Goal: Task Accomplishment & Management: Manage account settings

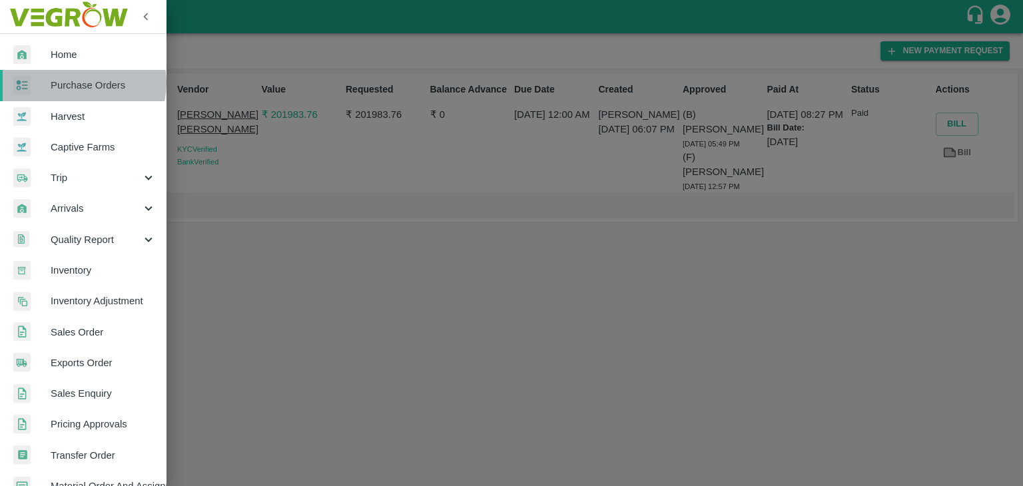
click at [82, 83] on span "Purchase Orders" at bounding box center [103, 85] width 105 height 15
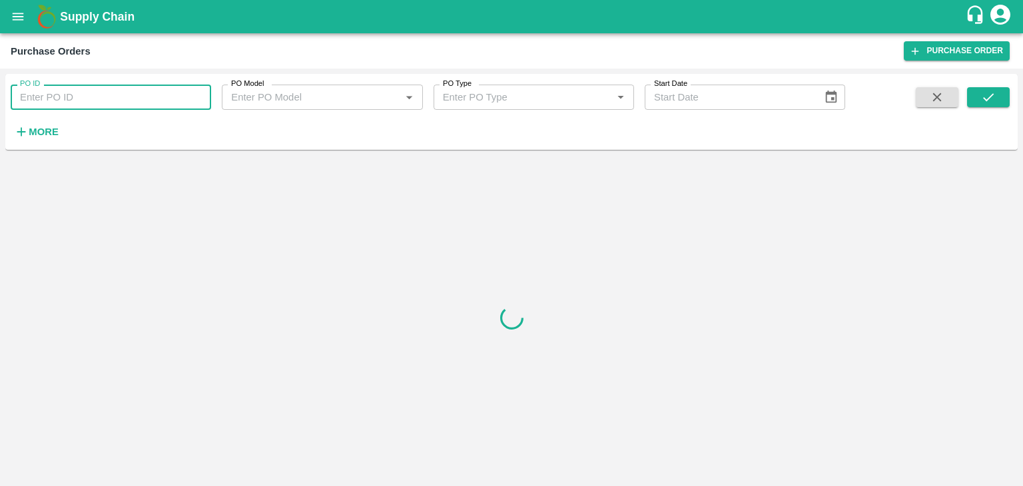
click at [133, 91] on input "PO ID" at bounding box center [111, 97] width 200 height 25
paste input "180420"
type input "180420"
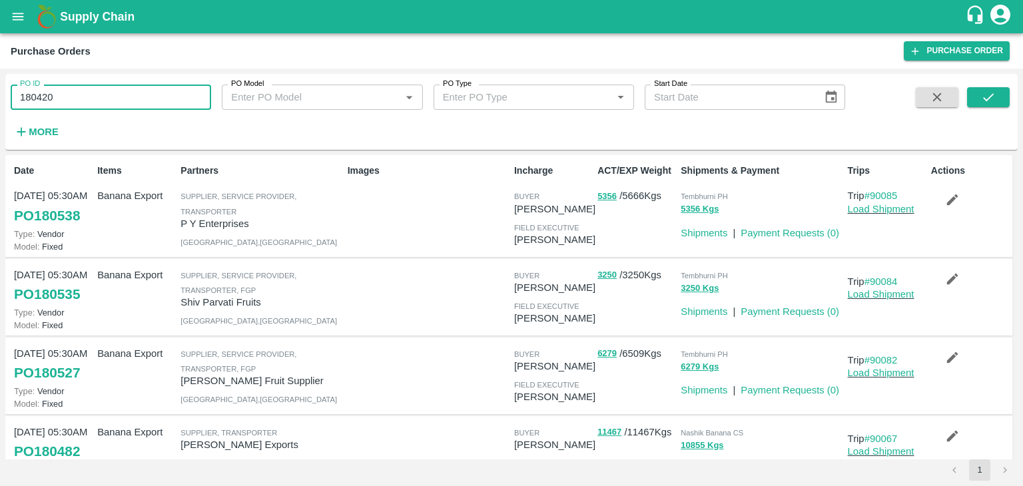
click at [111, 93] on input "180420" at bounding box center [111, 97] width 200 height 25
click at [966, 91] on div at bounding box center [967, 114] width 83 height 55
click at [978, 95] on button "submit" at bounding box center [988, 97] width 43 height 20
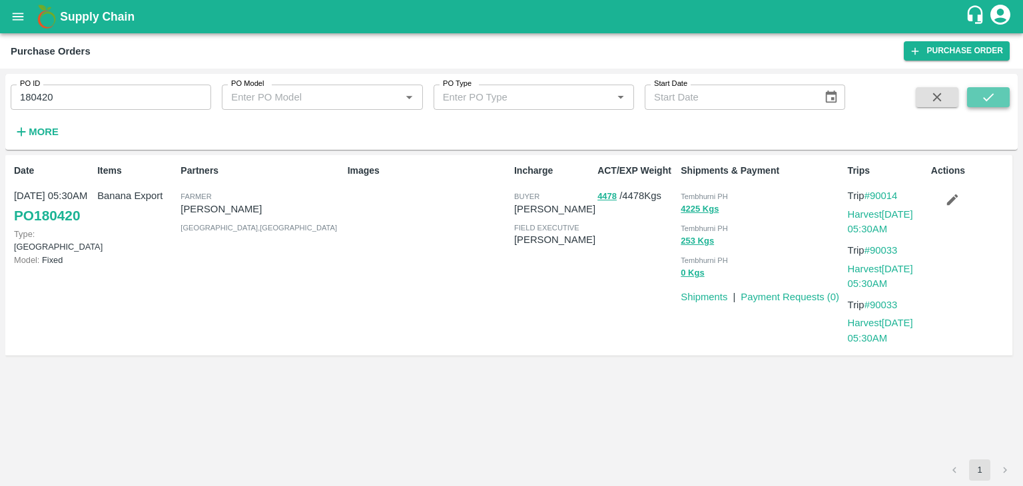
click at [984, 101] on icon "submit" at bounding box center [988, 97] width 15 height 15
click at [893, 216] on link "Harvest 12 Oct, 05:30AM" at bounding box center [880, 221] width 65 height 25
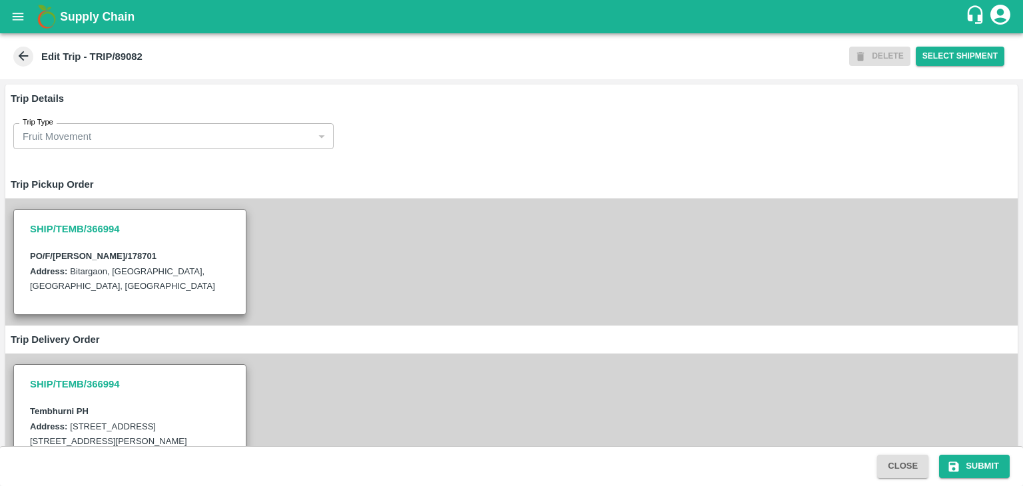
scroll to position [503, 0]
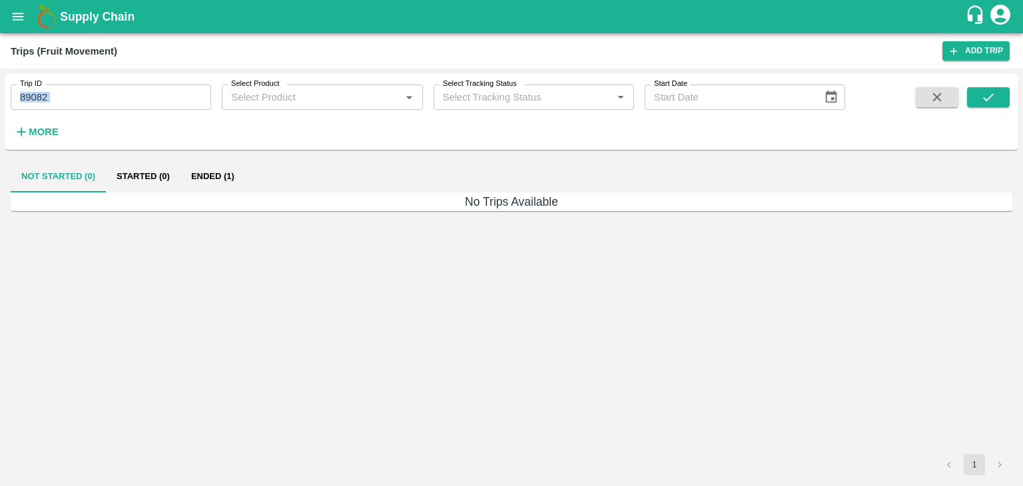
drag, startPoint x: 94, startPoint y: 114, endPoint x: 104, endPoint y: 101, distance: 16.6
click at [104, 101] on div "Trip ID 89082 Trip ID Select Product Select Product   * Select Tracking Status …" at bounding box center [422, 108] width 845 height 69
click at [104, 101] on input "89082" at bounding box center [111, 97] width 200 height 25
type input "8"
click at [116, 107] on input "900" at bounding box center [111, 97] width 200 height 25
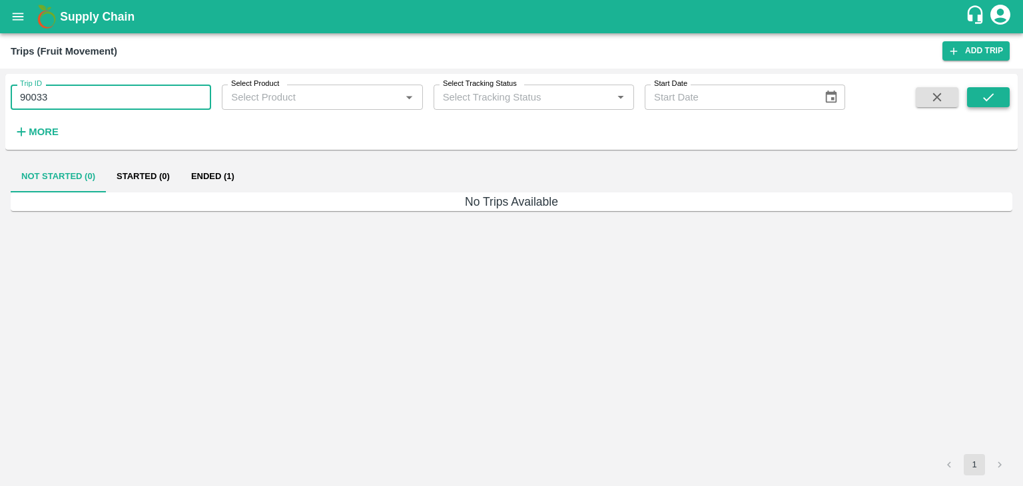
type input "90033"
click at [987, 89] on button "submit" at bounding box center [988, 97] width 43 height 20
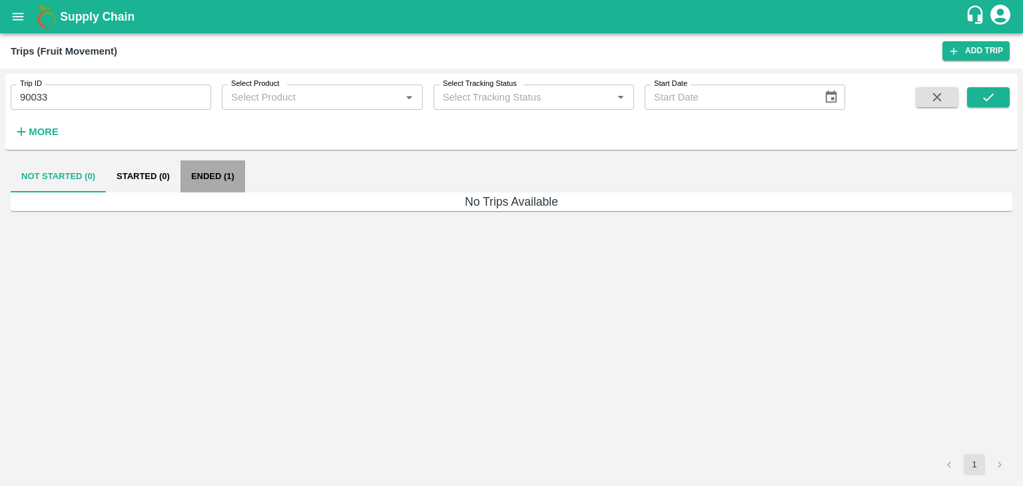
click at [208, 169] on button "Ended (1)" at bounding box center [212, 176] width 65 height 32
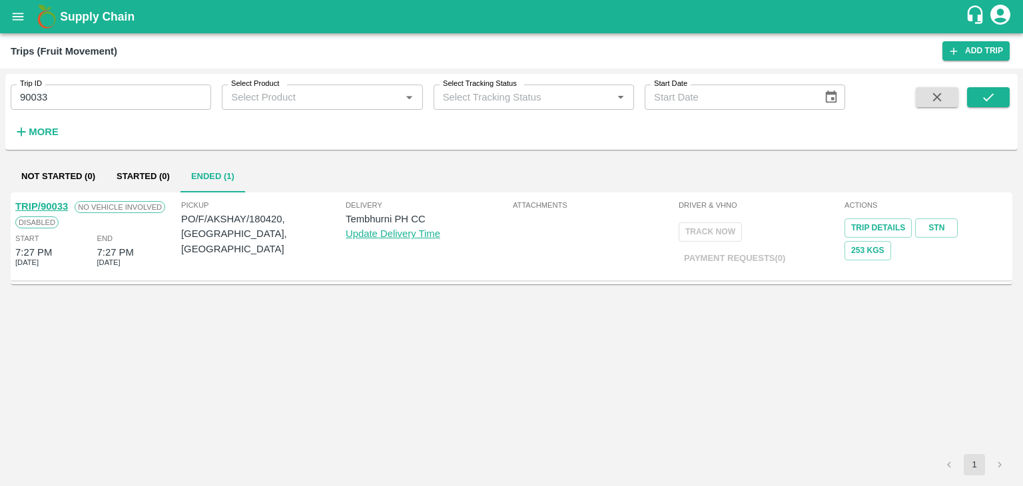
click at [39, 204] on link "TRIP/90033" at bounding box center [41, 206] width 53 height 11
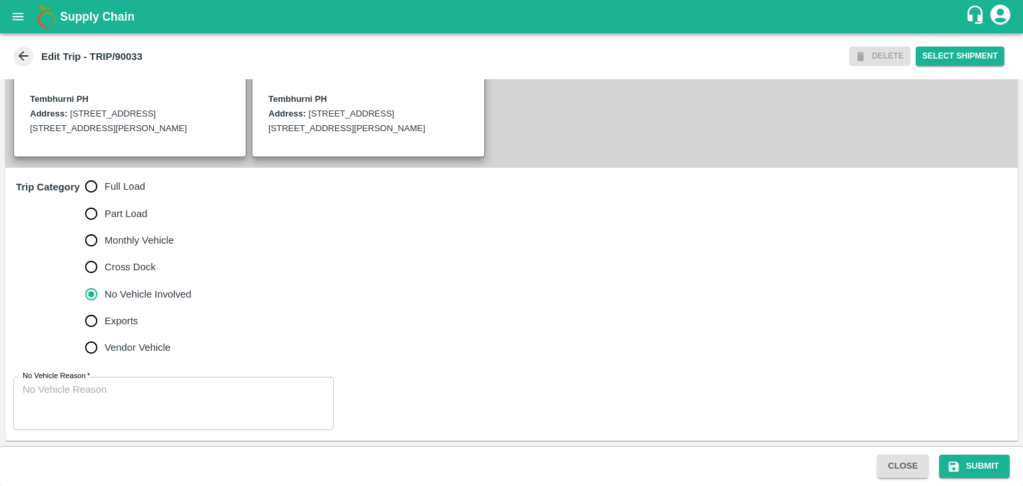
scroll to position [328, 0]
click at [120, 194] on span "Full Load" at bounding box center [125, 186] width 41 height 15
click at [105, 200] on input "Full Load" at bounding box center [91, 186] width 27 height 27
radio input "true"
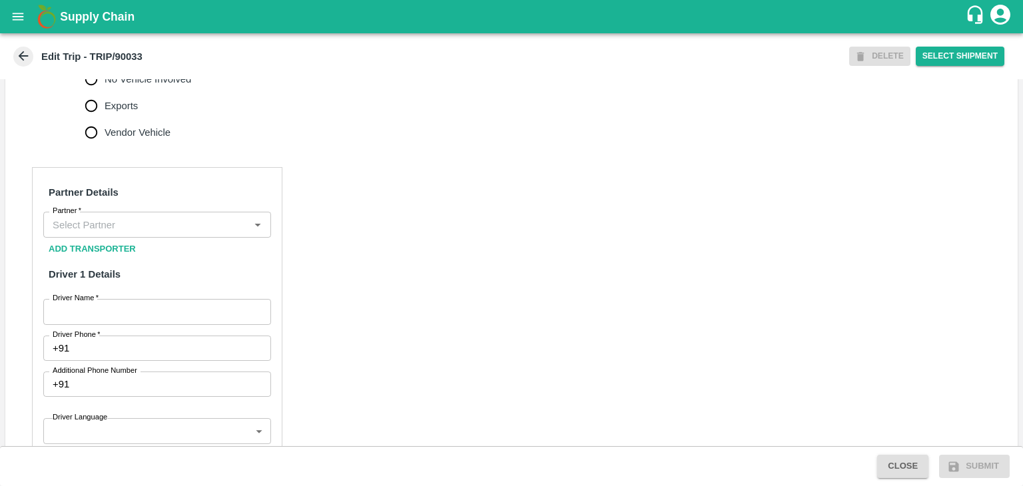
scroll to position [543, 0]
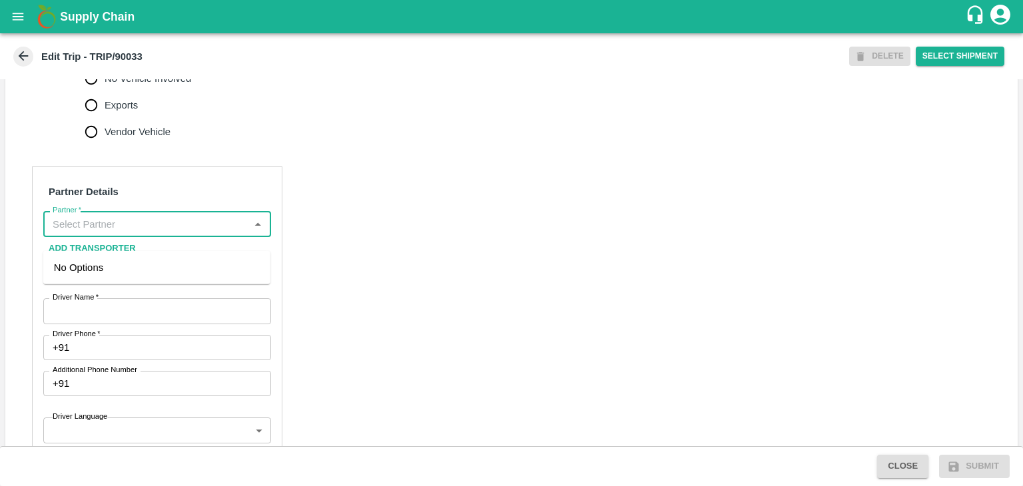
click at [143, 232] on input "Partner   *" at bounding box center [146, 223] width 198 height 17
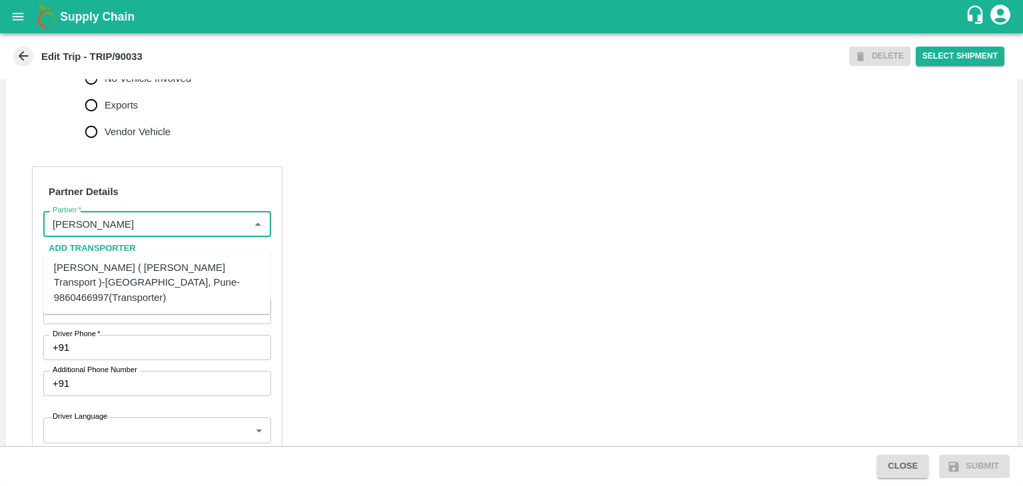
click at [157, 270] on div "Nitin Rasal ( Bhairavnath Transport )-Deulgaon, Pune-9860466997(Transporter)" at bounding box center [157, 282] width 206 height 45
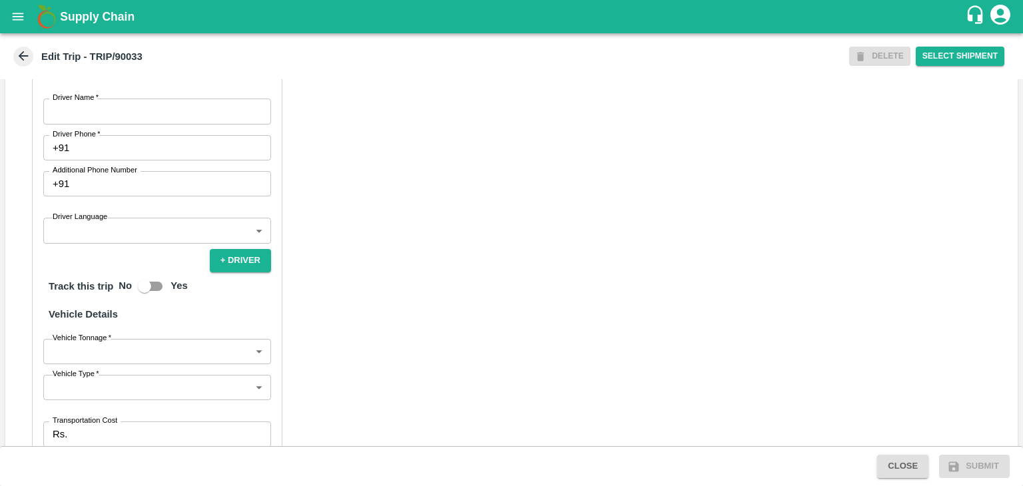
scroll to position [750, 0]
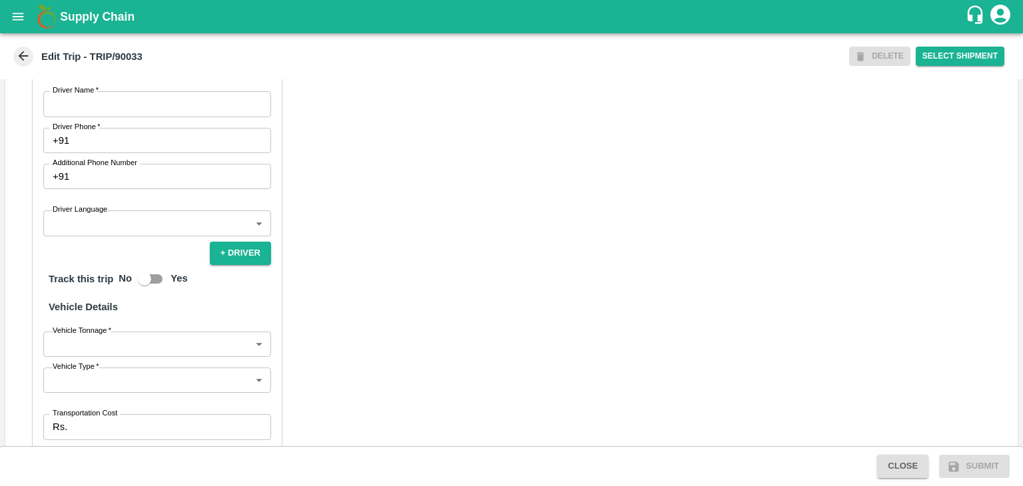
type input "Nitin Rasal ( Bhairavnath Transport )-Deulgaon, Pune-9860466997(Transporter)"
click at [109, 117] on input "Driver Name   *" at bounding box center [157, 103] width 228 height 25
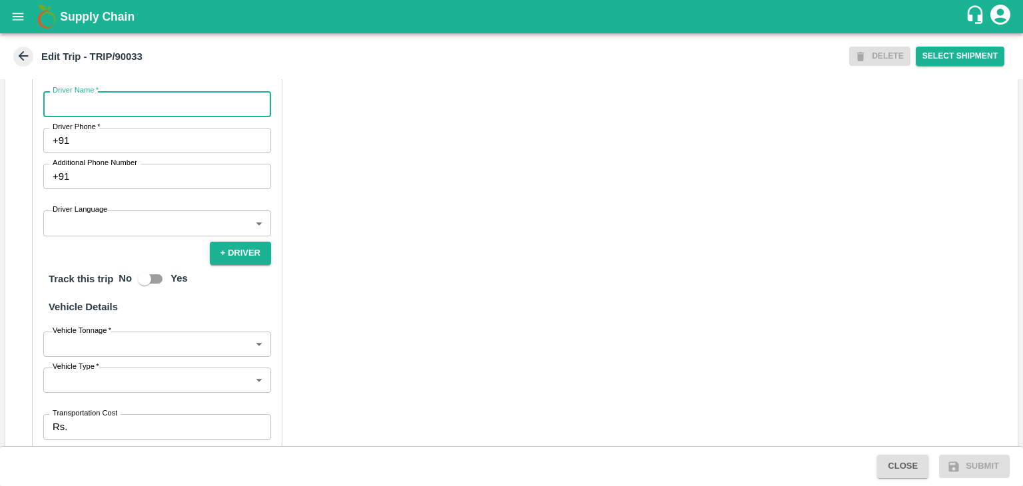
type input "Godase"
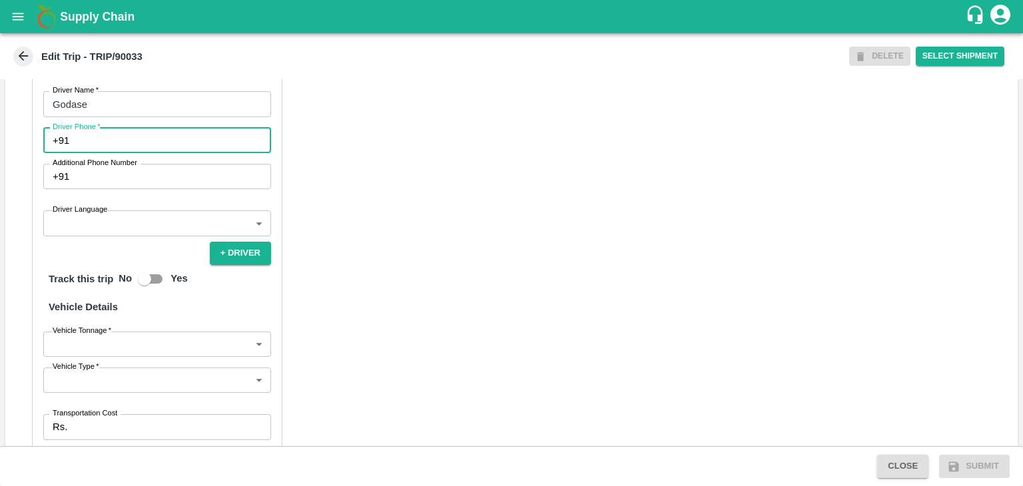
click at [138, 153] on input "Driver Phone   *" at bounding box center [173, 140] width 196 height 25
type input "9975280177"
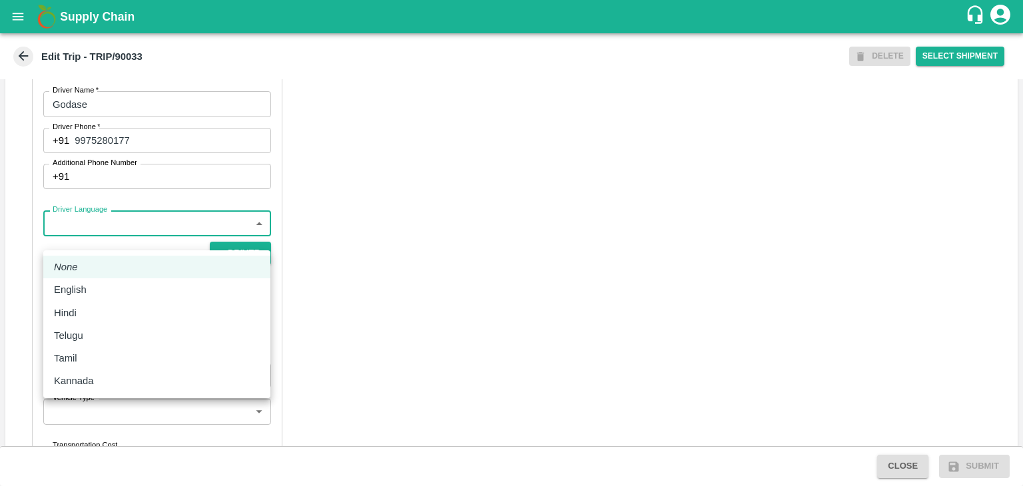
click at [128, 234] on body "Supply Chain Edit Trip - TRIP/90033 DELETE Select Shipment Trip Details Trip Ty…" at bounding box center [511, 243] width 1023 height 486
click at [88, 298] on li "English" at bounding box center [156, 289] width 227 height 23
type input "en"
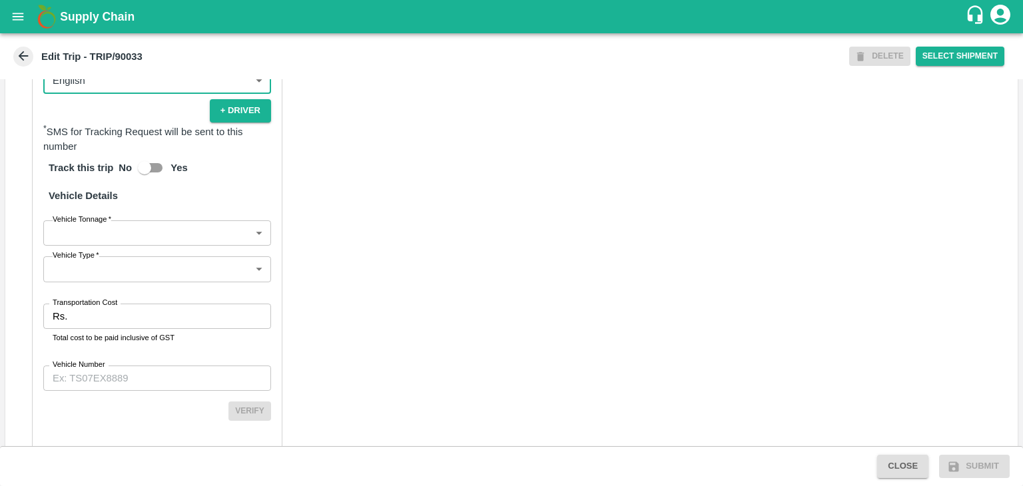
scroll to position [936, 0]
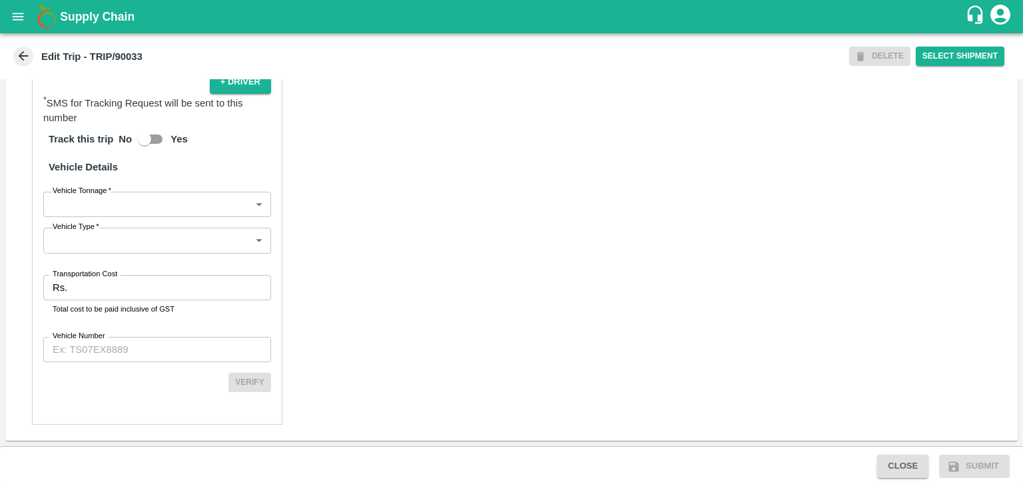
click at [109, 206] on body "Supply Chain Edit Trip - TRIP/90033 DELETE Select Shipment Trip Details Trip Ty…" at bounding box center [511, 243] width 1023 height 486
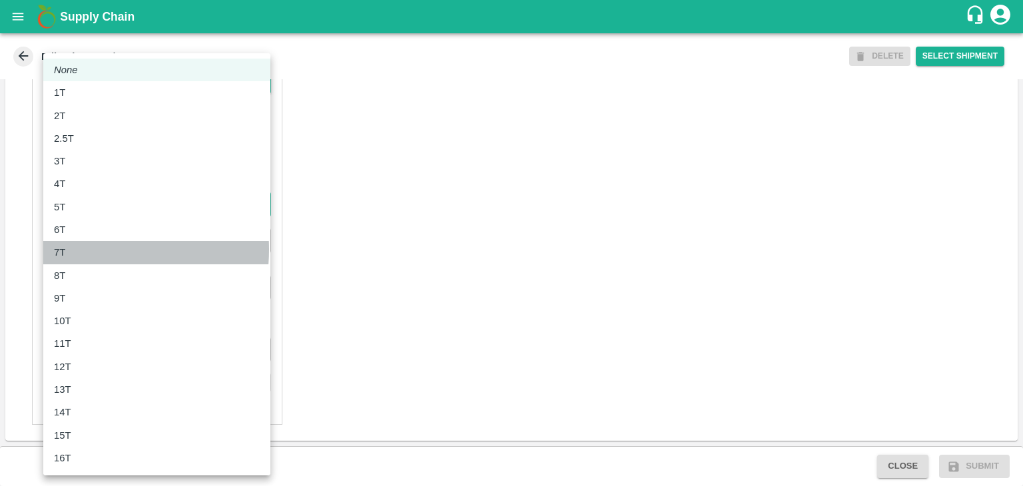
click at [91, 250] on div "7T" at bounding box center [157, 252] width 206 height 15
type input "7000"
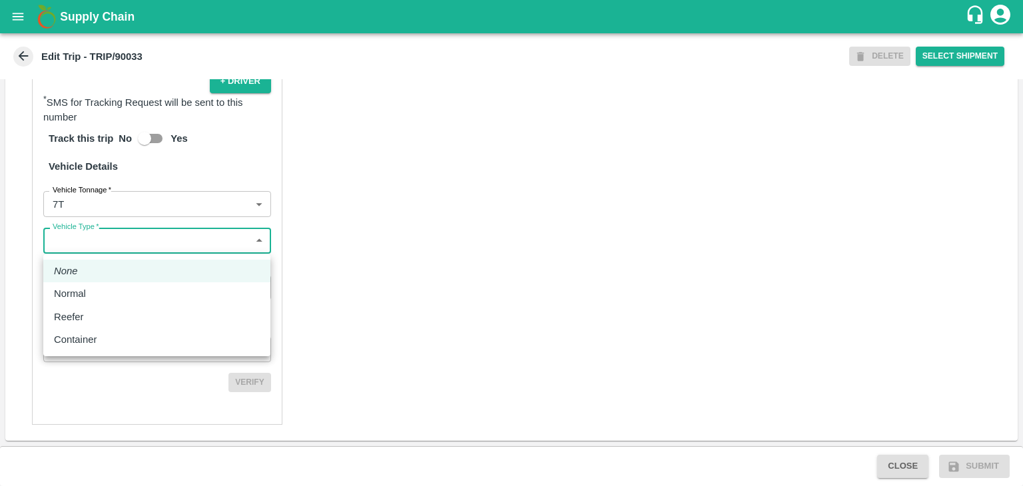
drag, startPoint x: 130, startPoint y: 232, endPoint x: 120, endPoint y: 288, distance: 56.8
click at [120, 288] on body "Supply Chain Edit Trip - TRIP/90033 DELETE Select Shipment Trip Details Trip Ty…" at bounding box center [511, 243] width 1023 height 486
click at [120, 288] on div "Normal" at bounding box center [157, 293] width 206 height 15
type input "Normal"
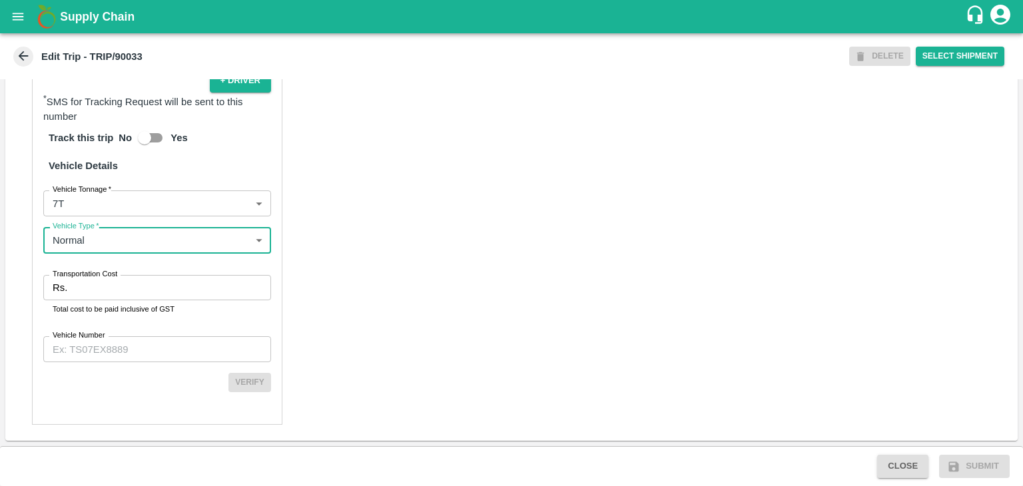
click at [132, 287] on input "Transportation Cost" at bounding box center [172, 287] width 198 height 25
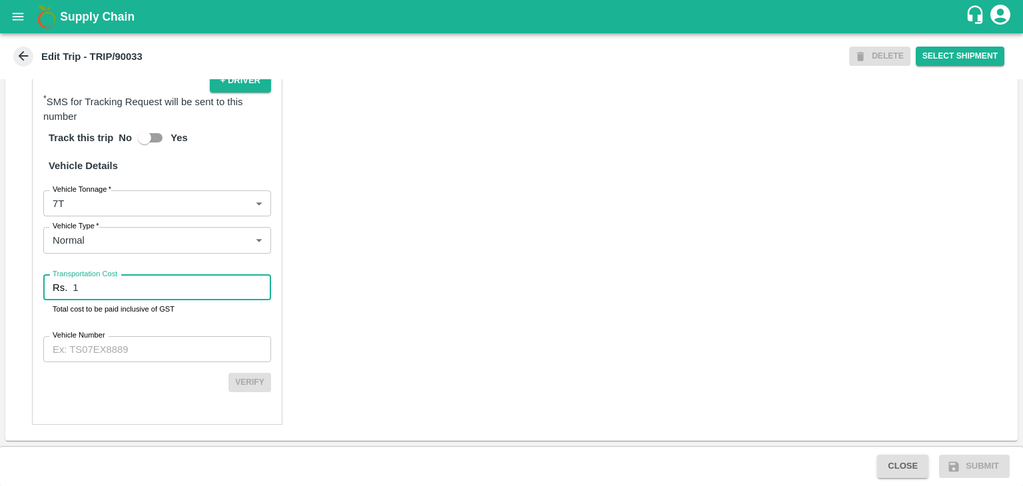
type input "1"
drag, startPoint x: 145, startPoint y: 334, endPoint x: 154, endPoint y: 355, distance: 22.4
click at [154, 355] on div "Partner Details Partner   * Partner Add Transporter Driver 1 Details Driver Nam…" at bounding box center [157, 105] width 250 height 639
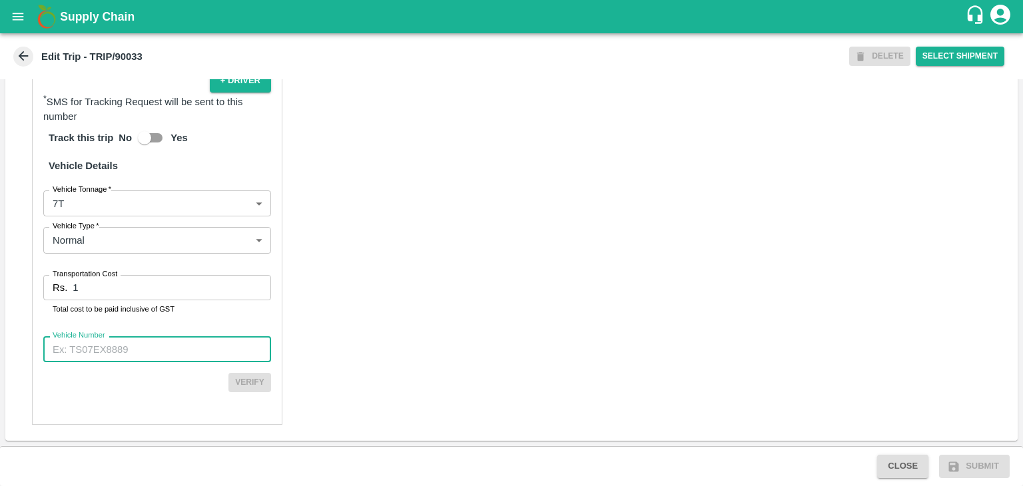
click at [154, 355] on input "Vehicle Number" at bounding box center [157, 348] width 228 height 25
type input "MH45AE5250"
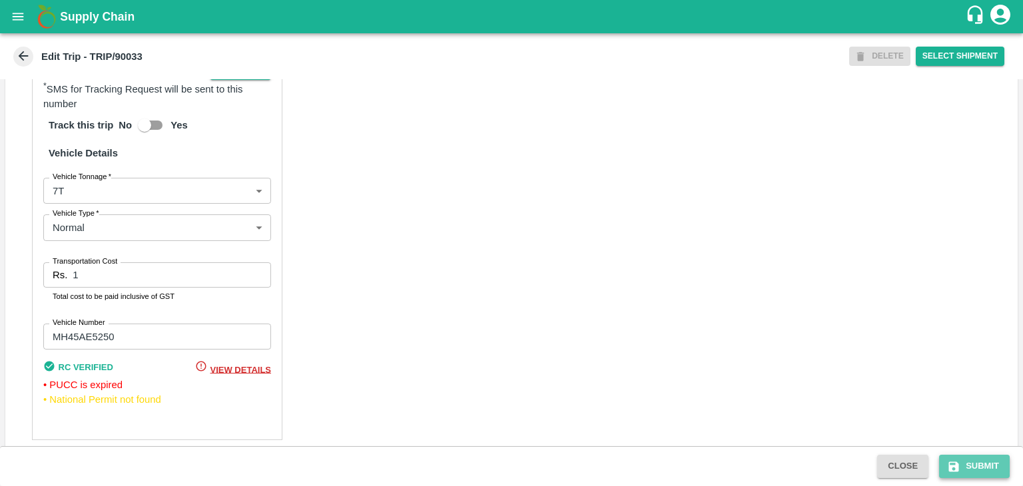
click at [959, 461] on icon "submit" at bounding box center [953, 466] width 13 height 13
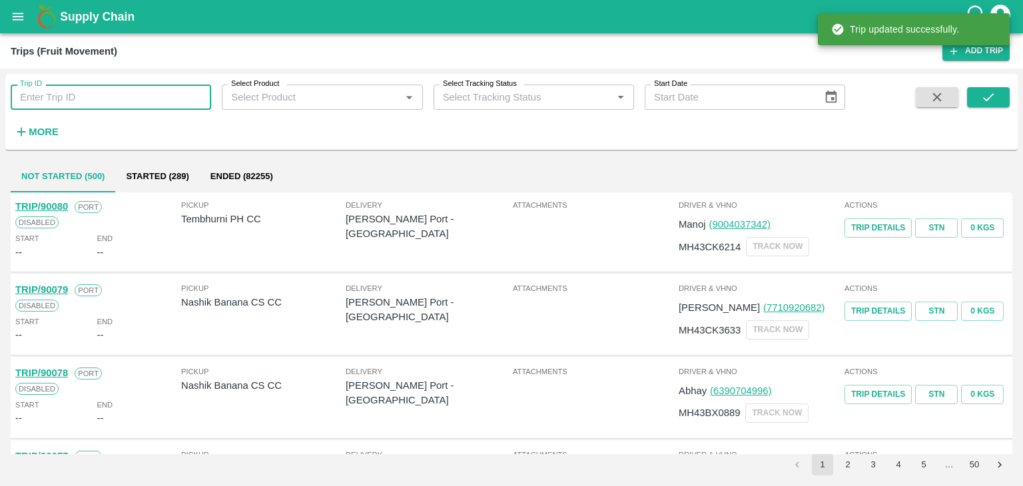
click at [129, 94] on input "Trip ID" at bounding box center [111, 97] width 200 height 25
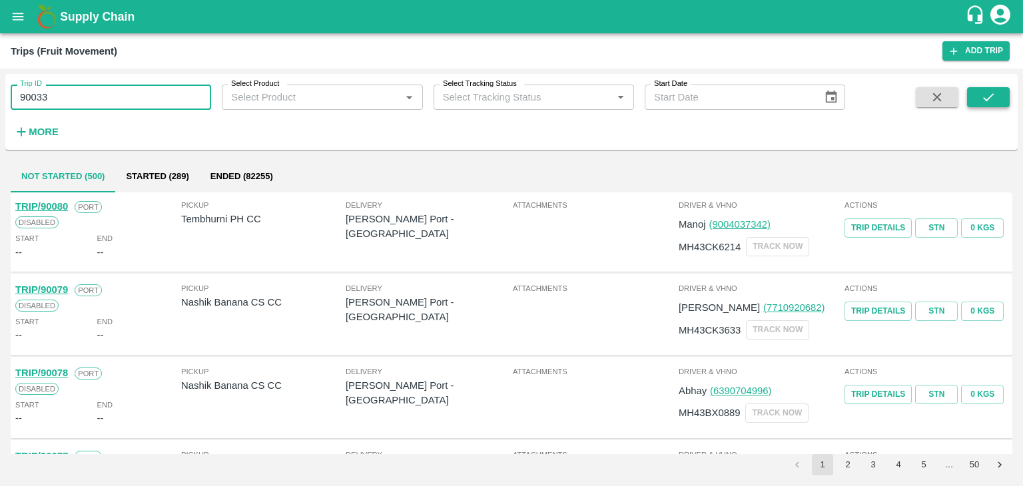
type input "90033"
click at [984, 93] on icon "submit" at bounding box center [988, 97] width 15 height 15
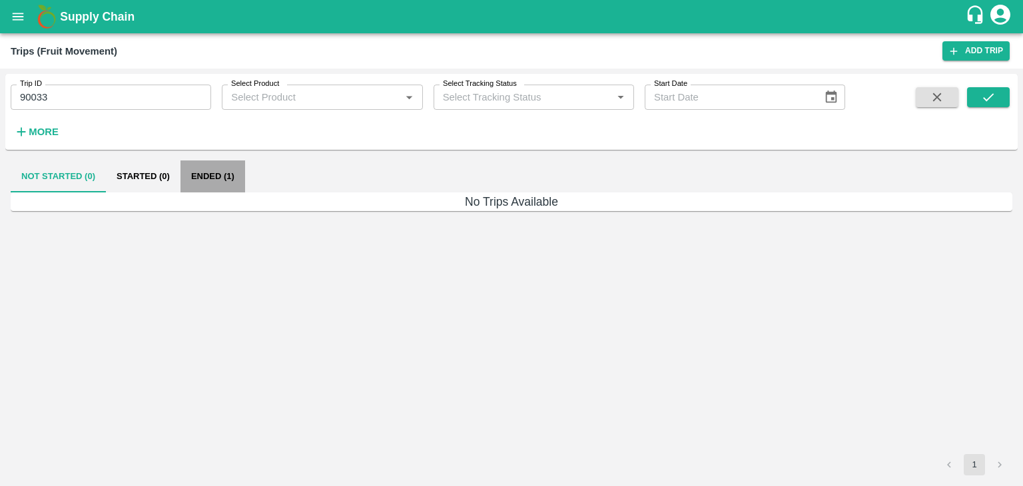
click at [224, 174] on button "Ended (1)" at bounding box center [212, 176] width 65 height 32
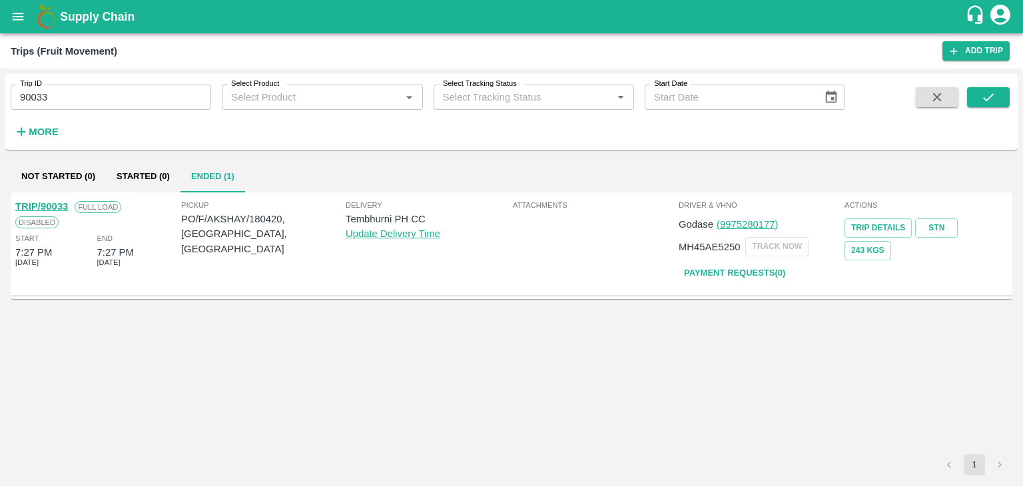
click at [48, 204] on link "TRIP/90033" at bounding box center [41, 206] width 53 height 11
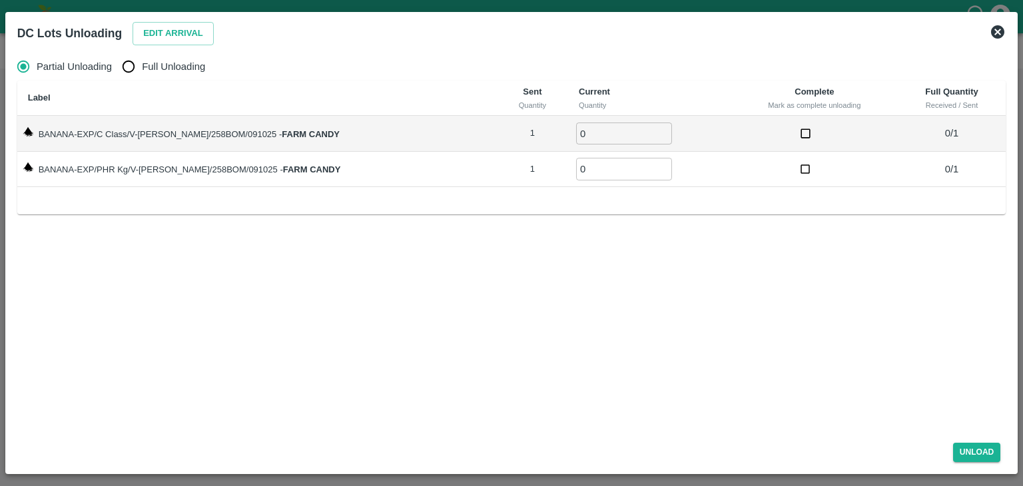
click at [1001, 30] on icon at bounding box center [997, 31] width 13 height 13
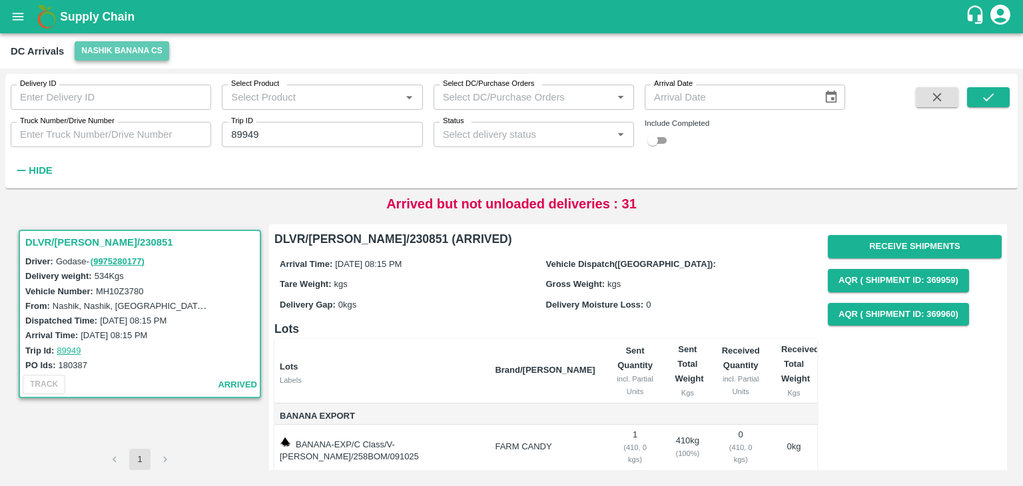
click at [145, 52] on button "Nashik Banana CS" at bounding box center [122, 50] width 95 height 19
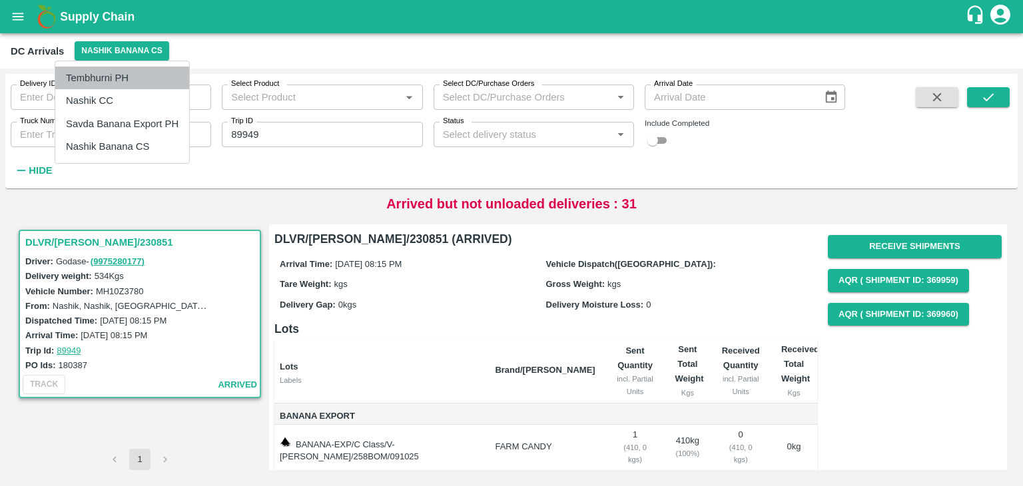
click at [117, 70] on li "Tembhurni PH" at bounding box center [122, 78] width 134 height 23
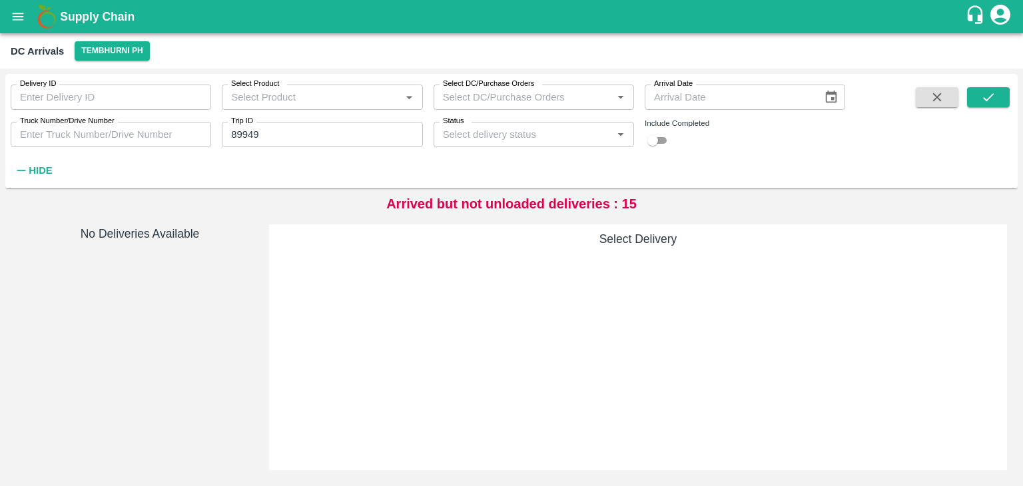
click at [293, 129] on input "89949" at bounding box center [322, 134] width 200 height 25
type input "8"
type input "90033"
click at [1000, 101] on button "submit" at bounding box center [988, 97] width 43 height 20
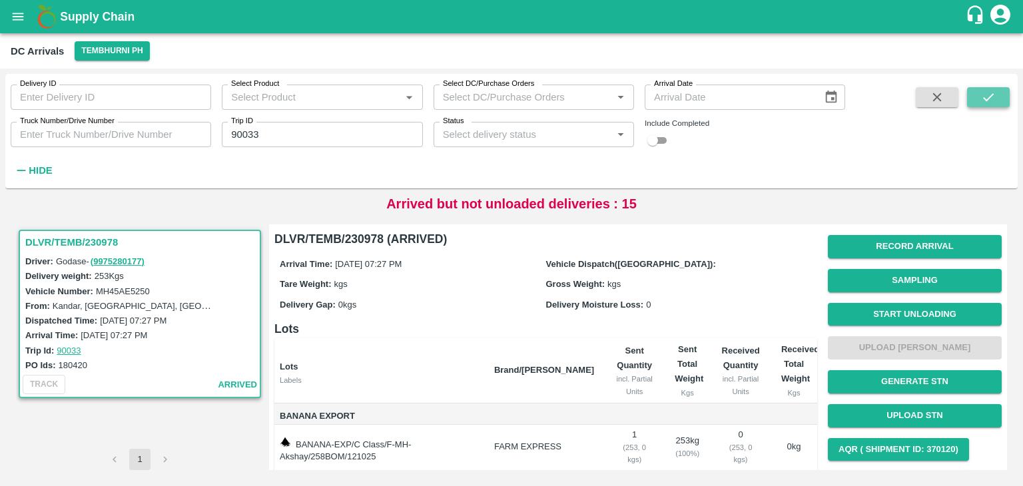
click at [1000, 101] on button "submit" at bounding box center [988, 97] width 43 height 20
click at [919, 305] on button "Start Unloading" at bounding box center [915, 314] width 174 height 23
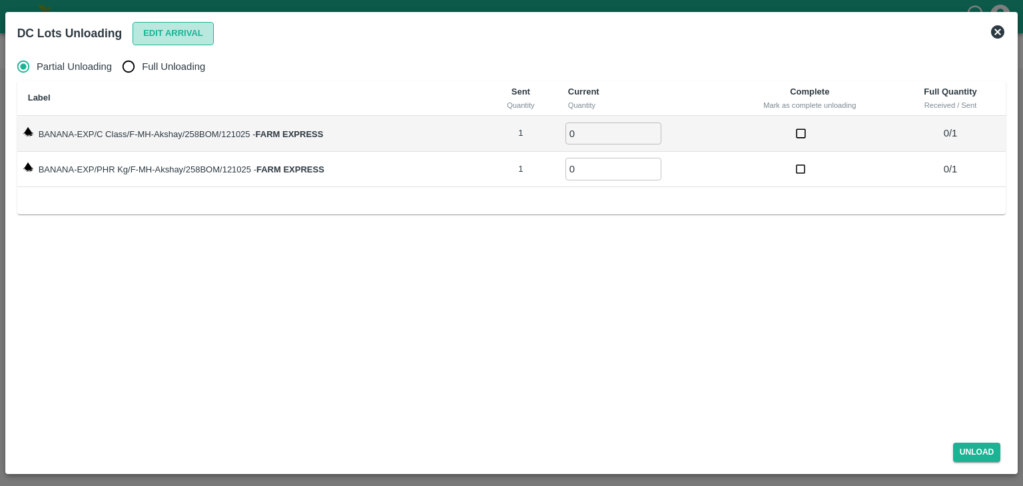
click at [144, 43] on button "Edit Arrival" at bounding box center [173, 33] width 81 height 23
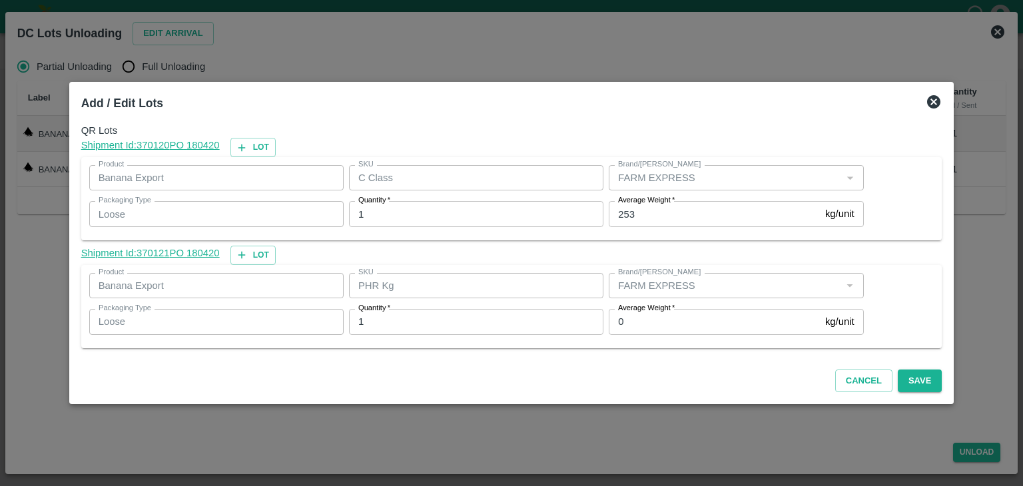
click at [639, 315] on input "0" at bounding box center [714, 321] width 211 height 25
type input "1"
click at [686, 216] on input "253" at bounding box center [714, 213] width 211 height 25
type input "242"
click at [906, 383] on button "Save" at bounding box center [920, 381] width 44 height 23
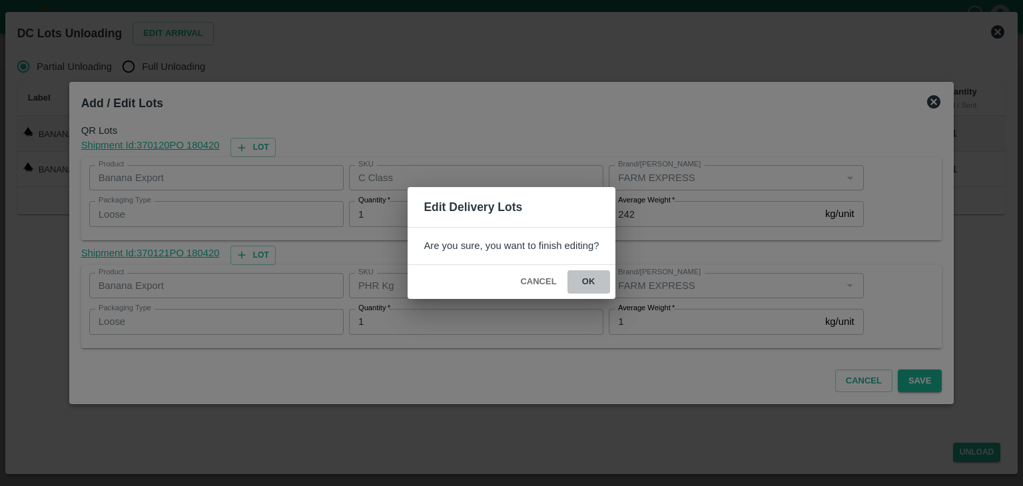
click at [584, 280] on button "ok" at bounding box center [588, 281] width 43 height 23
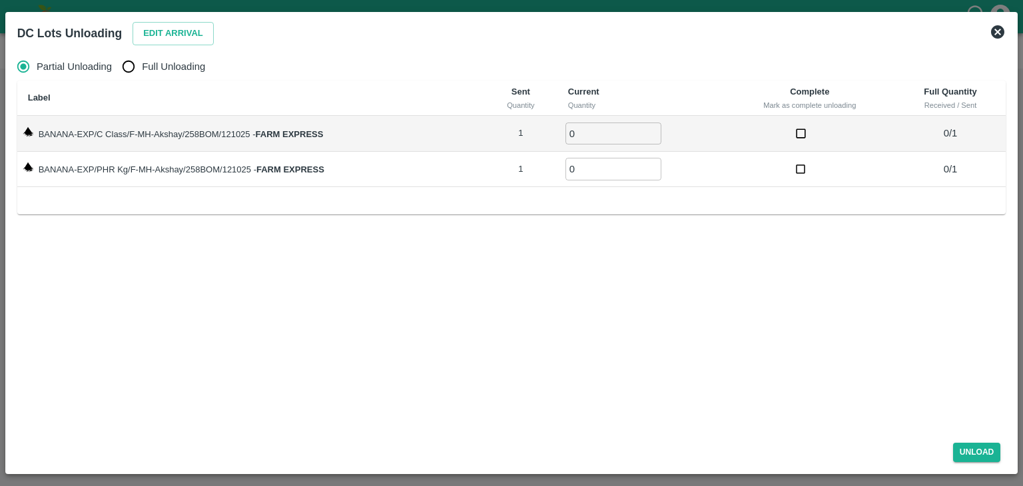
click at [998, 26] on icon at bounding box center [997, 31] width 13 height 13
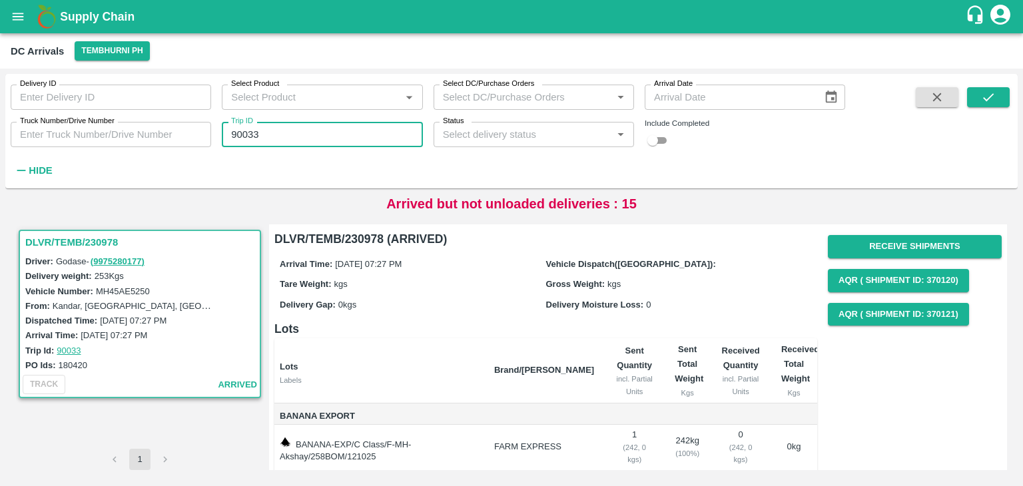
click at [292, 134] on input "90033" at bounding box center [322, 134] width 200 height 25
type input "90058"
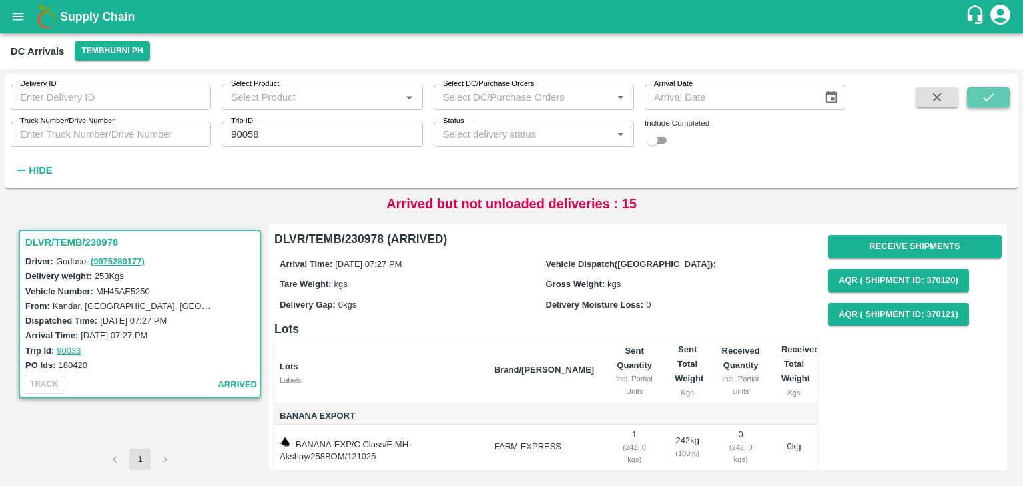
click at [996, 98] on button "submit" at bounding box center [988, 97] width 43 height 20
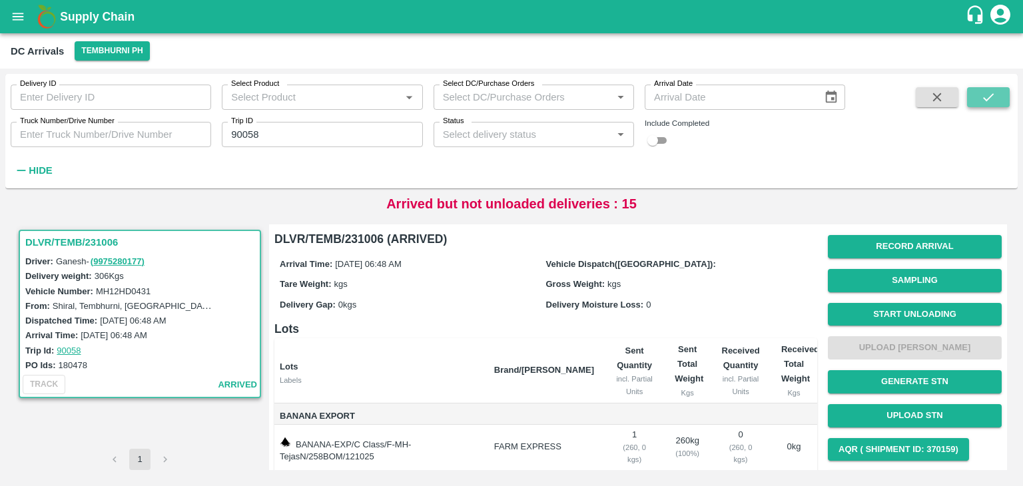
click at [996, 98] on button "submit" at bounding box center [988, 97] width 43 height 20
click at [915, 320] on button "Start Unloading" at bounding box center [915, 314] width 174 height 23
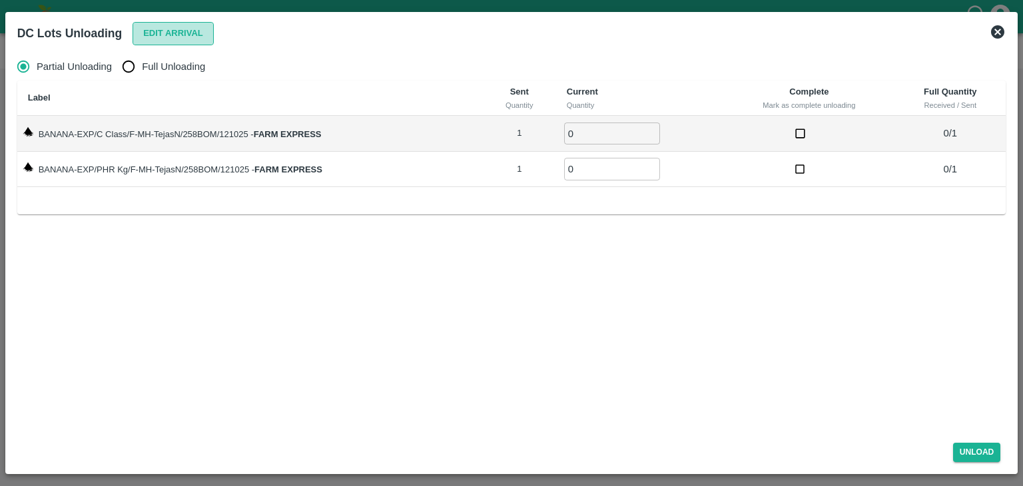
click at [176, 33] on button "Edit Arrival" at bounding box center [173, 33] width 81 height 23
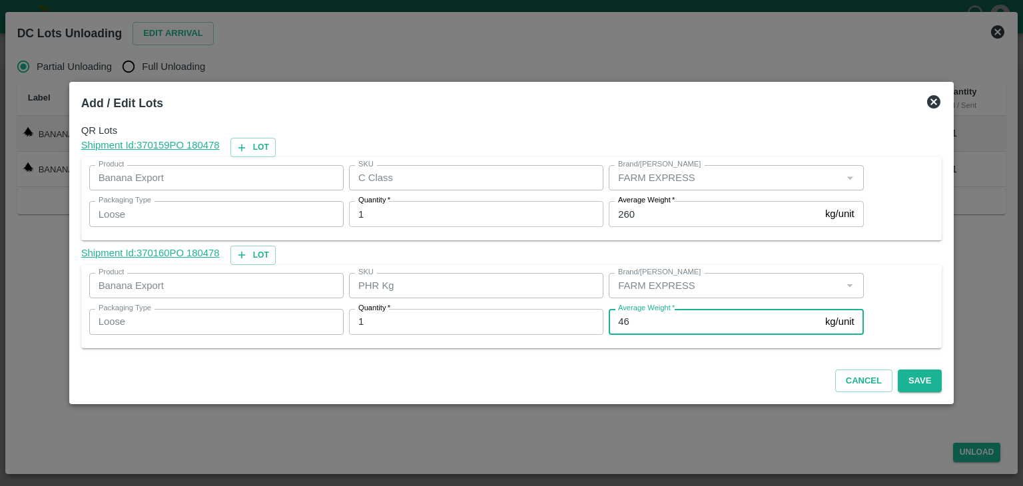
click at [647, 328] on input "46" at bounding box center [714, 321] width 211 height 25
type input "4"
type input "1"
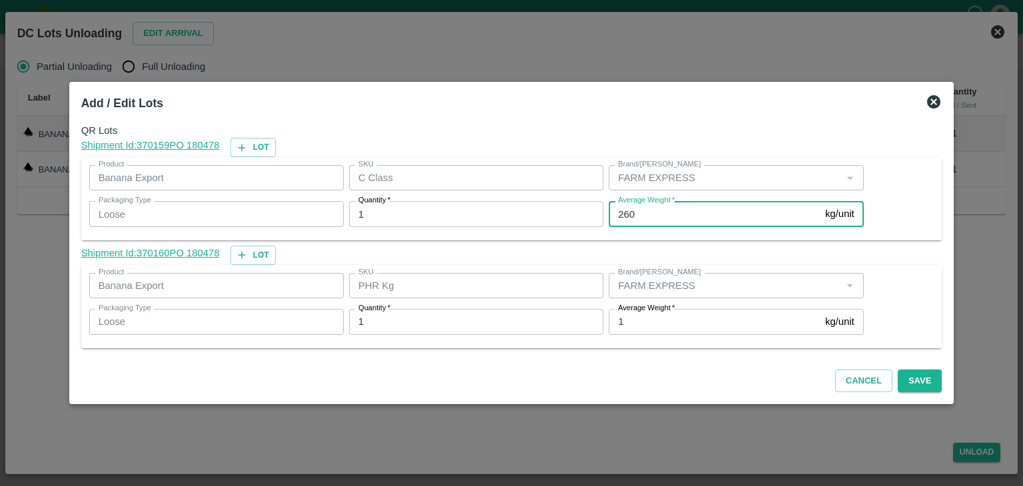
click at [661, 214] on input "260" at bounding box center [714, 213] width 211 height 25
type input "2"
type input "213"
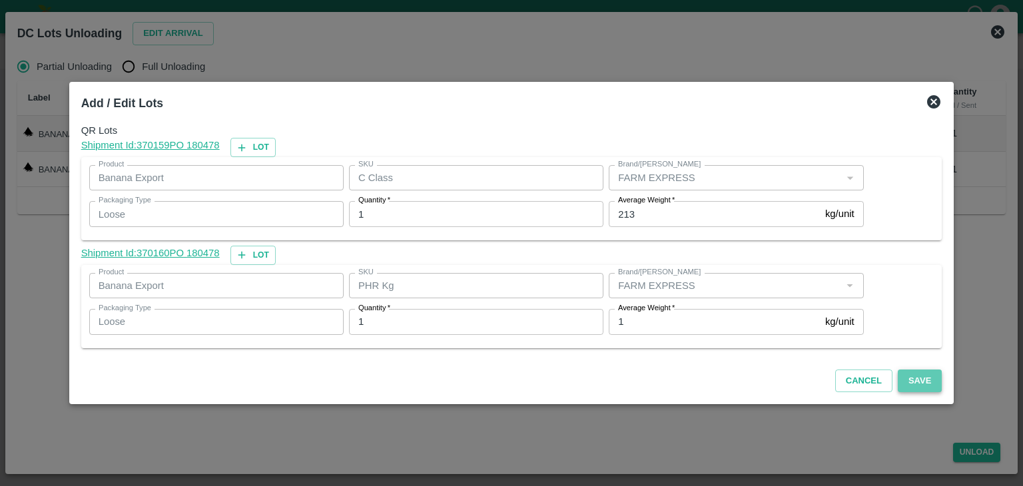
click at [898, 380] on button "Save" at bounding box center [920, 381] width 44 height 23
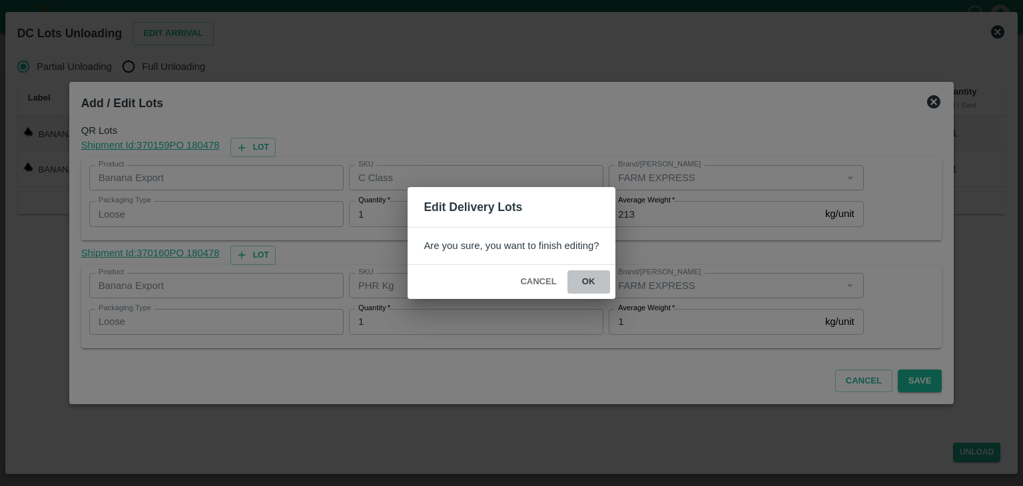
click at [592, 284] on button "ok" at bounding box center [588, 281] width 43 height 23
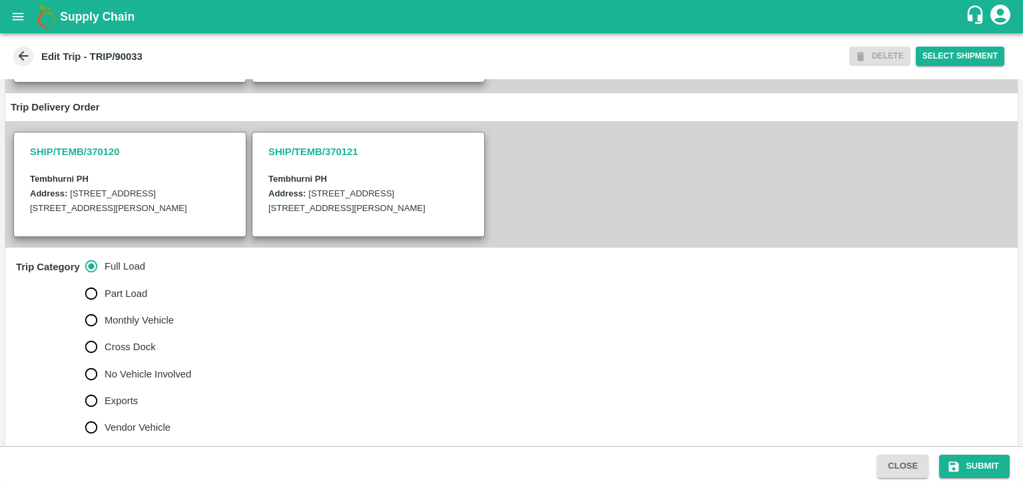
scroll to position [314, 0]
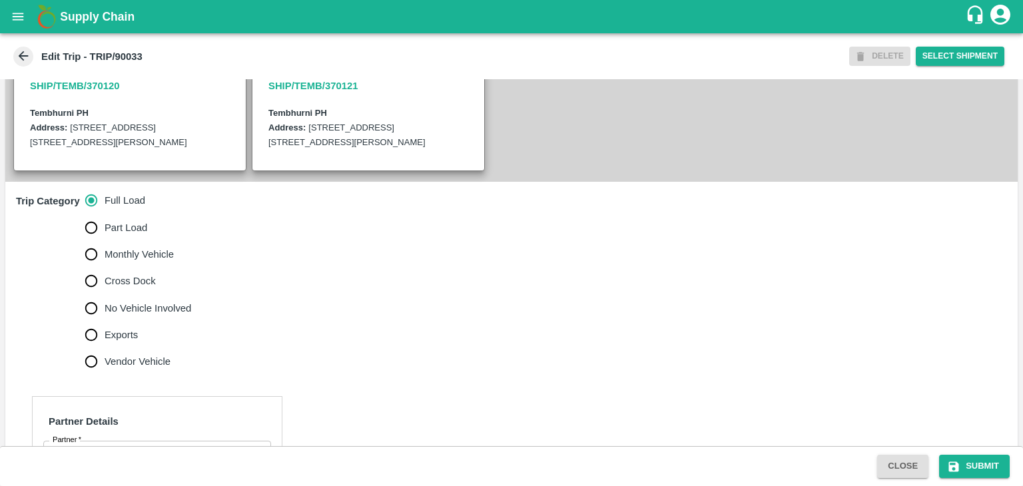
click at [128, 309] on label "No Vehicle Involved" at bounding box center [135, 308] width 114 height 27
click at [105, 309] on input "No Vehicle Involved" at bounding box center [91, 308] width 27 height 27
radio input "true"
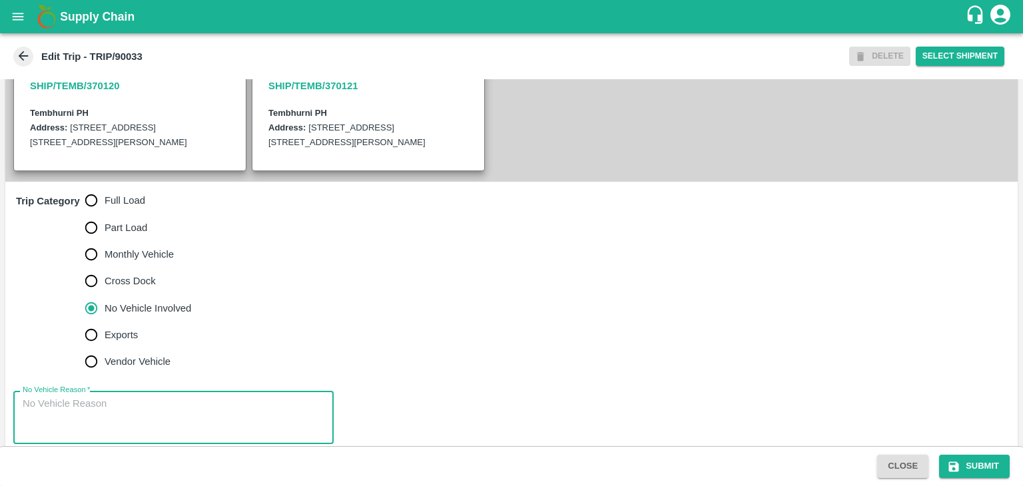
click at [144, 422] on textarea "No Vehicle Reason   *" at bounding box center [174, 418] width 302 height 42
type textarea "Field Dump"
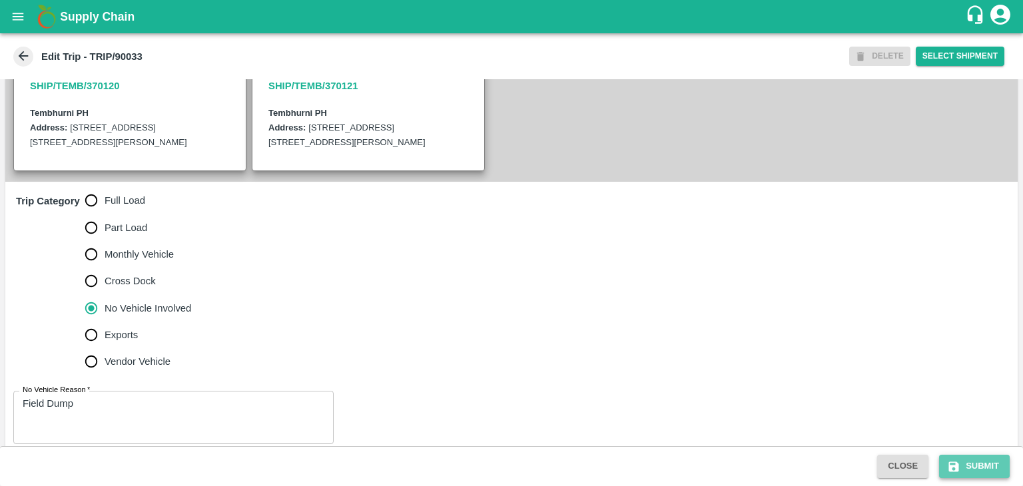
click at [993, 475] on button "Submit" at bounding box center [974, 466] width 71 height 23
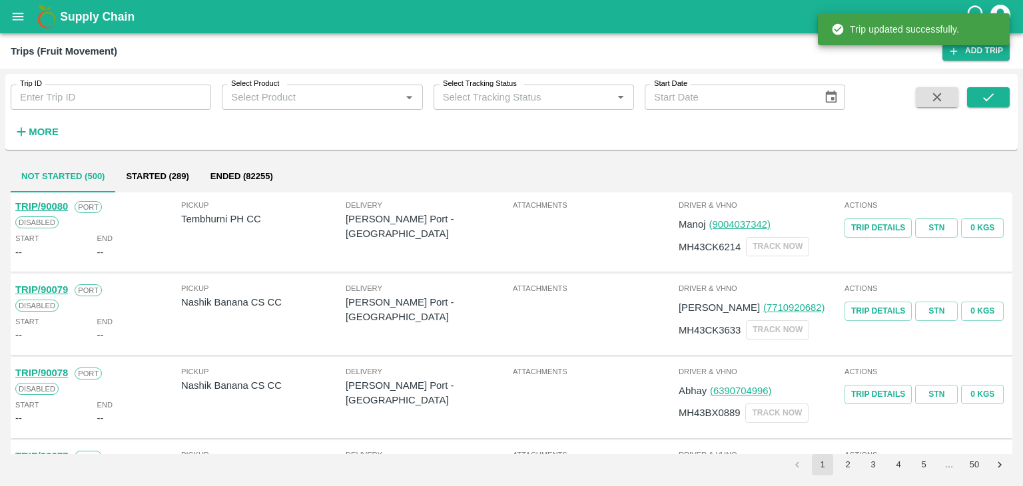
click at [104, 111] on div "Trip ID Trip ID Select Product Select Product   * Select Tracking Status Select…" at bounding box center [422, 108] width 845 height 69
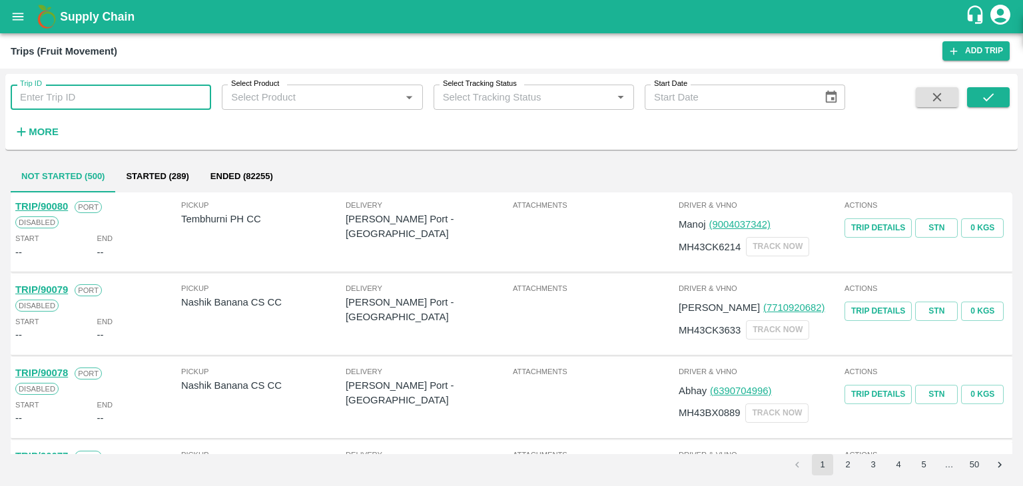
click at [107, 105] on input "Trip ID" at bounding box center [111, 97] width 200 height 25
type input "90014"
click at [978, 99] on button "submit" at bounding box center [988, 97] width 43 height 20
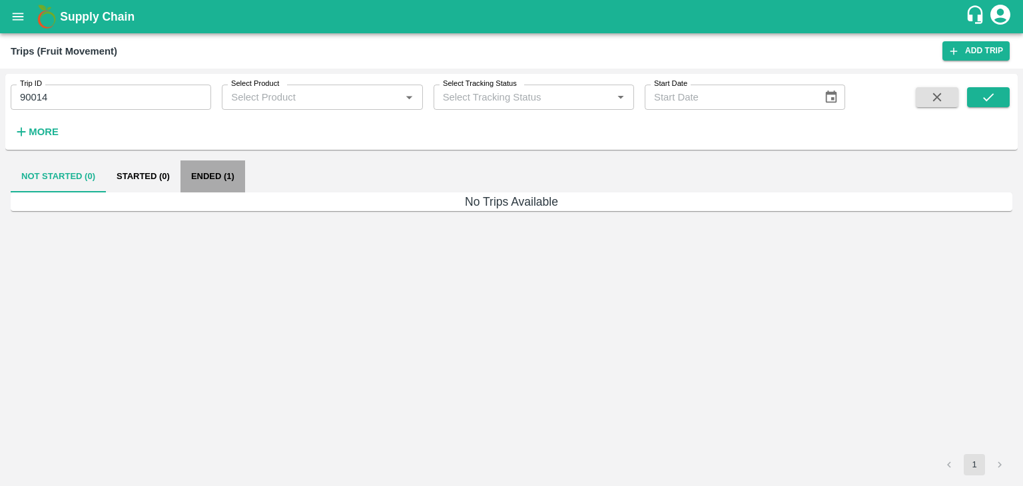
click at [210, 172] on button "Ended (1)" at bounding box center [212, 176] width 65 height 32
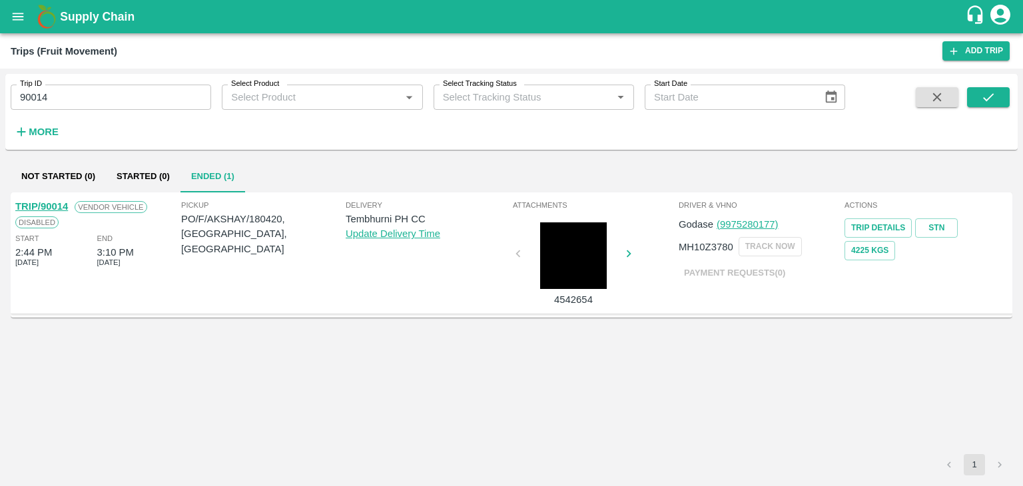
click at [53, 201] on link "TRIP/90014" at bounding box center [41, 206] width 53 height 11
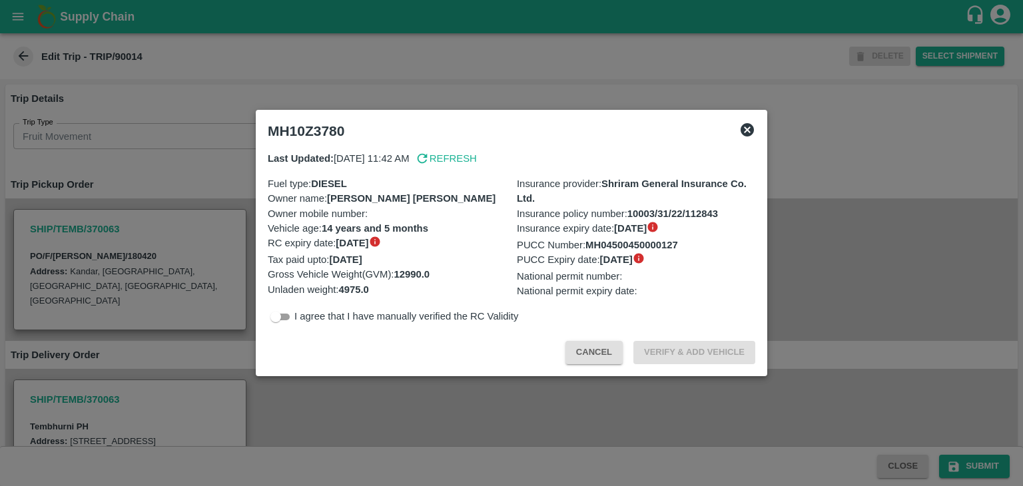
click at [748, 126] on icon at bounding box center [746, 129] width 13 height 13
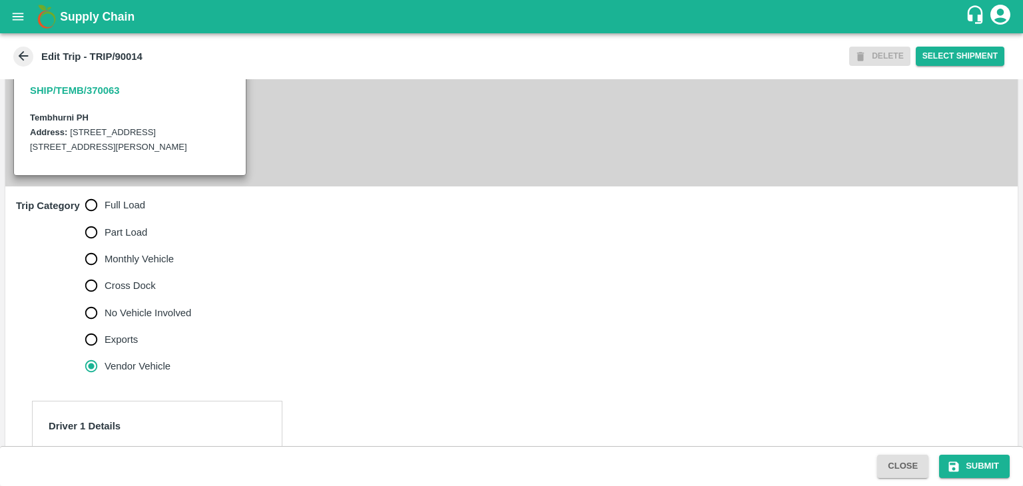
scroll to position [308, 0]
click at [99, 220] on input "Full Load" at bounding box center [91, 206] width 27 height 27
radio input "true"
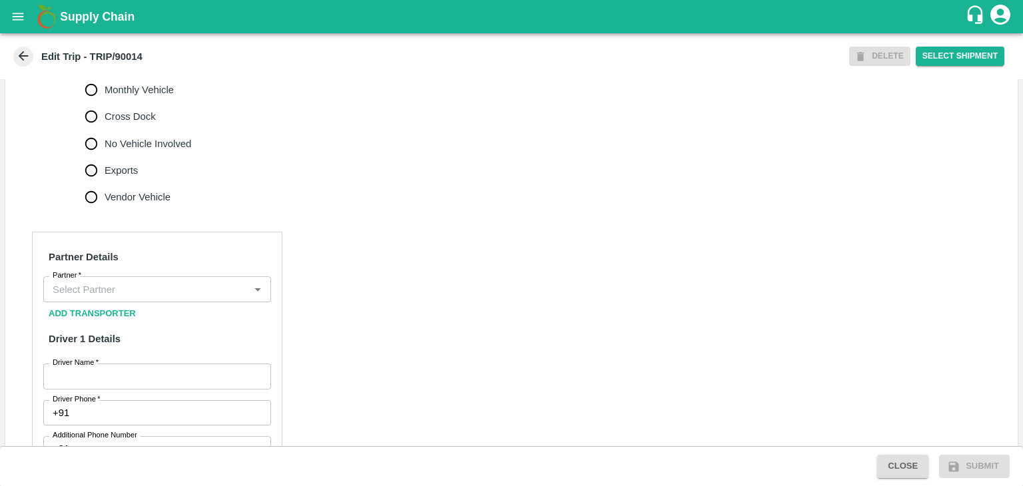
scroll to position [481, 0]
click at [166, 295] on input "Partner   *" at bounding box center [146, 286] width 198 height 17
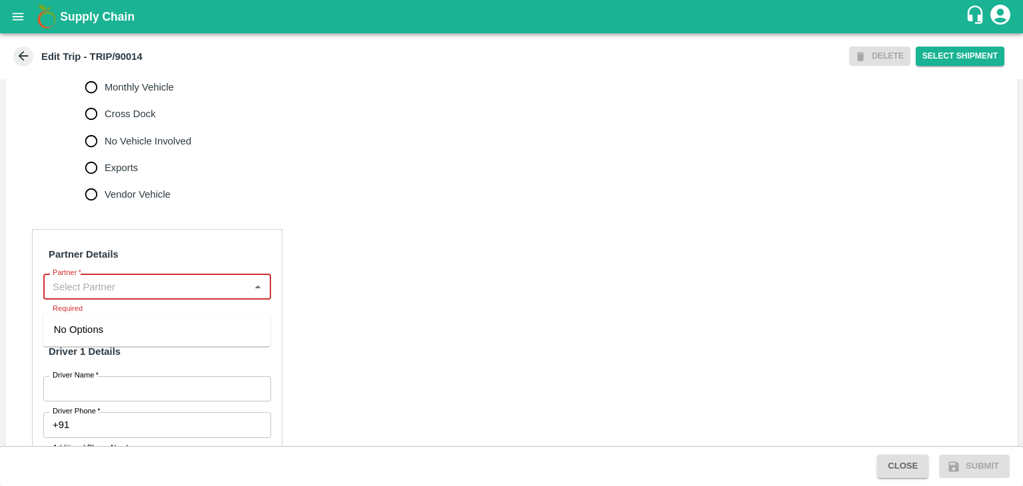
click at [153, 295] on input "Partner   *" at bounding box center [146, 286] width 198 height 17
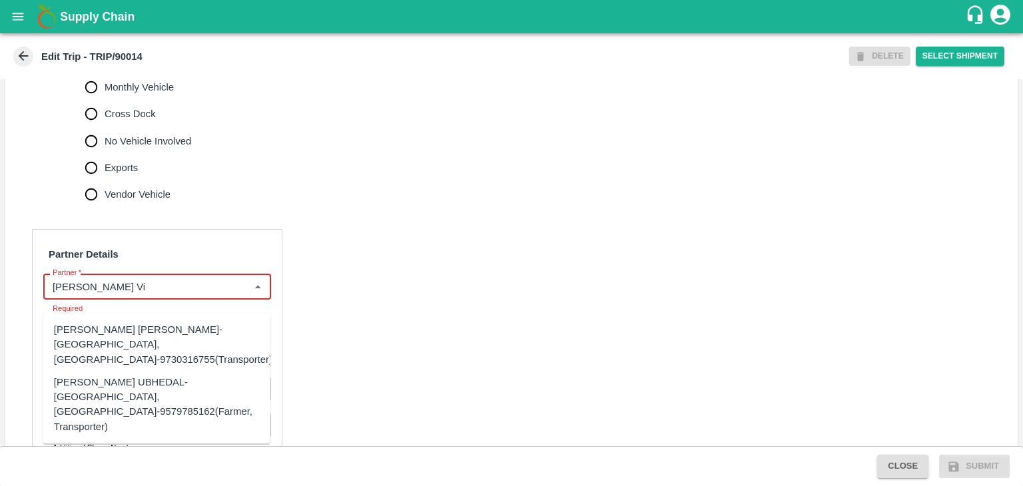
click at [175, 323] on div "[PERSON_NAME] [PERSON_NAME]-[GEOGRAPHIC_DATA], [GEOGRAPHIC_DATA]-9730316755(Tra…" at bounding box center [163, 344] width 218 height 45
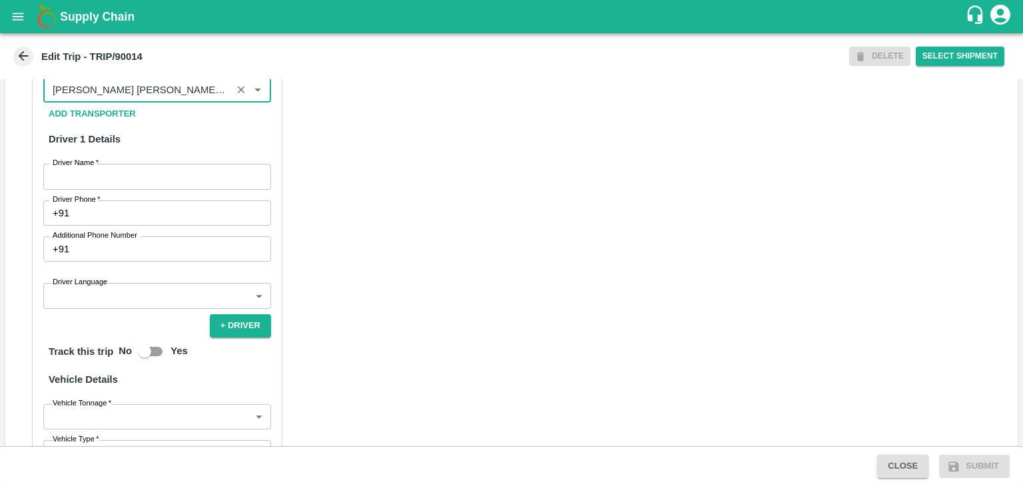
scroll to position [679, 0]
type input "[PERSON_NAME] [PERSON_NAME]-[GEOGRAPHIC_DATA], [GEOGRAPHIC_DATA]-9730316755(Tra…"
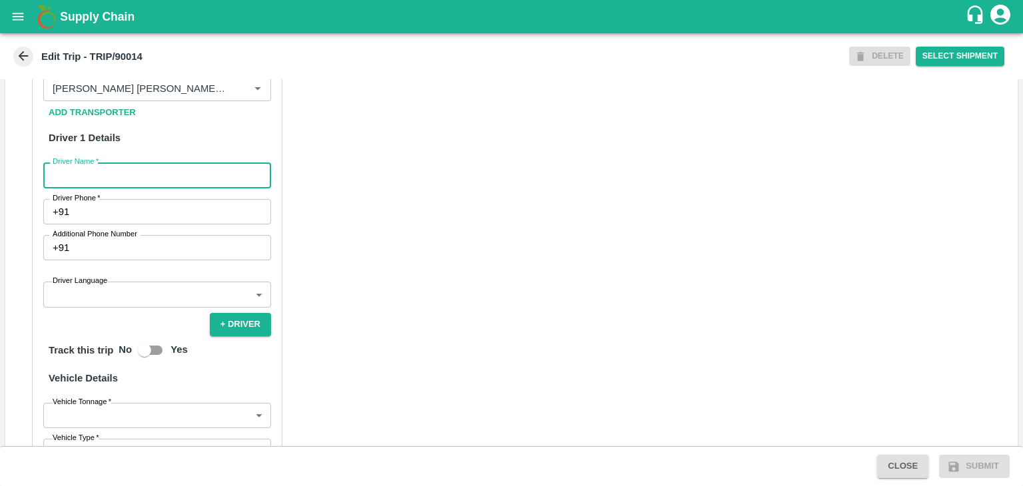
click at [115, 186] on input "Driver Name   *" at bounding box center [157, 174] width 228 height 25
type input "Godase"
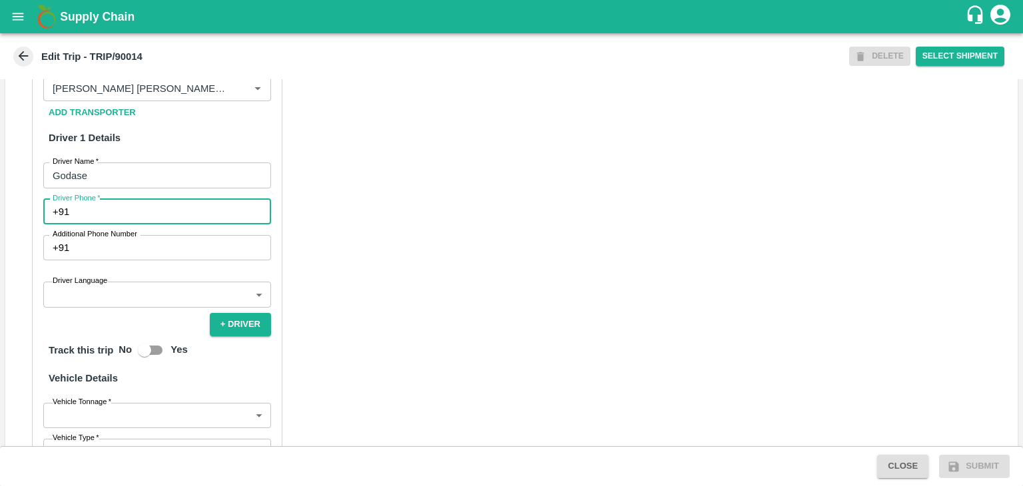
click at [172, 224] on input "Driver Phone   *" at bounding box center [173, 211] width 196 height 25
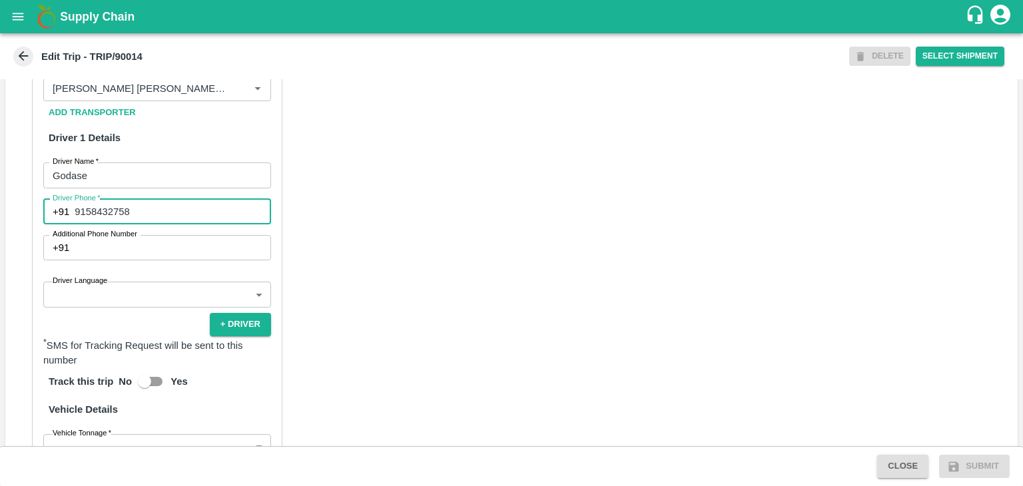
click at [154, 224] on input "9158432758" at bounding box center [173, 211] width 196 height 25
click at [163, 224] on input "9158432758" at bounding box center [173, 211] width 196 height 25
type input "9"
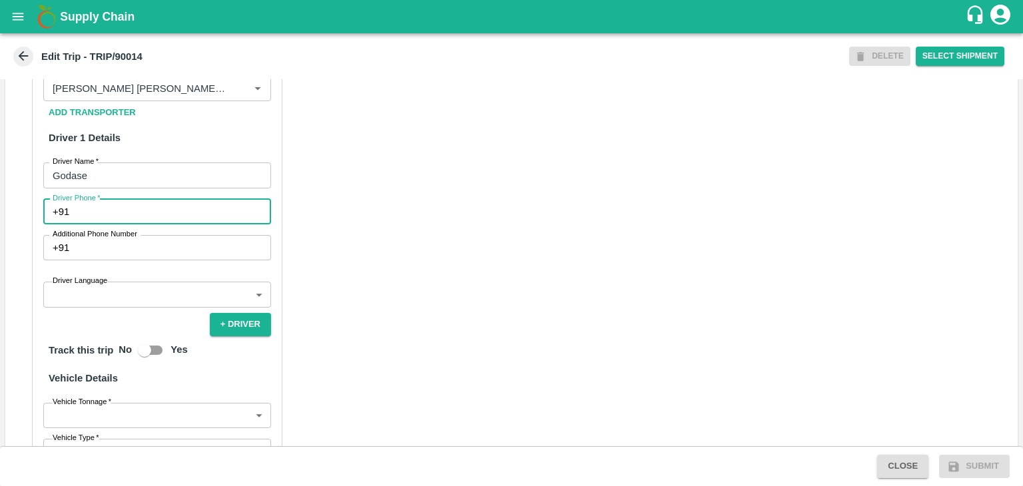
click at [163, 224] on input "Driver Phone   *" at bounding box center [173, 211] width 196 height 25
type input "9975280177"
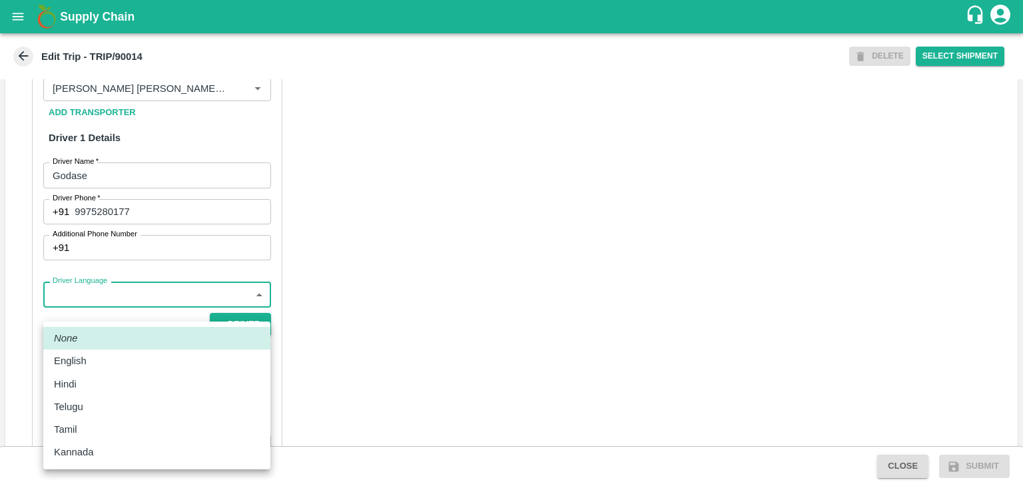
click at [156, 304] on body "Supply Chain Edit Trip - TRIP/90014 DELETE Select Shipment Trip Details Trip Ty…" at bounding box center [511, 243] width 1023 height 486
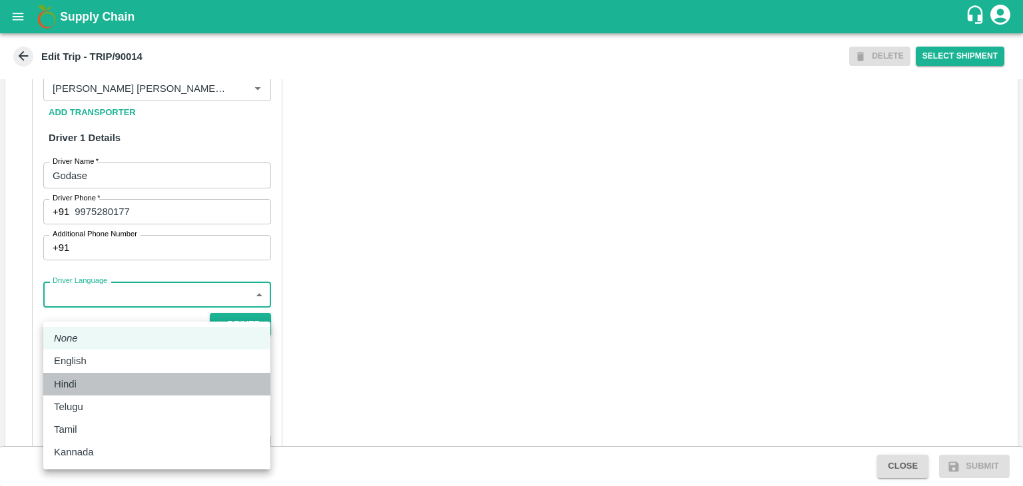
click at [97, 382] on div "Hindi" at bounding box center [157, 384] width 206 height 15
type input "hi"
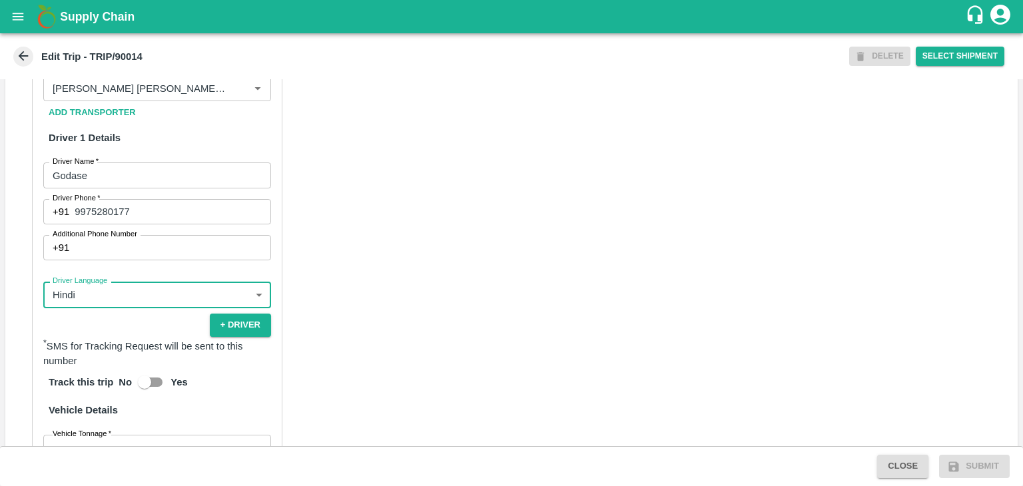
scroll to position [936, 0]
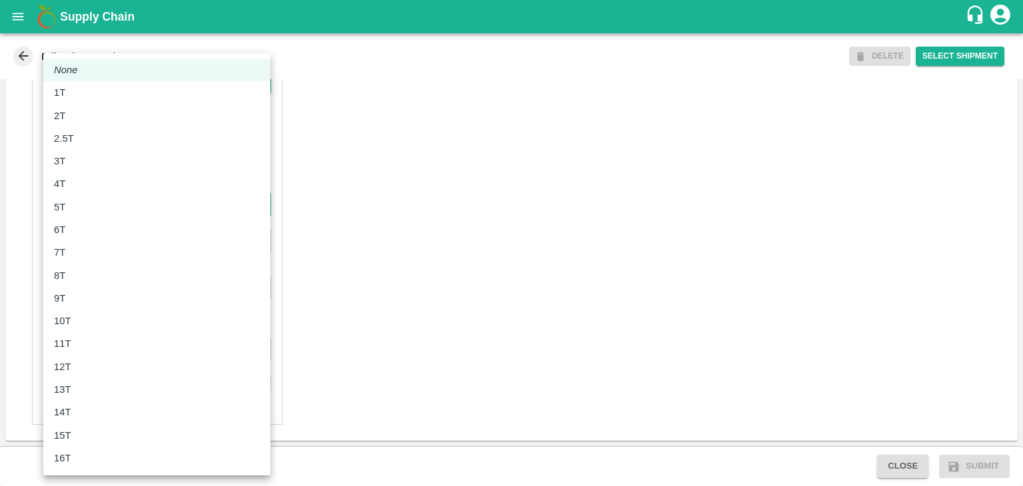
click at [132, 202] on body "Supply Chain Edit Trip - TRIP/90014 DELETE Select Shipment Trip Details Trip Ty…" at bounding box center [511, 243] width 1023 height 486
click at [69, 270] on div "8T" at bounding box center [63, 275] width 18 height 15
type input "8000"
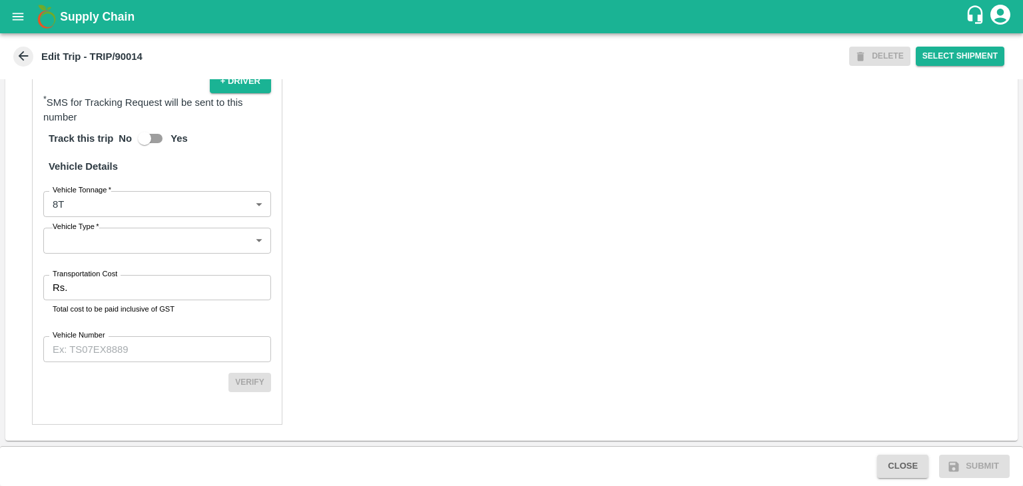
drag, startPoint x: 109, startPoint y: 260, endPoint x: 127, endPoint y: 249, distance: 21.2
click at [127, 249] on div "Partner Details Partner   * Partner Add Transporter Driver 1 Details Driver Nam…" at bounding box center [157, 106] width 250 height 638
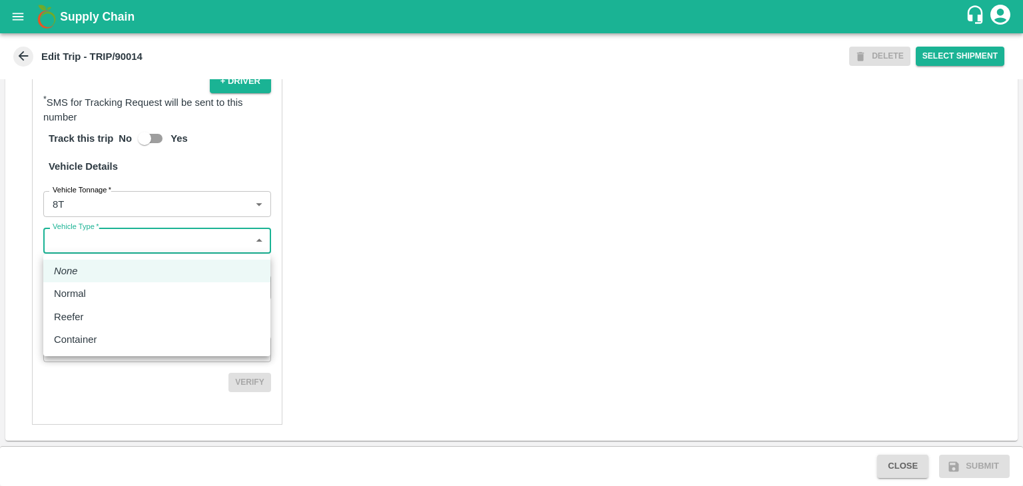
click at [127, 249] on body "Supply Chain Edit Trip - TRIP/90014 DELETE Select Shipment Trip Details Trip Ty…" at bounding box center [511, 243] width 1023 height 486
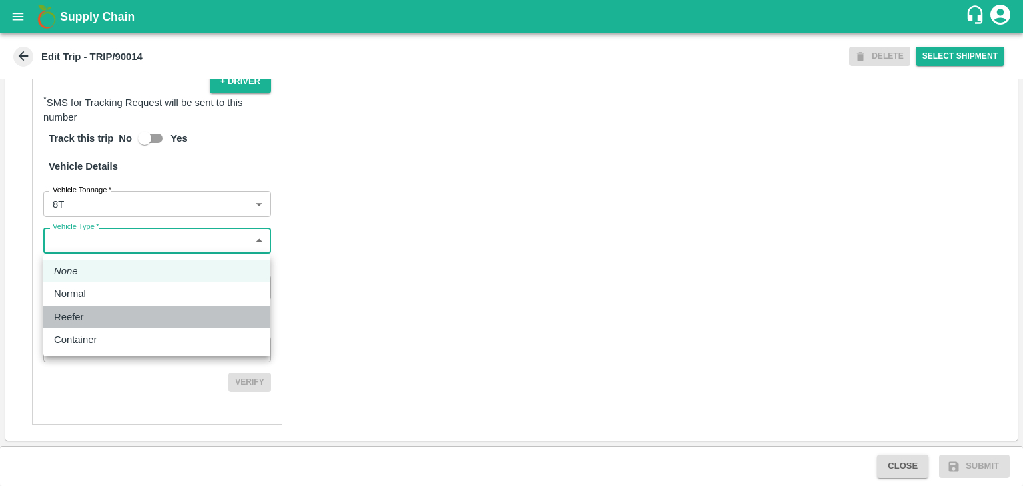
click at [101, 306] on li "Reefer" at bounding box center [156, 317] width 227 height 23
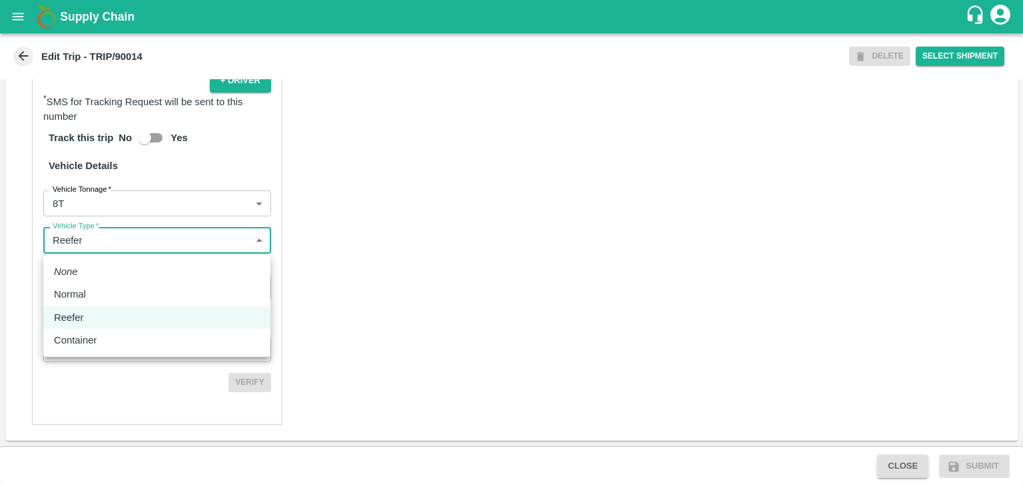
click at [136, 246] on body "Supply Chain Edit Trip - TRIP/90014 DELETE Select Shipment Trip Details Trip Ty…" at bounding box center [511, 243] width 1023 height 486
click at [98, 295] on div "Normal" at bounding box center [157, 294] width 206 height 15
type input "Normal"
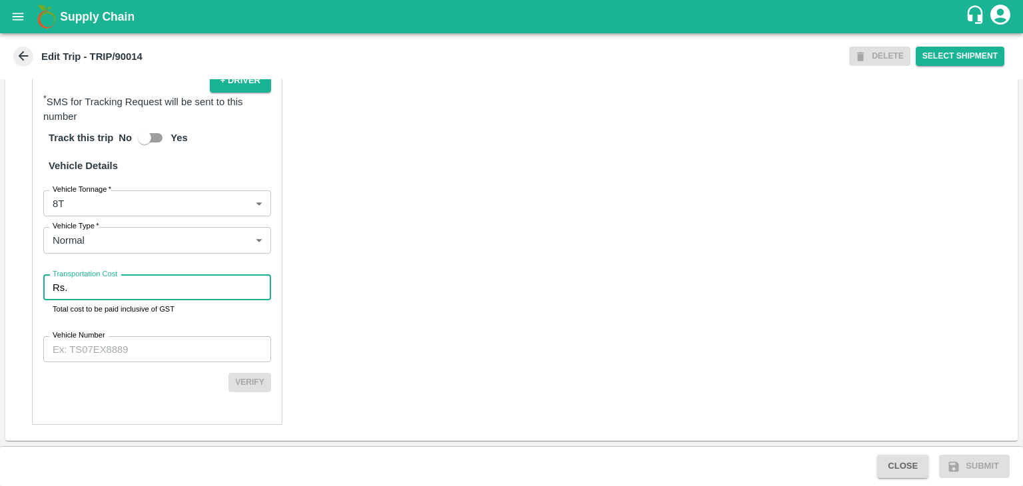
click at [115, 293] on input "Transportation Cost" at bounding box center [172, 287] width 198 height 25
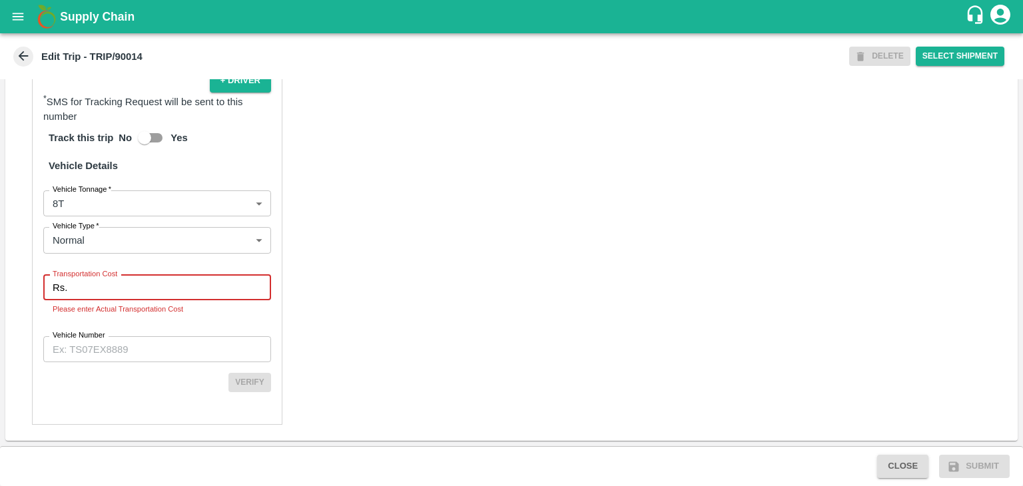
click at [131, 296] on input "Transportation Cost" at bounding box center [172, 287] width 198 height 25
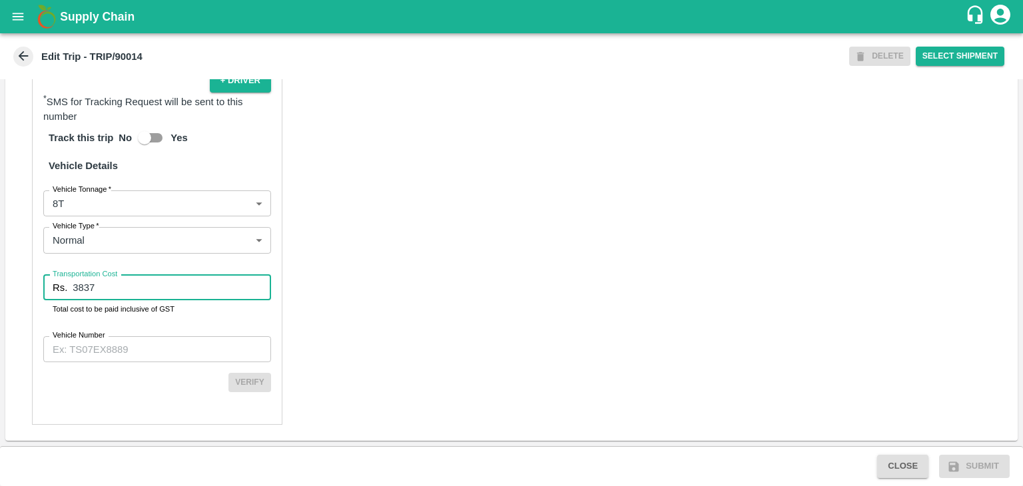
type input "3837"
click at [161, 362] on input "Vehicle Number" at bounding box center [157, 348] width 228 height 25
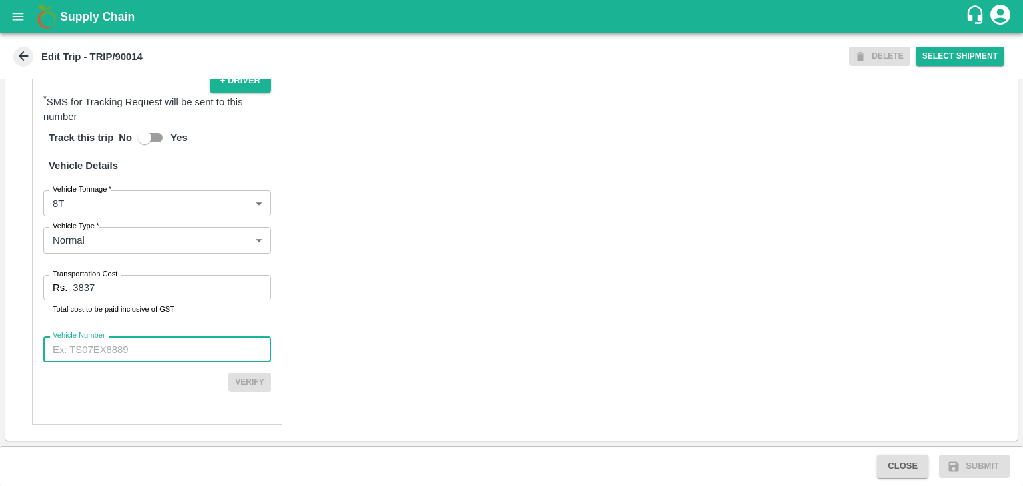
paste input "MH10Z3780"
type input "MH10Z3780"
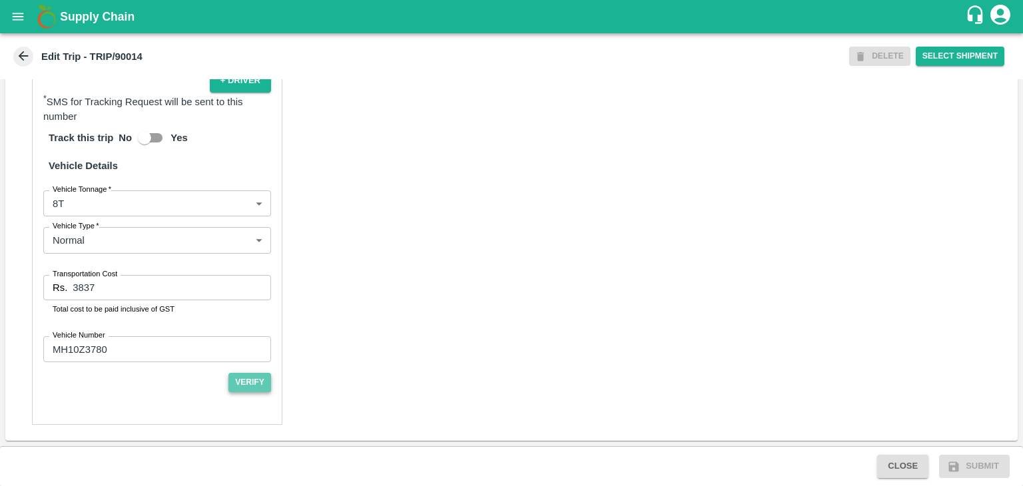
click at [236, 380] on button "Verify" at bounding box center [249, 382] width 43 height 19
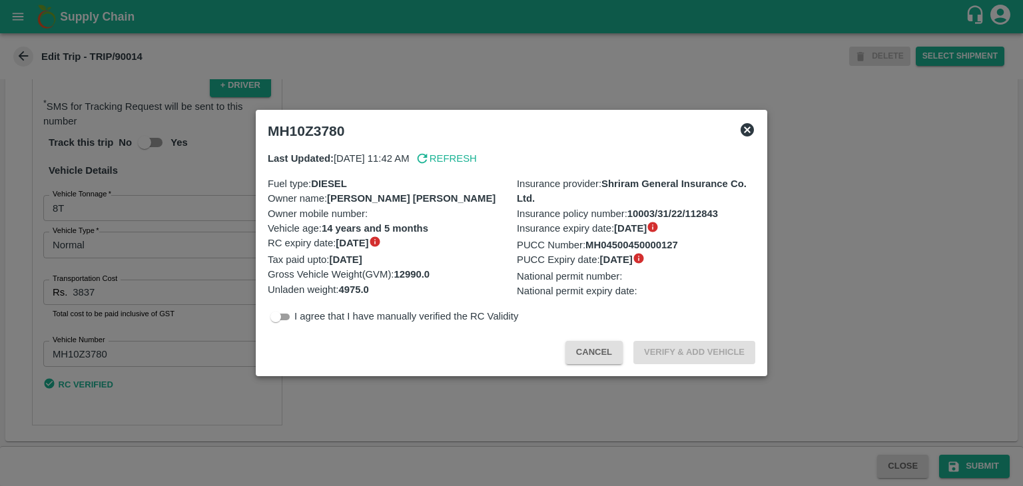
click at [965, 437] on div at bounding box center [511, 243] width 1023 height 486
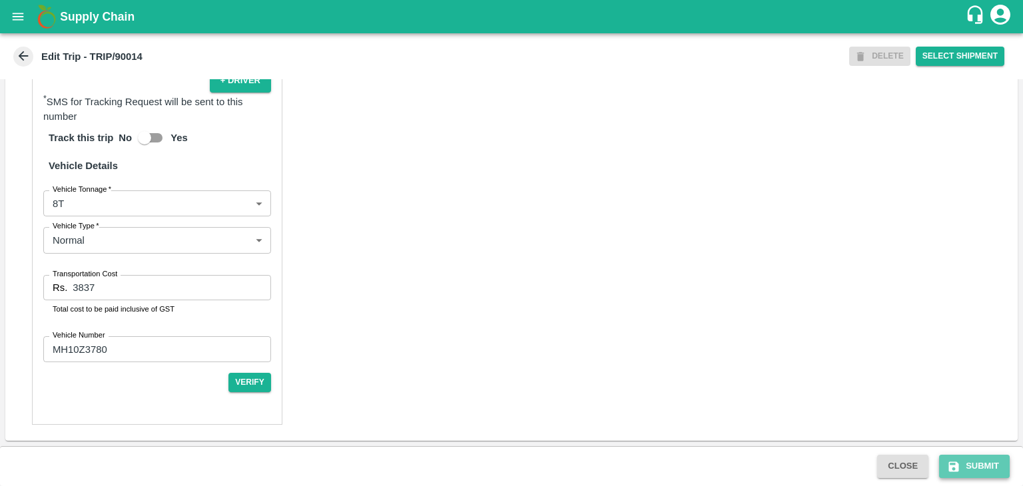
click at [985, 468] on button "Submit" at bounding box center [974, 466] width 71 height 23
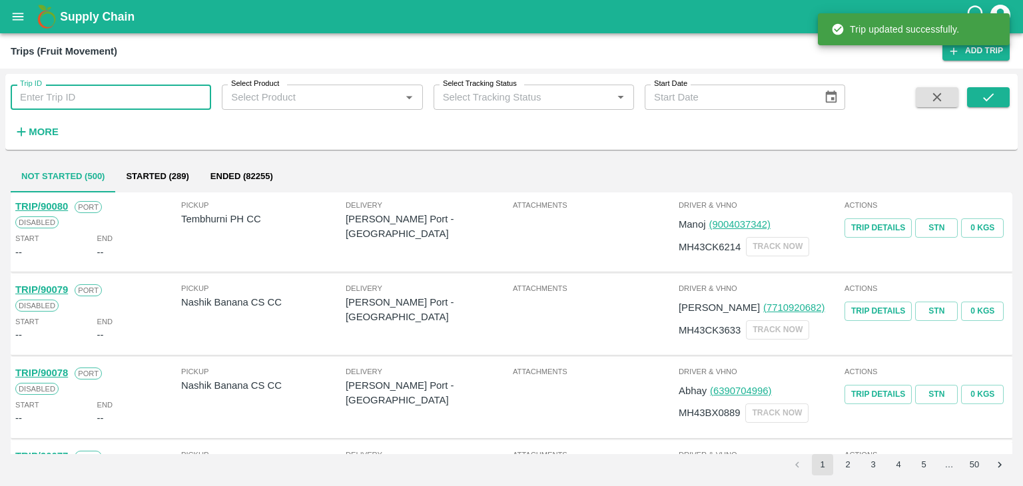
click at [139, 107] on input "Trip ID" at bounding box center [111, 97] width 200 height 25
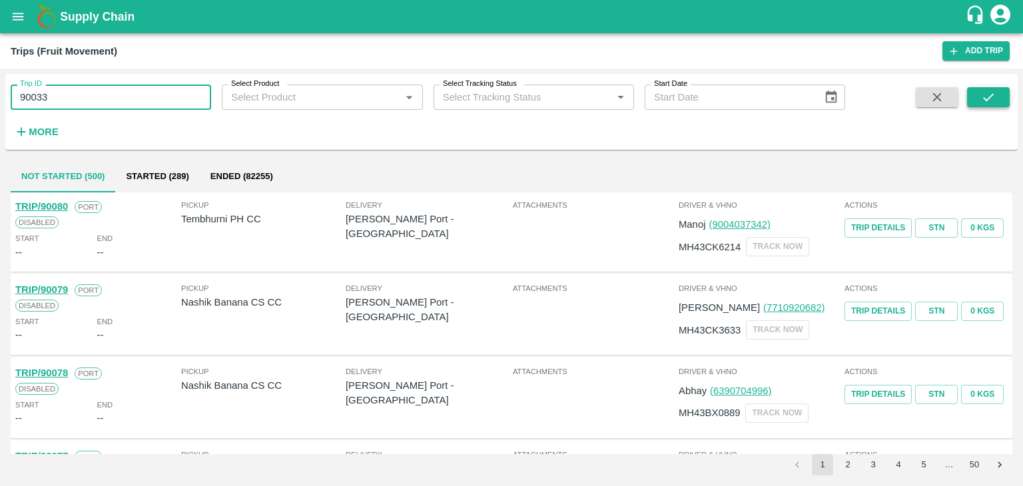
type input "90033"
click at [985, 91] on icon "submit" at bounding box center [988, 97] width 15 height 15
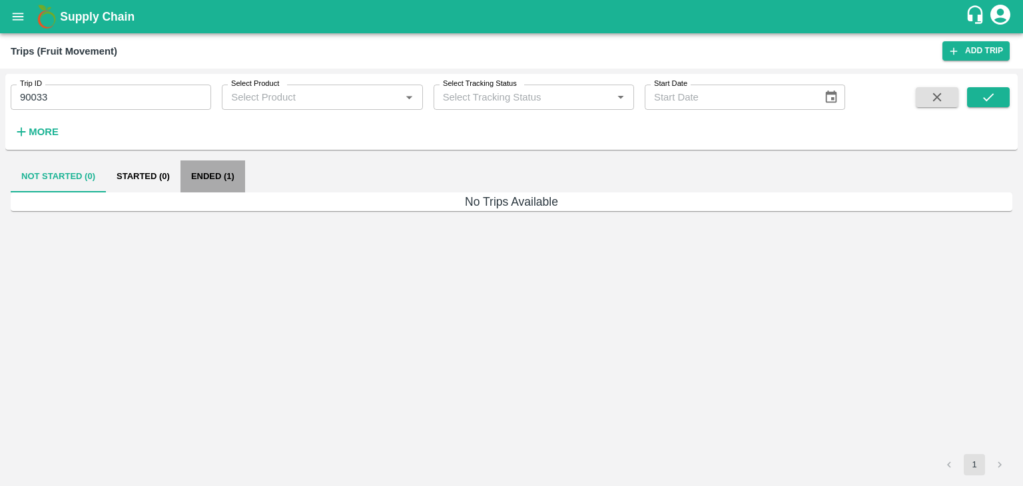
click at [222, 174] on button "Ended (1)" at bounding box center [212, 176] width 65 height 32
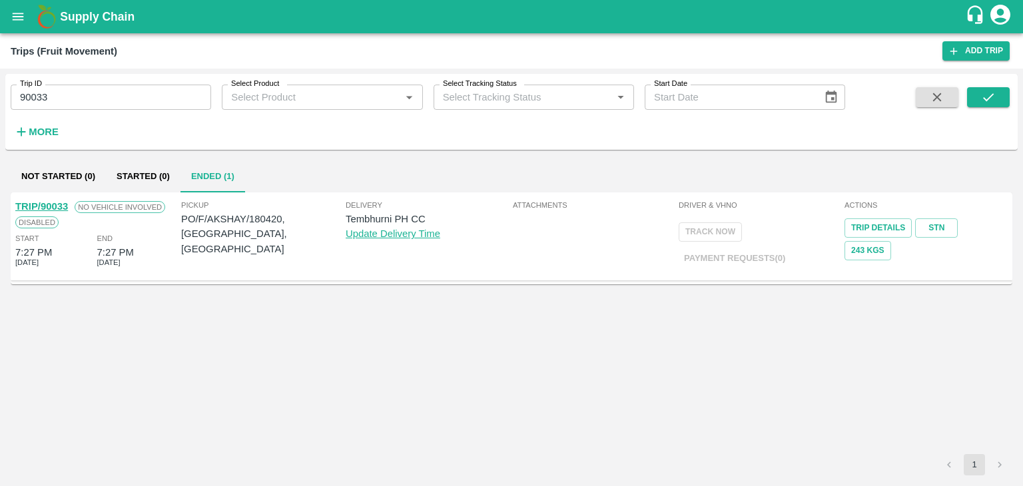
click at [45, 203] on link "TRIP/90033" at bounding box center [41, 206] width 53 height 11
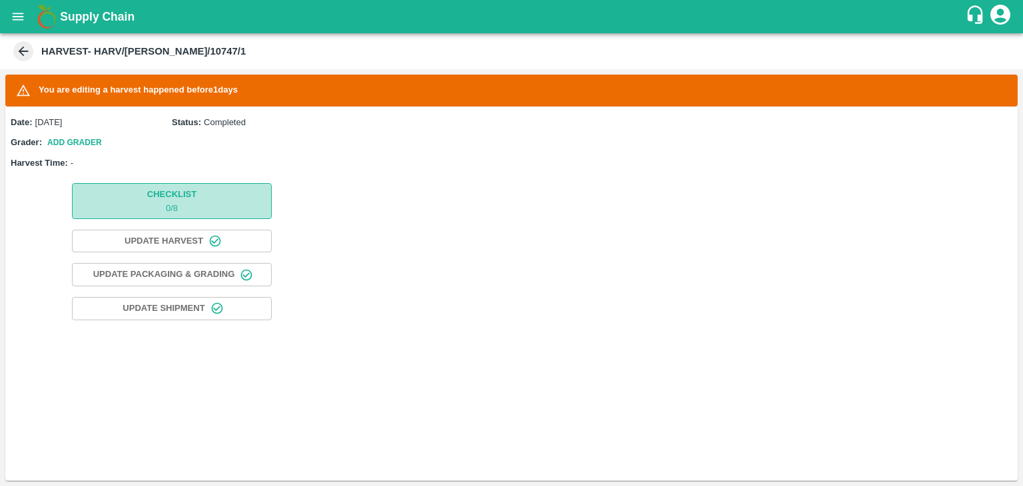
click at [198, 190] on button "Checklist 0 / 8" at bounding box center [172, 200] width 200 height 35
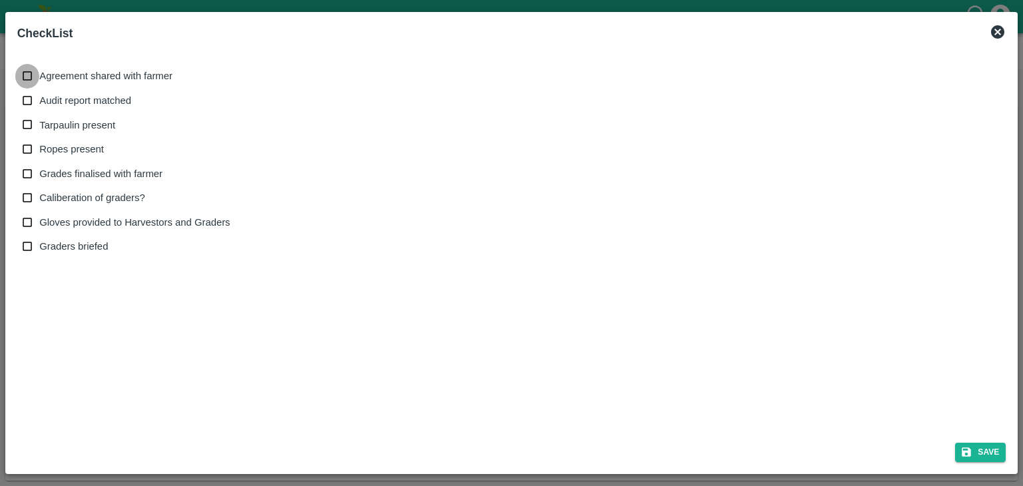
click at [38, 79] on input "Agreement shared with farmer" at bounding box center [27, 76] width 25 height 25
checkbox input "true"
click at [64, 102] on span "Audit report matched" at bounding box center [85, 100] width 92 height 15
click at [40, 102] on input "Audit report matched" at bounding box center [27, 101] width 25 height 25
checkbox input "true"
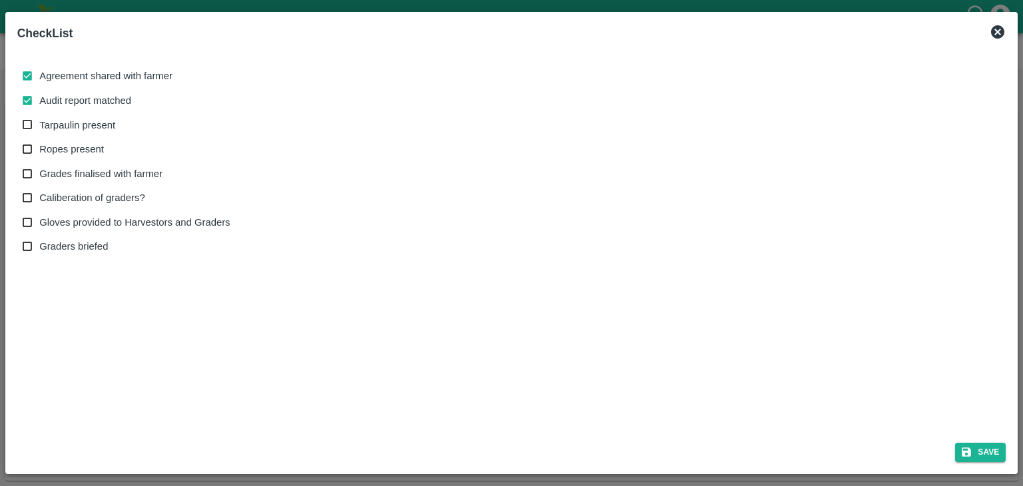
click at [77, 121] on span "Tarpaulin present" at bounding box center [77, 125] width 76 height 15
click at [40, 121] on input "Tarpaulin present" at bounding box center [27, 125] width 25 height 25
checkbox input "true"
click at [85, 144] on span "Ropes present" at bounding box center [71, 149] width 65 height 15
click at [40, 144] on input "Ropes present" at bounding box center [27, 149] width 25 height 25
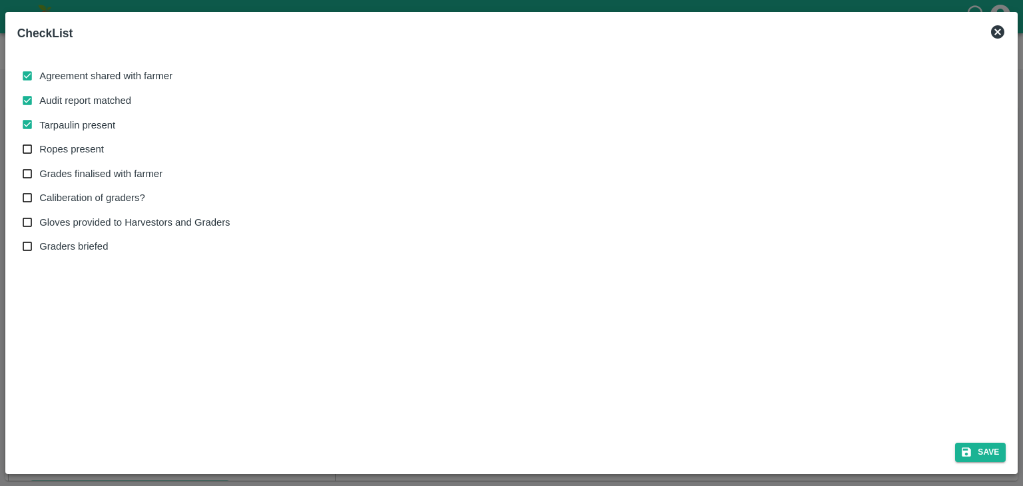
checkbox input "true"
click at [107, 170] on span "Grades finalised with farmer" at bounding box center [100, 173] width 123 height 15
click at [40, 170] on input "Grades finalised with farmer" at bounding box center [27, 174] width 25 height 25
checkbox input "true"
click at [105, 199] on span "Caliberation of graders?" at bounding box center [91, 197] width 105 height 15
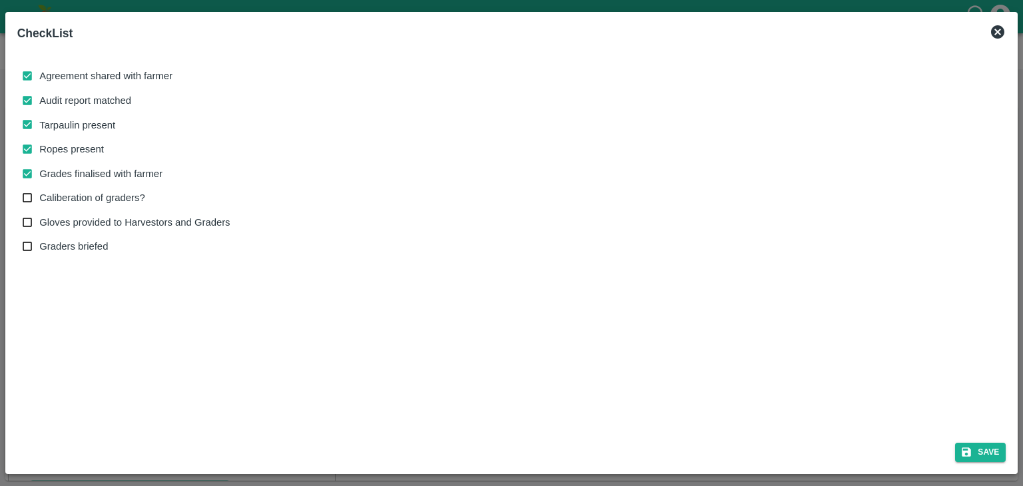
click at [40, 199] on input "Caliberation of graders?" at bounding box center [27, 198] width 25 height 25
checkbox input "true"
click at [129, 217] on span "Gloves provided to Harvestors and Graders" at bounding box center [134, 222] width 190 height 15
click at [40, 217] on input "Gloves provided to Harvestors and Graders" at bounding box center [27, 222] width 25 height 25
checkbox input "true"
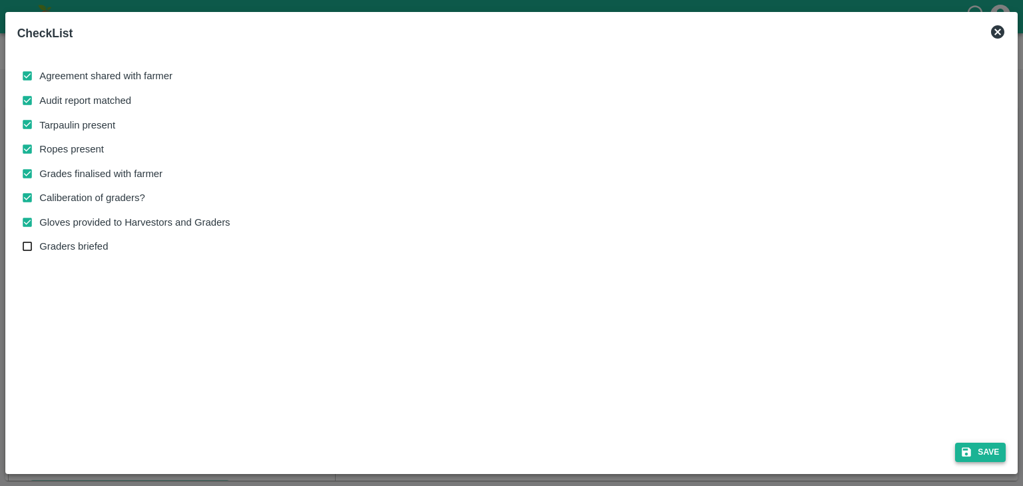
drag, startPoint x: 1011, startPoint y: 449, endPoint x: 986, endPoint y: 448, distance: 24.7
click at [986, 448] on div "CheckList Agreement shared with farmer Audit report matched Tarpaulin present R…" at bounding box center [511, 243] width 1013 height 462
click at [986, 448] on button "Save" at bounding box center [980, 452] width 51 height 19
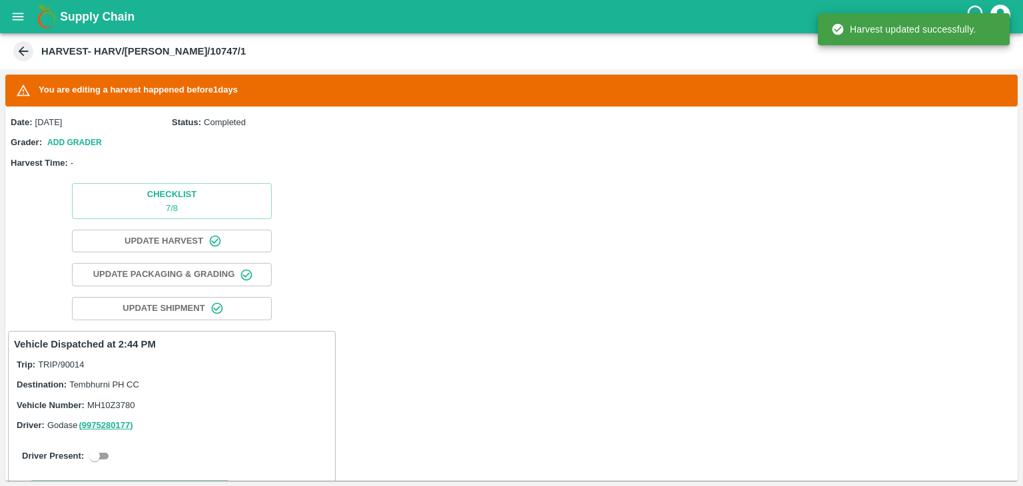
scroll to position [253, 0]
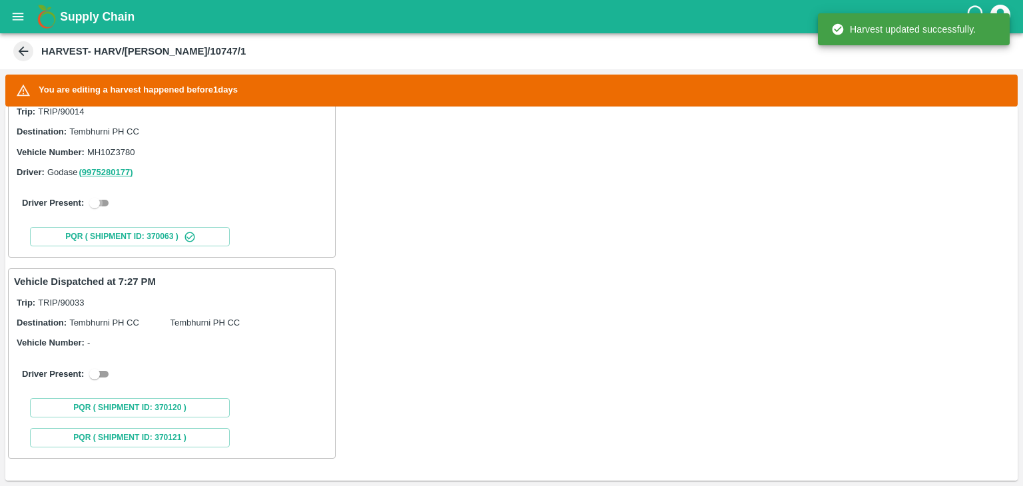
click at [101, 206] on input "checkbox" at bounding box center [95, 203] width 48 height 16
checkbox input "true"
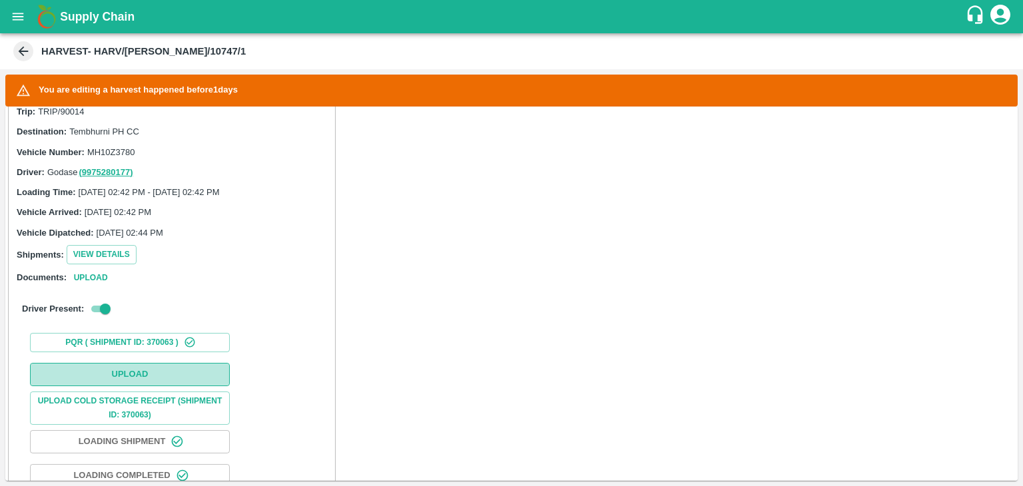
click at [170, 372] on button "Upload" at bounding box center [130, 374] width 200 height 23
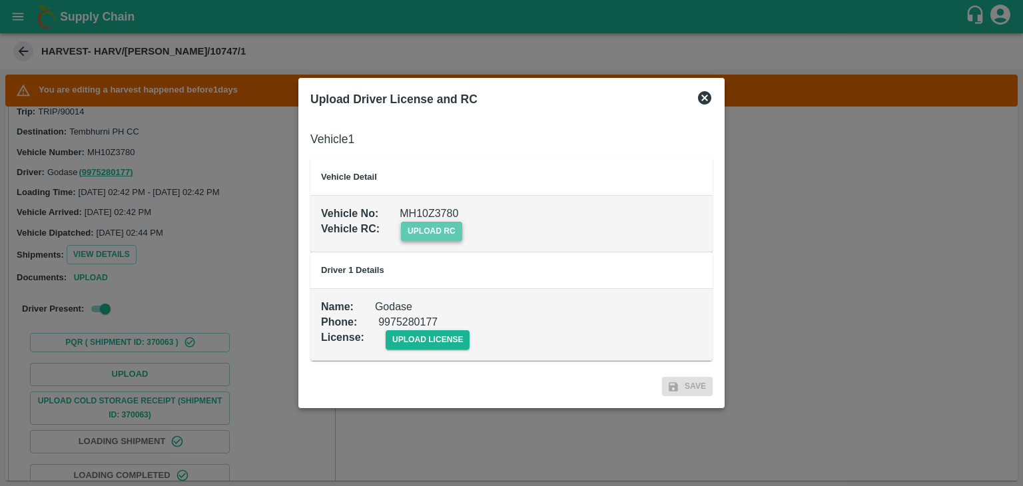
click at [453, 236] on span "upload rc" at bounding box center [431, 231] width 61 height 19
click at [0, 0] on input "upload rc" at bounding box center [0, 0] width 0 height 0
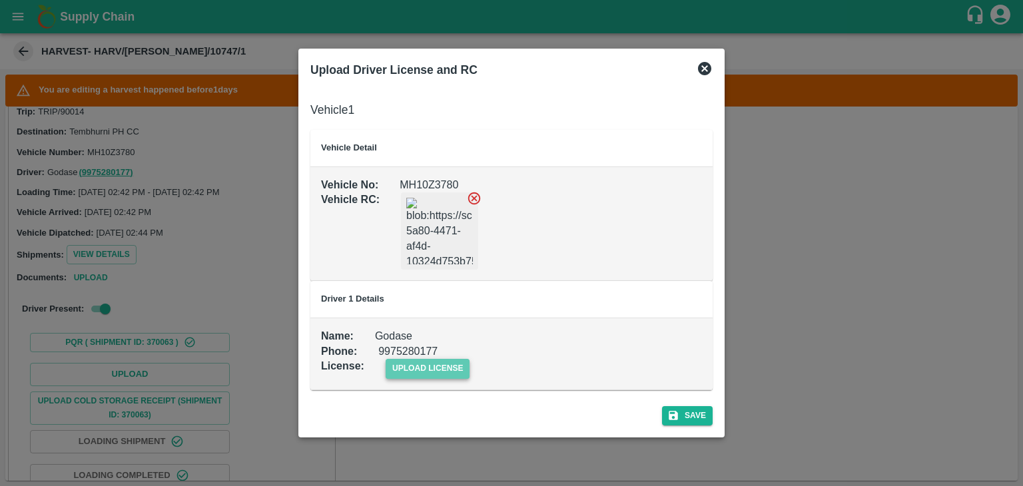
click at [449, 374] on span "upload license" at bounding box center [428, 368] width 85 height 19
click at [0, 0] on input "upload license" at bounding box center [0, 0] width 0 height 0
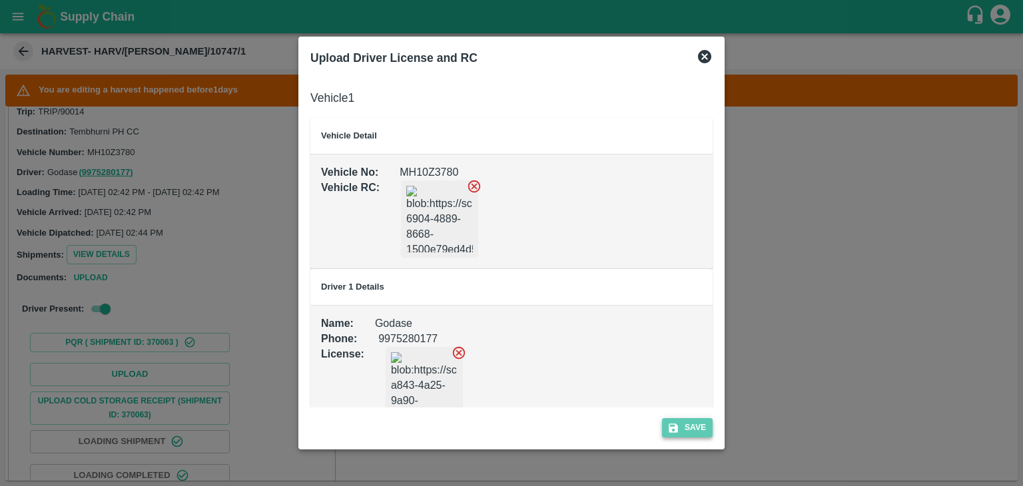
click at [671, 428] on icon "submit" at bounding box center [673, 427] width 9 height 9
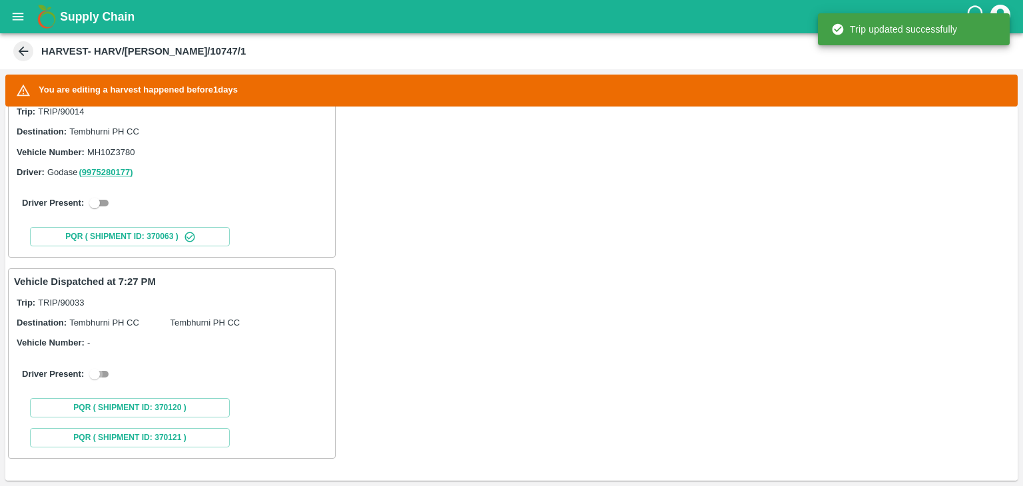
click at [107, 375] on input "checkbox" at bounding box center [95, 374] width 48 height 16
checkbox input "true"
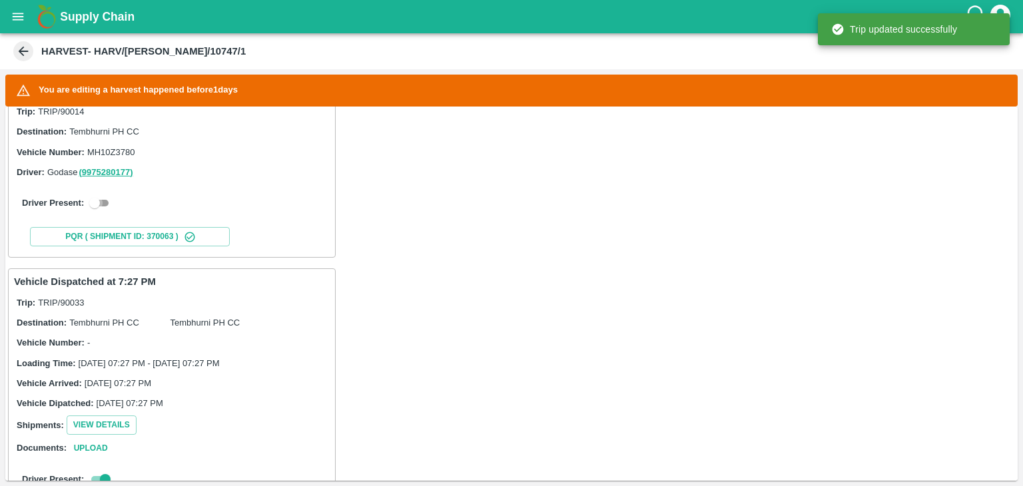
click at [103, 204] on input "checkbox" at bounding box center [95, 203] width 48 height 16
checkbox input "true"
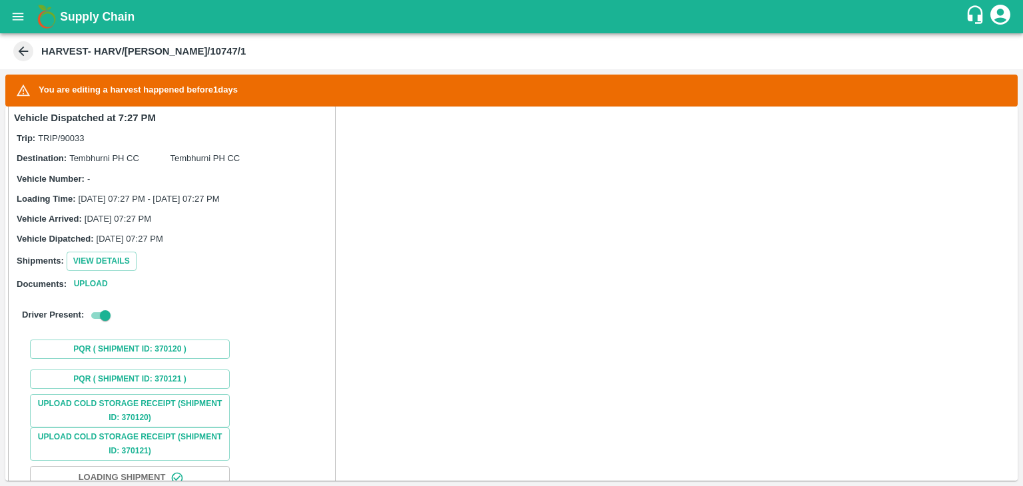
scroll to position [914, 0]
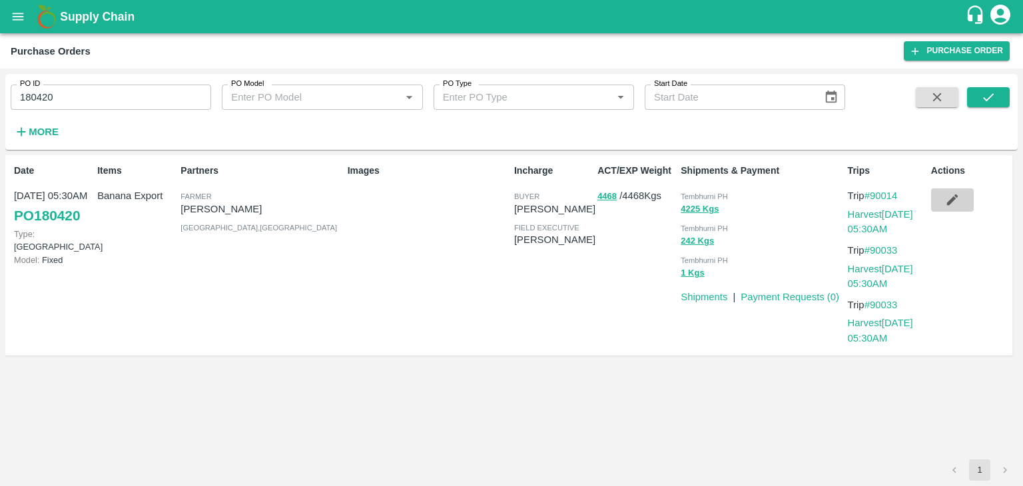
click at [963, 202] on button "button" at bounding box center [952, 199] width 43 height 23
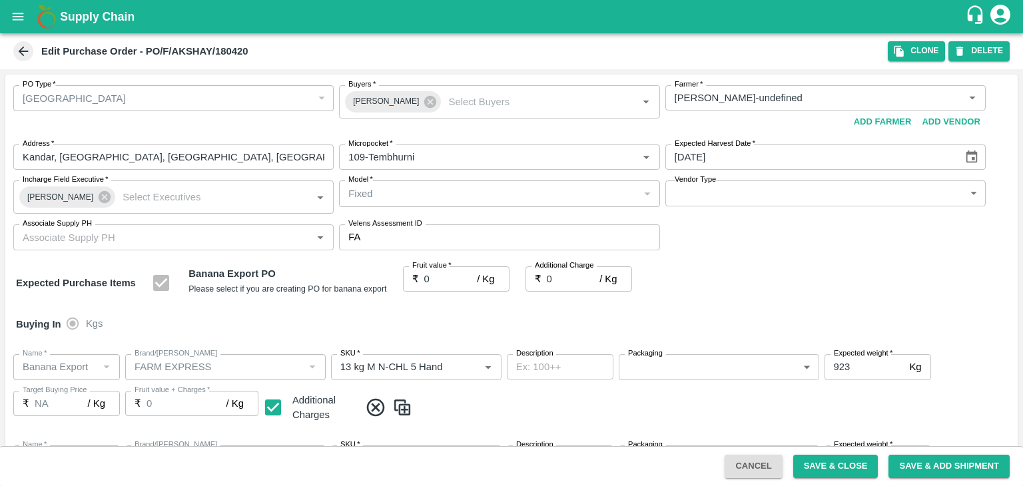
click at [424, 97] on icon at bounding box center [430, 102] width 12 height 12
click at [409, 97] on input "Buyers   *" at bounding box center [488, 97] width 290 height 17
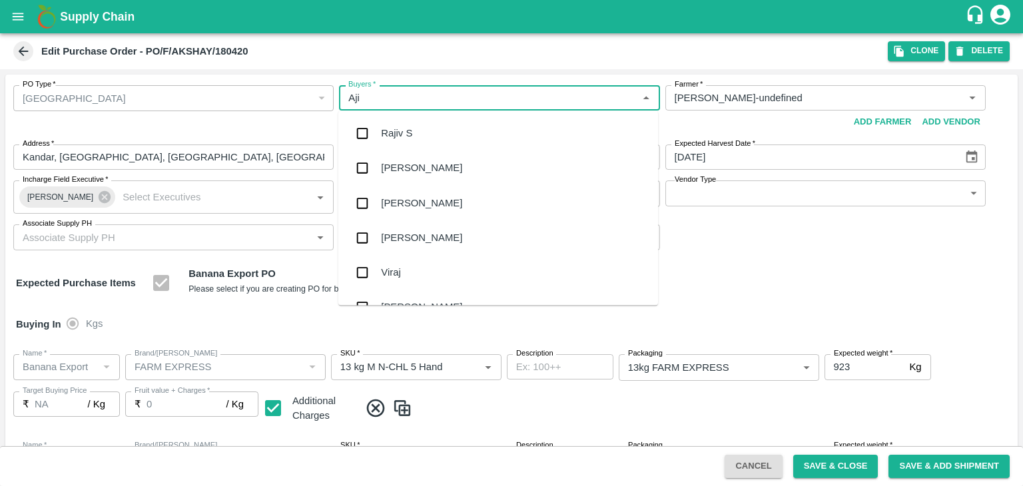
type input "Ajit"
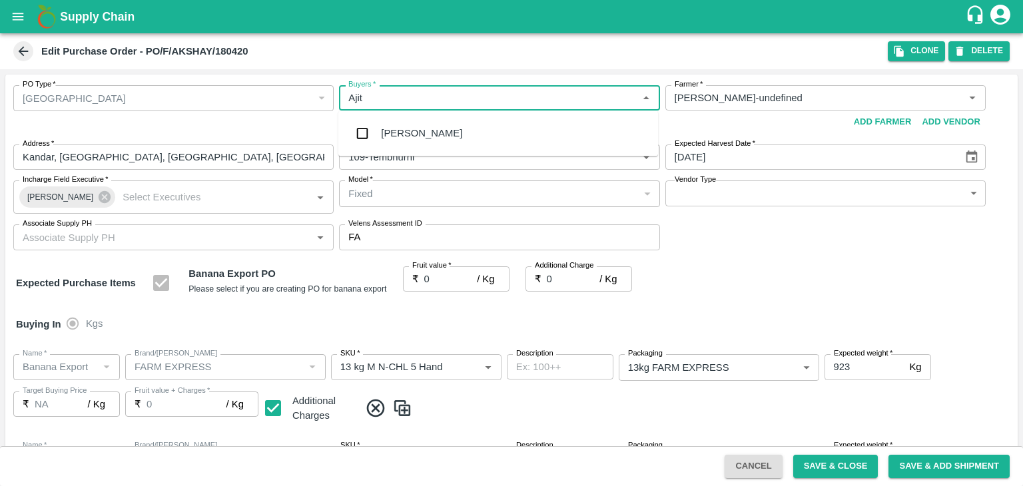
click at [411, 129] on div "Ajit Otari" at bounding box center [421, 133] width 81 height 15
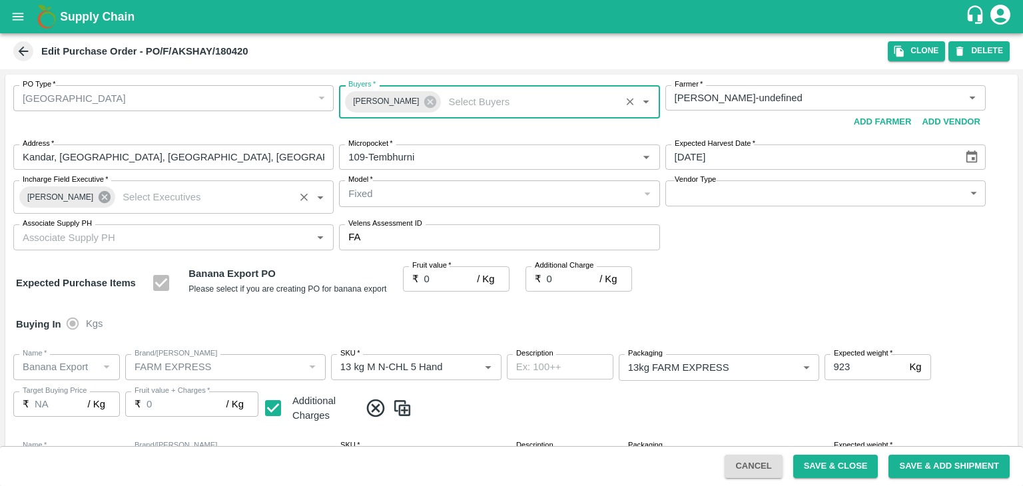
click at [101, 195] on icon at bounding box center [105, 197] width 12 height 12
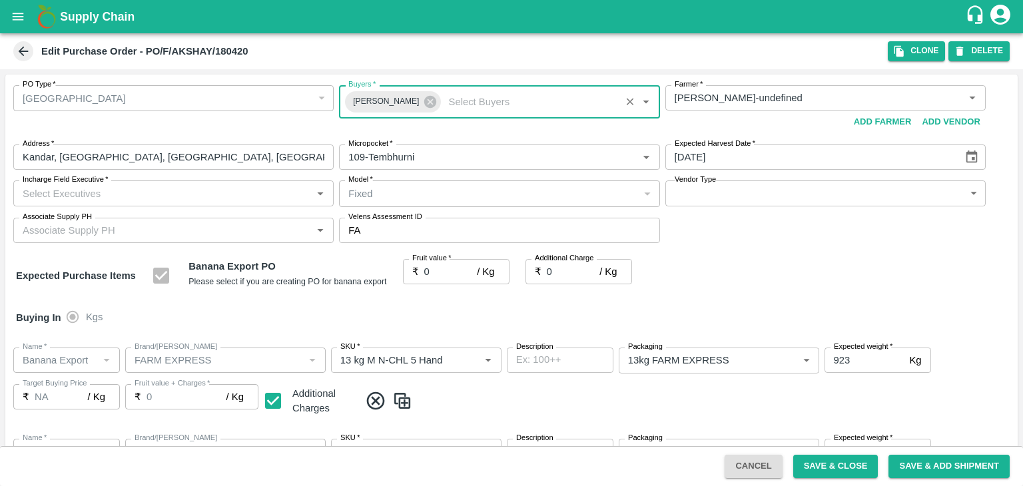
click at [110, 195] on input "Incharge Field Executive   *" at bounding box center [162, 192] width 290 height 17
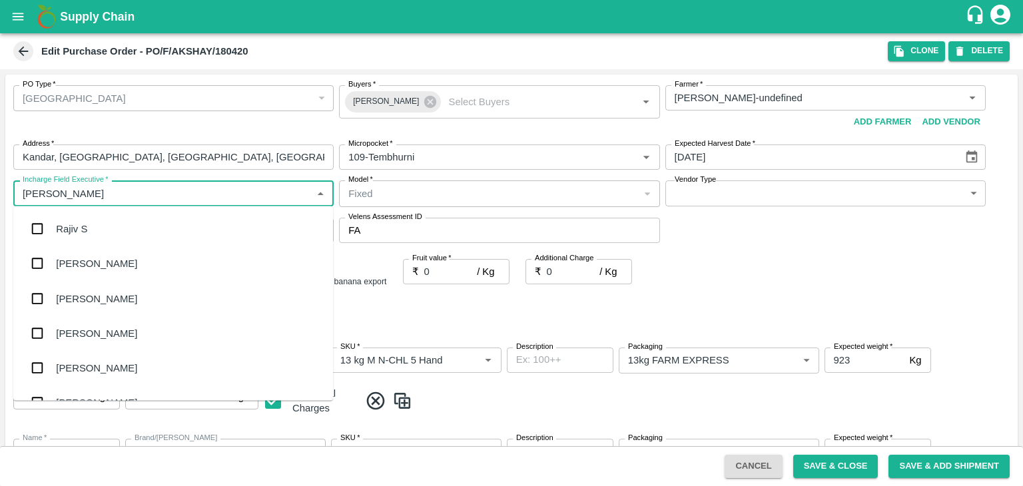
type input "Jay"
click at [97, 281] on div "jaydip Tale" at bounding box center [173, 298] width 320 height 35
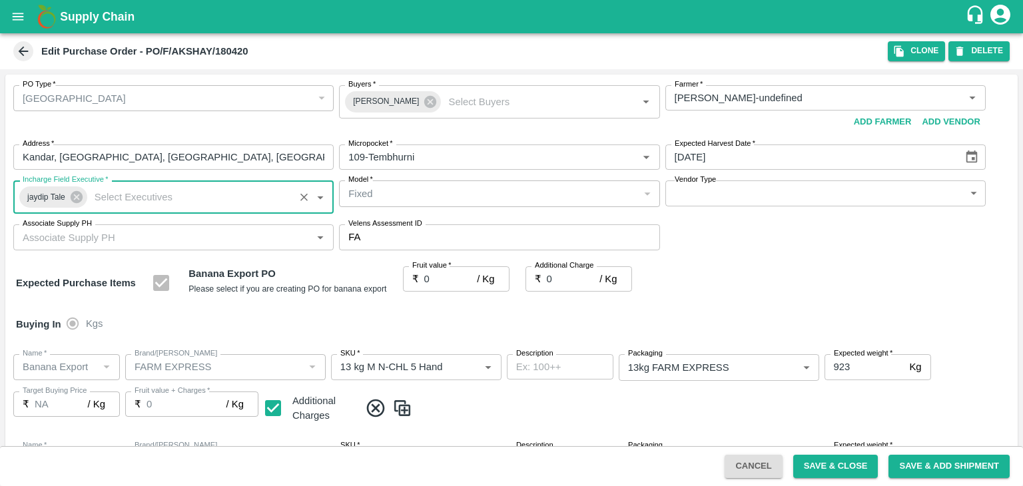
click at [704, 190] on body "Supply Chain Edit Purchase Order - PO/F/AKSHAY/180420 Clone DELETE PO Type   * …" at bounding box center [511, 243] width 1023 height 486
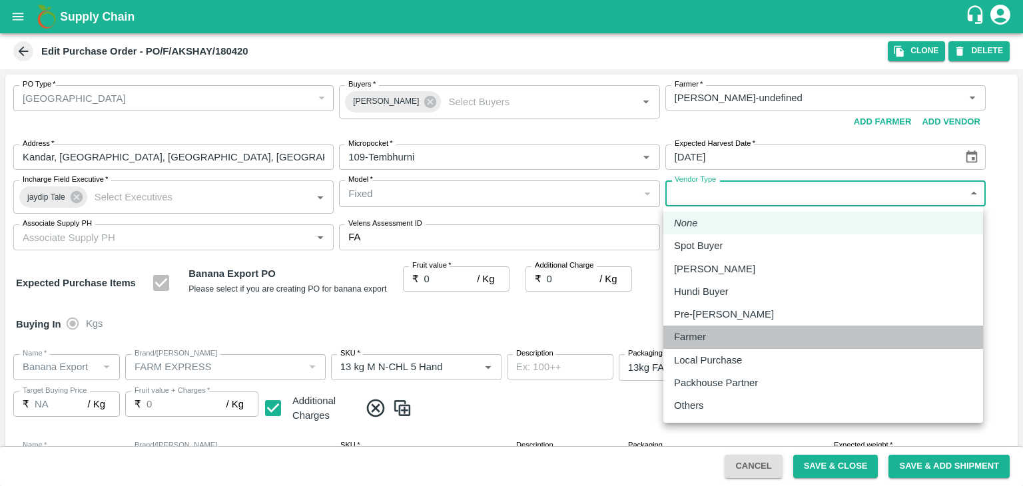
click at [710, 328] on li "Farmer" at bounding box center [823, 337] width 320 height 23
type input "FARMER"
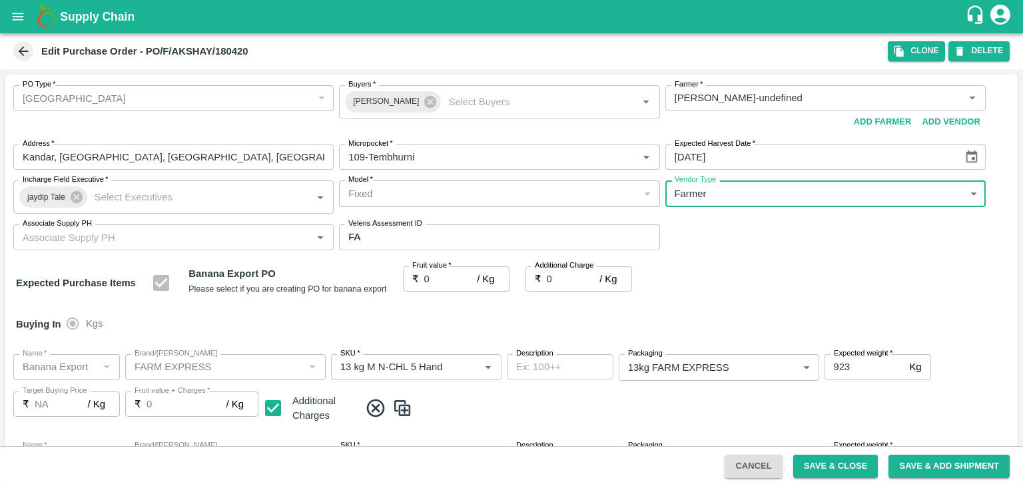
click at [443, 274] on input "0" at bounding box center [450, 278] width 53 height 25
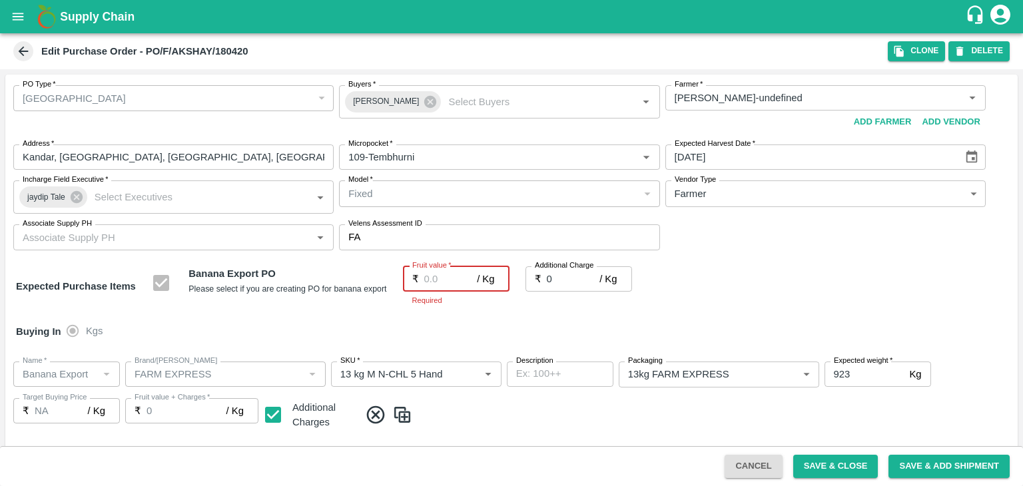
type input "2"
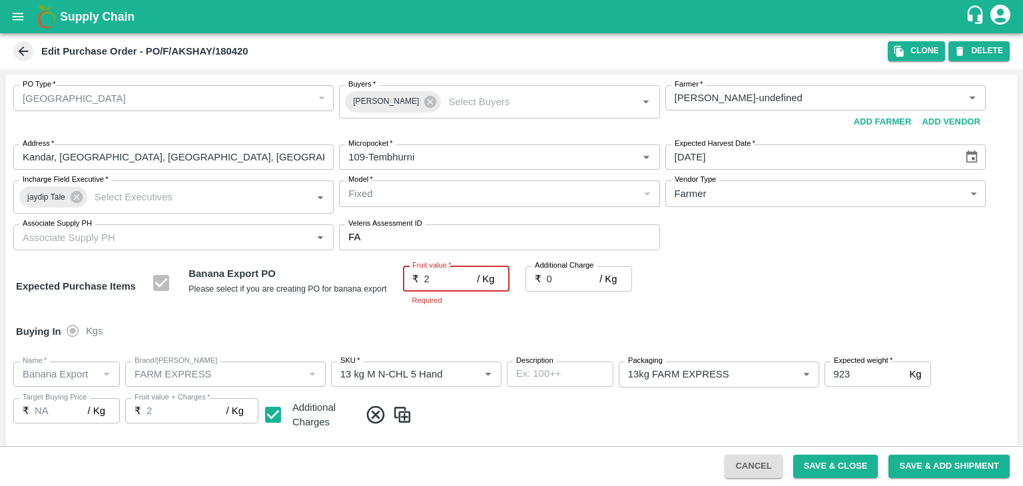
type input "2"
type input "22"
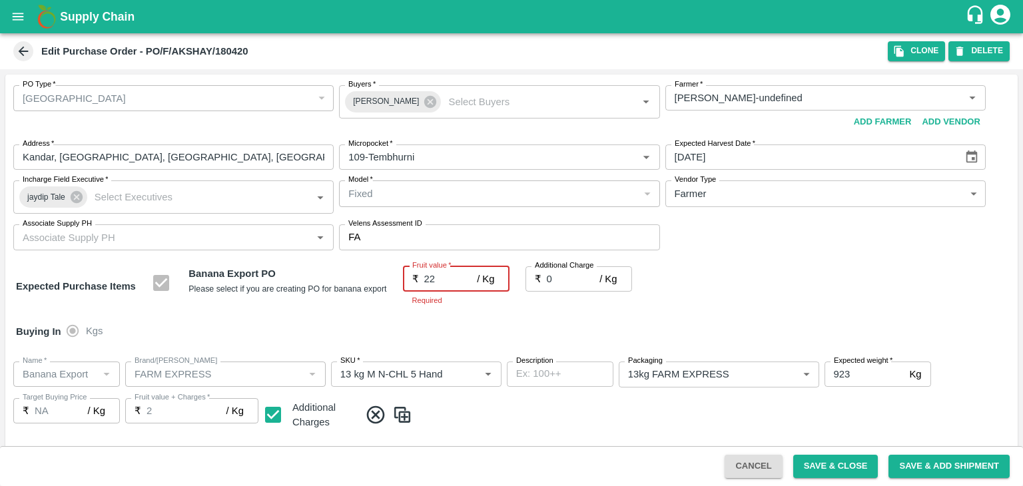
type input "22"
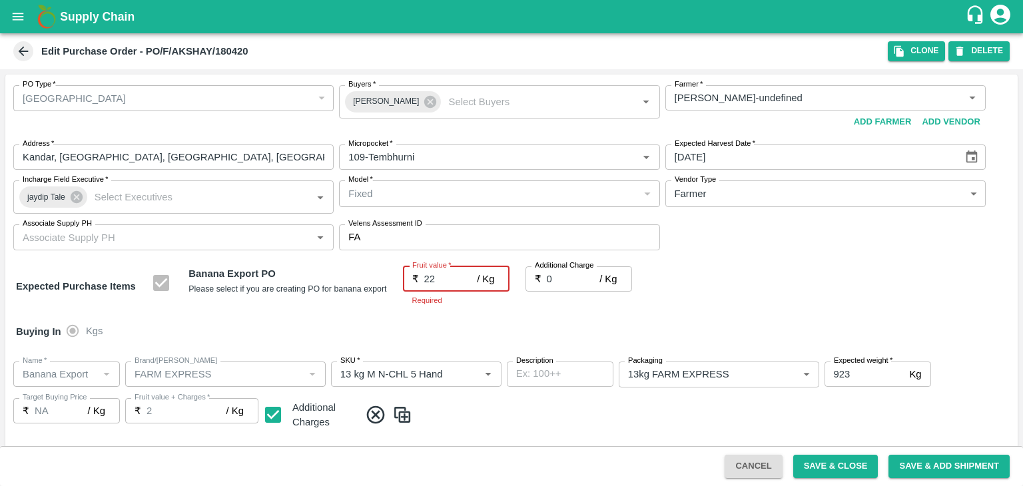
type input "22"
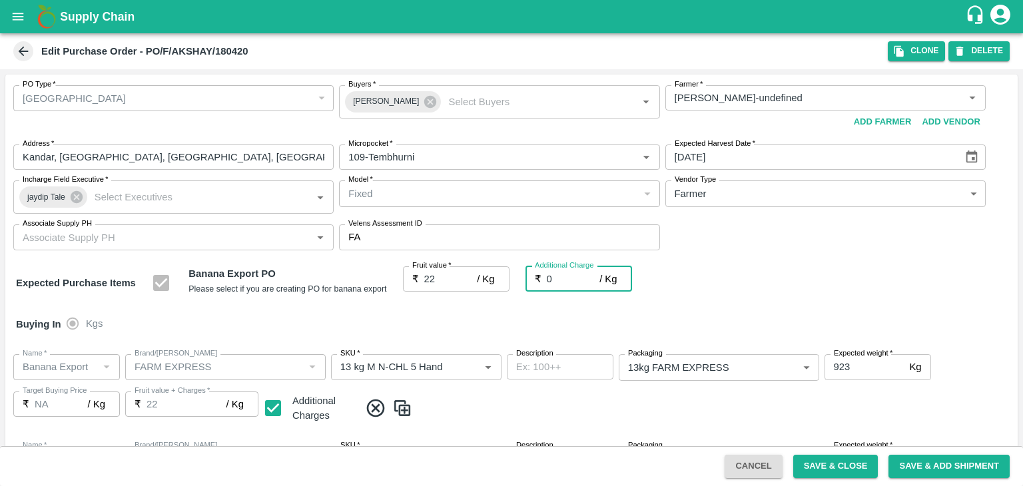
type input "2"
type input "24"
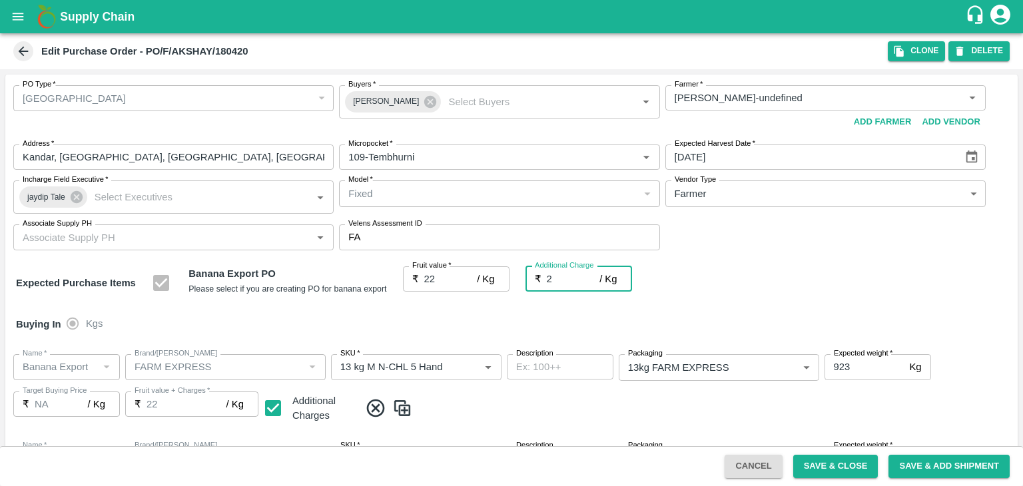
type input "24"
type input "2.7"
type input "24.7"
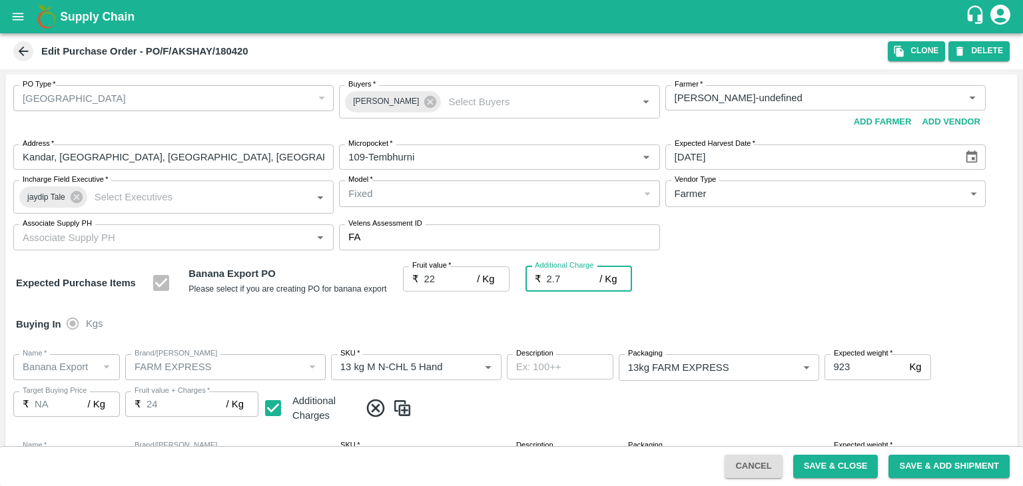
type input "24.7"
type input "2.75"
type input "24.75"
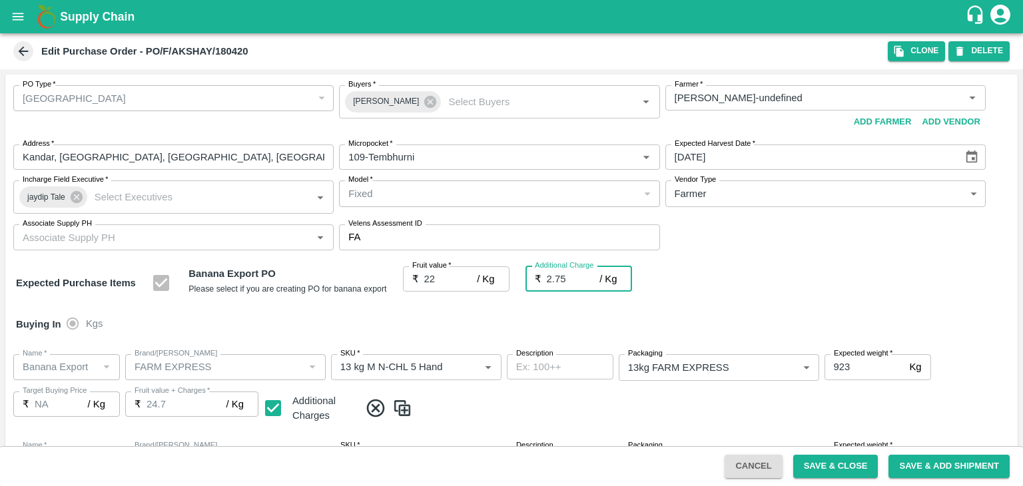
type input "24.75"
click at [577, 278] on input "2.75" at bounding box center [573, 278] width 53 height 25
type input "2.7"
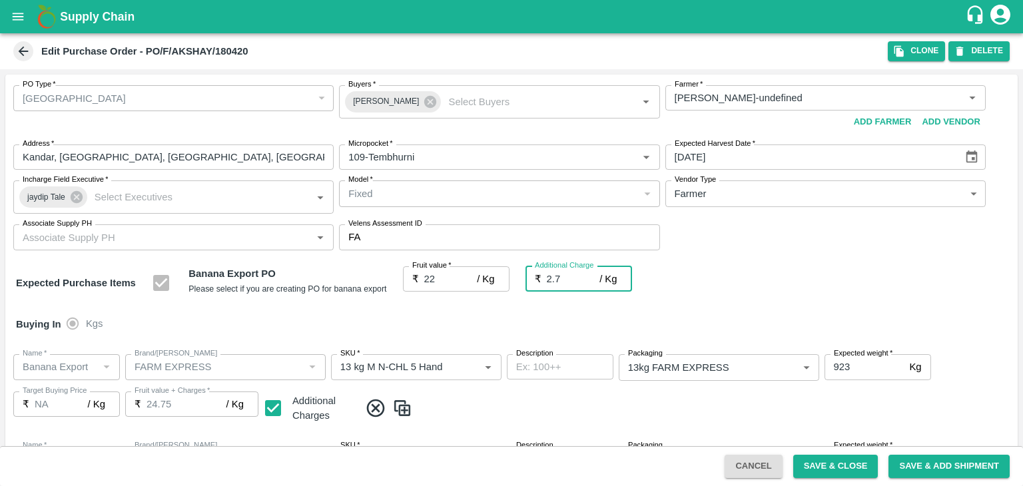
type input "24.7"
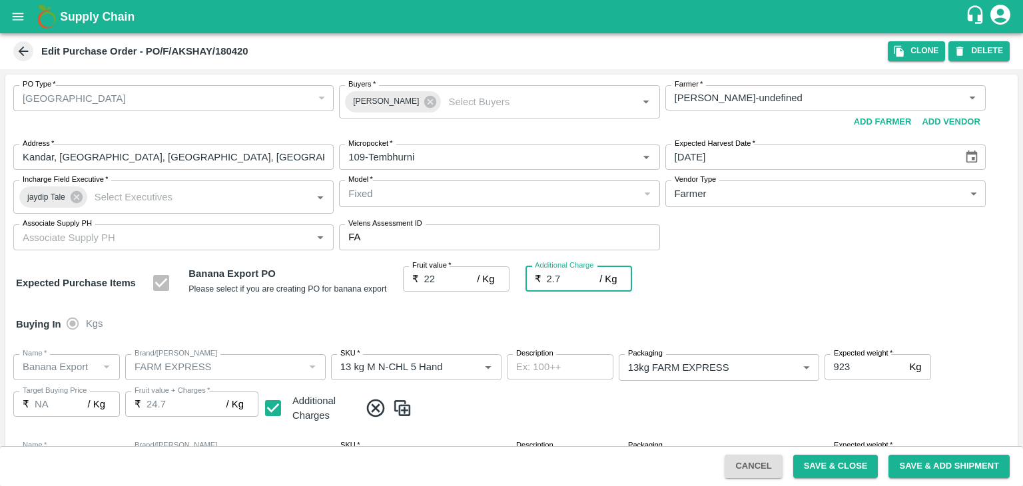
type input "2"
type input "24"
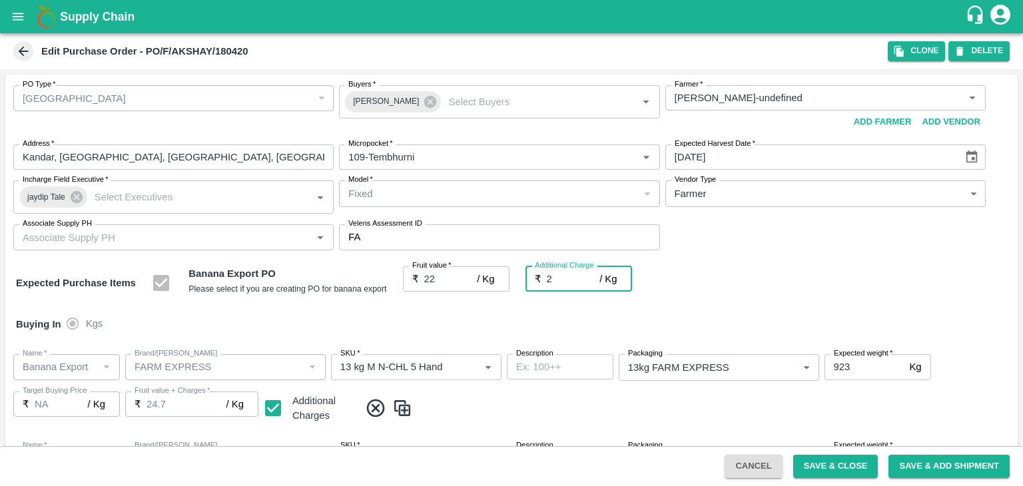
type input "24"
type input "22"
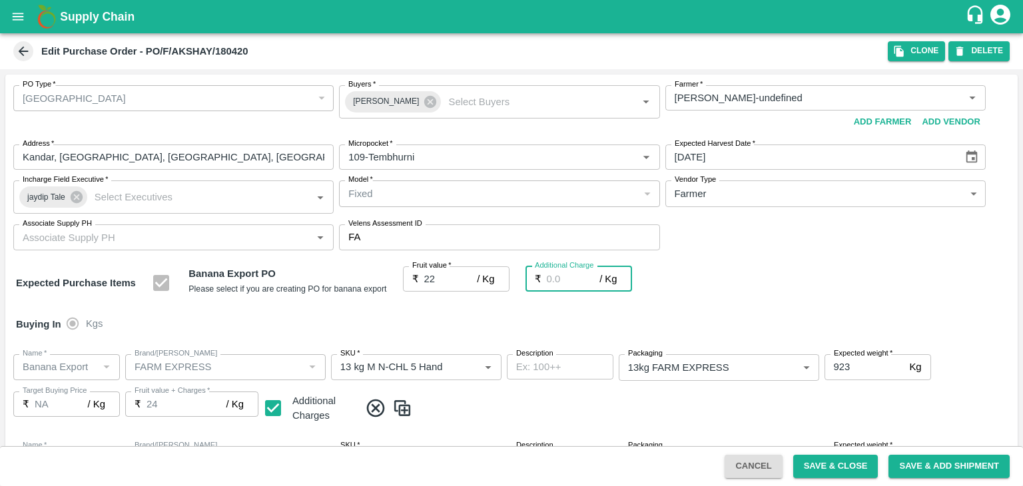
type input "22"
type input "0"
click at [588, 330] on div "Buying In Kgs" at bounding box center [511, 324] width 1012 height 39
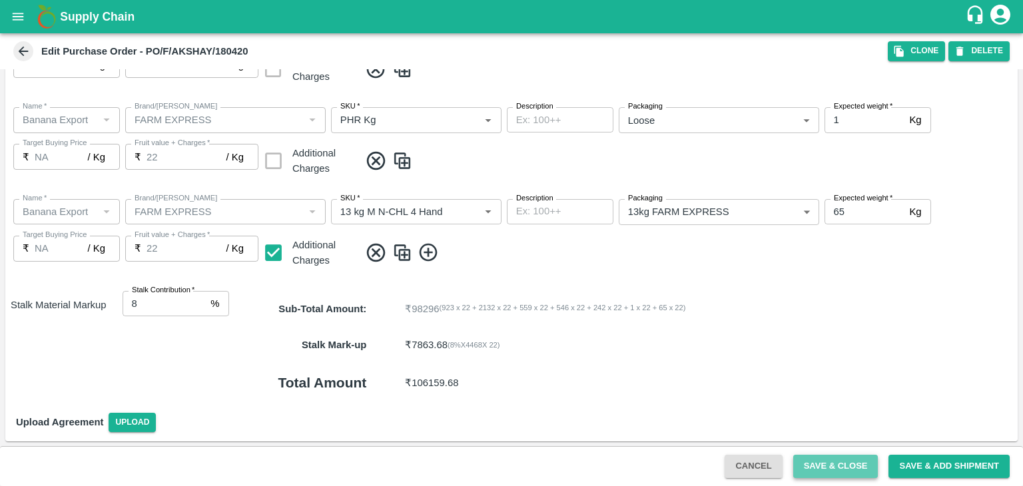
click at [820, 465] on button "Save & Close" at bounding box center [835, 466] width 85 height 23
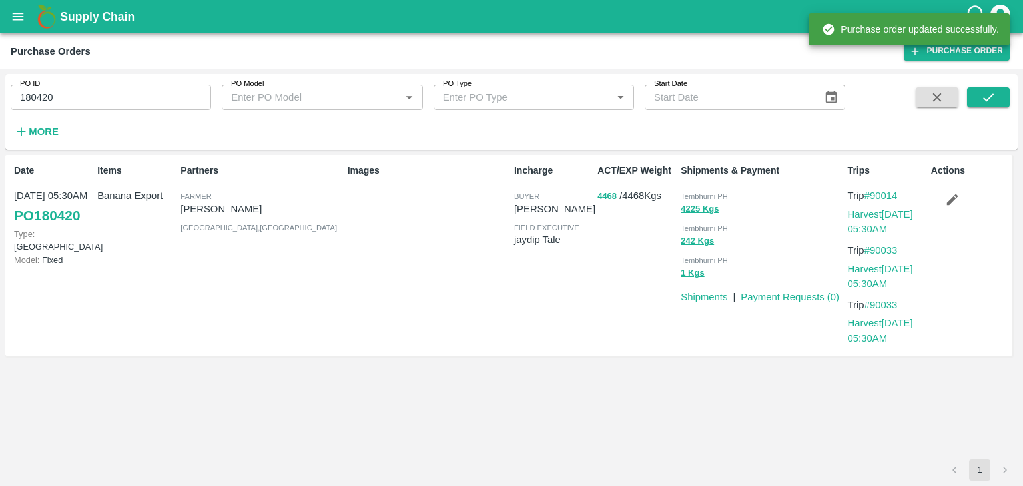
click at [113, 108] on input "180420" at bounding box center [111, 97] width 200 height 25
paste input "text"
click at [113, 108] on input "180478" at bounding box center [111, 97] width 200 height 25
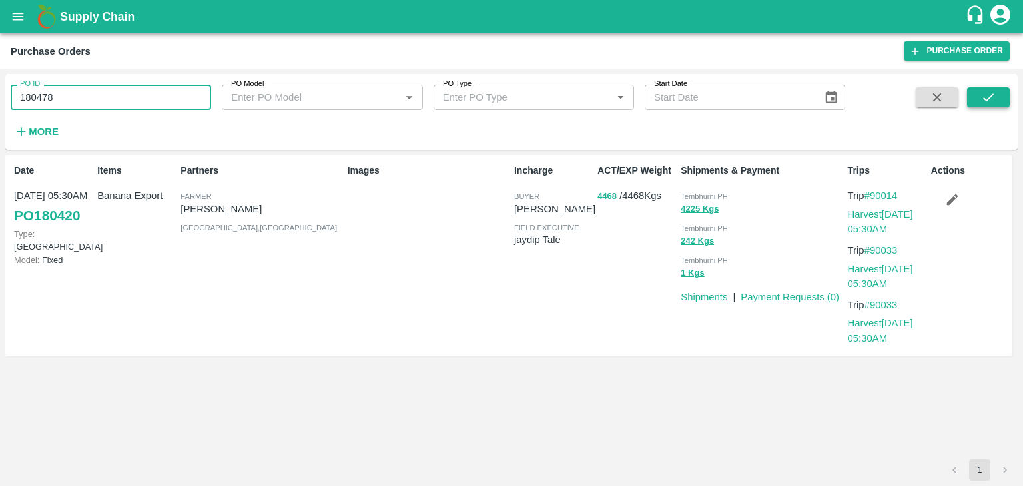
type input "180478"
click at [981, 102] on icon "submit" at bounding box center [988, 97] width 15 height 15
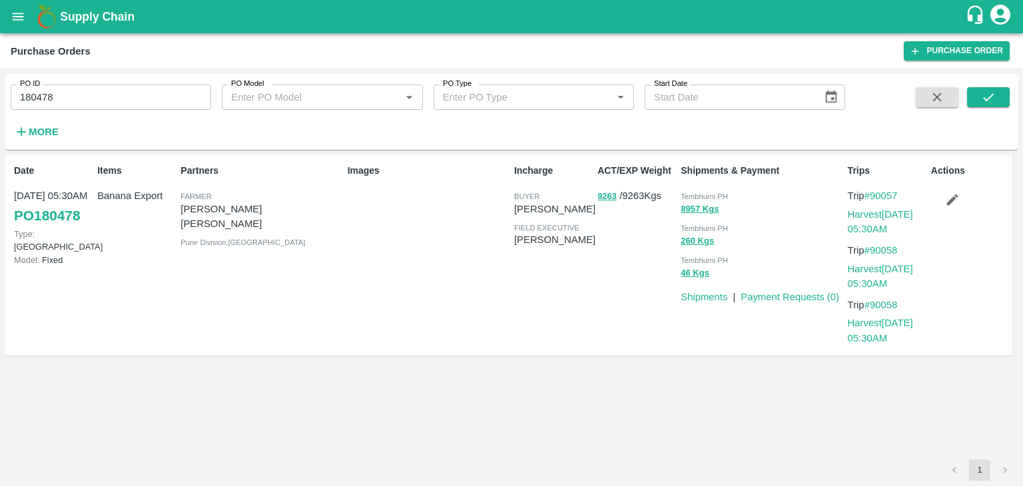
click at [112, 94] on input "180478" at bounding box center [111, 97] width 200 height 25
click at [999, 94] on button "submit" at bounding box center [988, 97] width 43 height 20
click at [902, 214] on link "Harvest 12 Oct, 05:30AM" at bounding box center [880, 221] width 65 height 25
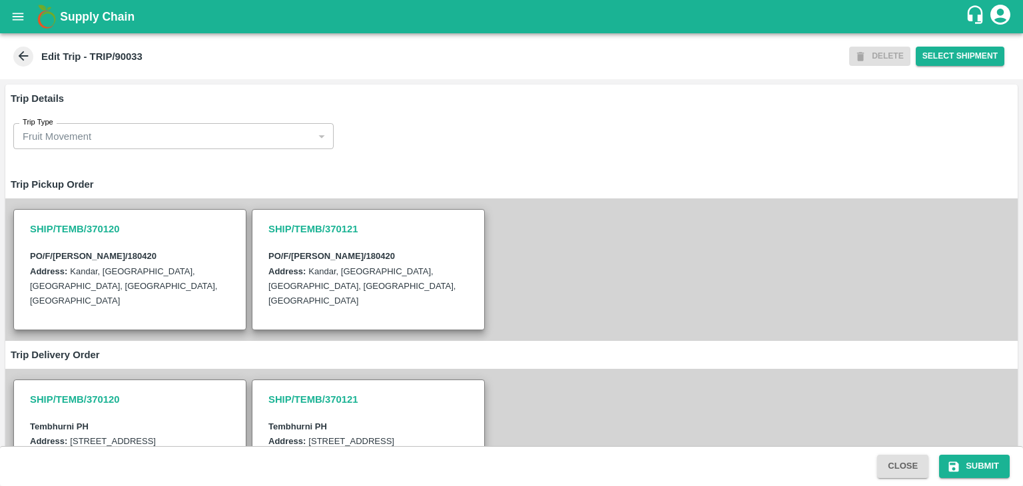
scroll to position [342, 0]
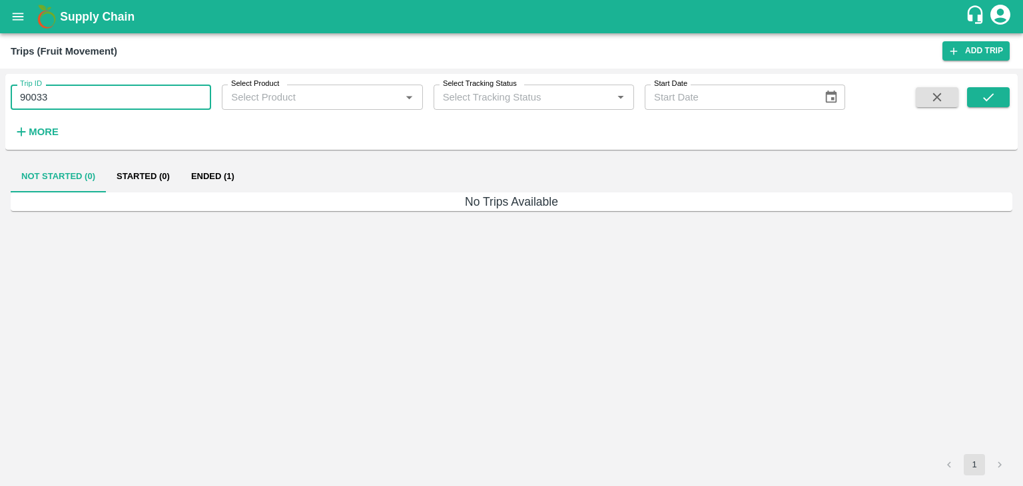
click at [99, 102] on input "90033" at bounding box center [111, 97] width 200 height 25
type input "90058"
click at [983, 105] on icon "submit" at bounding box center [988, 97] width 15 height 15
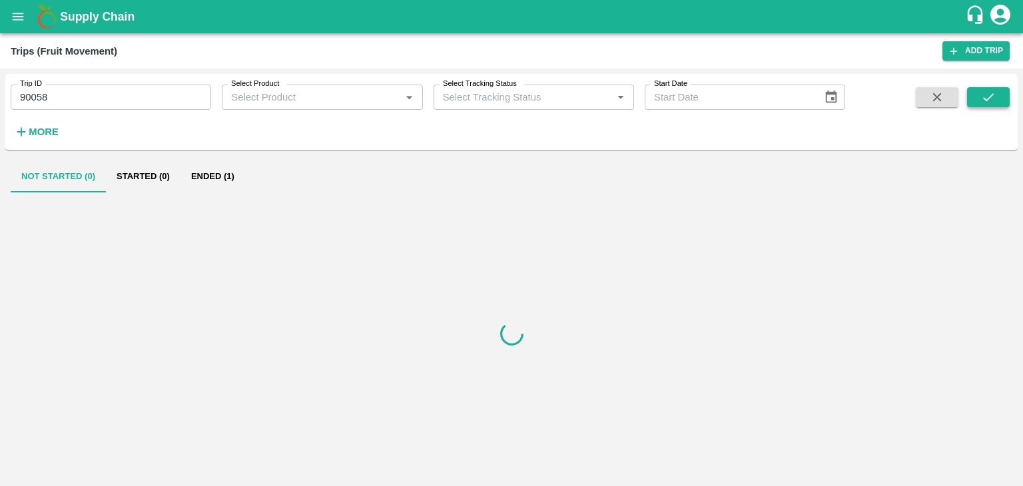
click at [983, 105] on icon "submit" at bounding box center [988, 97] width 15 height 15
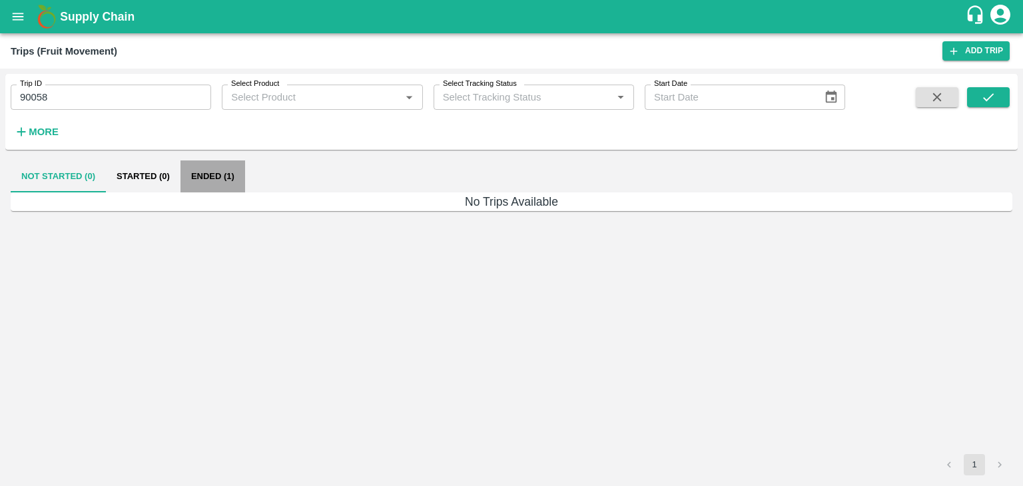
click at [224, 174] on button "Ended (1)" at bounding box center [212, 176] width 65 height 32
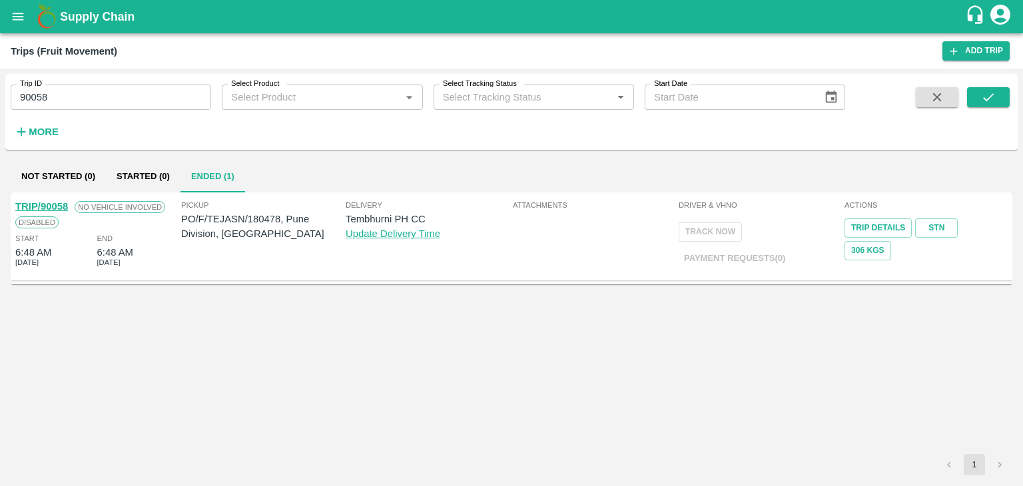
click at [46, 204] on link "TRIP/90058" at bounding box center [41, 206] width 53 height 11
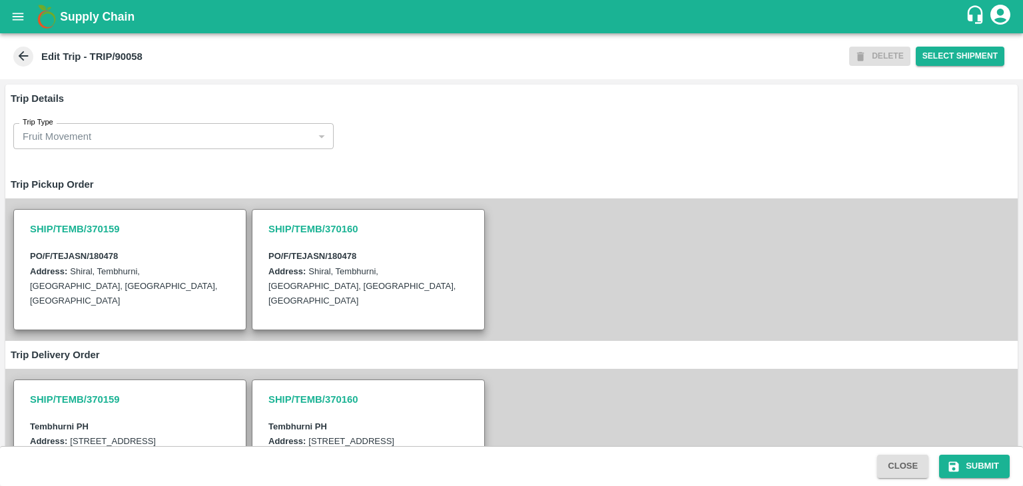
scroll to position [342, 0]
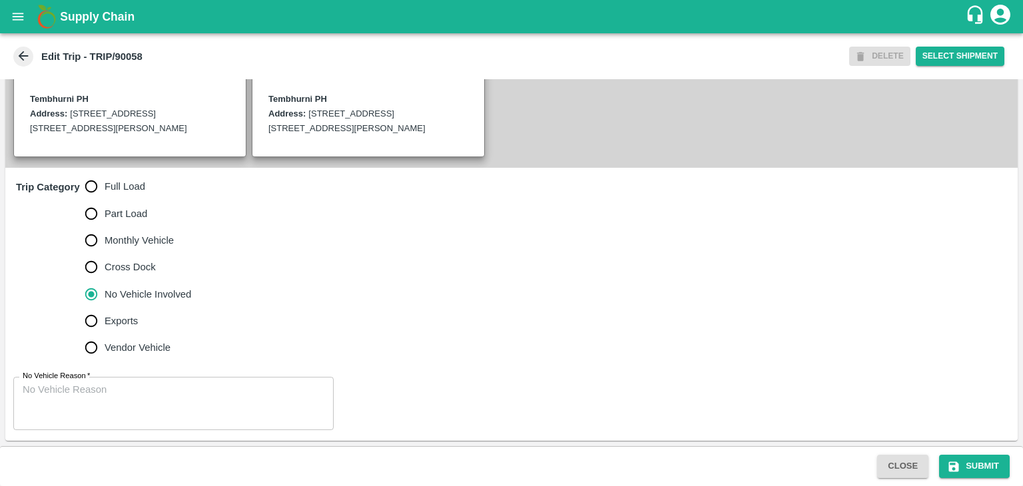
click at [131, 186] on span "Full Load" at bounding box center [125, 186] width 41 height 15
click at [105, 186] on input "Full Load" at bounding box center [91, 186] width 27 height 27
radio input "true"
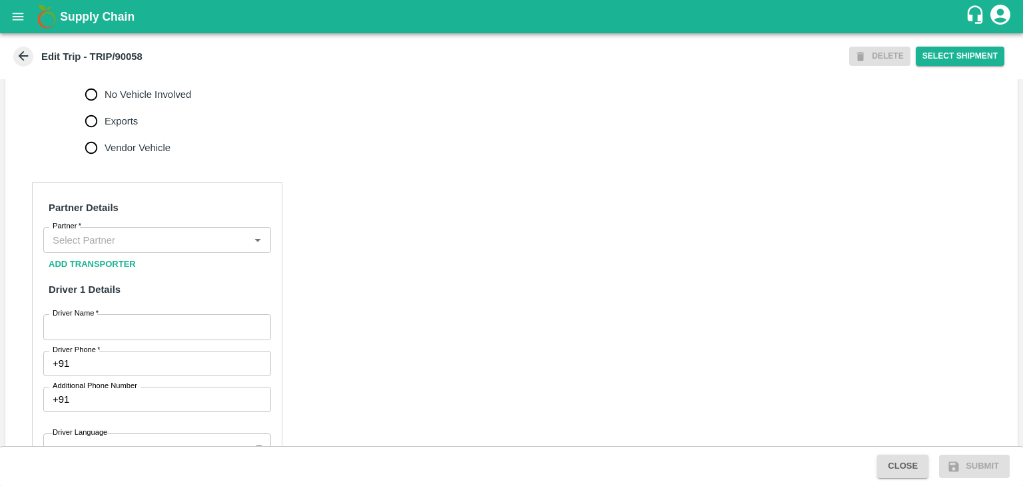
scroll to position [530, 0]
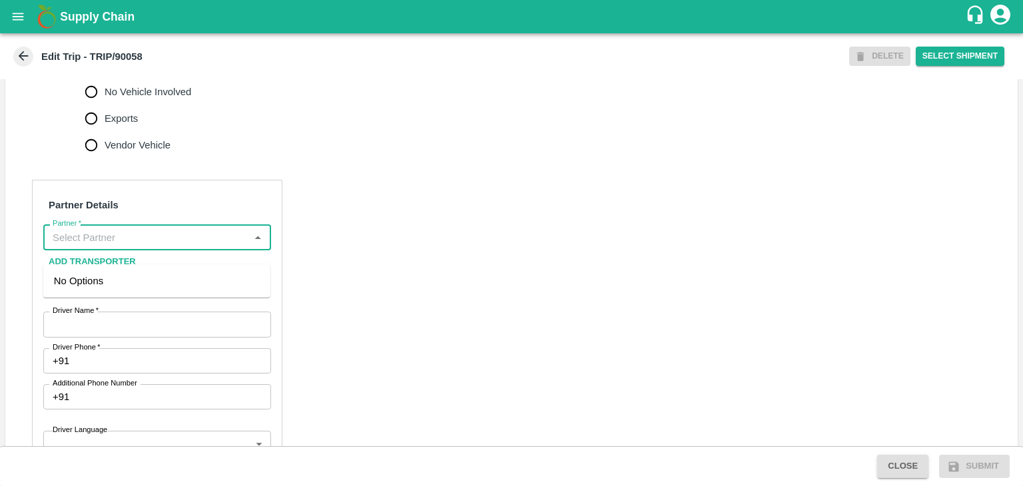
click at [156, 246] on input "Partner   *" at bounding box center [146, 236] width 198 height 17
click at [171, 294] on div "[PERSON_NAME] ( [PERSON_NAME] Transport )-[GEOGRAPHIC_DATA], Pune-9860466997(Tr…" at bounding box center [157, 296] width 206 height 45
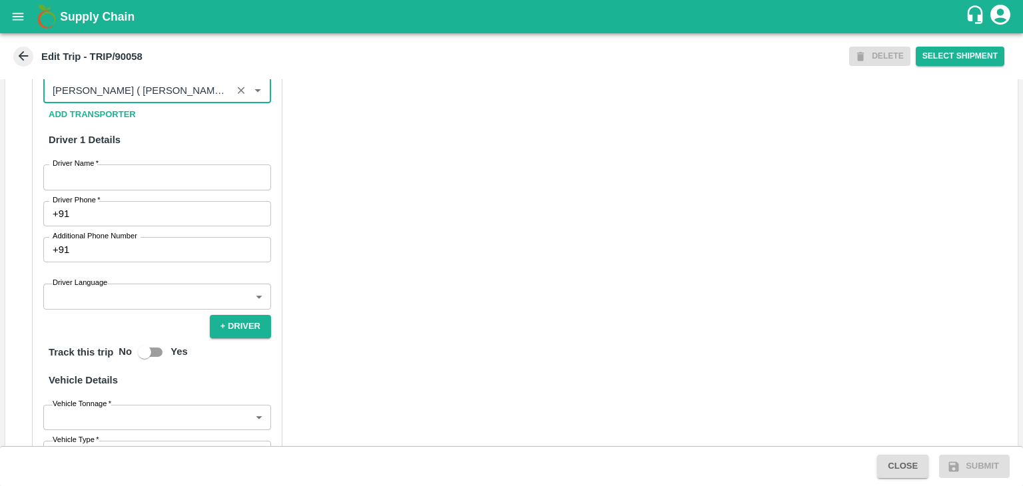
scroll to position [682, 0]
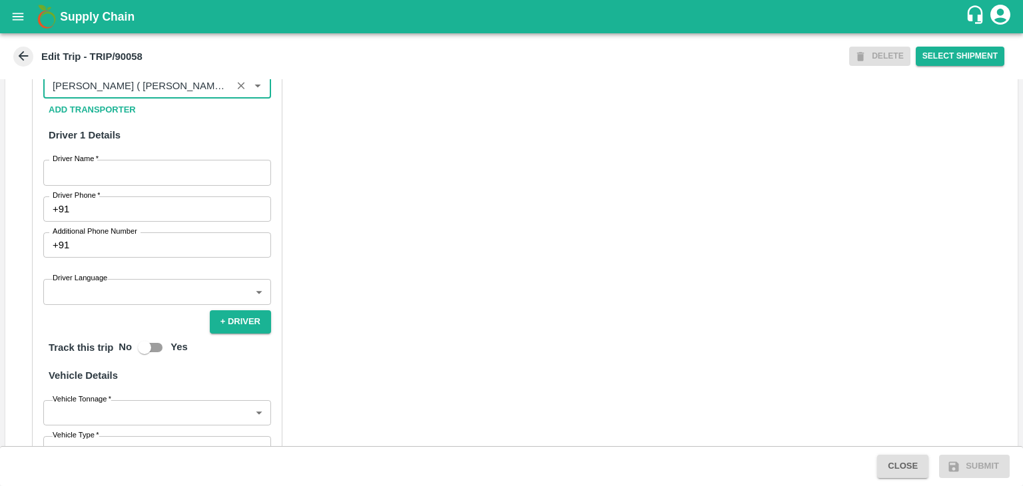
type input "[PERSON_NAME] ( [PERSON_NAME] Transport )-[GEOGRAPHIC_DATA], Pune-9860466997(Tr…"
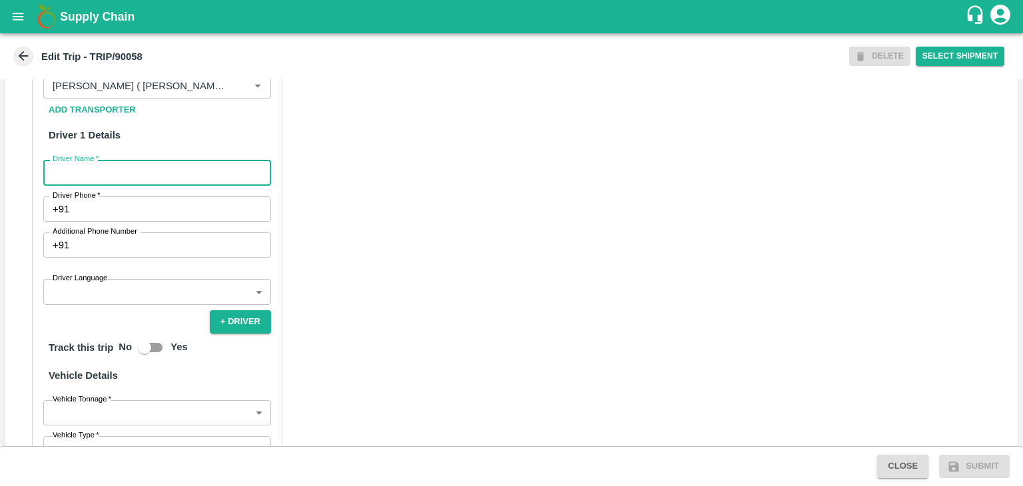
click at [81, 185] on input "Driver Name   *" at bounding box center [157, 172] width 228 height 25
type input "Ganesh"
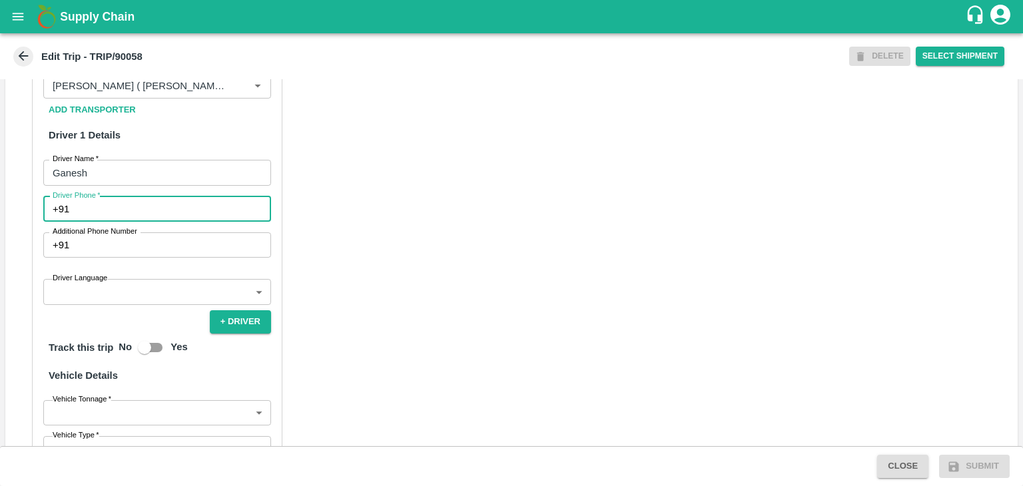
click at [133, 222] on input "Driver Phone   *" at bounding box center [173, 208] width 196 height 25
type input "9975280177"
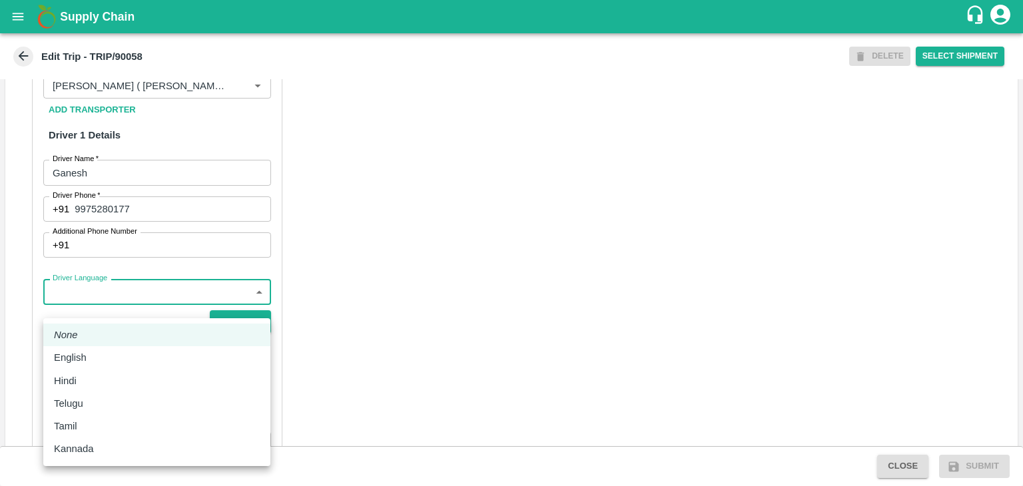
click at [137, 314] on body "Supply Chain Edit Trip - TRIP/90058 DELETE Select Shipment Trip Details Trip Ty…" at bounding box center [511, 243] width 1023 height 486
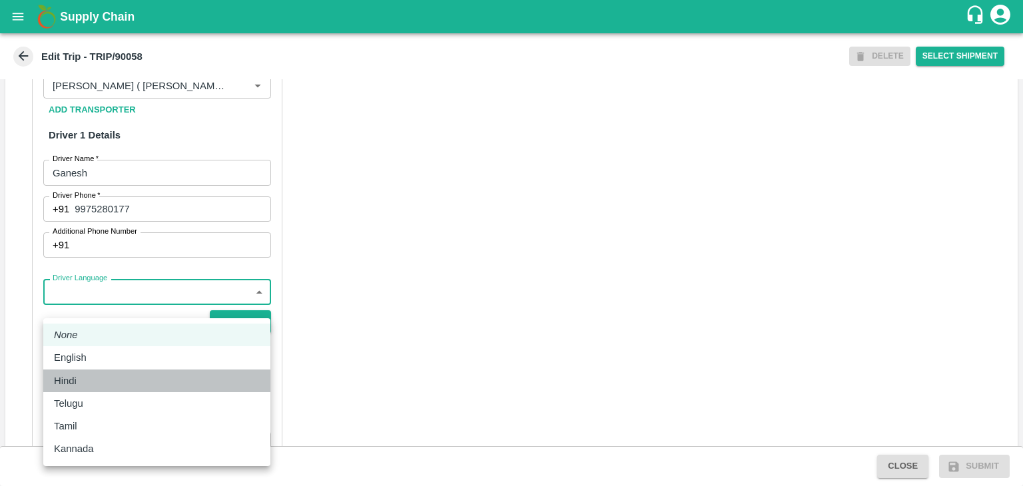
click at [88, 390] on li "Hindi" at bounding box center [156, 381] width 227 height 23
type input "hi"
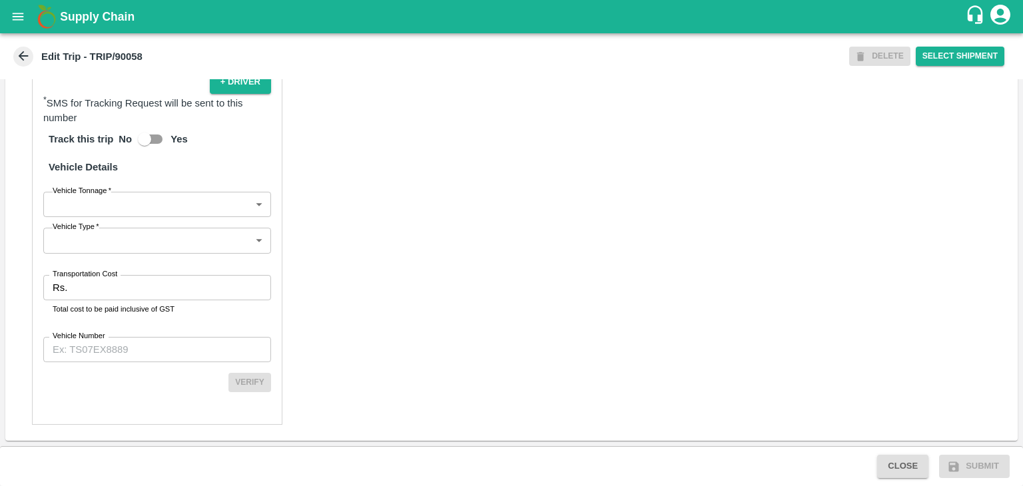
scroll to position [936, 0]
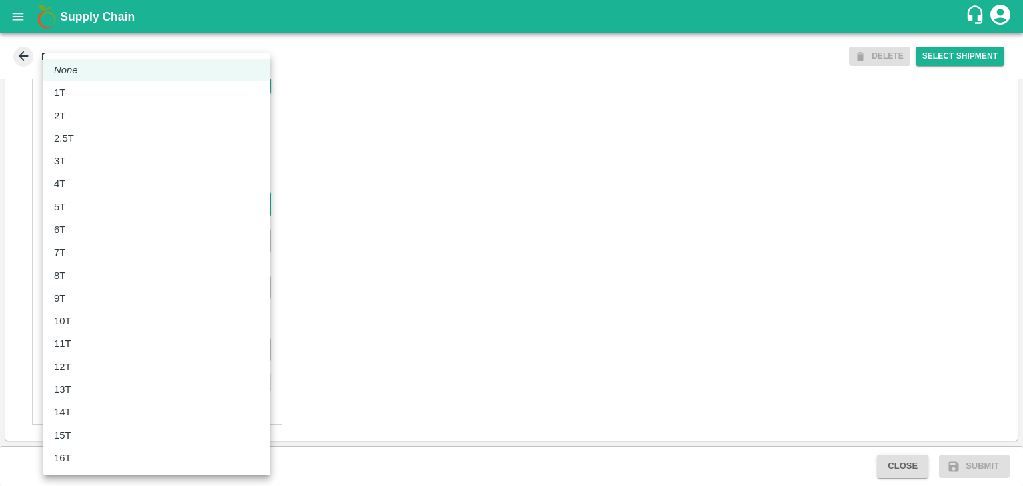
click at [101, 201] on body "Supply Chain Edit Trip - TRIP/90058 DELETE Select Shipment Trip Details Trip Ty…" at bounding box center [511, 243] width 1023 height 486
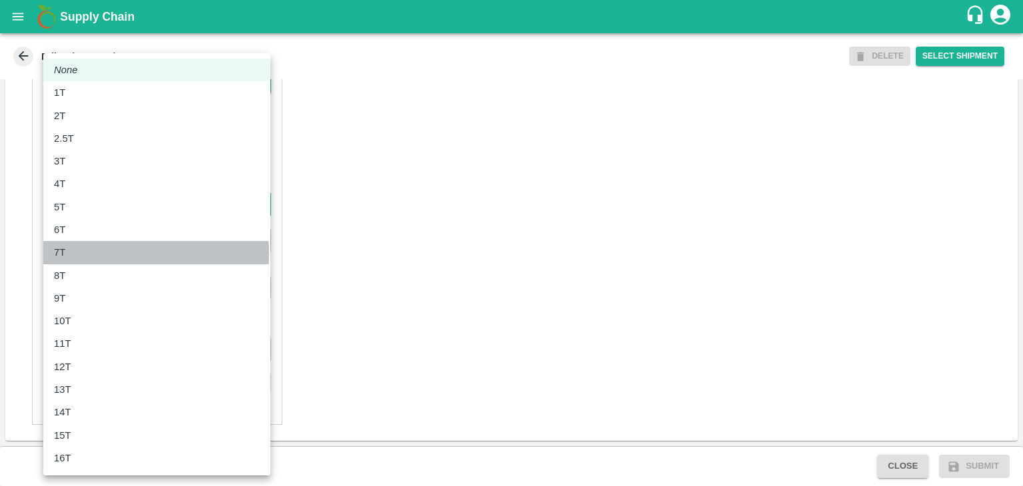
click at [81, 253] on div "7T" at bounding box center [157, 252] width 206 height 15
type input "7000"
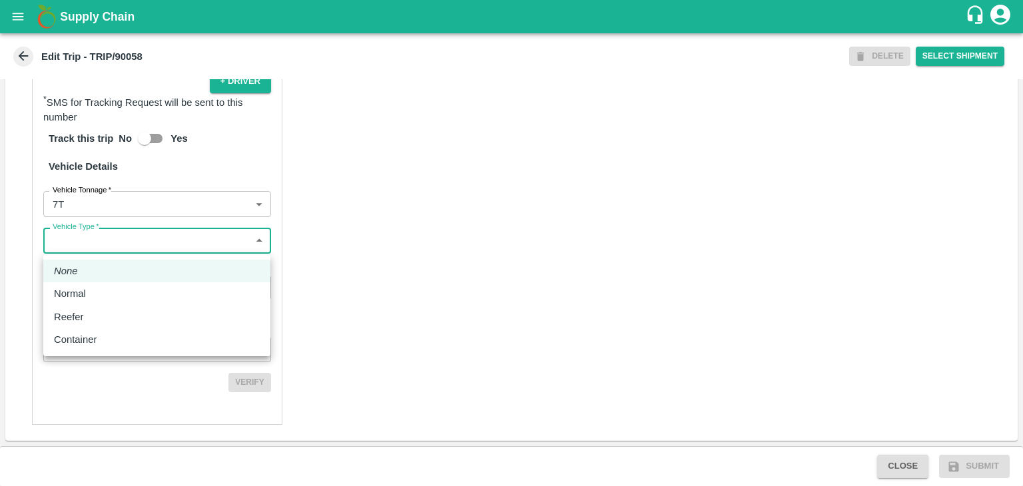
drag, startPoint x: 119, startPoint y: 236, endPoint x: 102, endPoint y: 294, distance: 60.3
click at [102, 294] on body "Supply Chain Edit Trip - TRIP/90058 DELETE Select Shipment Trip Details Trip Ty…" at bounding box center [511, 243] width 1023 height 486
click at [102, 294] on div "Normal" at bounding box center [157, 293] width 206 height 15
type input "Normal"
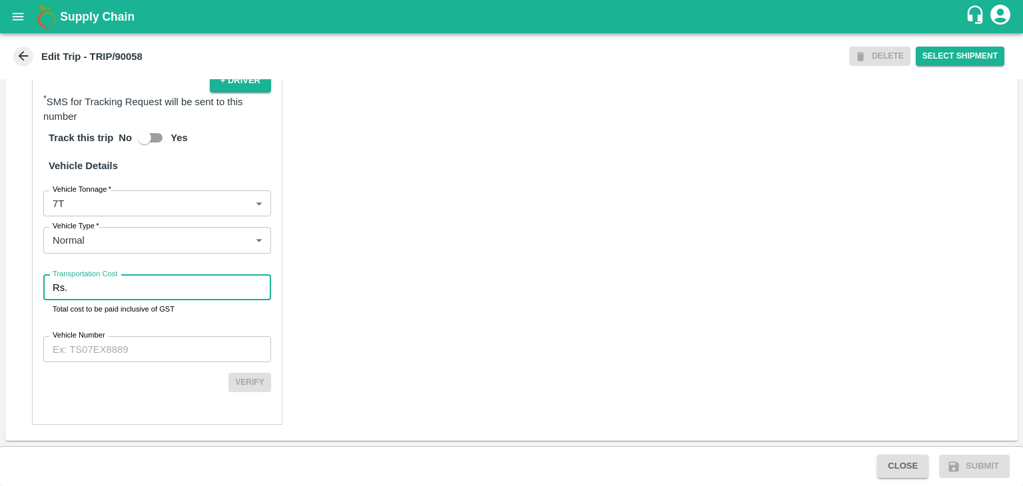
click at [147, 283] on input "Transportation Cost" at bounding box center [172, 287] width 198 height 25
type input "1"
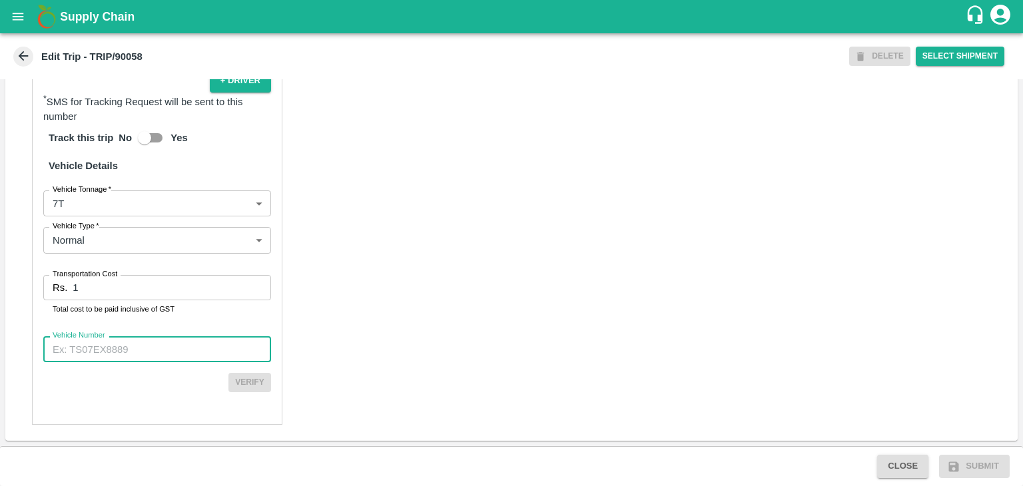
click at [158, 340] on input "Vehicle Number" at bounding box center [157, 348] width 228 height 25
type input "MH12HD0431"
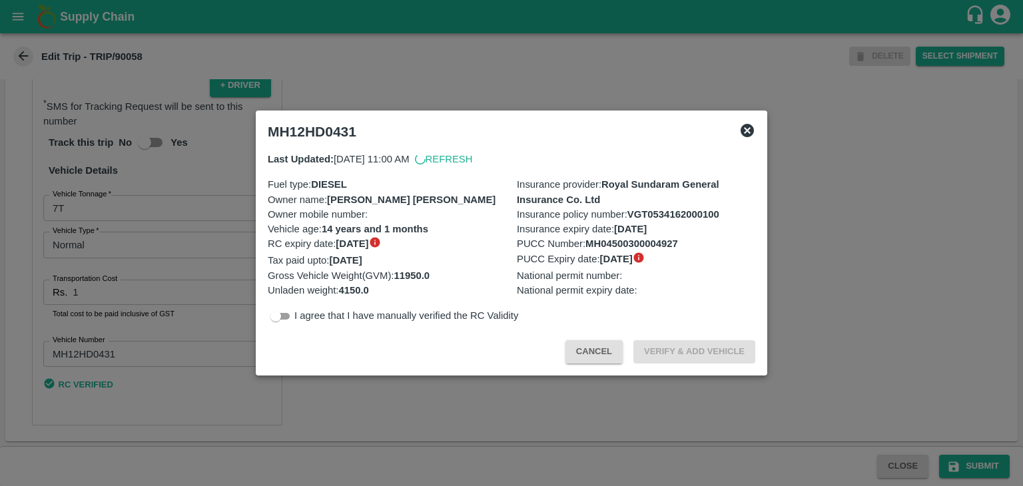
scroll to position [933, 0]
click at [968, 461] on div at bounding box center [511, 243] width 1023 height 486
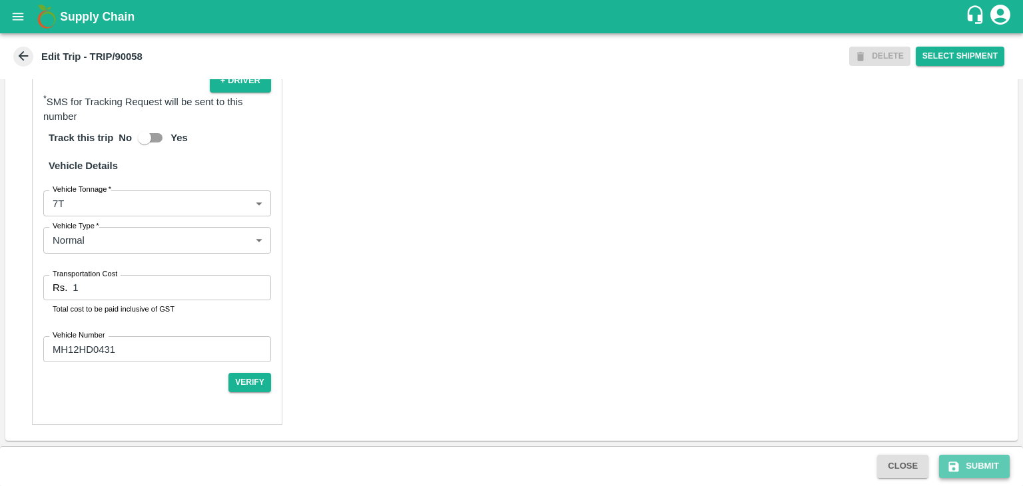
click at [989, 468] on button "Submit" at bounding box center [974, 466] width 71 height 23
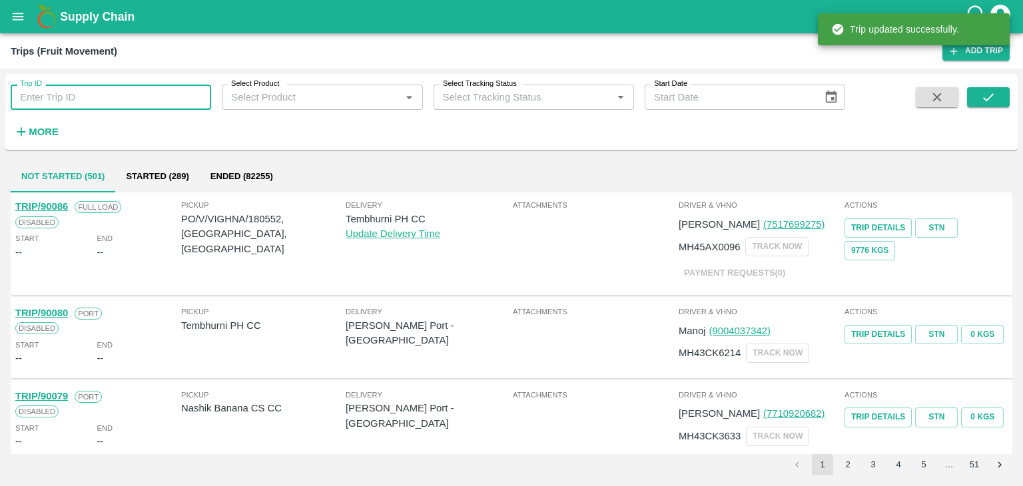
click at [194, 96] on input "Trip ID" at bounding box center [111, 97] width 200 height 25
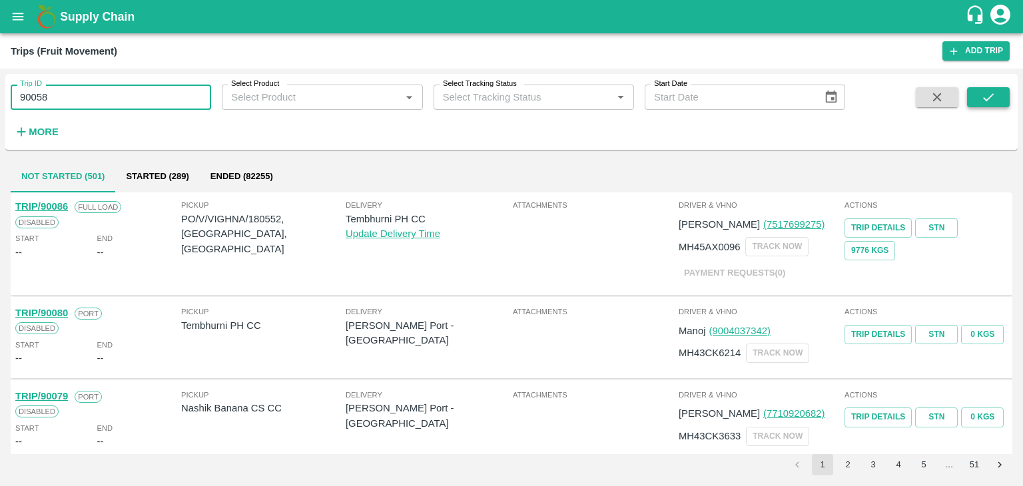
type input "90058"
click at [1000, 94] on button "submit" at bounding box center [988, 97] width 43 height 20
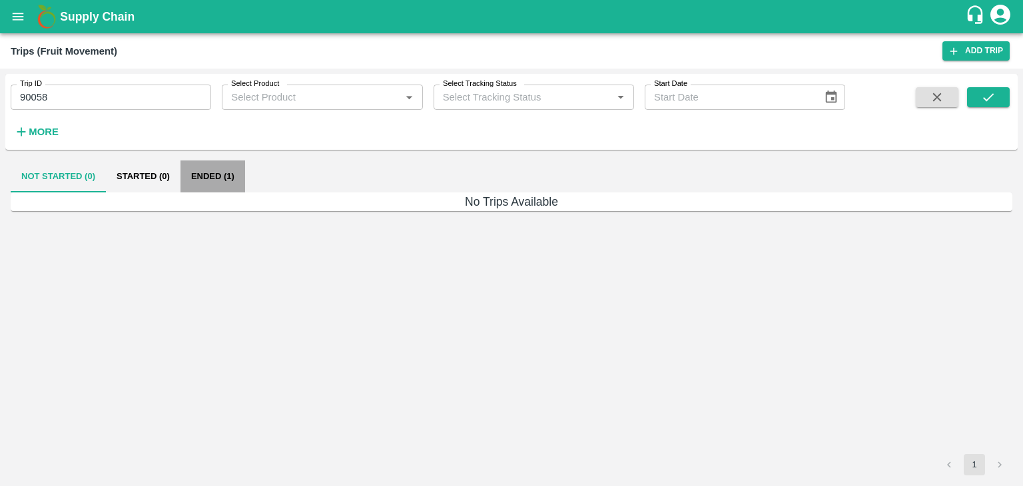
click at [223, 178] on button "Ended (1)" at bounding box center [212, 176] width 65 height 32
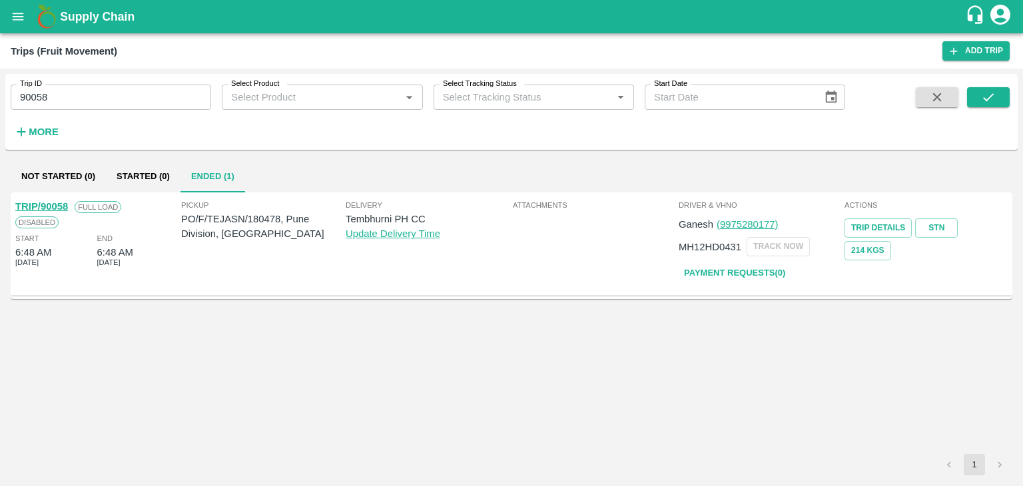
click at [50, 200] on div "TRIP/90058" at bounding box center [41, 206] width 53 height 15
click at [46, 202] on link "TRIP/90058" at bounding box center [41, 206] width 53 height 11
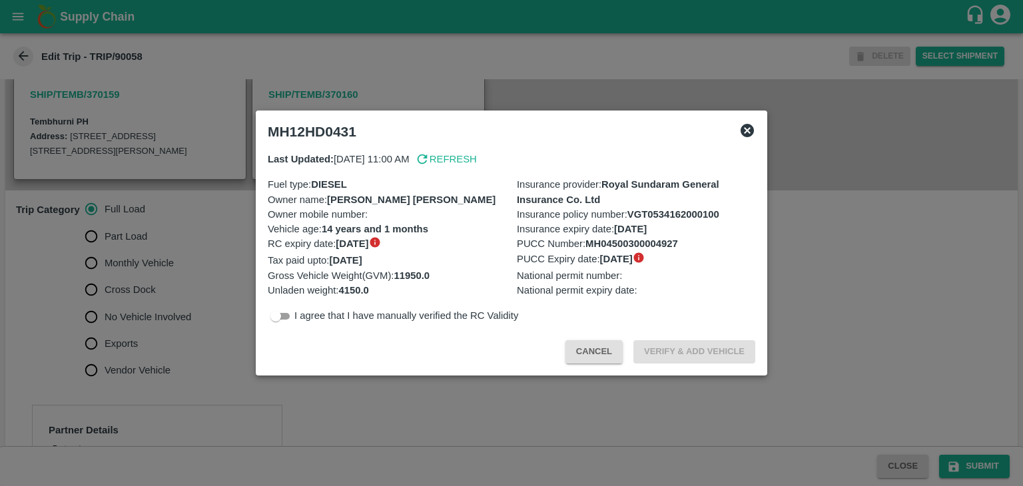
scroll to position [306, 0]
click at [138, 326] on div at bounding box center [511, 243] width 1023 height 486
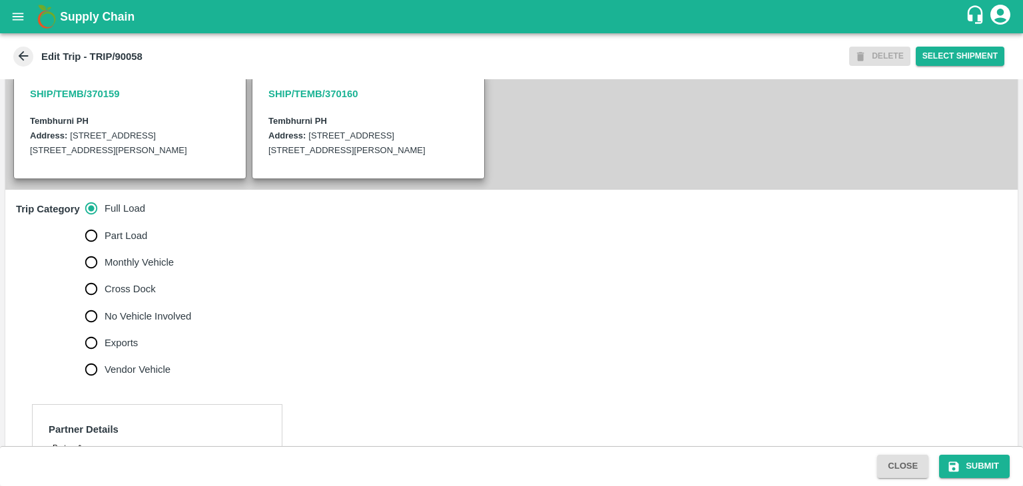
click at [126, 324] on span "No Vehicle Involved" at bounding box center [148, 316] width 87 height 15
click at [105, 326] on input "No Vehicle Involved" at bounding box center [91, 316] width 27 height 27
radio input "true"
click at [167, 417] on div "x No Vehicle Reason" at bounding box center [173, 425] width 320 height 53
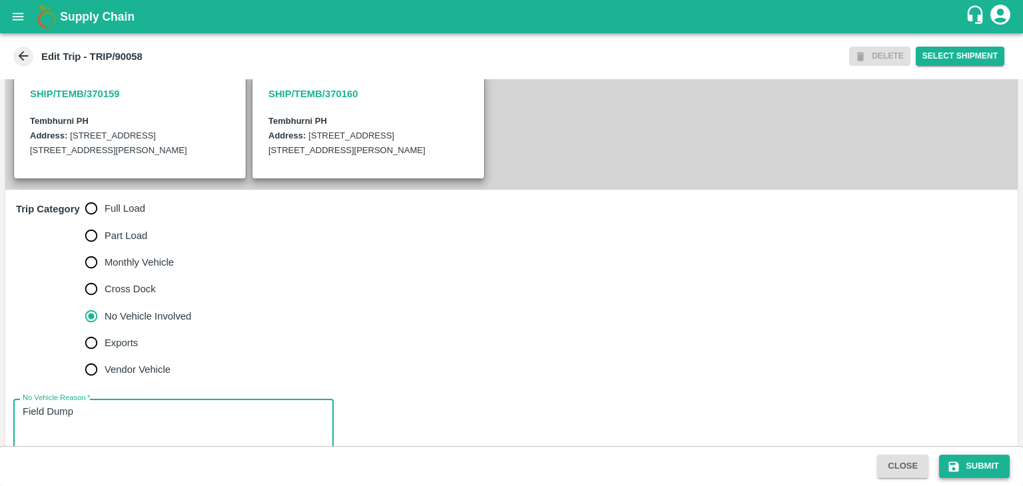
type textarea "Field Dump"
click at [976, 462] on button "Submit" at bounding box center [974, 466] width 71 height 23
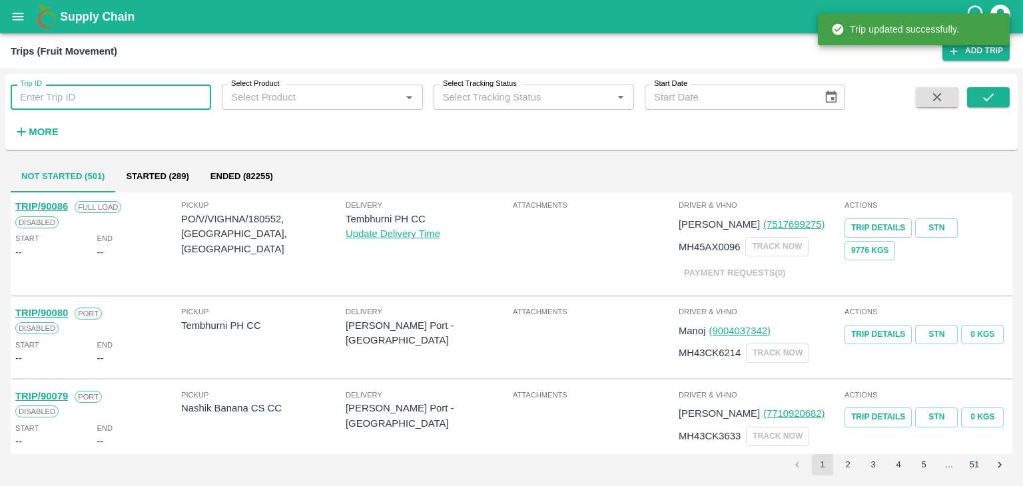
click at [143, 99] on input "Trip ID" at bounding box center [111, 97] width 200 height 25
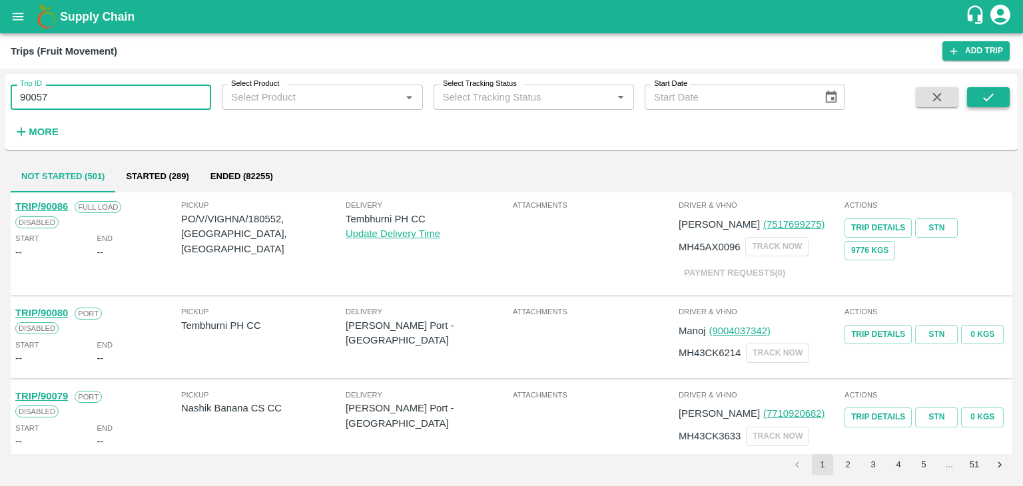
type input "90057"
click at [975, 102] on button "submit" at bounding box center [988, 97] width 43 height 20
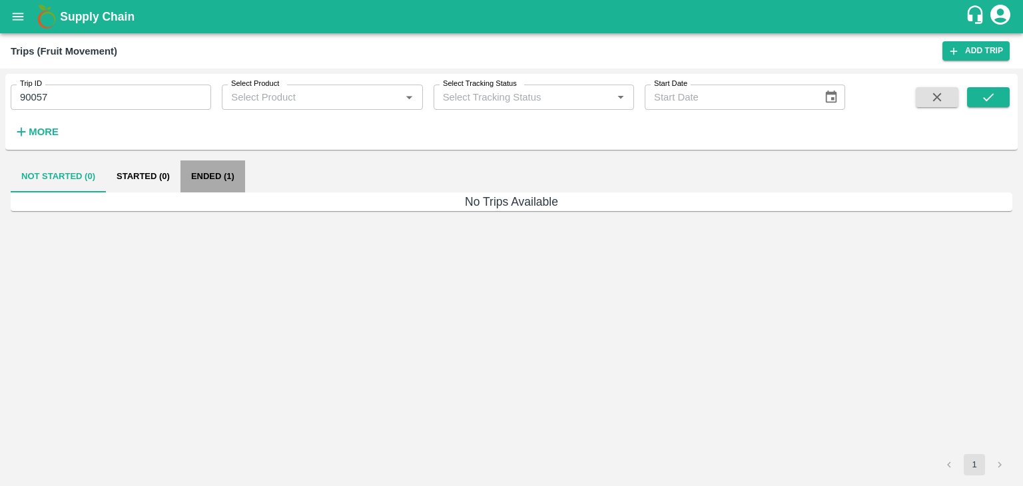
click at [208, 178] on button "Ended (1)" at bounding box center [212, 176] width 65 height 32
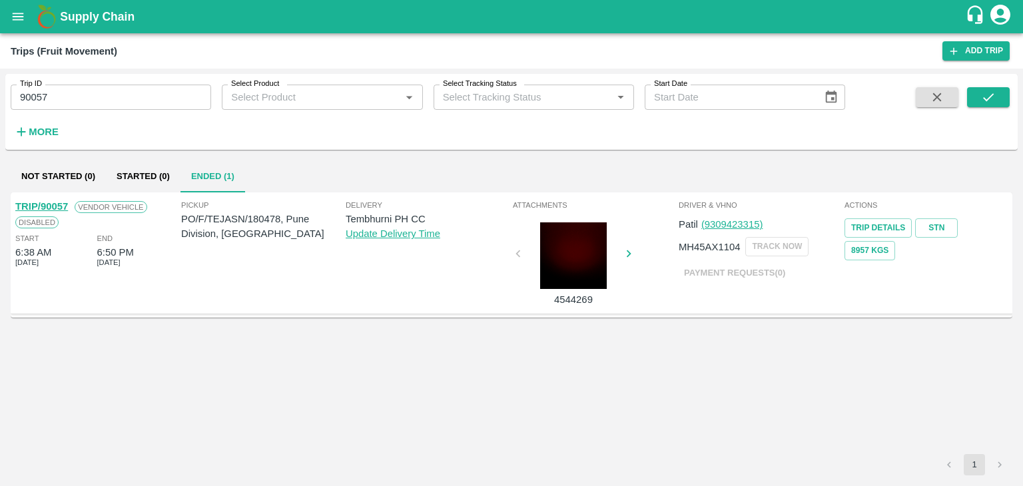
click at [56, 202] on link "TRIP/90057" at bounding box center [41, 206] width 53 height 11
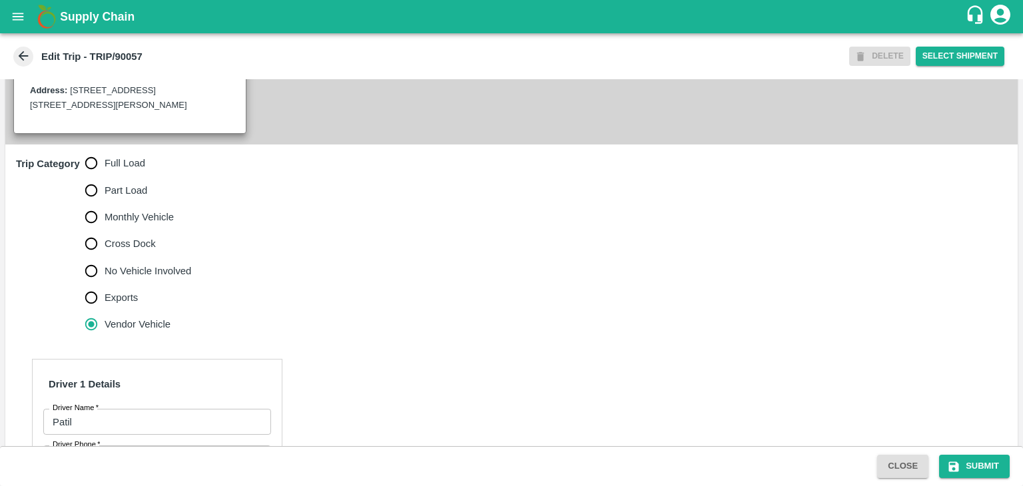
scroll to position [373, 0]
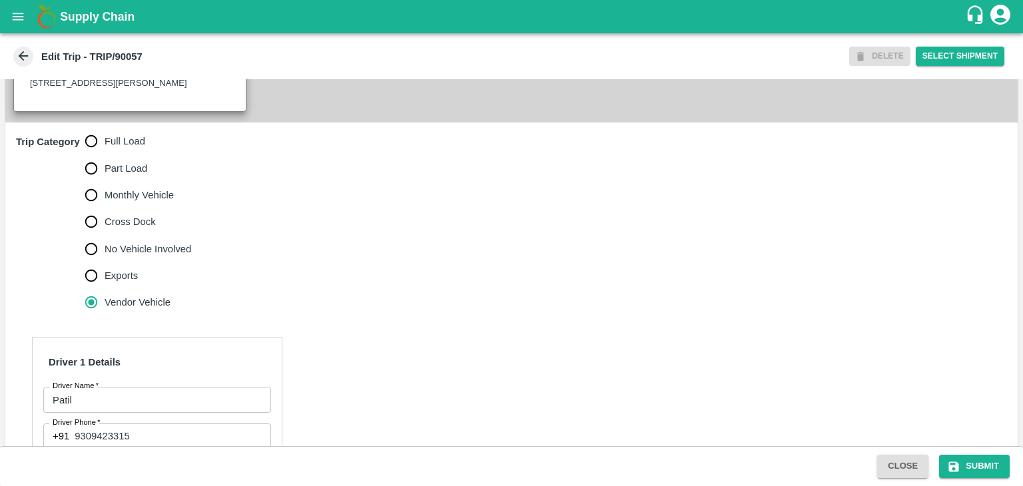
click at [113, 148] on span "Full Load" at bounding box center [125, 141] width 41 height 15
click at [105, 152] on input "Full Load" at bounding box center [91, 141] width 27 height 27
radio input "true"
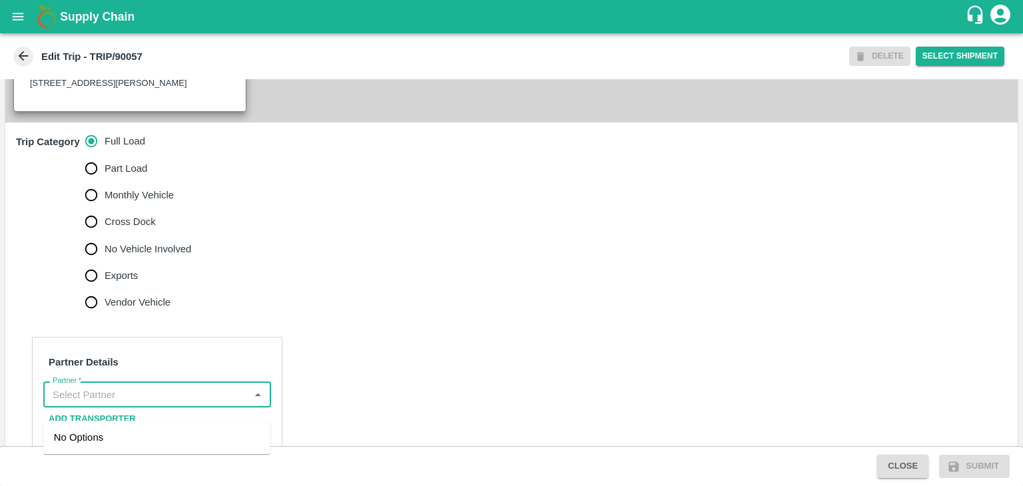
click at [160, 403] on input "Partner   *" at bounding box center [146, 394] width 198 height 17
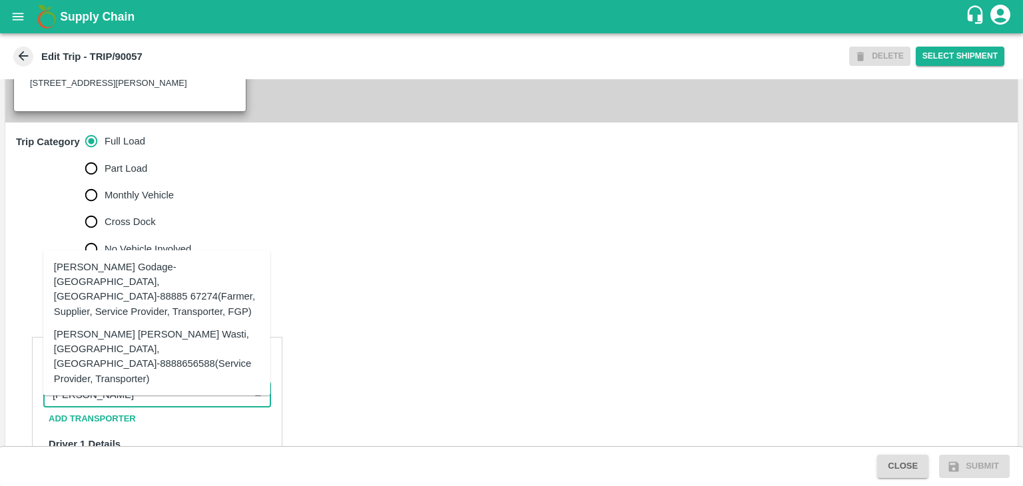
click at [174, 354] on div "Tanaji Maruti Lokare -Lokare Wasti, Kandar, Solapur-8888656588(Service Provider…" at bounding box center [157, 356] width 206 height 59
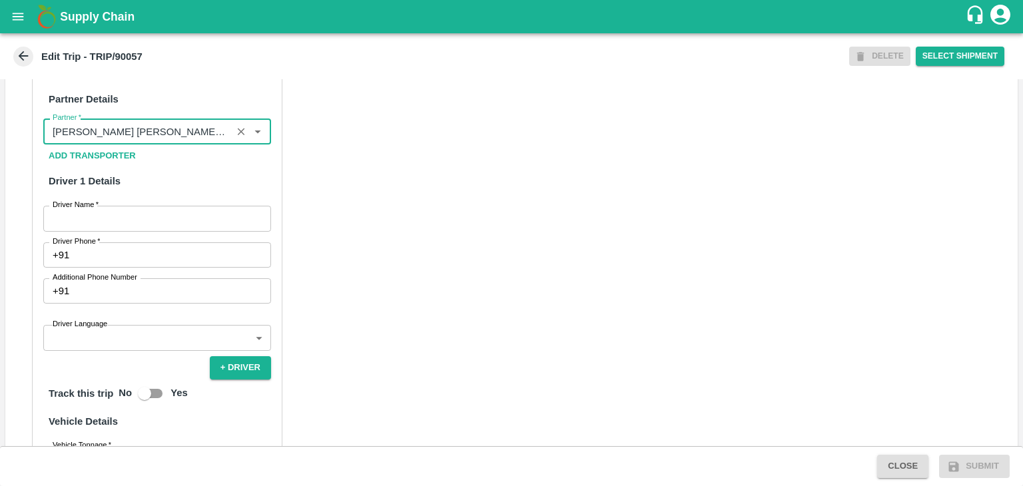
scroll to position [686, 0]
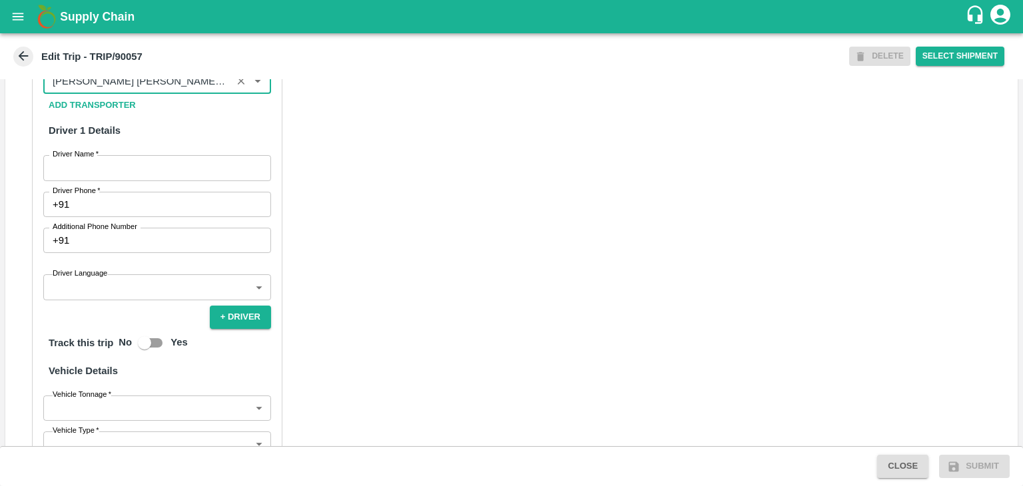
type input "Tanaji Maruti Lokare -Lokare Wasti, Kandar, Solapur-8888656588(Service Provider…"
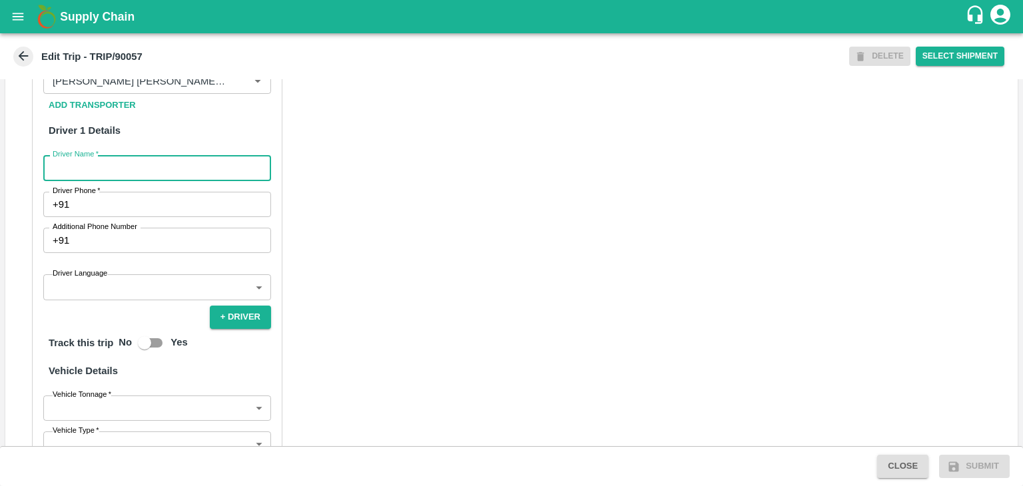
click at [93, 176] on input "Driver Name   *" at bounding box center [157, 167] width 228 height 25
click at [121, 171] on input "Godase" at bounding box center [157, 167] width 228 height 25
type input "G"
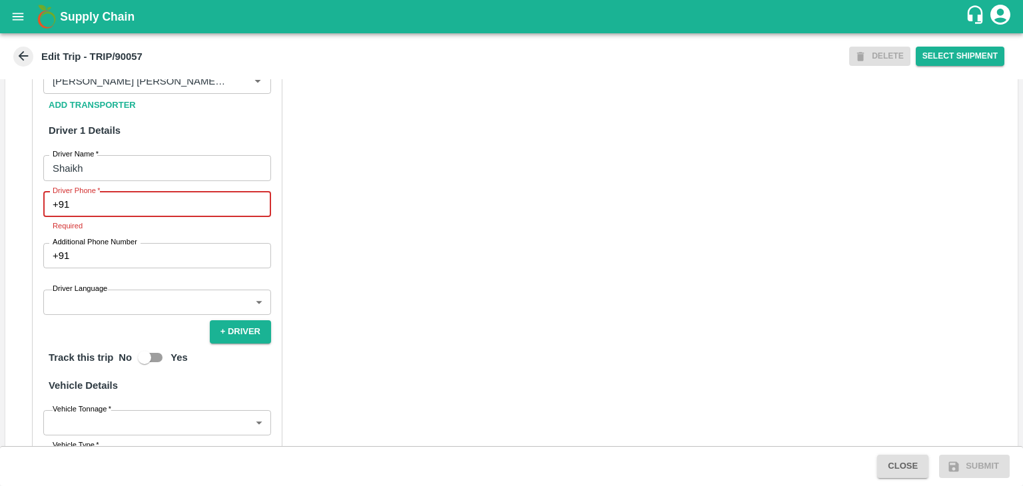
click at [157, 214] on input "Driver Phone   *" at bounding box center [173, 204] width 196 height 25
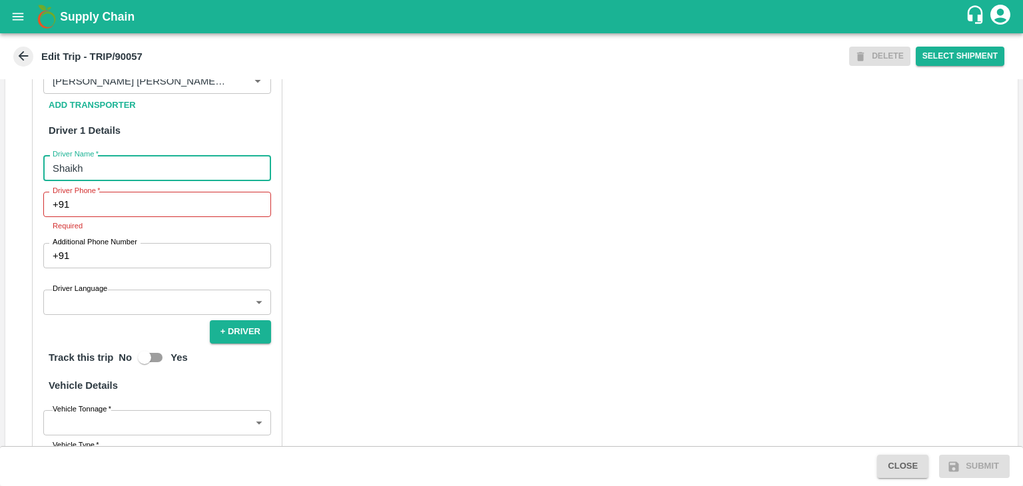
click at [121, 176] on input "Shaikh" at bounding box center [157, 167] width 228 height 25
type input "Patil"
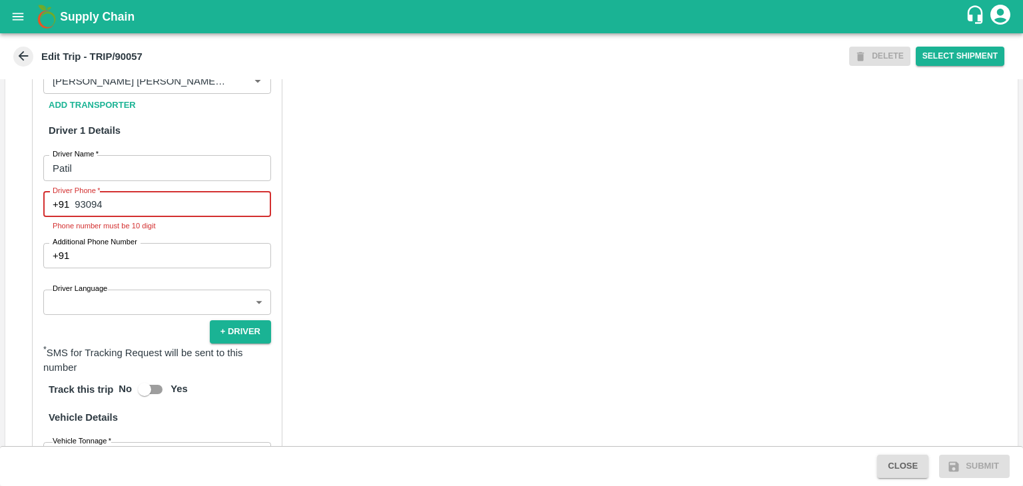
type input "9309423315"
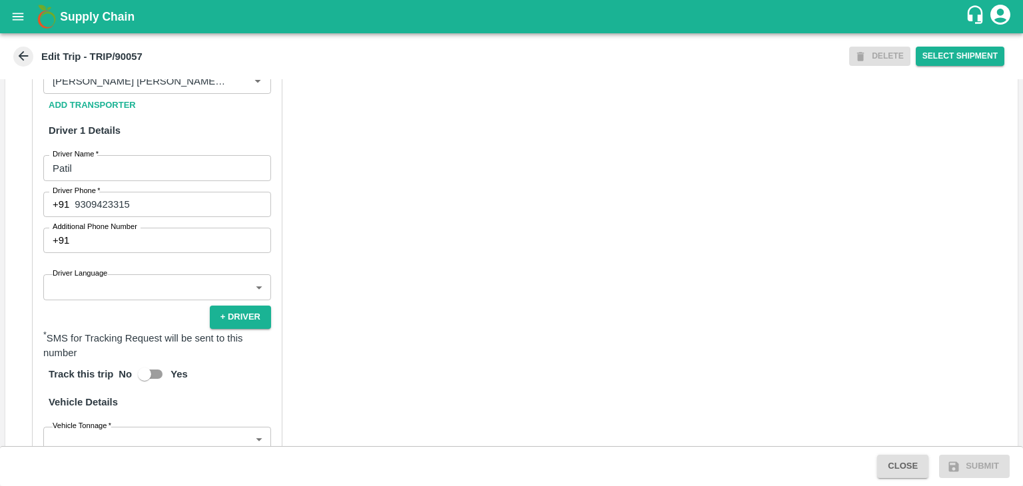
drag, startPoint x: 130, startPoint y: 286, endPoint x: 125, endPoint y: 304, distance: 18.1
click at [125, 304] on div "Partner Details Partner   * Partner Add Transporter Driver 1 Details Driver Nam…" at bounding box center [157, 341] width 250 height 637
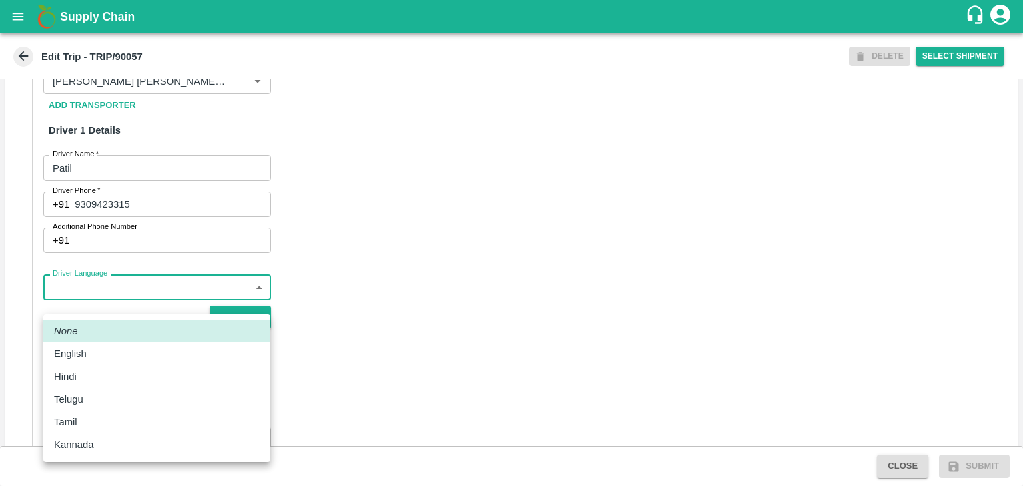
click at [125, 304] on body "Supply Chain Edit Trip - TRIP/90057 DELETE Select Shipment Trip Details Trip Ty…" at bounding box center [511, 243] width 1023 height 486
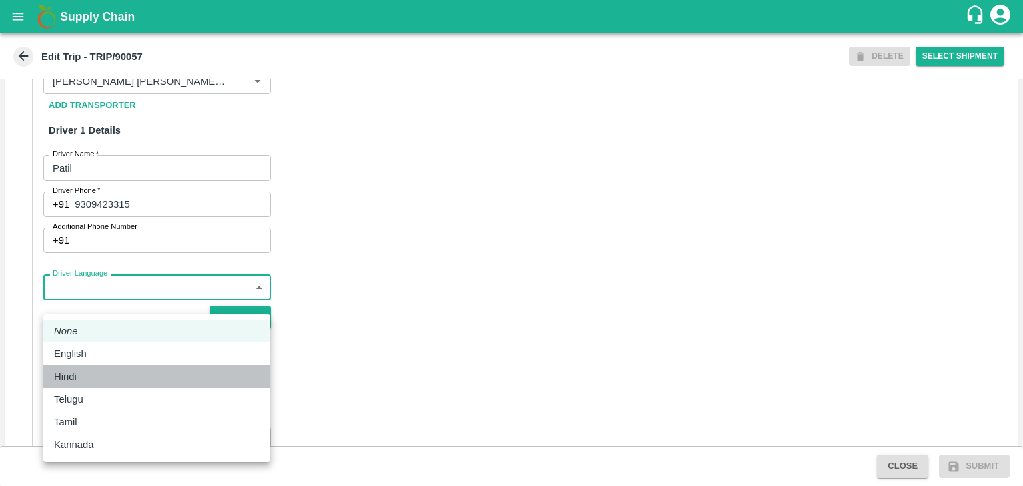
click at [96, 381] on div "Hindi" at bounding box center [157, 377] width 206 height 15
type input "hi"
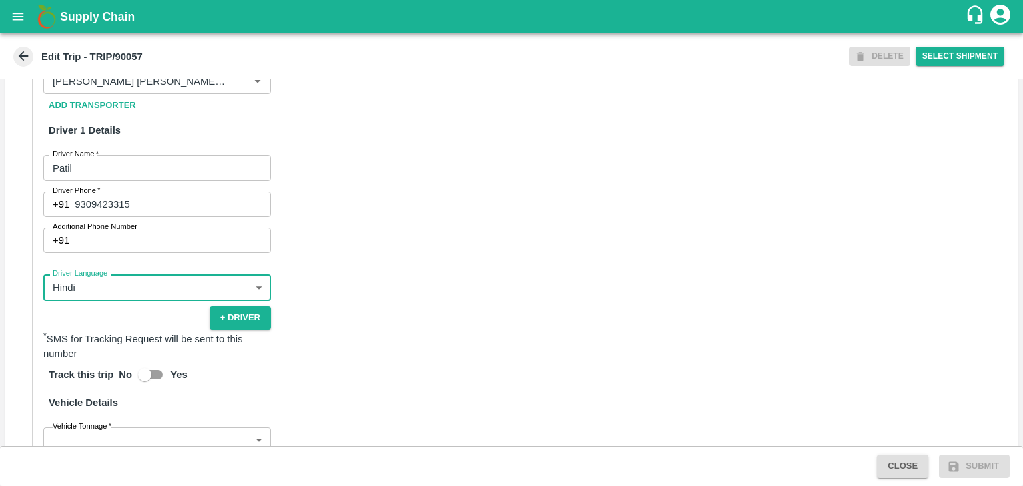
scroll to position [936, 0]
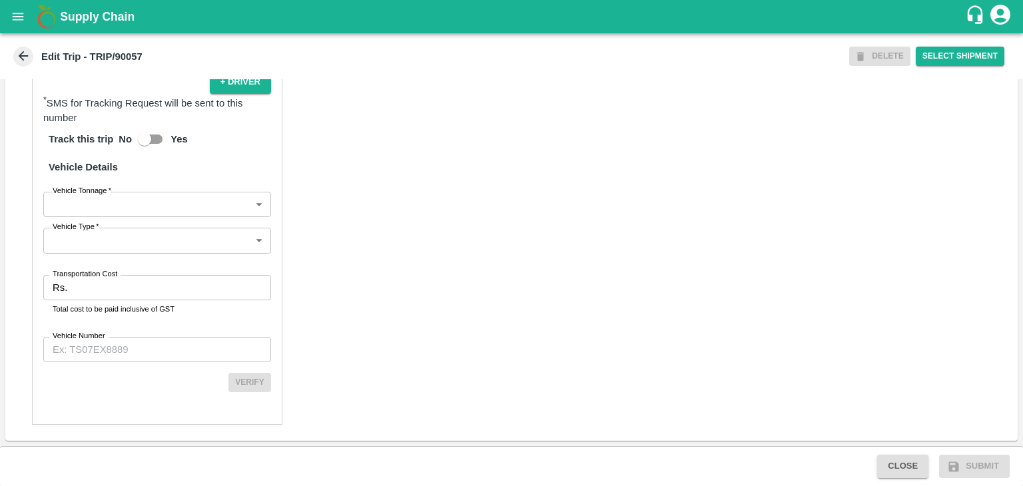
drag, startPoint x: 103, startPoint y: 220, endPoint x: 106, endPoint y: 205, distance: 14.9
click at [106, 205] on div "Partner Details Partner   * Partner Add Transporter Driver 1 Details Driver Nam…" at bounding box center [157, 106] width 250 height 637
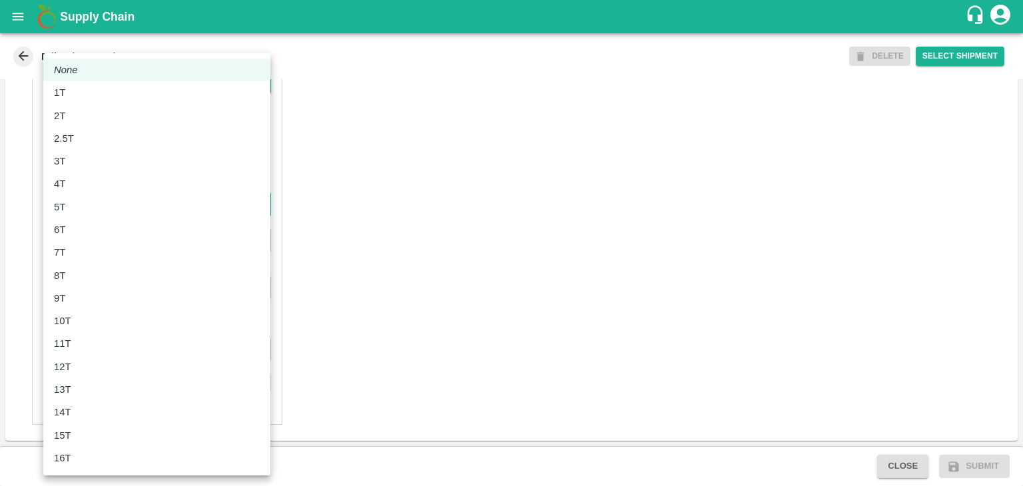
click at [106, 205] on body "Supply Chain Edit Trip - TRIP/90057 DELETE Select Shipment Trip Details Trip Ty…" at bounding box center [511, 243] width 1023 height 486
click at [93, 275] on div "8T" at bounding box center [157, 275] width 206 height 15
type input "8000"
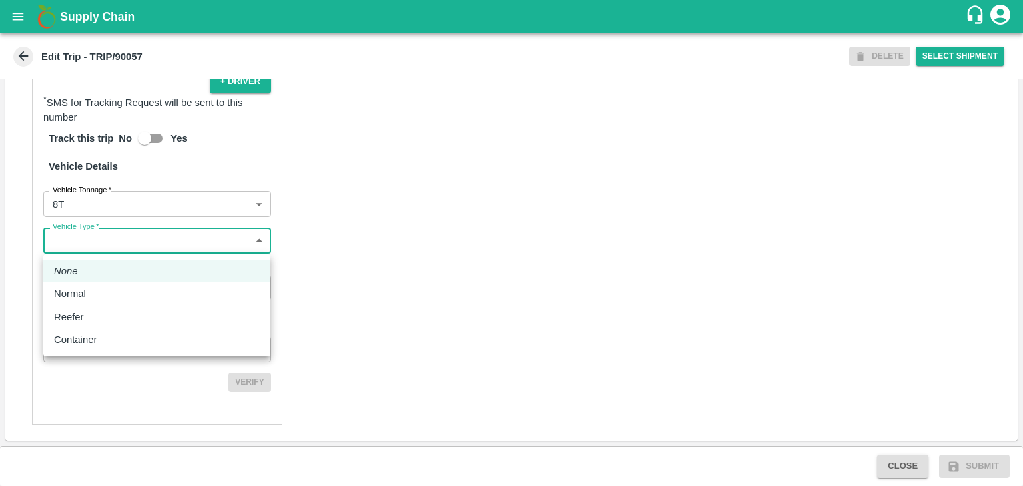
drag, startPoint x: 133, startPoint y: 244, endPoint x: 108, endPoint y: 296, distance: 57.8
click at [108, 296] on body "Supply Chain Edit Trip - TRIP/90057 DELETE Select Shipment Trip Details Trip Ty…" at bounding box center [511, 243] width 1023 height 486
click at [108, 296] on div "Normal" at bounding box center [157, 293] width 206 height 15
type input "Normal"
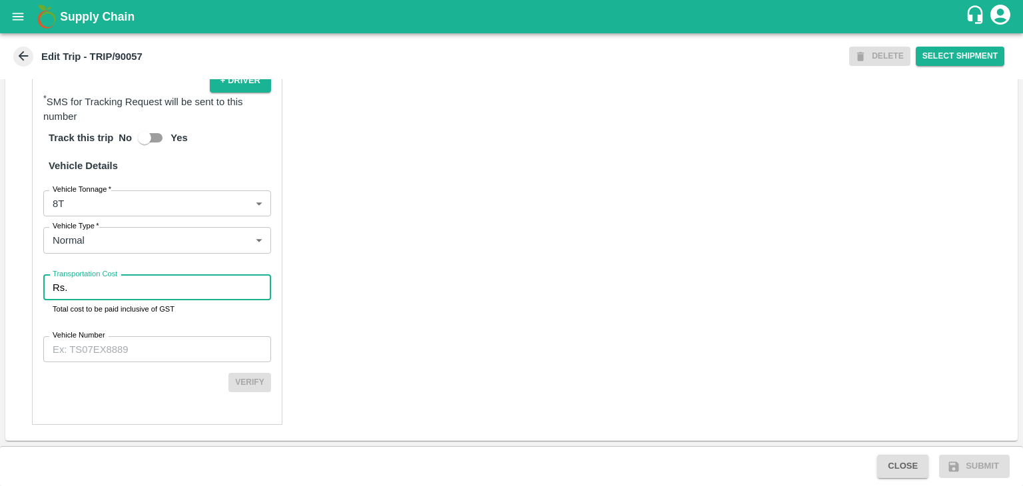
click at [125, 293] on input "Transportation Cost" at bounding box center [172, 287] width 198 height 25
type input "5972"
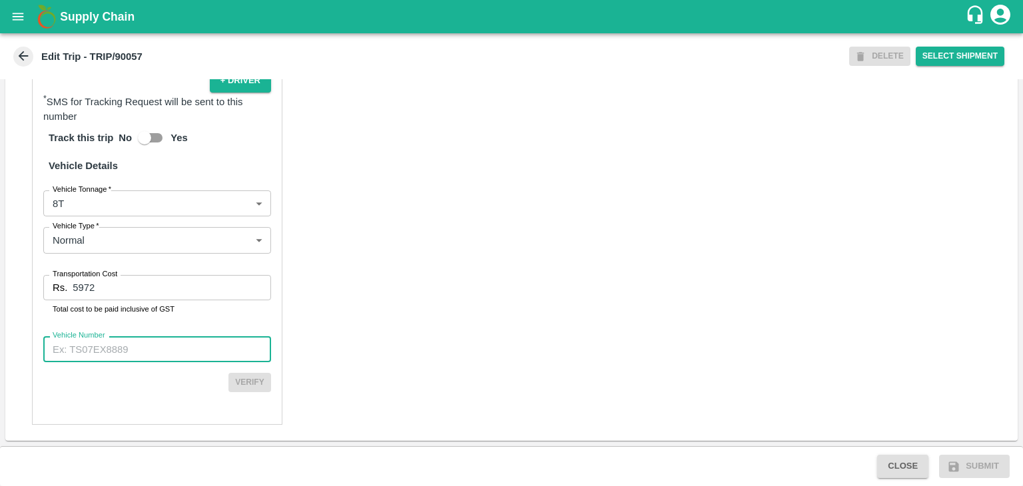
paste input "MH45AX1104"
type input "MH45AX1104"
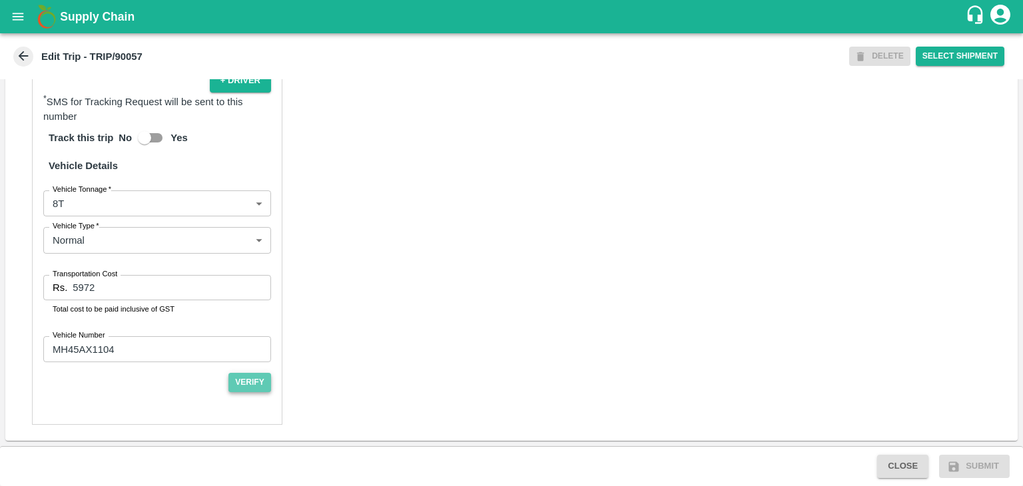
click at [248, 386] on button "Verify" at bounding box center [249, 382] width 43 height 19
click at [549, 382] on div "Partner Details Partner   * Partner Add Transporter Driver 1 Details Driver Nam…" at bounding box center [511, 105] width 1012 height 671
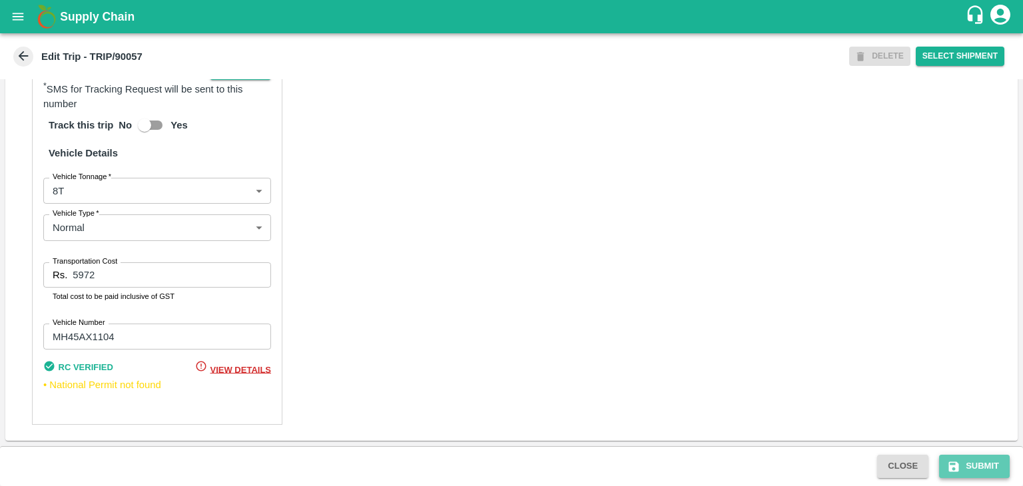
click at [971, 461] on button "Submit" at bounding box center [974, 466] width 71 height 23
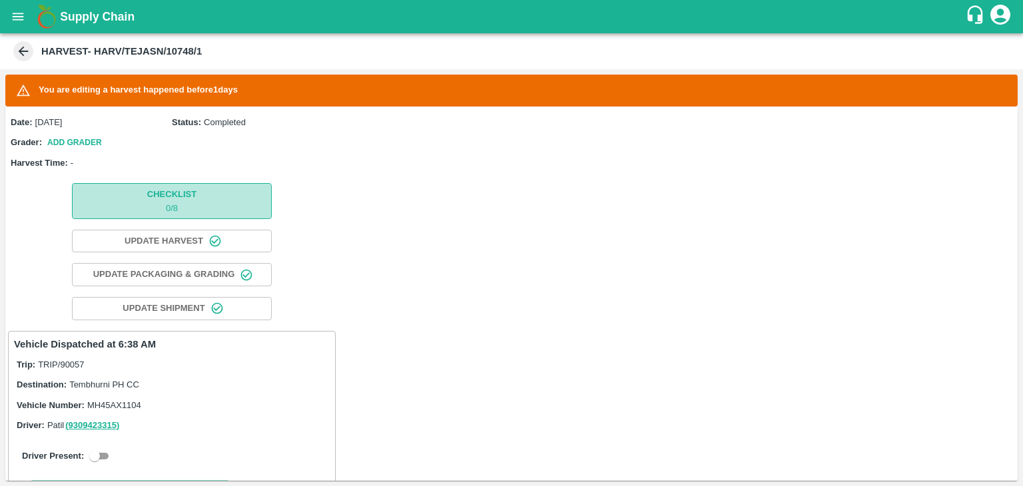
click at [186, 196] on span "Checklist 0 / 8" at bounding box center [171, 200] width 49 height 27
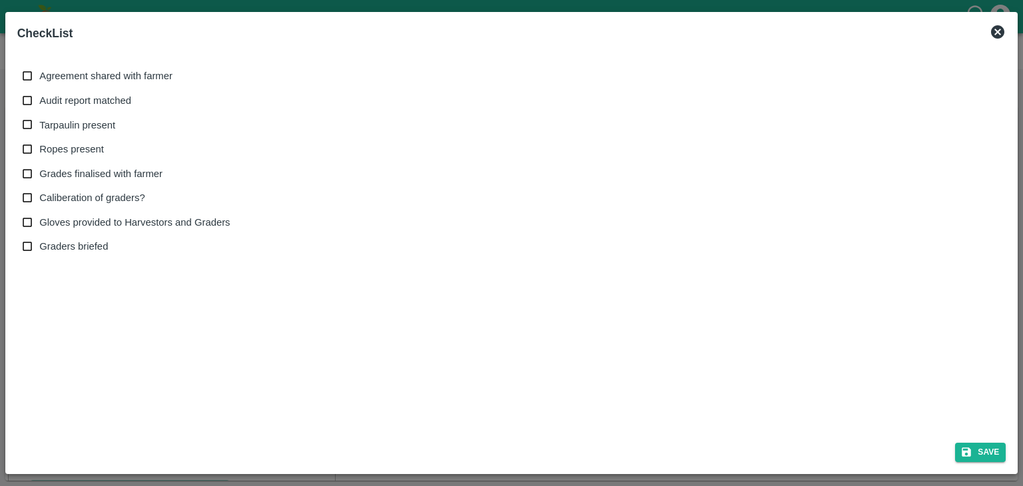
click at [60, 71] on span "Agreement shared with farmer" at bounding box center [105, 76] width 133 height 15
click at [40, 71] on input "Agreement shared with farmer" at bounding box center [27, 76] width 25 height 25
checkbox input "true"
click at [81, 97] on span "Audit report matched" at bounding box center [85, 100] width 92 height 15
click at [40, 97] on input "Audit report matched" at bounding box center [27, 101] width 25 height 25
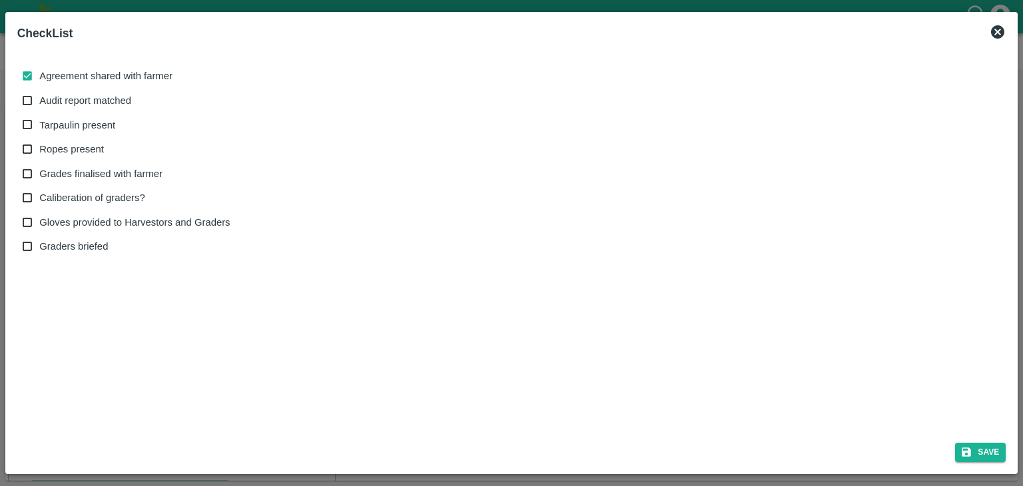
checkbox input "true"
click at [87, 130] on span "Tarpaulin present" at bounding box center [77, 125] width 76 height 15
click at [40, 130] on input "Tarpaulin present" at bounding box center [27, 125] width 25 height 25
checkbox input "true"
click at [85, 143] on span "Ropes present" at bounding box center [71, 149] width 65 height 15
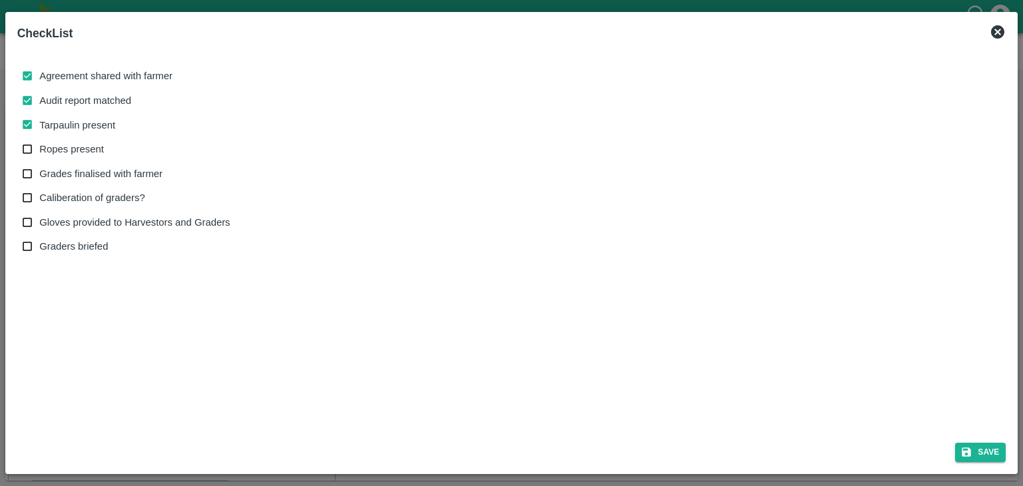
click at [40, 143] on input "Ropes present" at bounding box center [27, 149] width 25 height 25
checkbox input "true"
drag, startPoint x: 111, startPoint y: 172, endPoint x: 106, endPoint y: 197, distance: 25.7
click at [106, 197] on div "Agreement shared with farmer Audit report matched Tarpaulin present Ropes prese…" at bounding box center [132, 161] width 218 height 195
click at [106, 197] on span "Caliberation of graders?" at bounding box center [91, 197] width 105 height 15
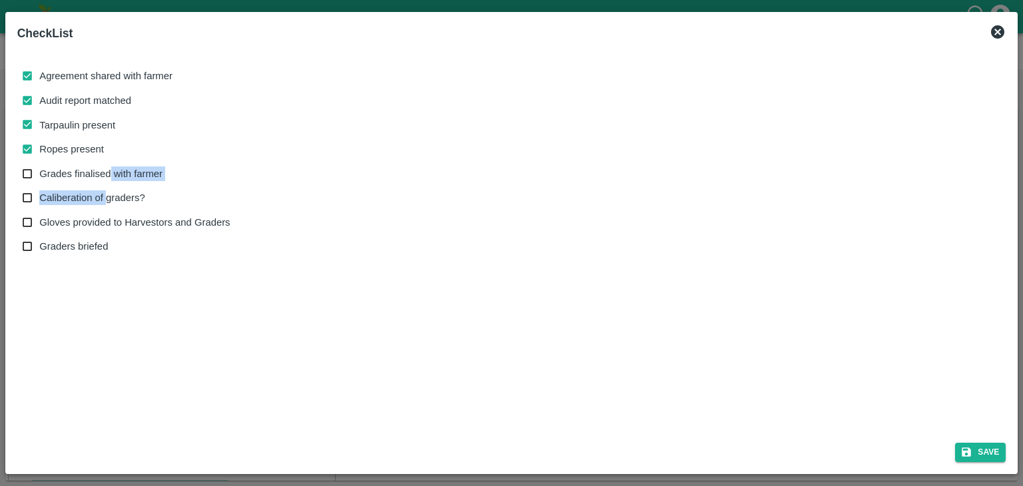
click at [40, 197] on input "Caliberation of graders?" at bounding box center [27, 198] width 25 height 25
checkbox input "true"
drag, startPoint x: 111, startPoint y: 173, endPoint x: 147, endPoint y: 222, distance: 60.9
click at [147, 222] on div "Agreement shared with farmer Audit report matched Tarpaulin present Ropes prese…" at bounding box center [132, 161] width 218 height 195
click at [147, 222] on span "Gloves provided to Harvestors and Graders" at bounding box center [134, 222] width 190 height 15
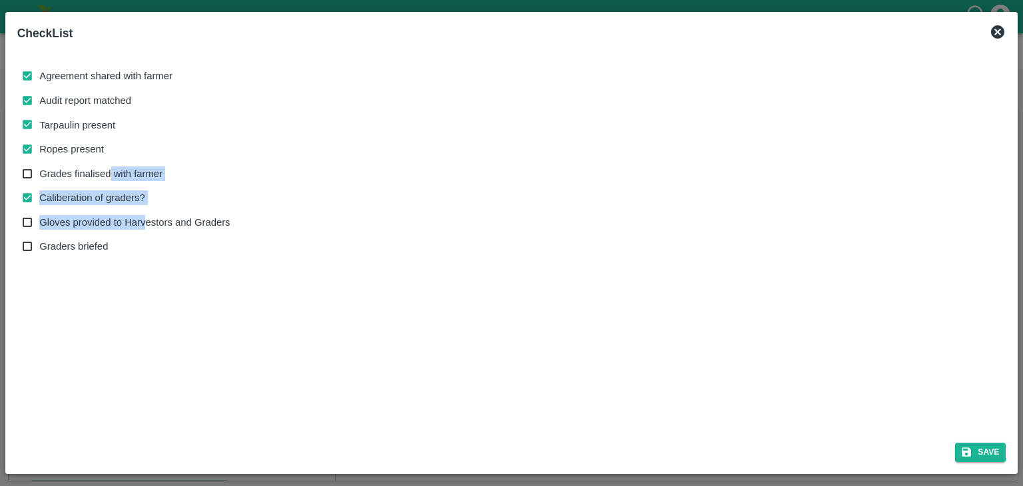
click at [40, 222] on input "Gloves provided to Harvestors and Graders" at bounding box center [27, 222] width 25 height 25
checkbox input "true"
click at [131, 179] on span "Grades finalised with farmer" at bounding box center [100, 173] width 123 height 15
click at [40, 179] on input "Grades finalised with farmer" at bounding box center [27, 174] width 25 height 25
checkbox input "true"
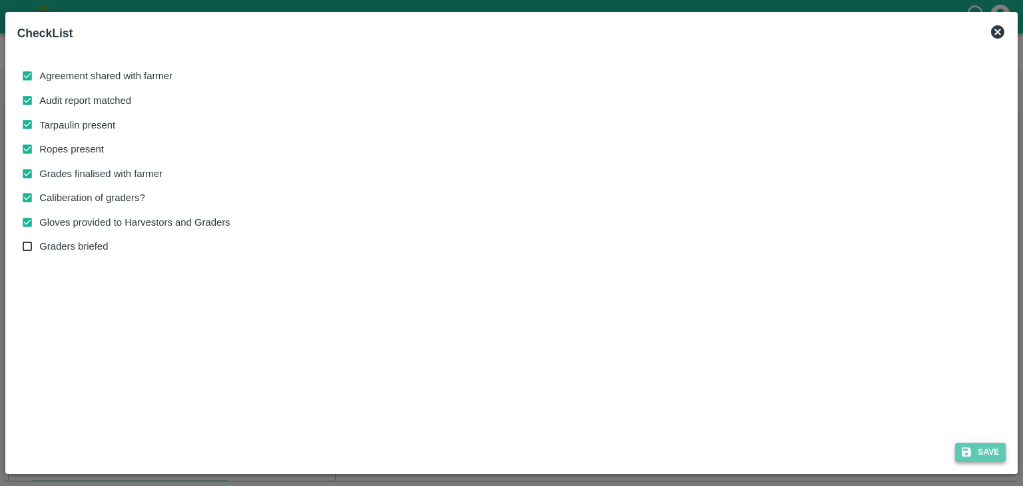
click at [989, 449] on button "Save" at bounding box center [980, 452] width 51 height 19
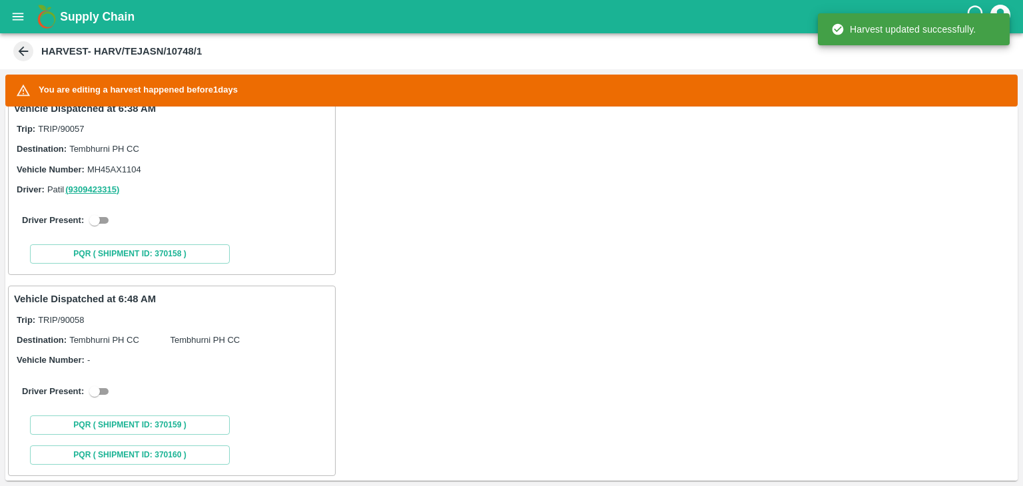
scroll to position [253, 0]
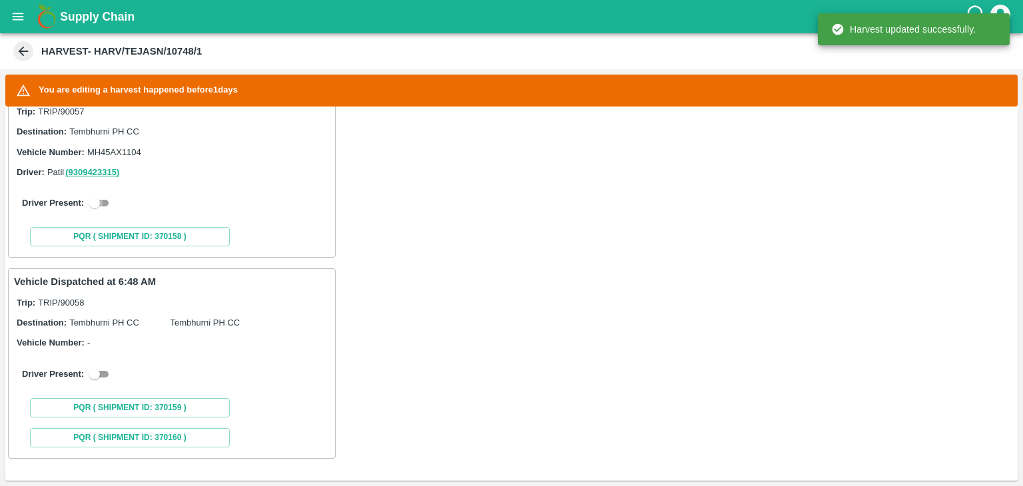
click at [103, 198] on input "checkbox" at bounding box center [95, 203] width 48 height 16
checkbox input "true"
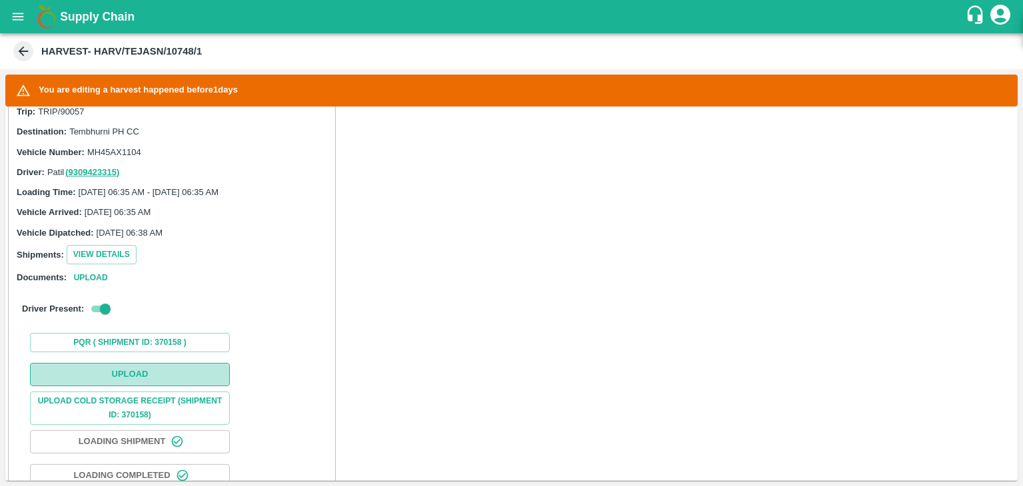
click at [184, 366] on button "Upload" at bounding box center [130, 374] width 200 height 23
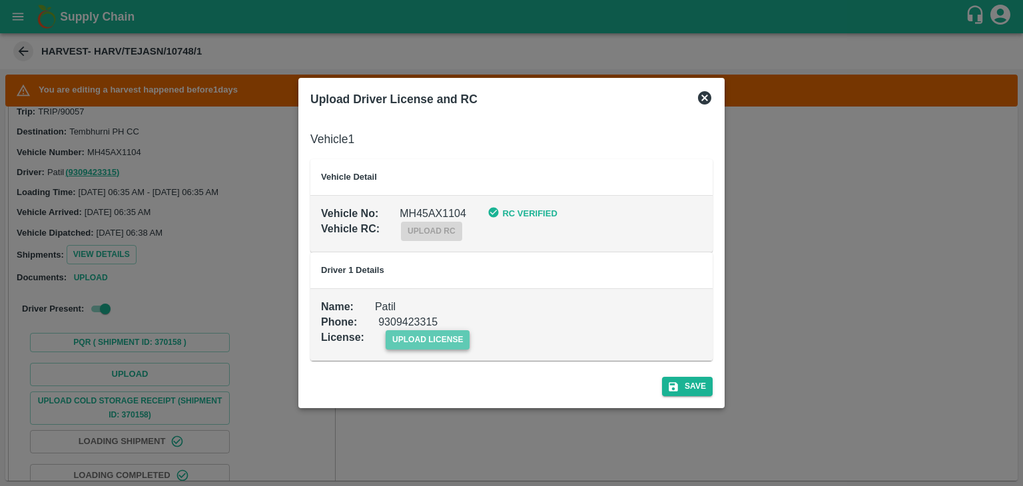
click at [429, 341] on span "upload license" at bounding box center [428, 339] width 85 height 19
click at [0, 0] on input "upload license" at bounding box center [0, 0] width 0 height 0
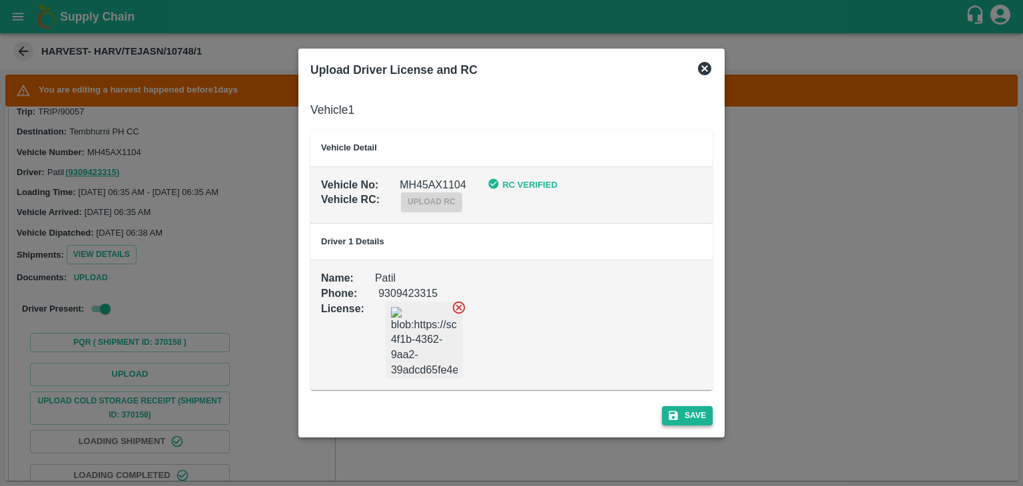
click at [672, 409] on icon "submit" at bounding box center [673, 415] width 12 height 12
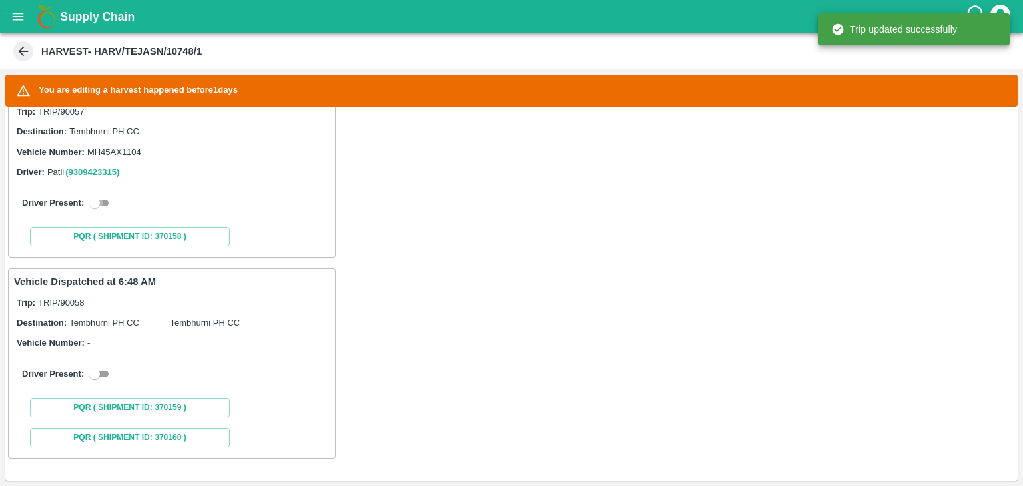
click at [104, 203] on input "checkbox" at bounding box center [95, 203] width 48 height 16
checkbox input "true"
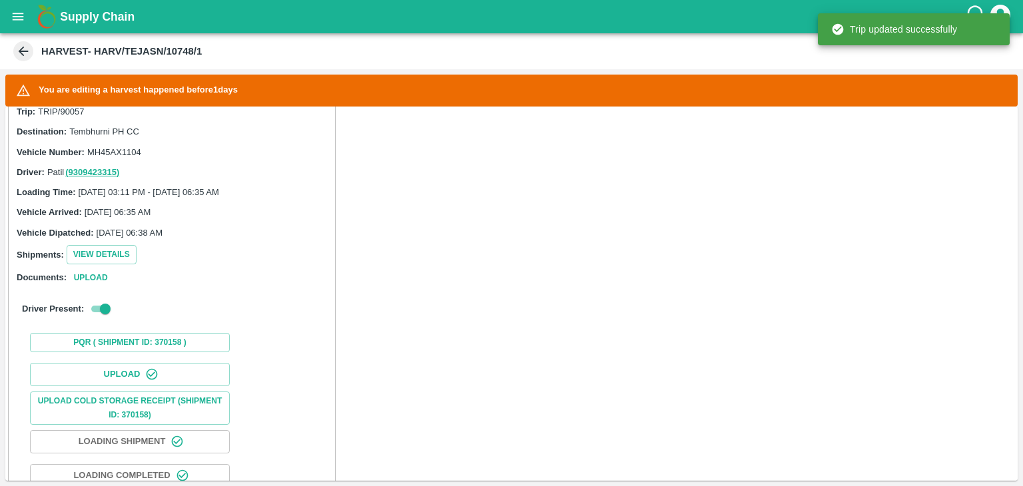
scroll to position [607, 0]
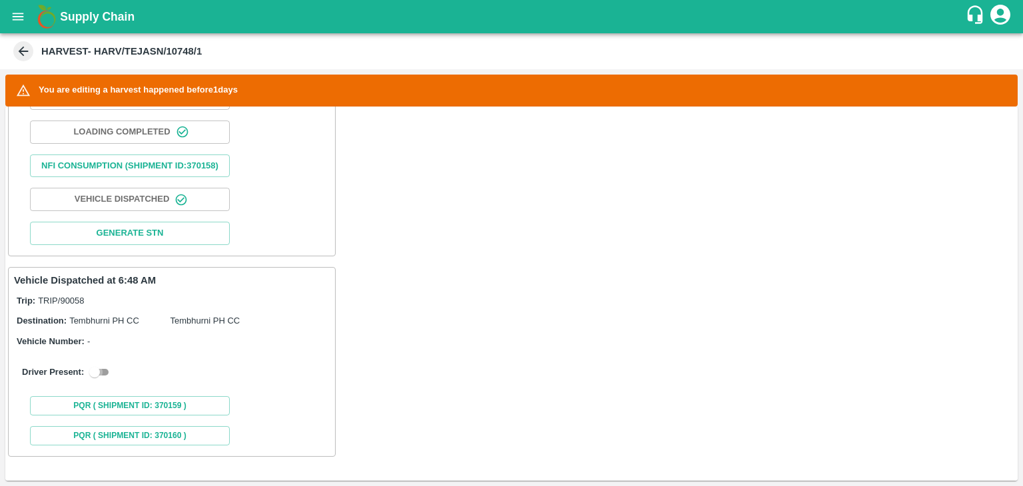
click at [104, 365] on input "checkbox" at bounding box center [95, 372] width 48 height 16
checkbox input "true"
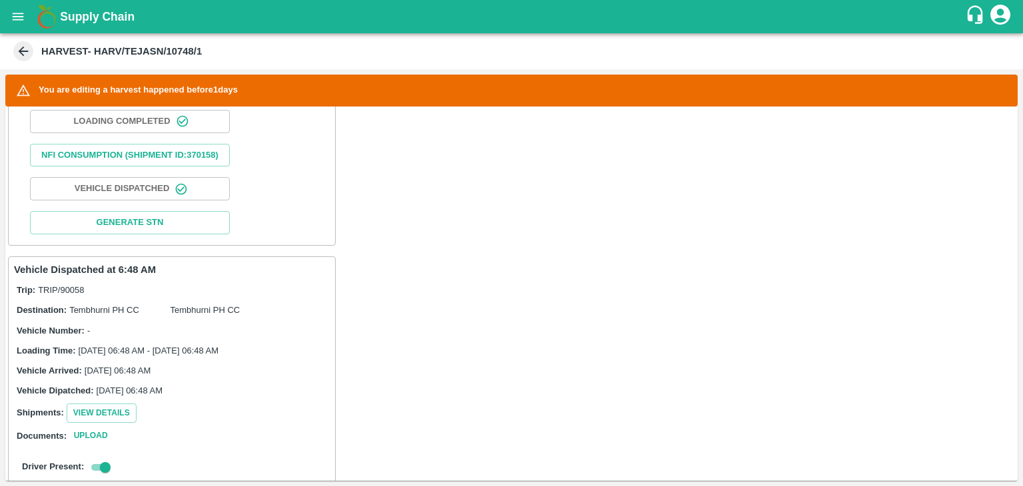
scroll to position [914, 0]
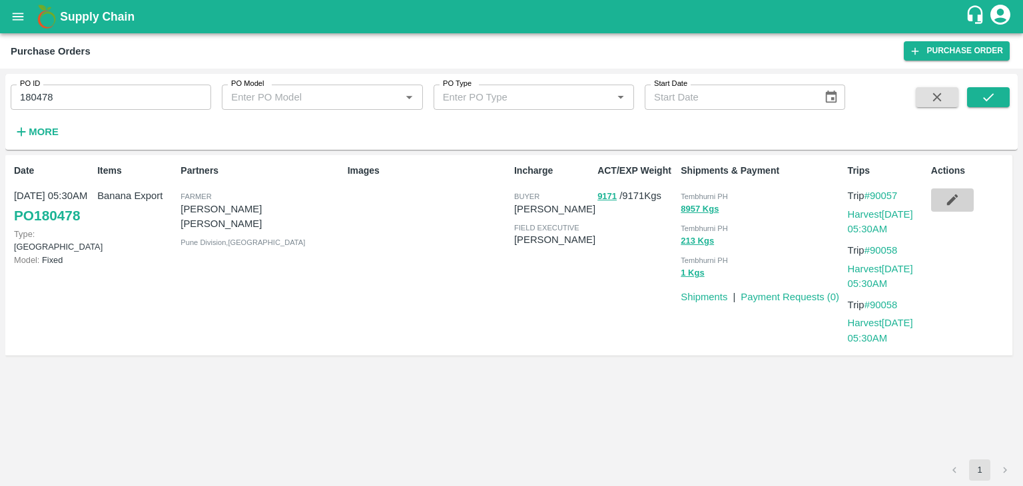
click at [950, 205] on icon "button" at bounding box center [952, 199] width 15 height 15
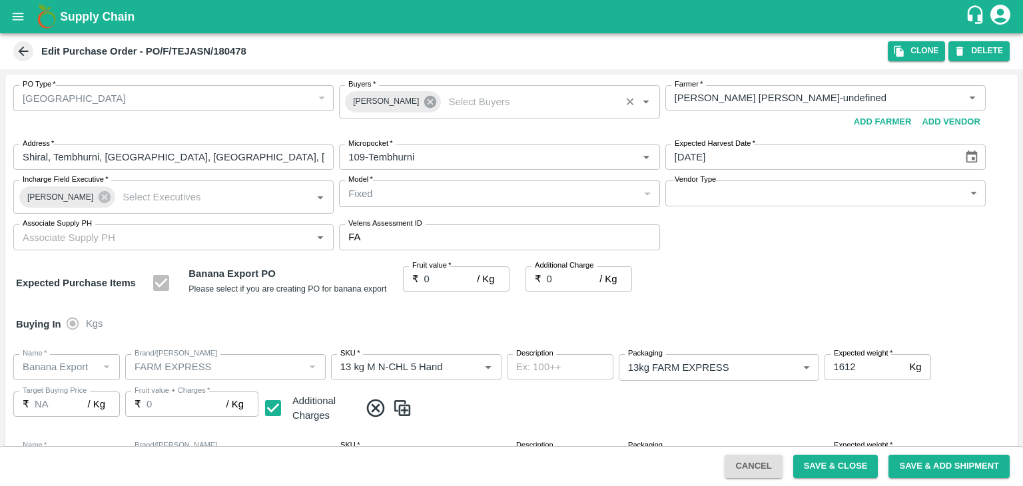
click at [424, 99] on icon at bounding box center [430, 102] width 12 height 12
click at [408, 96] on input "Buyers   *" at bounding box center [488, 97] width 290 height 17
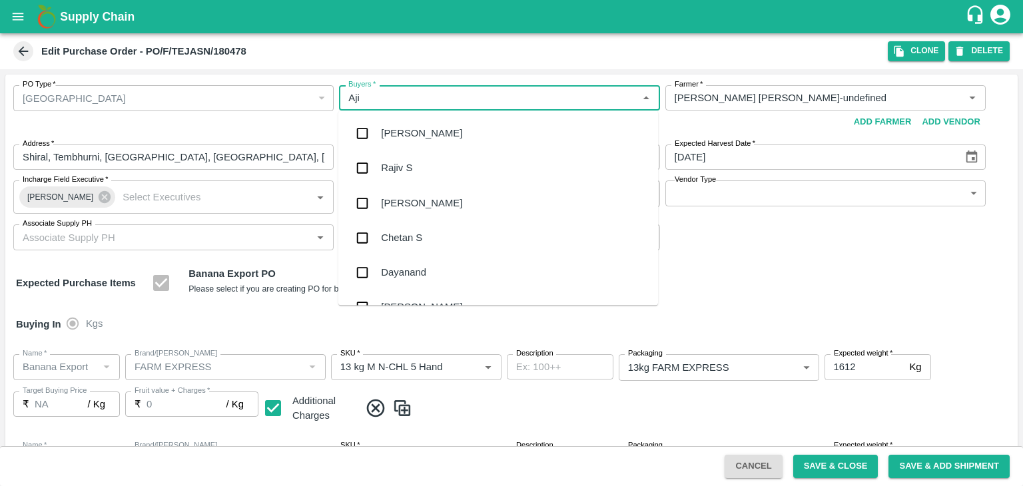
type input "Ajit"
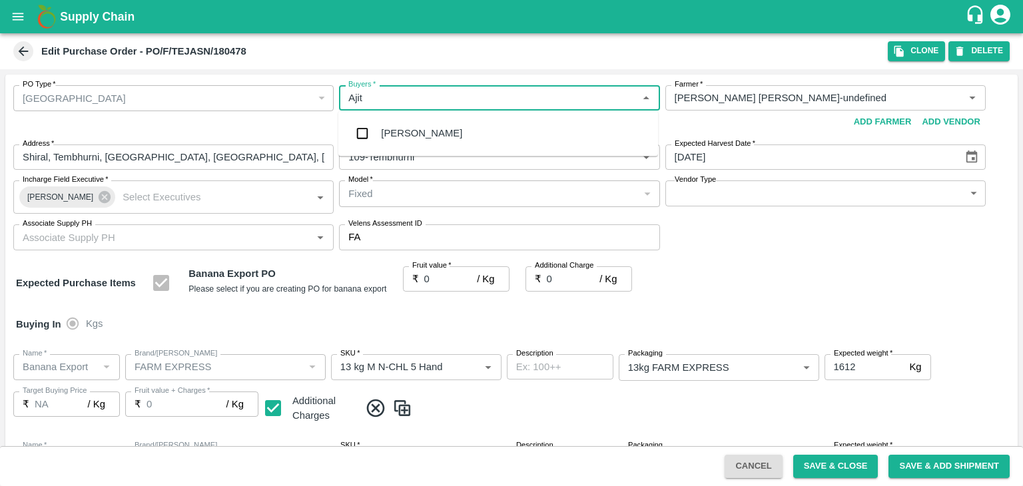
click at [417, 133] on div "[PERSON_NAME]" at bounding box center [421, 133] width 81 height 15
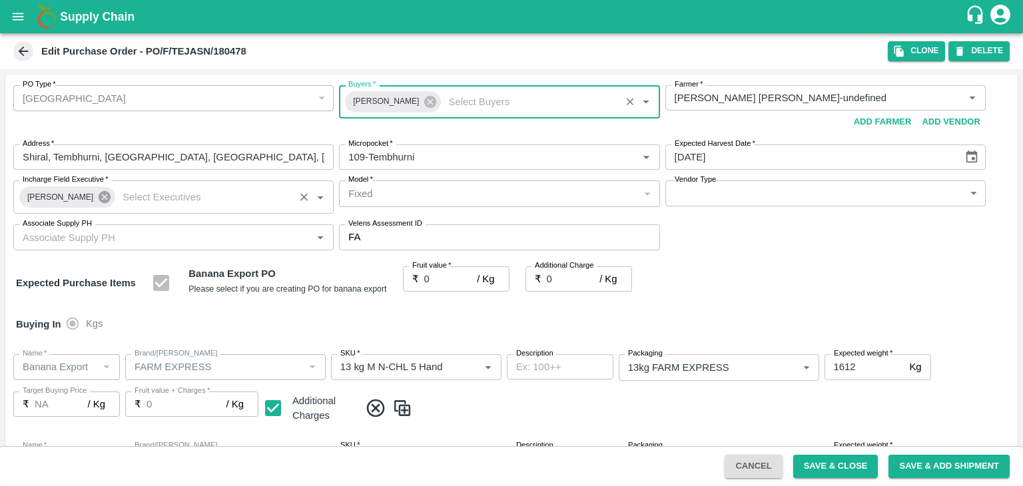
click at [99, 197] on icon at bounding box center [105, 197] width 12 height 12
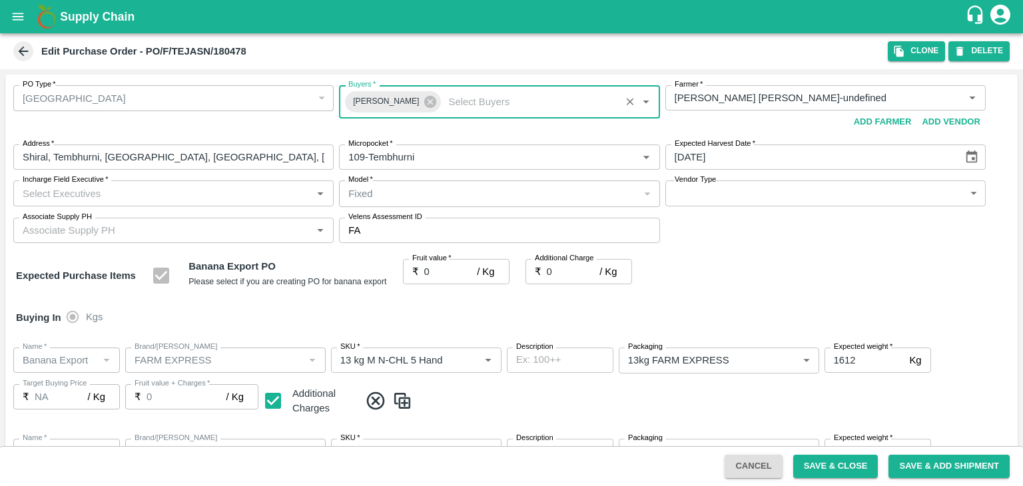
click at [153, 195] on input "Incharge Field Executive   *" at bounding box center [162, 192] width 290 height 17
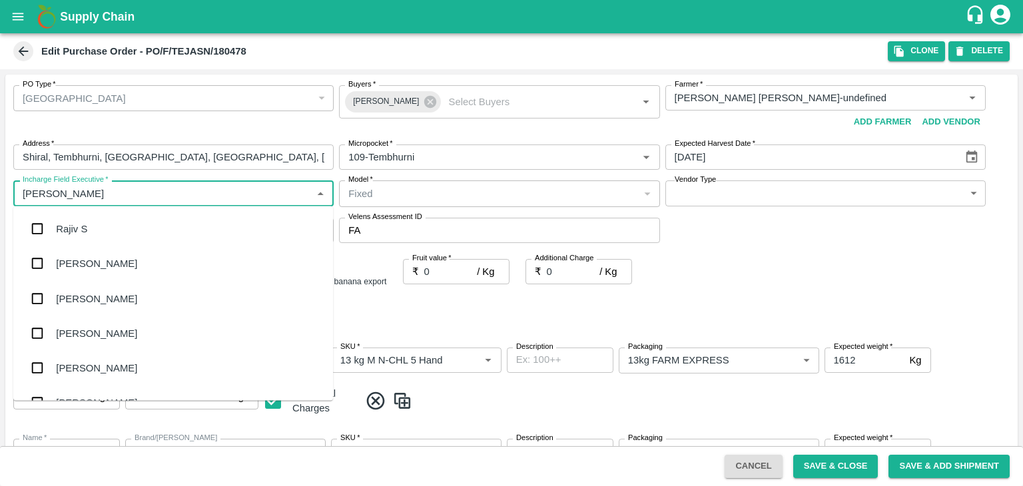
type input "Jay"
click at [111, 283] on div "jaydip Tale" at bounding box center [173, 298] width 320 height 35
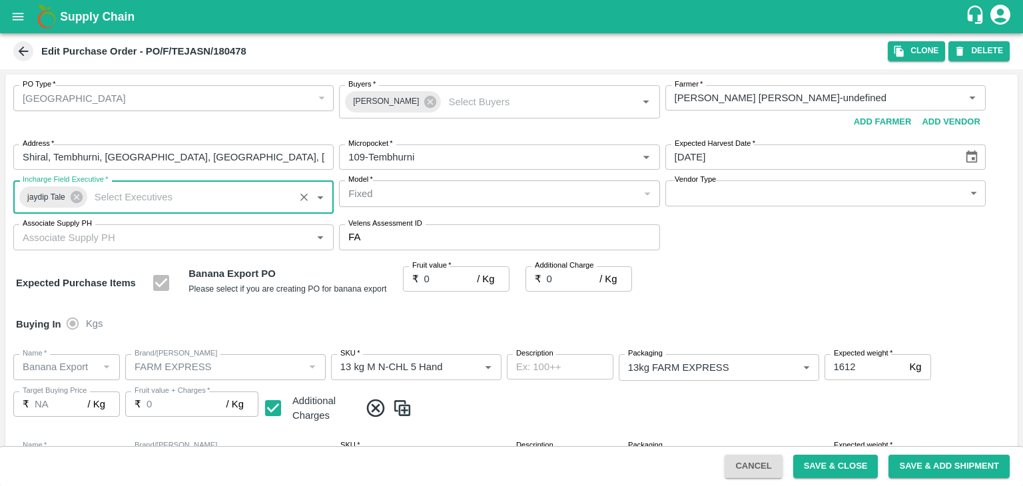
click at [730, 195] on body "Supply Chain Edit Purchase Order - PO/F/TEJASN/180478 Clone DELETE PO Type   * …" at bounding box center [511, 243] width 1023 height 486
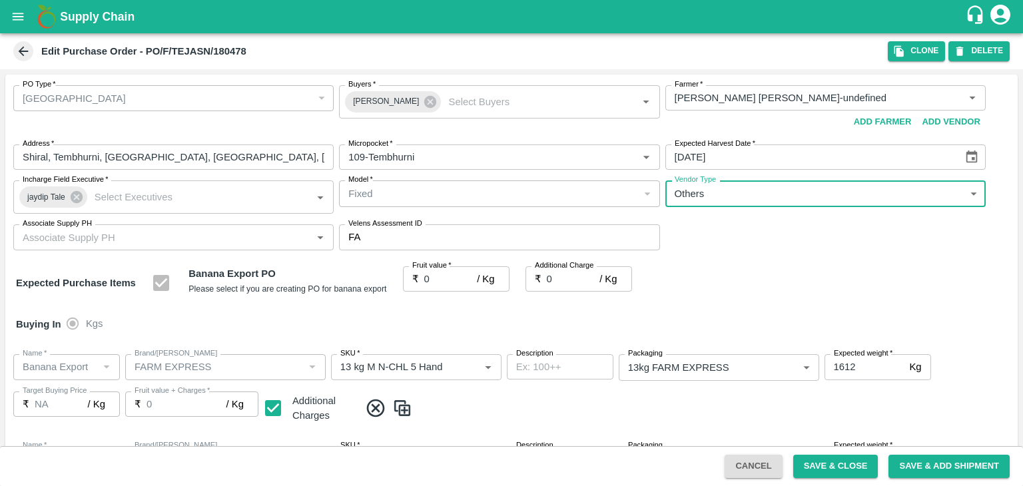
type input "OTHER"
click at [437, 286] on div at bounding box center [511, 243] width 1023 height 486
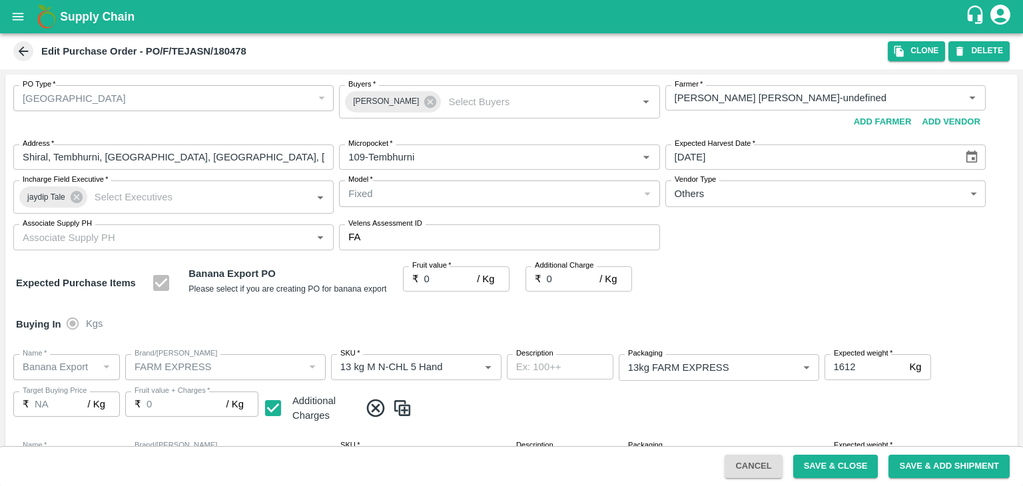
click at [442, 275] on div at bounding box center [511, 243] width 1023 height 486
click at [442, 275] on input "0" at bounding box center [450, 278] width 53 height 25
type input "22"
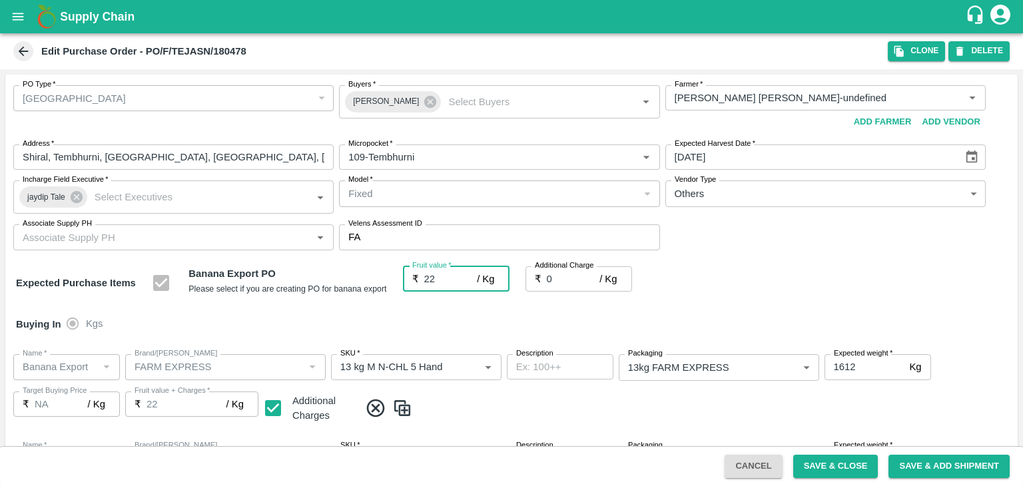
type input "22"
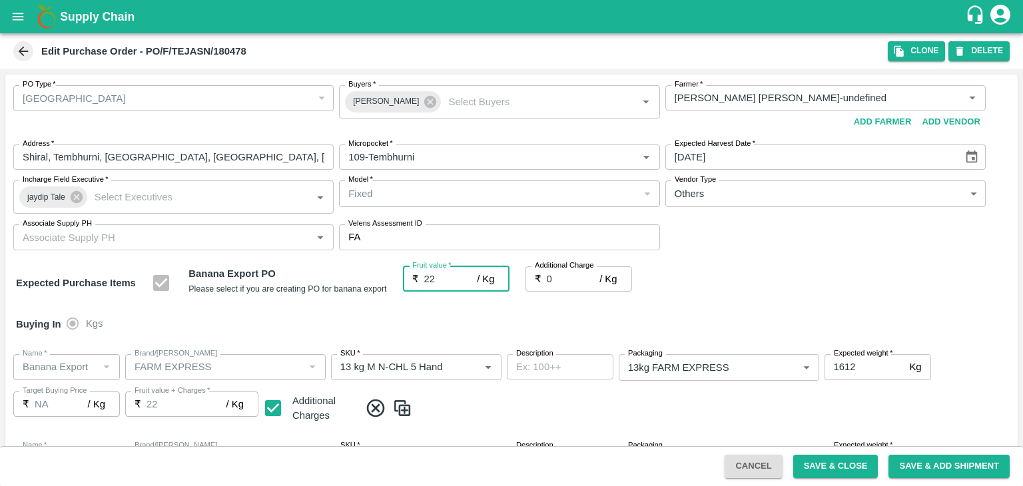
type input "22"
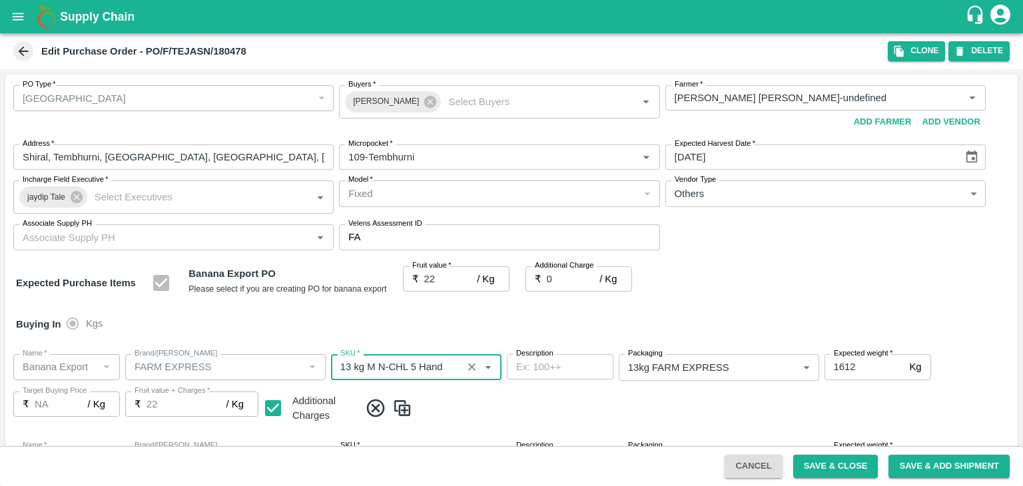
click at [567, 313] on div "Buying In Kgs" at bounding box center [511, 324] width 1012 height 39
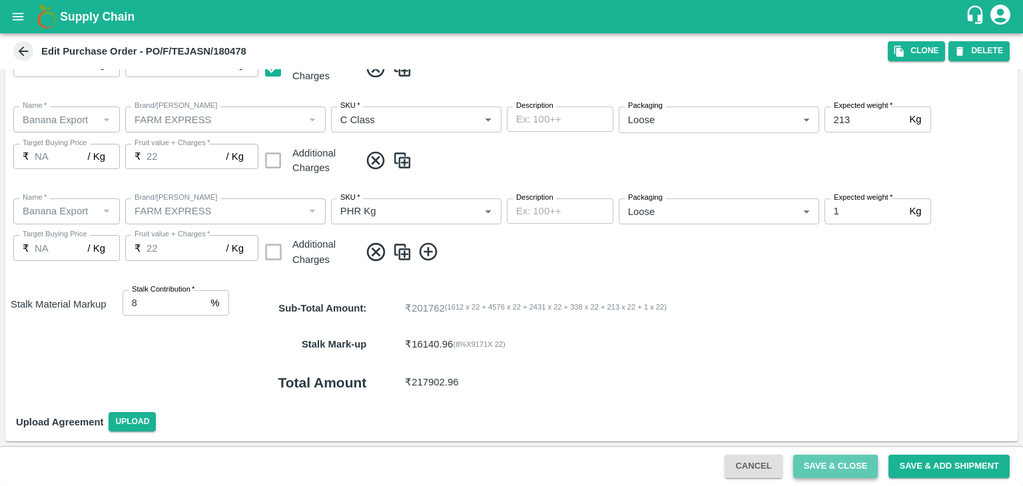
click at [828, 467] on button "Save & Close" at bounding box center [835, 466] width 85 height 23
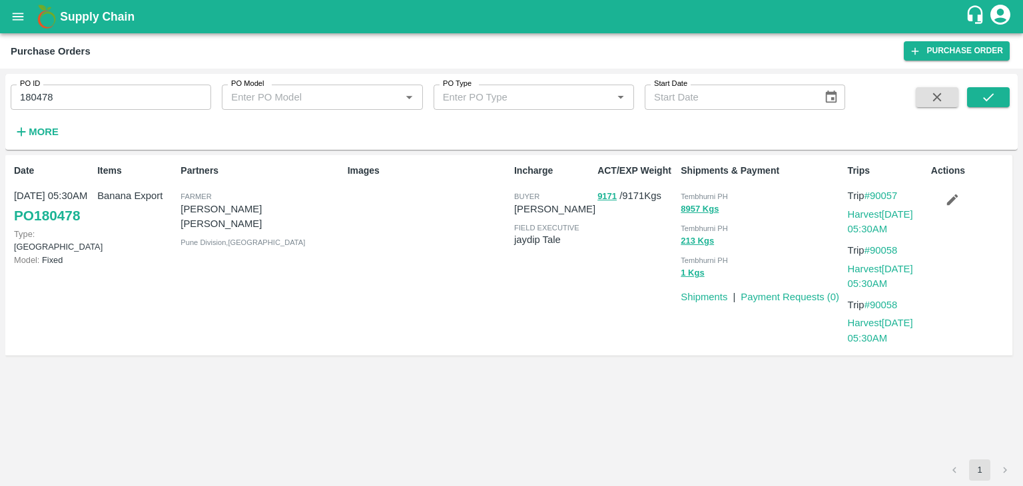
click at [111, 105] on input "180478" at bounding box center [111, 97] width 200 height 25
paste input "text"
click at [111, 105] on input "180478" at bounding box center [111, 97] width 200 height 25
type input "180223"
click at [967, 99] on button "submit" at bounding box center [988, 97] width 43 height 20
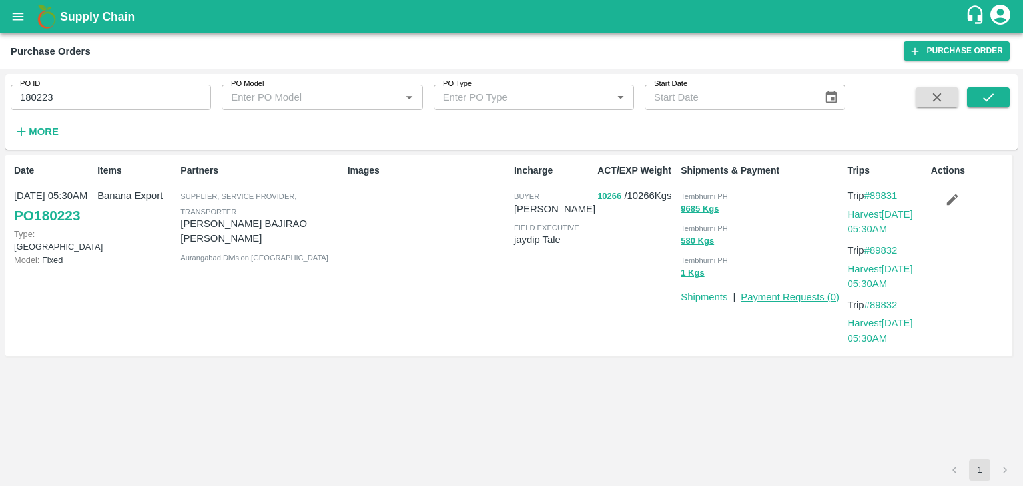
click at [773, 298] on link "Payment Requests ( 0 )" at bounding box center [789, 297] width 99 height 11
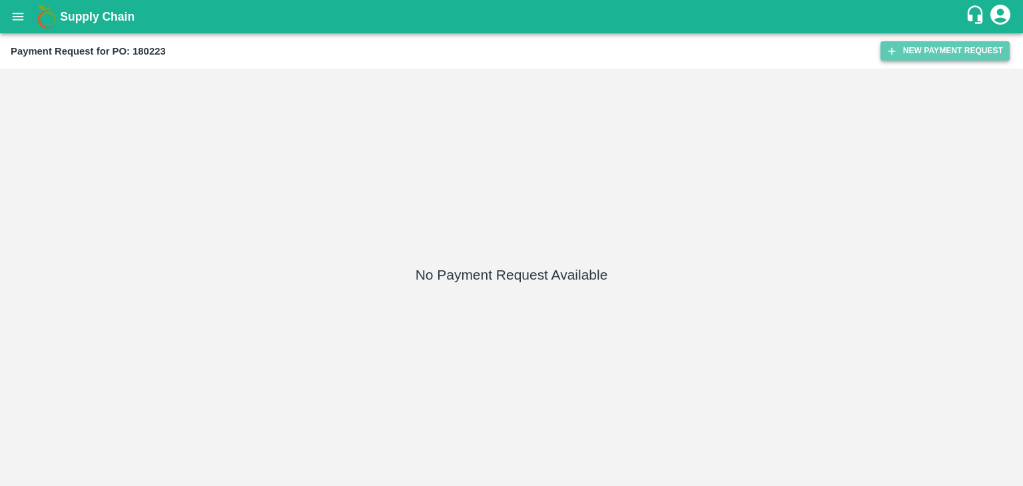
click at [914, 51] on button "New Payment Request" at bounding box center [944, 50] width 129 height 19
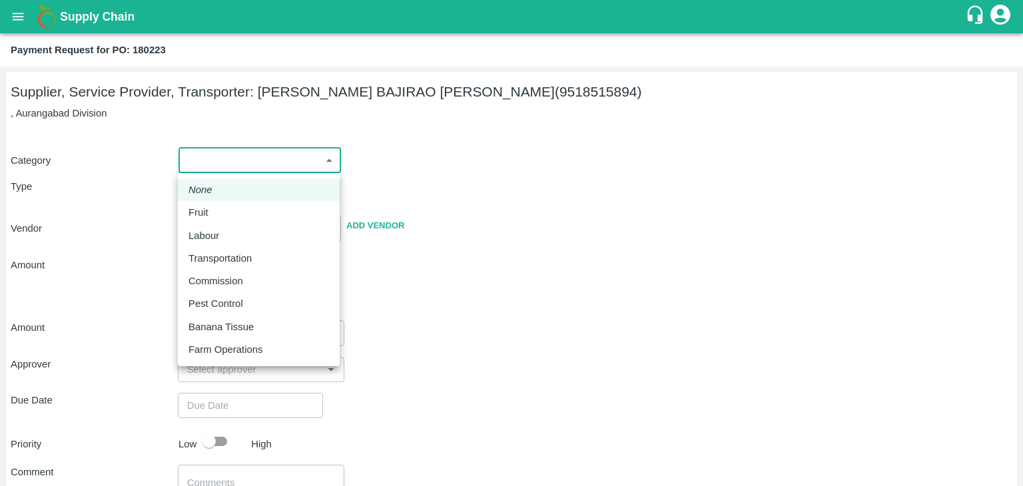
click at [251, 170] on body "Supply Chain Payment Request for PO: 180223 Supplier, Service Provider, Transpo…" at bounding box center [511, 243] width 1023 height 486
click at [222, 214] on div "Fruit" at bounding box center [258, 212] width 140 height 15
type input "1"
type input "[PERSON_NAME] BAJIRAO [PERSON_NAME] - 9518515894(Supplier, Service Provider, Tr…"
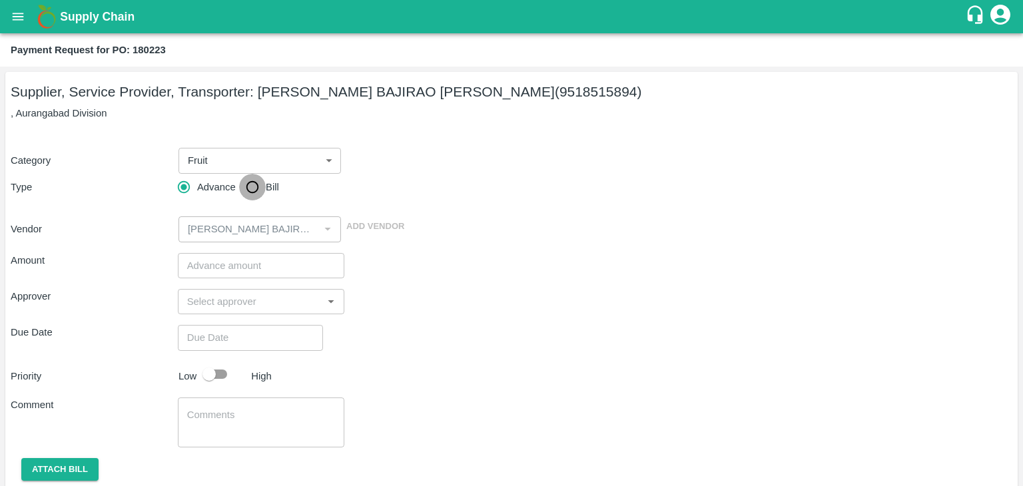
click at [251, 190] on input "Bill" at bounding box center [252, 187] width 27 height 27
radio input "true"
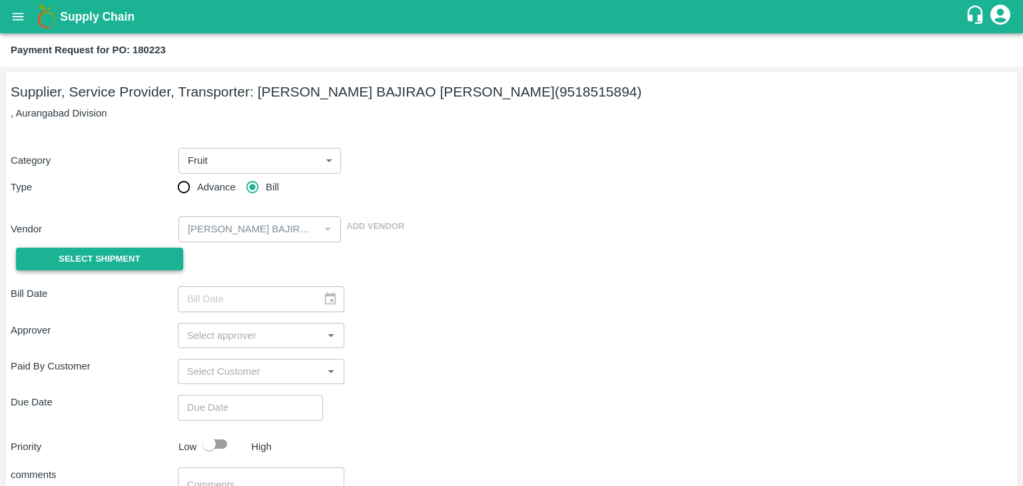
click at [142, 251] on button "Select Shipment" at bounding box center [99, 259] width 167 height 23
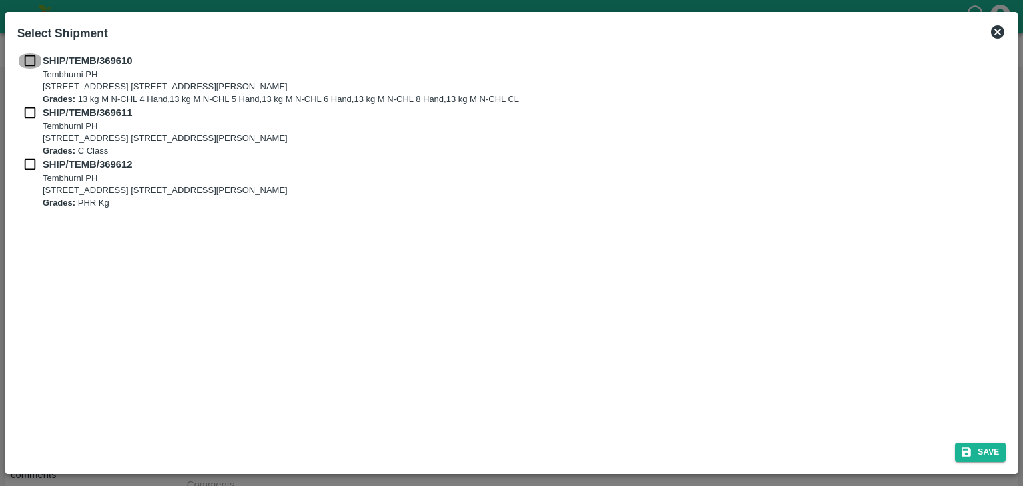
click at [29, 62] on input "checkbox" at bounding box center [29, 60] width 25 height 15
checkbox input "true"
click at [23, 113] on input "checkbox" at bounding box center [29, 112] width 25 height 15
checkbox input "true"
click at [27, 163] on input "checkbox" at bounding box center [29, 164] width 25 height 15
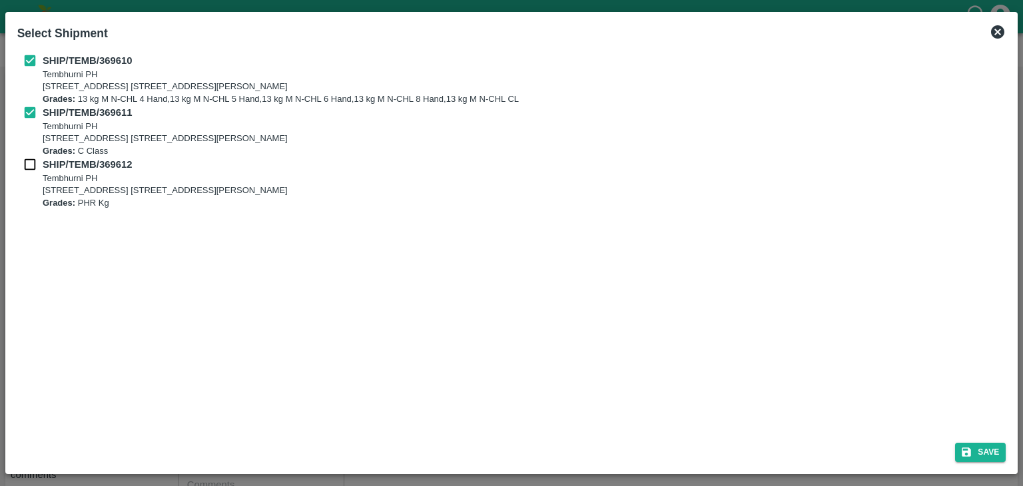
checkbox input "true"
click at [979, 443] on button "Save" at bounding box center [980, 452] width 51 height 19
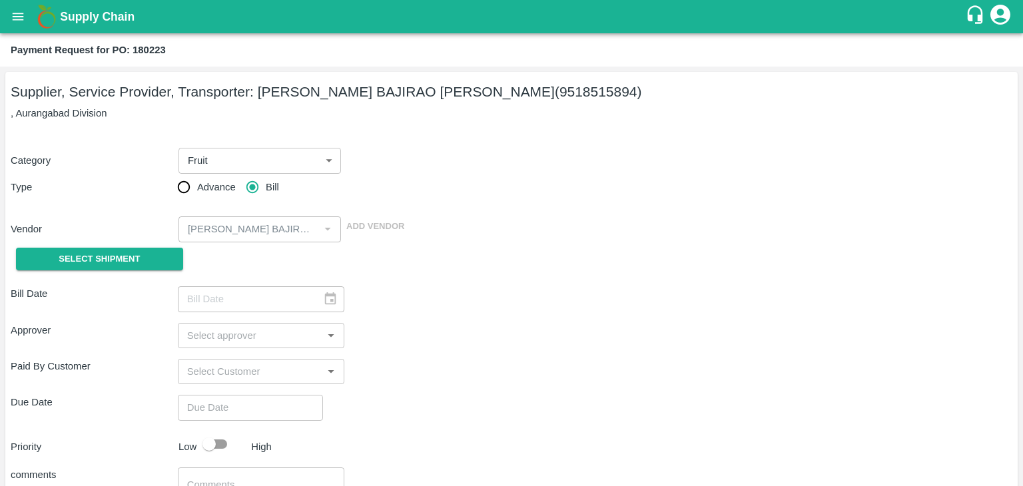
type input "[DATE]"
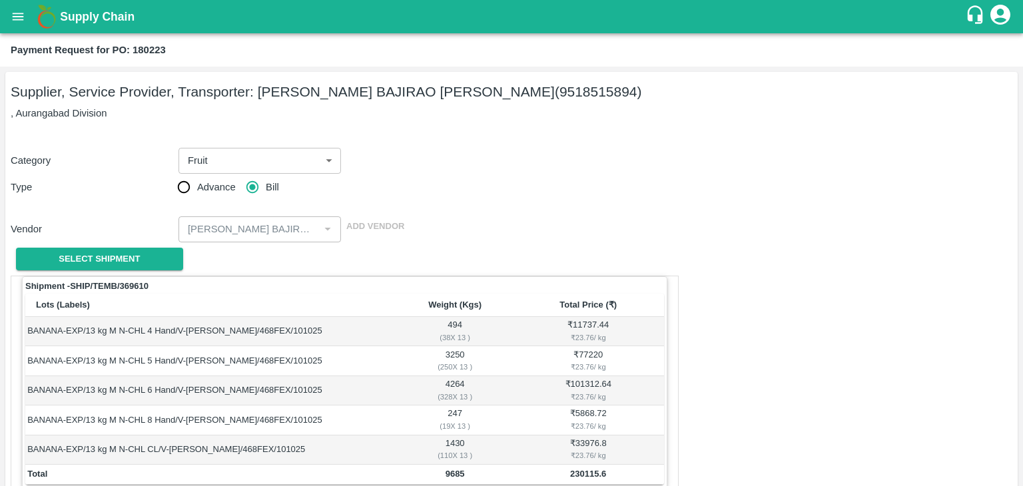
scroll to position [653, 0]
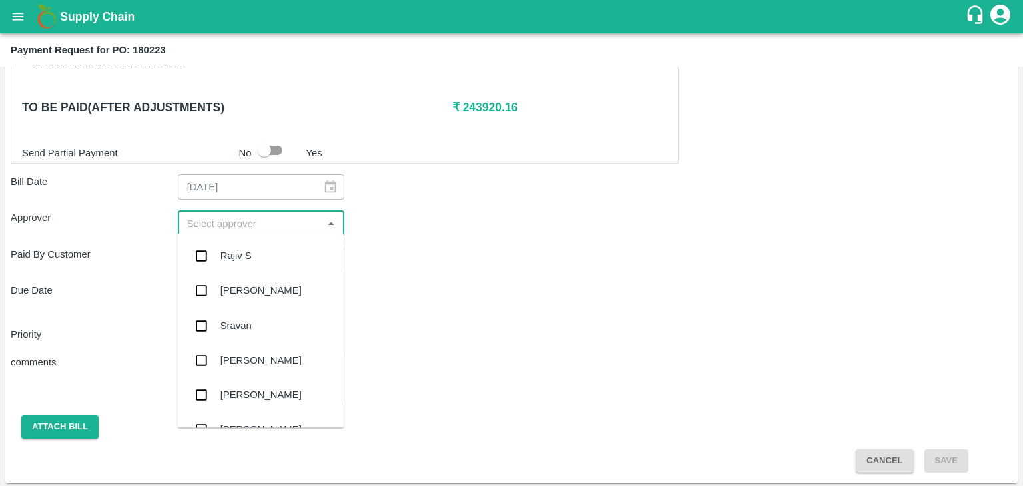
click at [255, 222] on input "input" at bounding box center [250, 222] width 137 height 17
type input "Ajit"
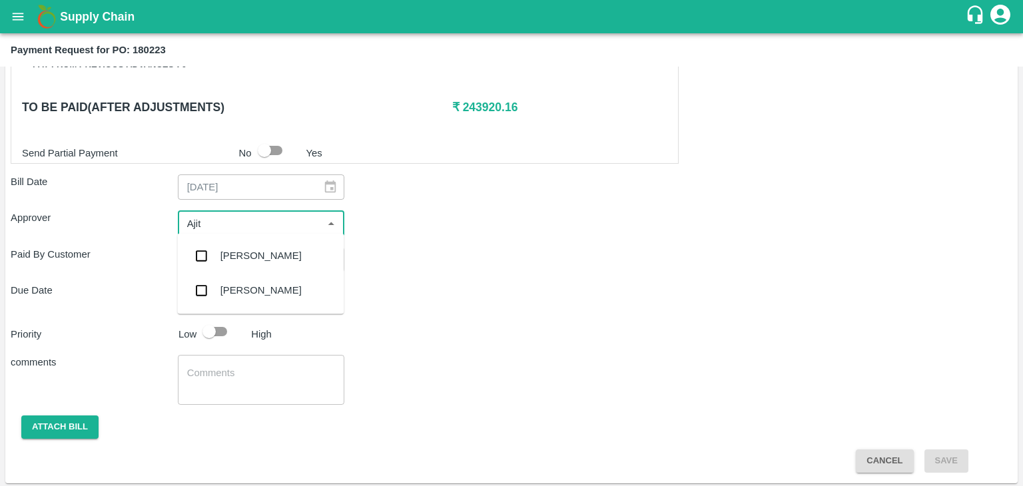
click at [252, 272] on div "[PERSON_NAME]" at bounding box center [260, 255] width 166 height 35
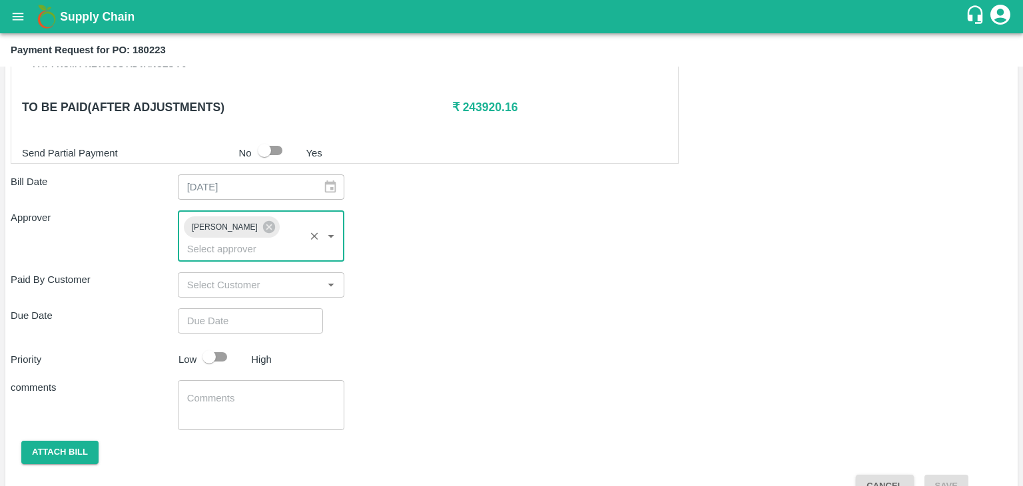
type input "DD/MM/YYYY hh:mm aa"
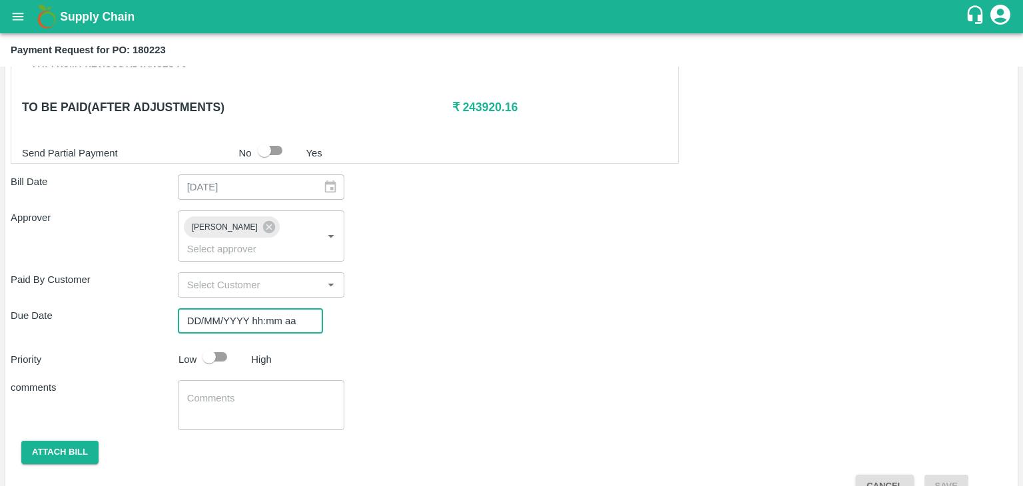
drag, startPoint x: 283, startPoint y: 289, endPoint x: 203, endPoint y: 304, distance: 81.4
click at [203, 308] on input "DD/MM/YYYY hh:mm aa" at bounding box center [246, 320] width 136 height 25
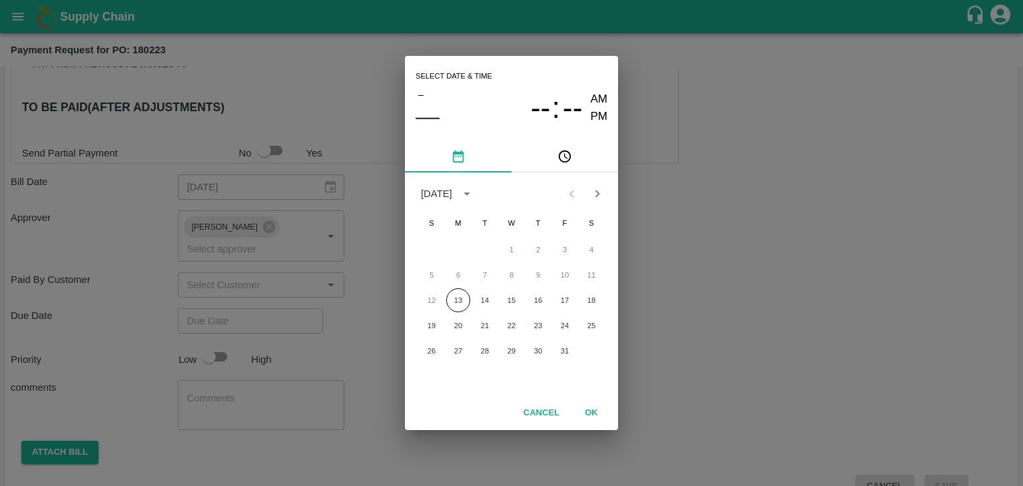
click at [203, 304] on div "Select date & time – –– -- : -- AM PM October 2025 S M T W T F S 1 2 3 4 5 6 7 …" at bounding box center [511, 243] width 1023 height 486
type input "DD/MM/YYYY hh:mm aa"
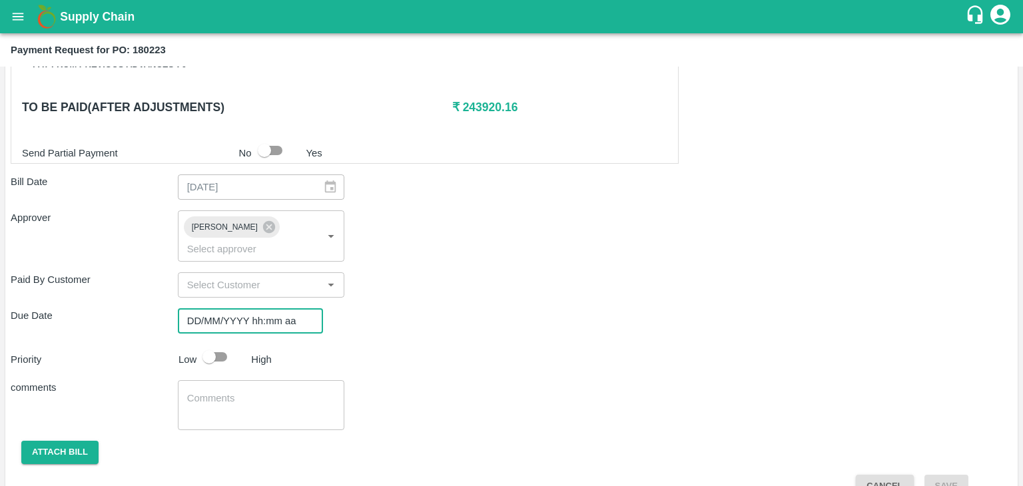
click at [302, 311] on input "DD/MM/YYYY hh:mm aa" at bounding box center [246, 320] width 136 height 25
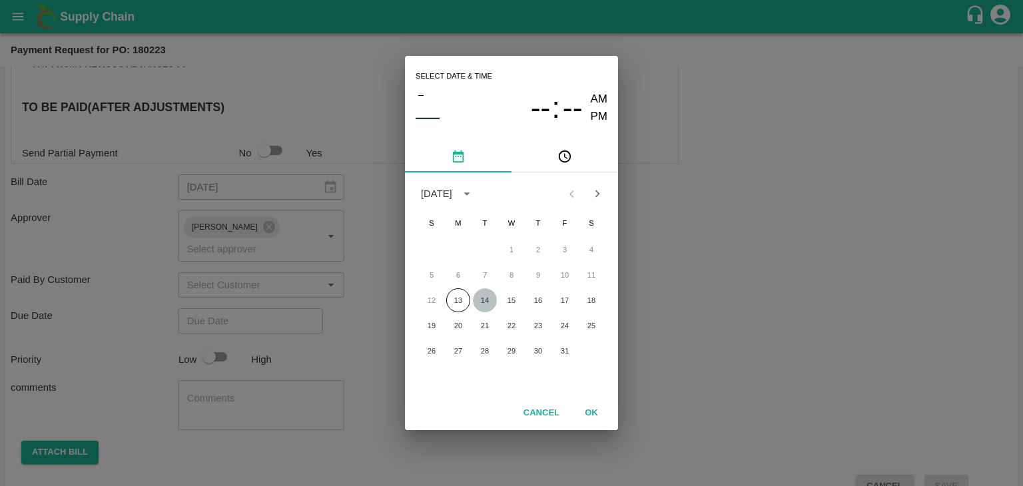
click at [477, 300] on button "14" at bounding box center [485, 300] width 24 height 24
type input "[DATE] 12:00 AM"
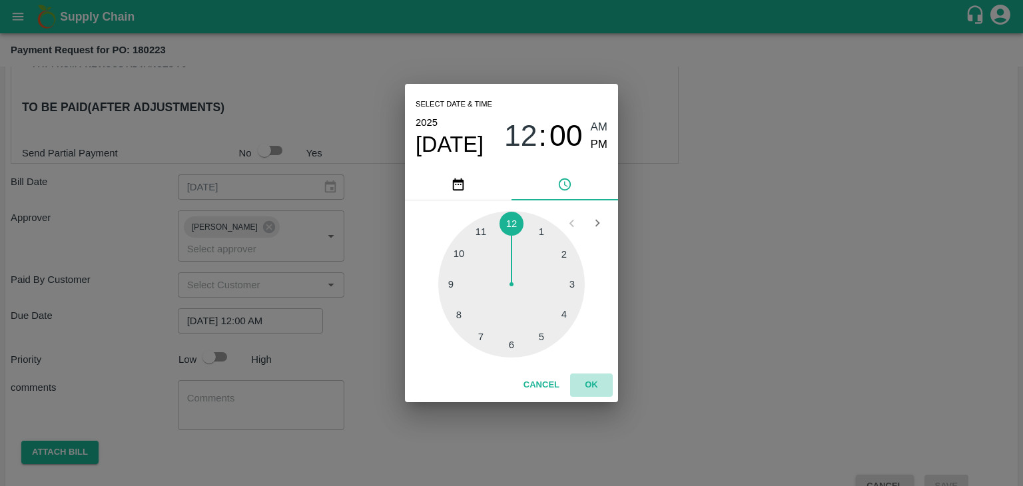
click at [592, 386] on button "OK" at bounding box center [591, 385] width 43 height 23
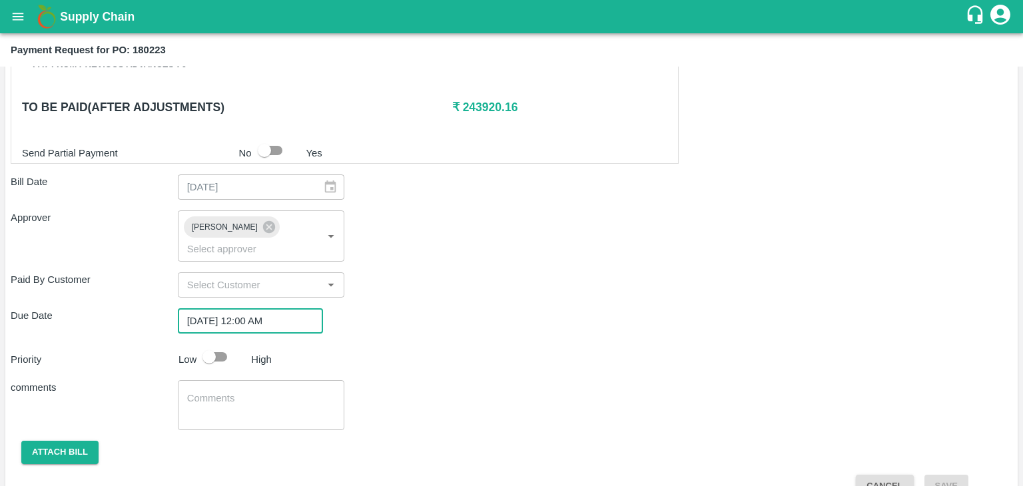
click at [209, 344] on input "checkbox" at bounding box center [209, 356] width 76 height 25
checkbox input "true"
click at [266, 406] on div "x ​" at bounding box center [261, 405] width 167 height 50
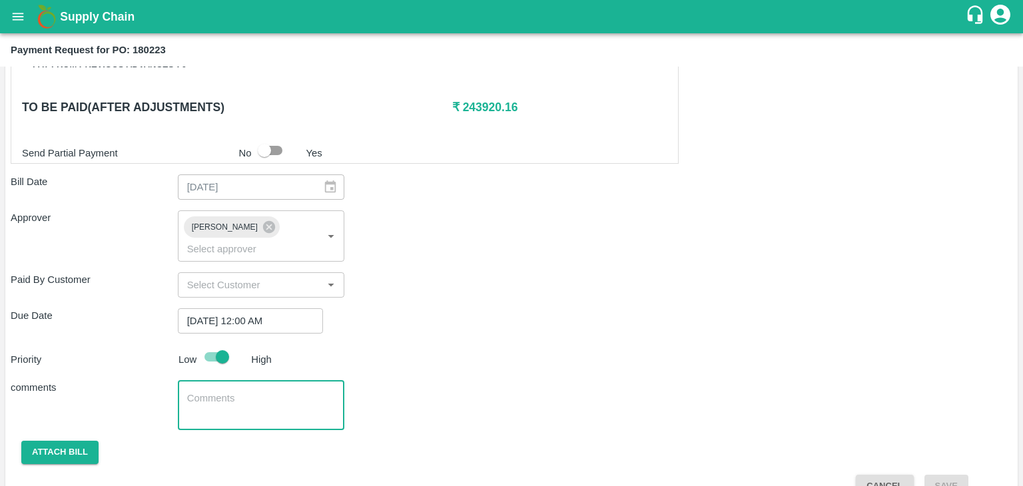
click at [278, 392] on textarea at bounding box center [261, 406] width 148 height 28
type textarea "Fruit Bill"
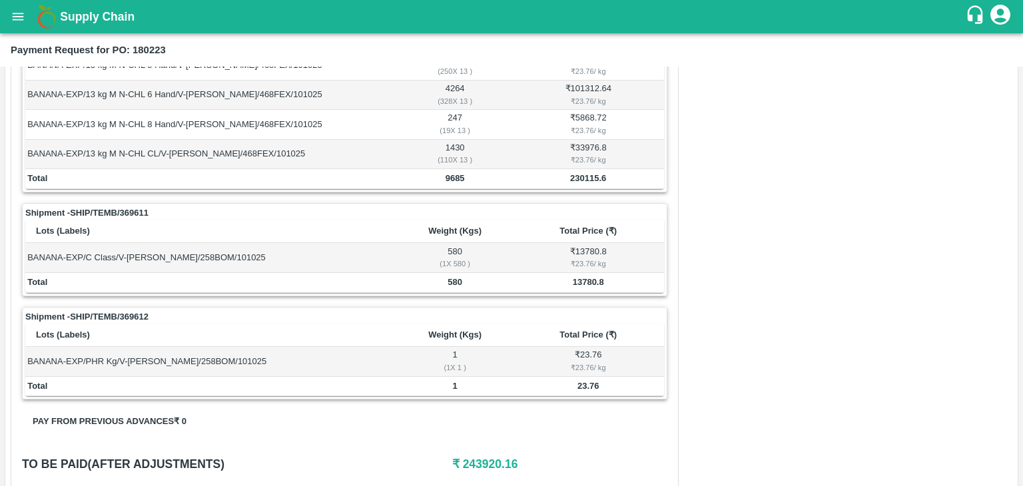
scroll to position [661, 0]
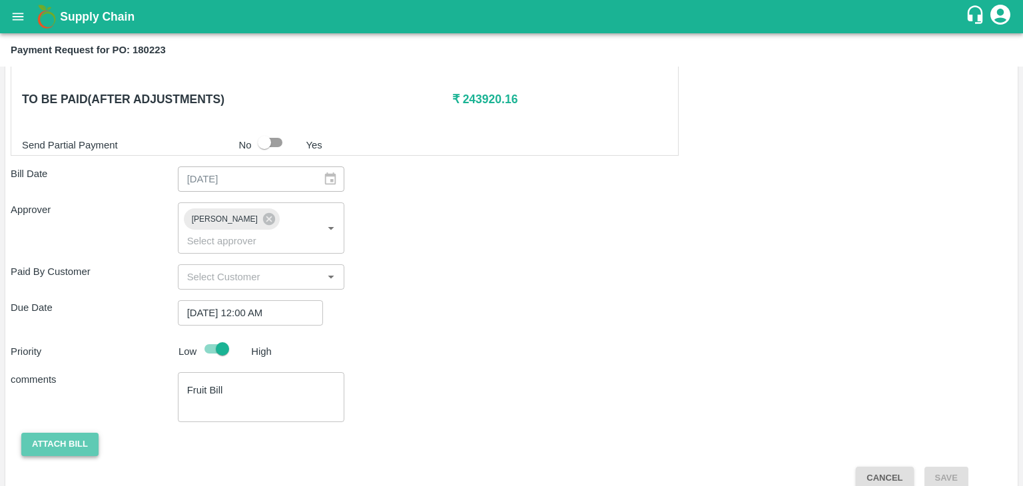
click at [71, 433] on button "Attach bill" at bounding box center [59, 444] width 77 height 23
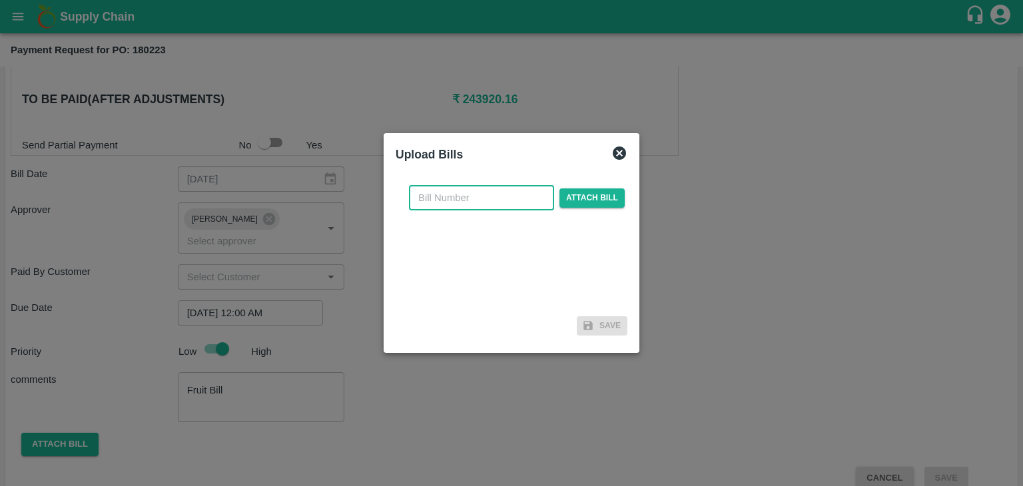
click at [480, 194] on input "text" at bounding box center [481, 197] width 145 height 25
click at [471, 200] on input "text" at bounding box center [481, 197] width 145 height 25
click at [497, 200] on input "VG/25-26/129" at bounding box center [481, 197] width 145 height 25
type input "VG/25-26/202"
click at [567, 199] on span "Attach bill" at bounding box center [591, 197] width 65 height 19
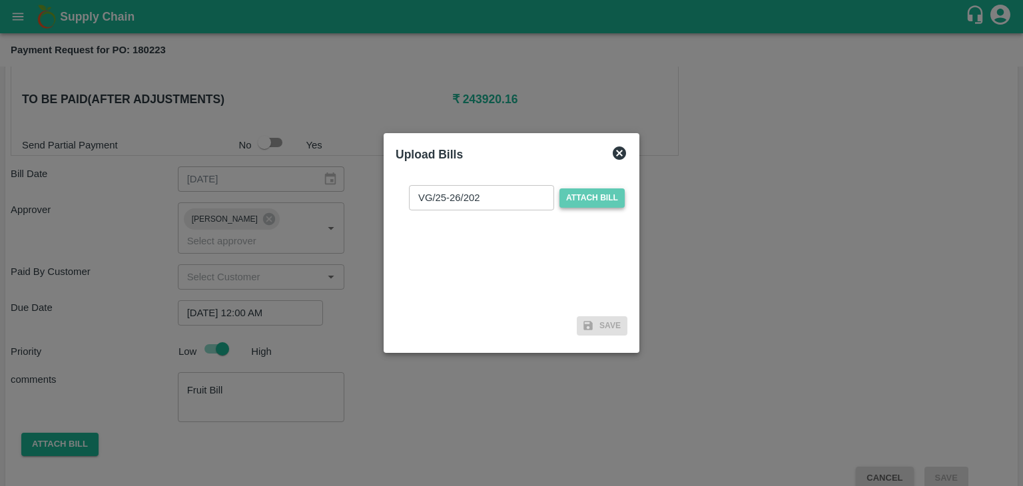
click at [0, 0] on input "Attach bill" at bounding box center [0, 0] width 0 height 0
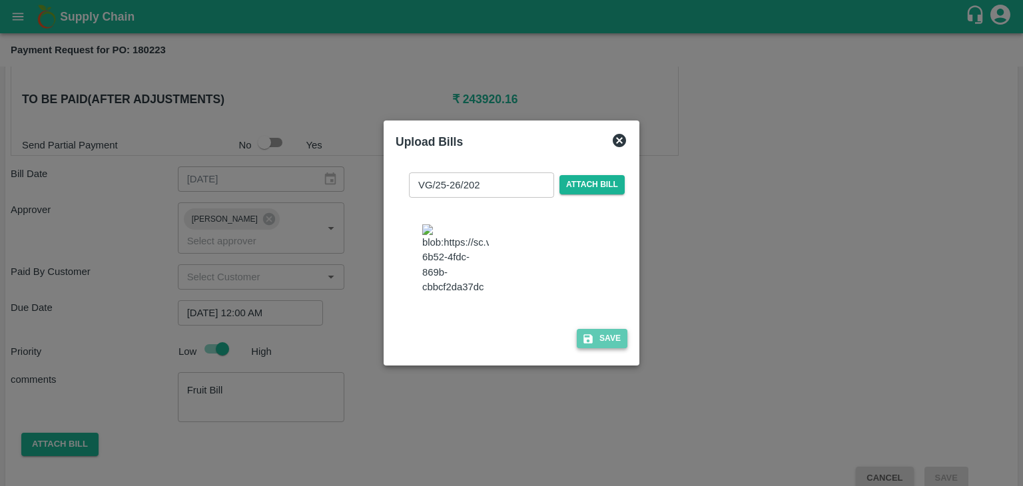
click at [596, 346] on button "Save" at bounding box center [602, 338] width 51 height 19
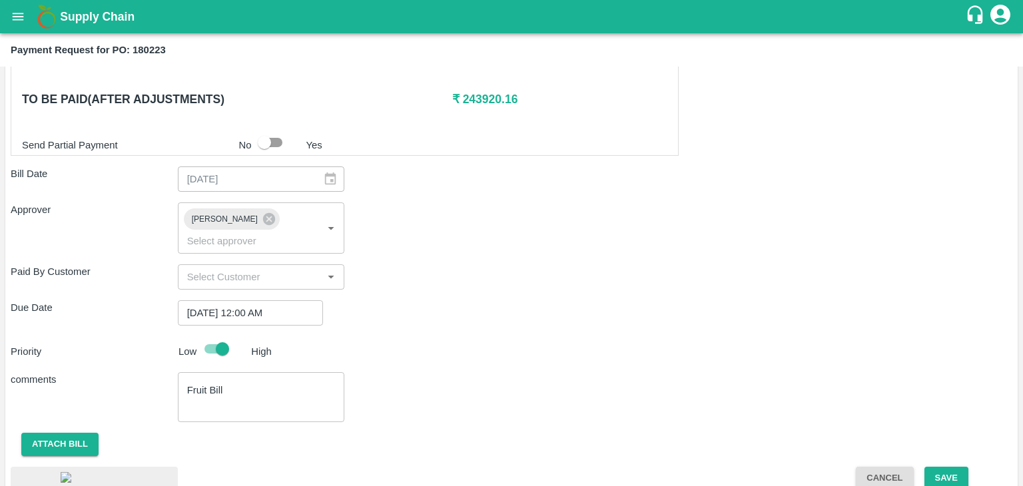
scroll to position [753, 0]
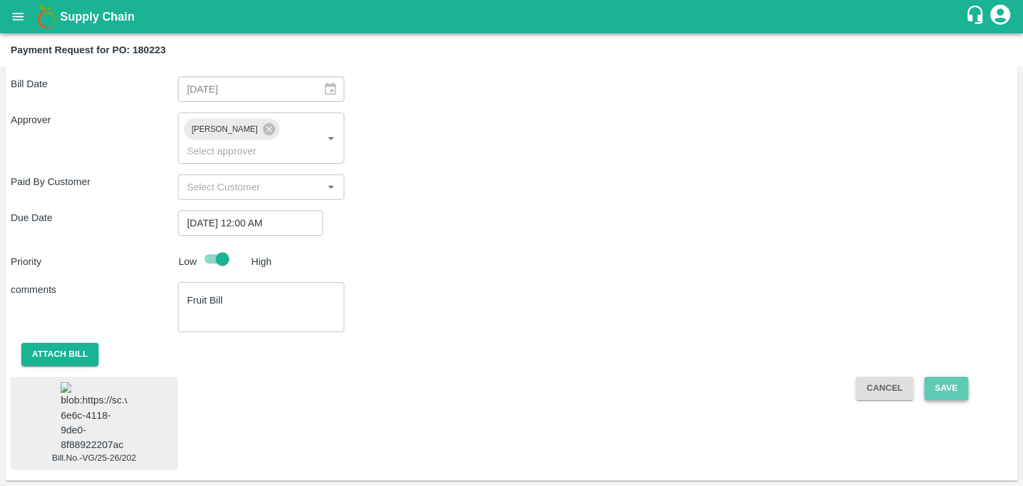
click at [951, 377] on button "Save" at bounding box center [946, 388] width 44 height 23
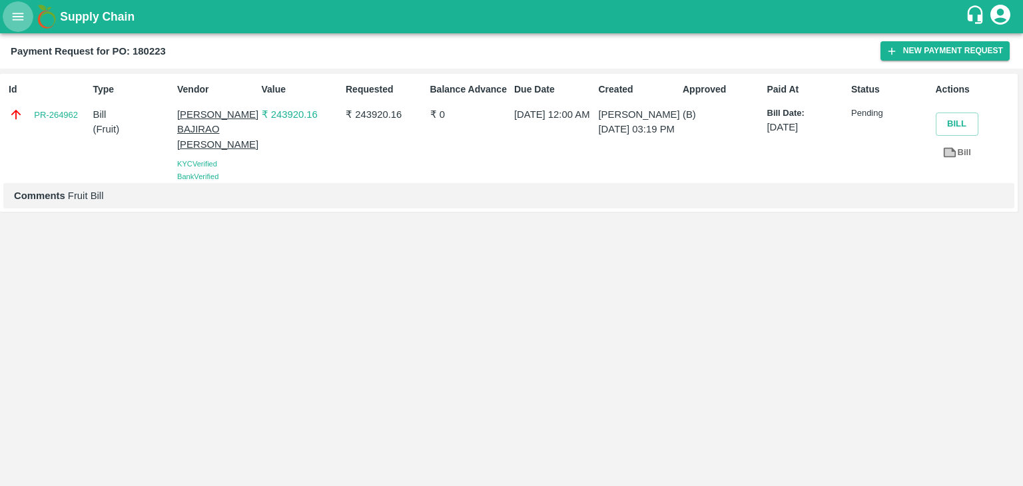
click at [3, 19] on button "open drawer" at bounding box center [18, 16] width 31 height 31
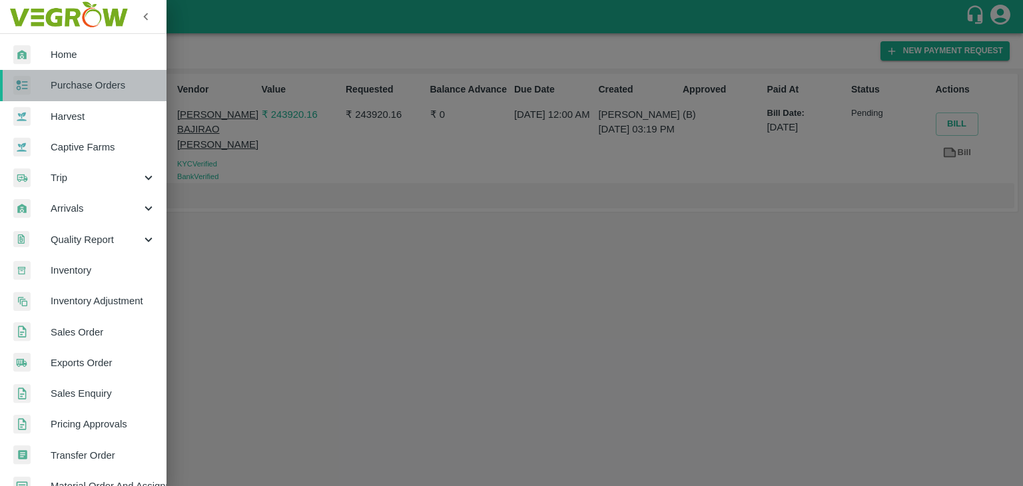
click at [111, 81] on span "Purchase Orders" at bounding box center [103, 85] width 105 height 15
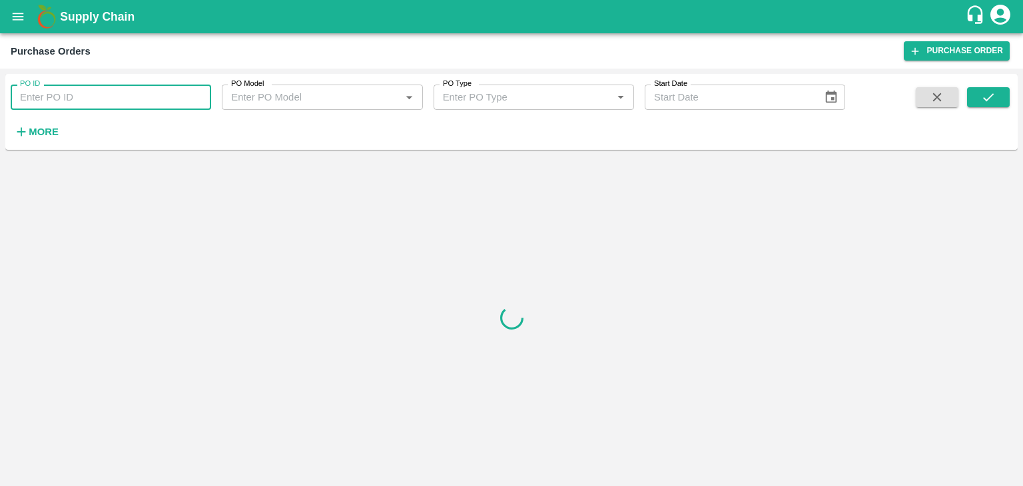
click at [165, 97] on input "PO ID" at bounding box center [111, 97] width 200 height 25
paste input "180397"
type input "180397"
click at [983, 93] on icon "submit" at bounding box center [988, 97] width 15 height 15
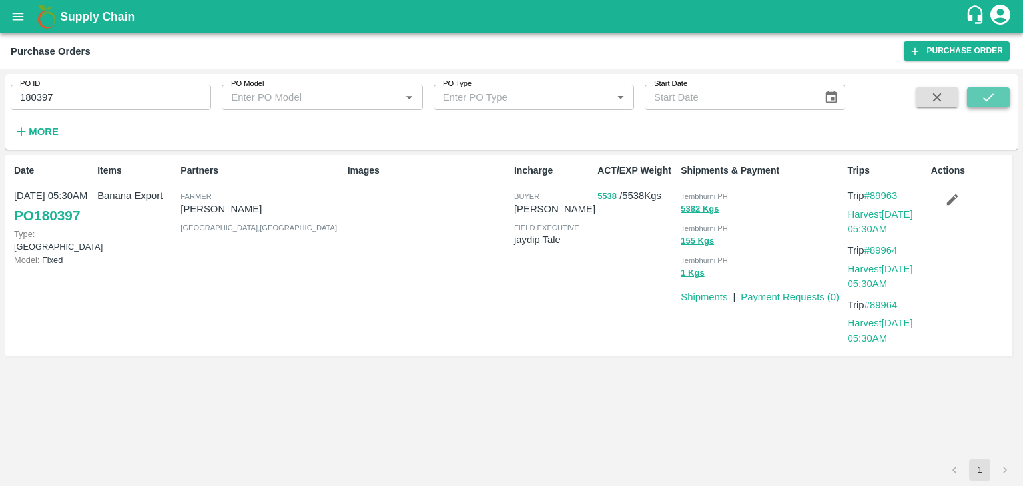
click at [983, 93] on icon "submit" at bounding box center [988, 97] width 15 height 15
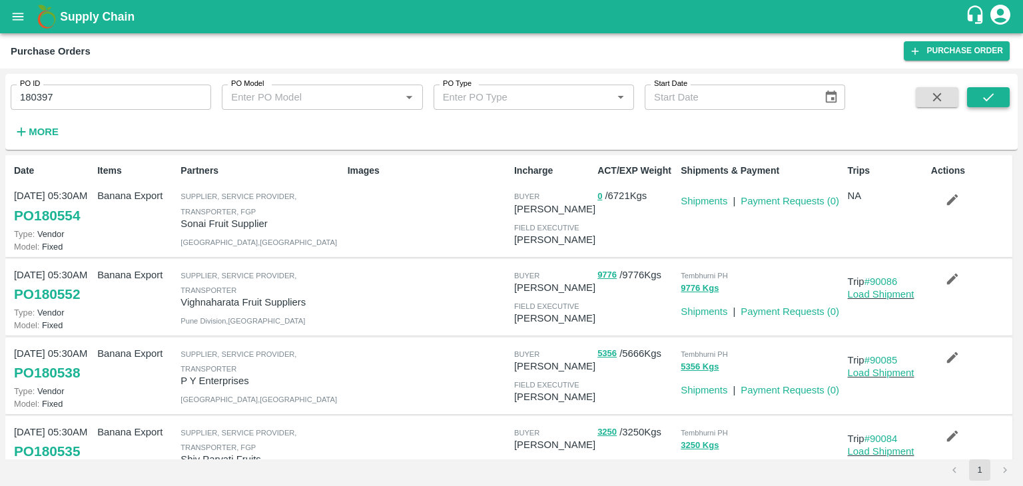
click at [1002, 97] on button "submit" at bounding box center [988, 97] width 43 height 20
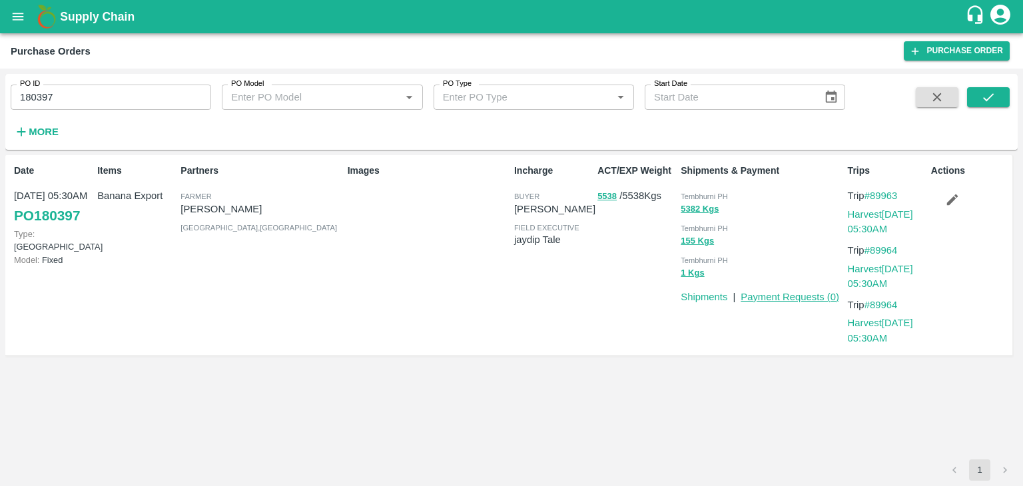
click at [762, 301] on link "Payment Requests ( 0 )" at bounding box center [789, 297] width 99 height 11
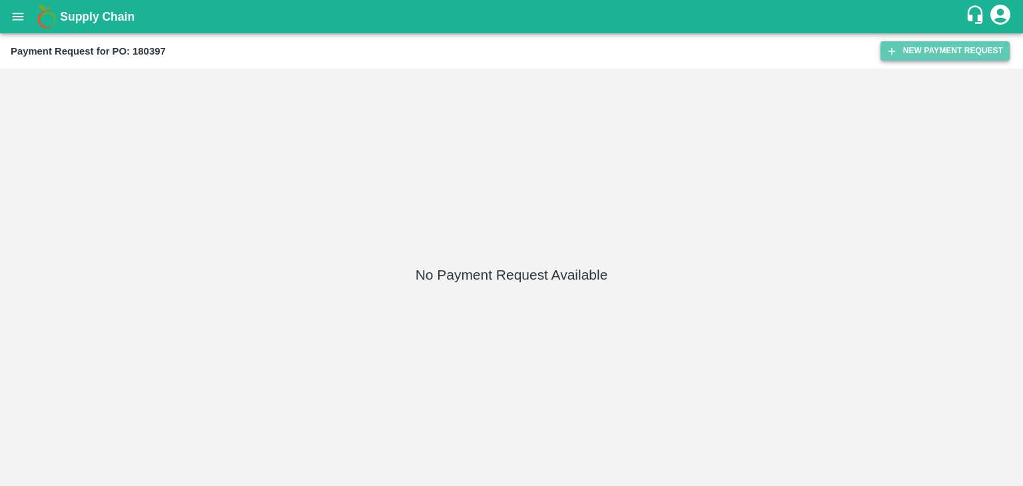
click at [942, 42] on button "New Payment Request" at bounding box center [944, 50] width 129 height 19
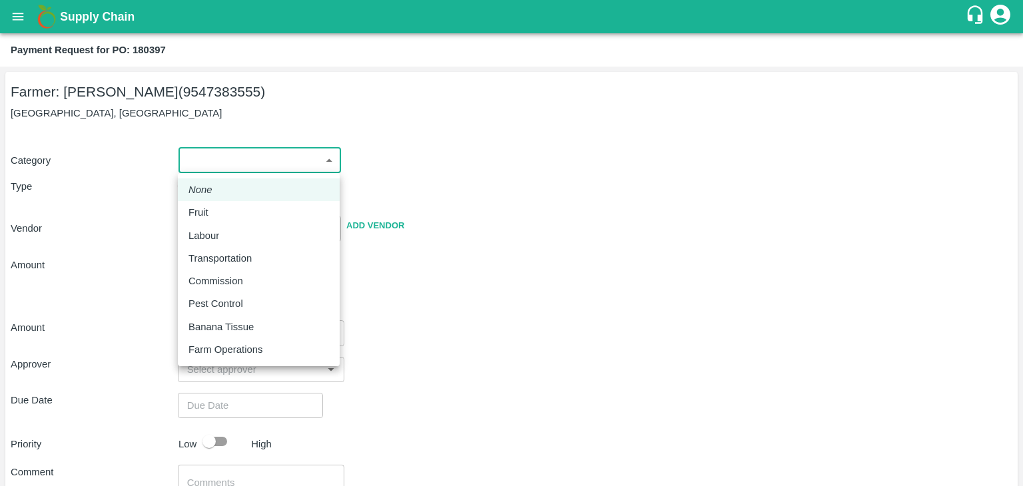
drag, startPoint x: 198, startPoint y: 156, endPoint x: 217, endPoint y: 208, distance: 56.0
click at [217, 208] on body "Supply Chain Payment Request for PO: 180397 Farmer: Akshay Suresh Kale (9547383…" at bounding box center [511, 243] width 1023 height 486
click at [217, 208] on div "Fruit" at bounding box center [258, 212] width 140 height 15
type input "1"
type input "Akshay Suresh Kale - 9547383555(Farmer)"
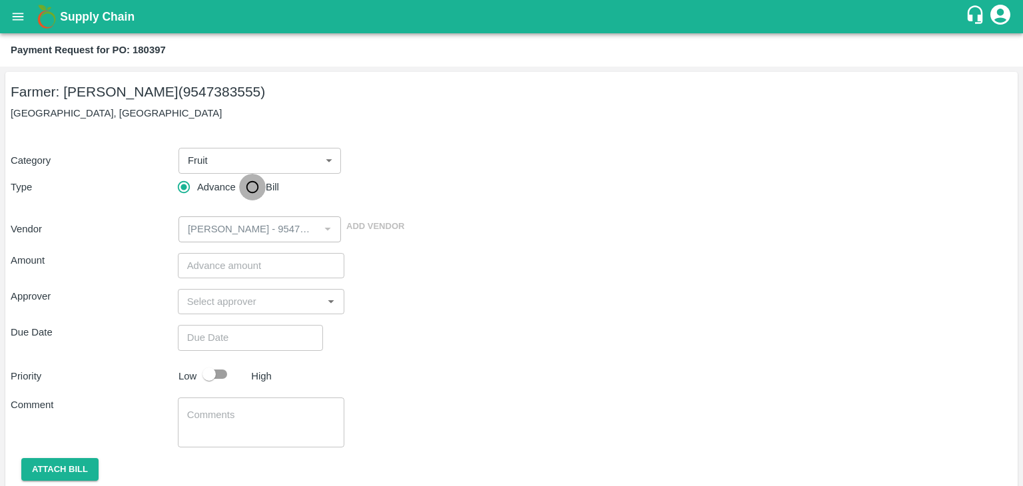
click at [246, 188] on input "Bill" at bounding box center [252, 187] width 27 height 27
radio input "true"
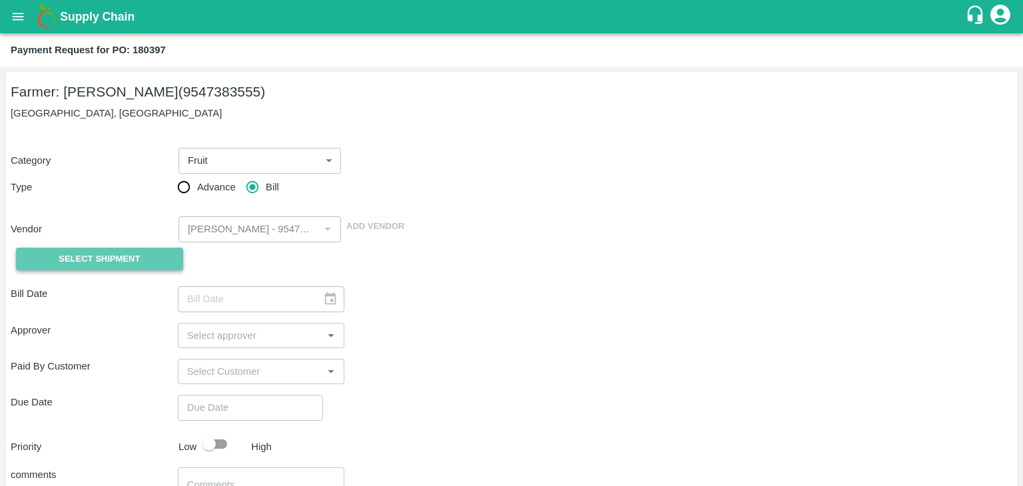
click at [92, 270] on button "Select Shipment" at bounding box center [99, 259] width 167 height 23
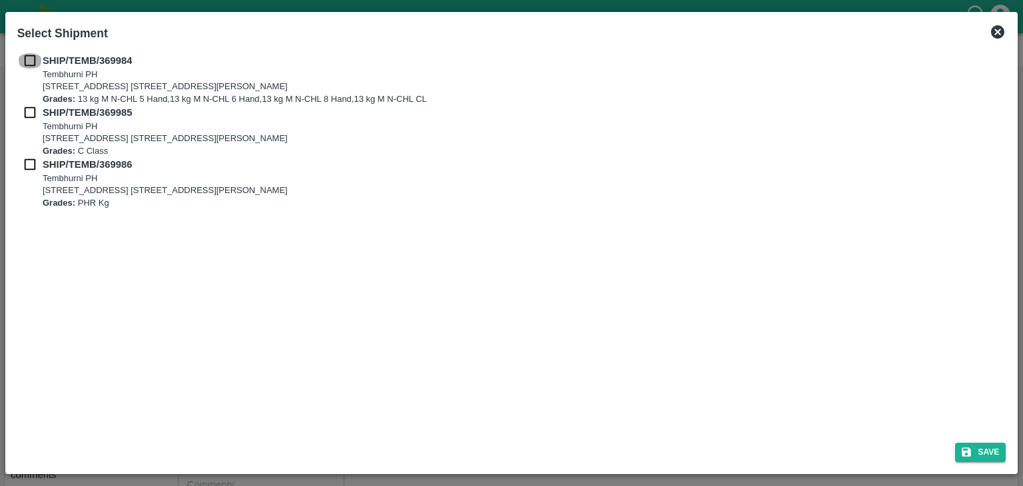
click at [29, 57] on input "checkbox" at bounding box center [29, 60] width 25 height 15
checkbox input "true"
click at [28, 113] on input "checkbox" at bounding box center [29, 112] width 25 height 15
checkbox input "true"
click at [26, 168] on input "checkbox" at bounding box center [29, 164] width 25 height 15
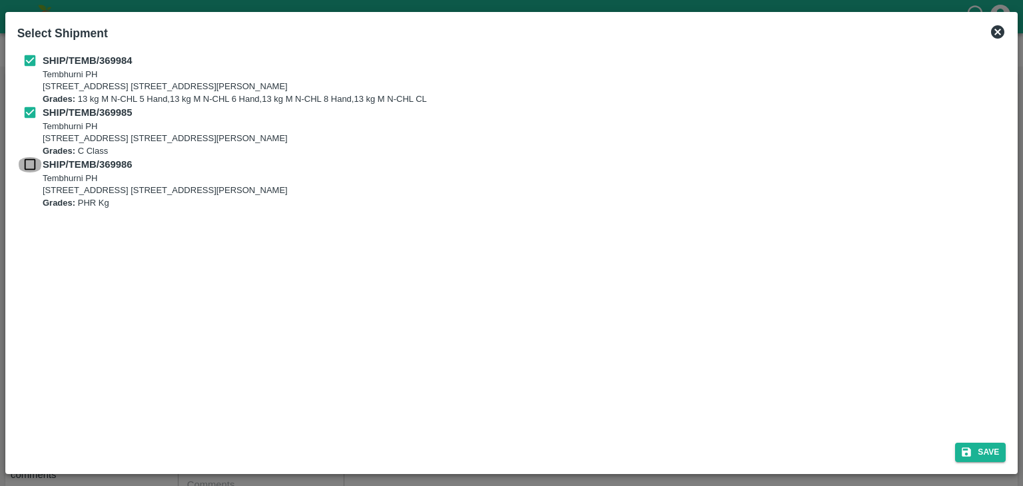
checkbox input "true"
click at [998, 457] on button "Save" at bounding box center [980, 452] width 51 height 19
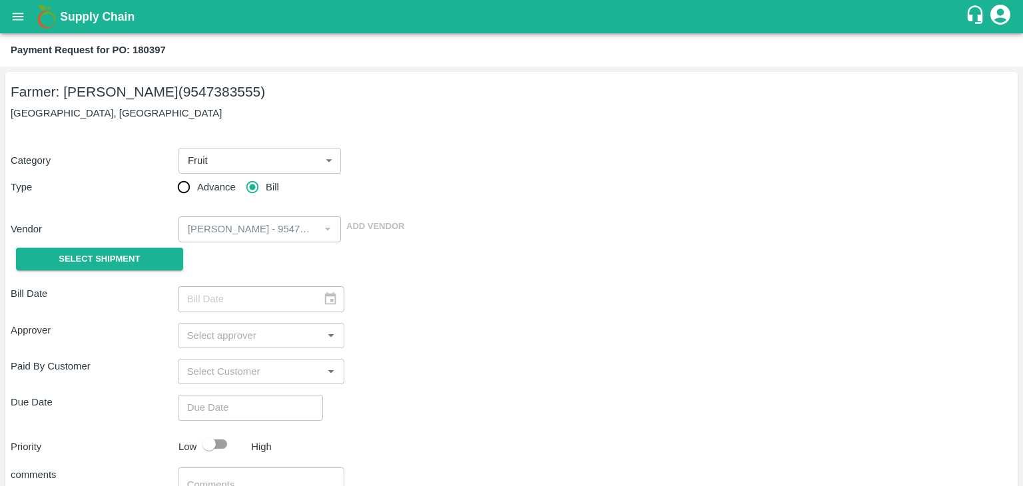
type input "12/10/2025"
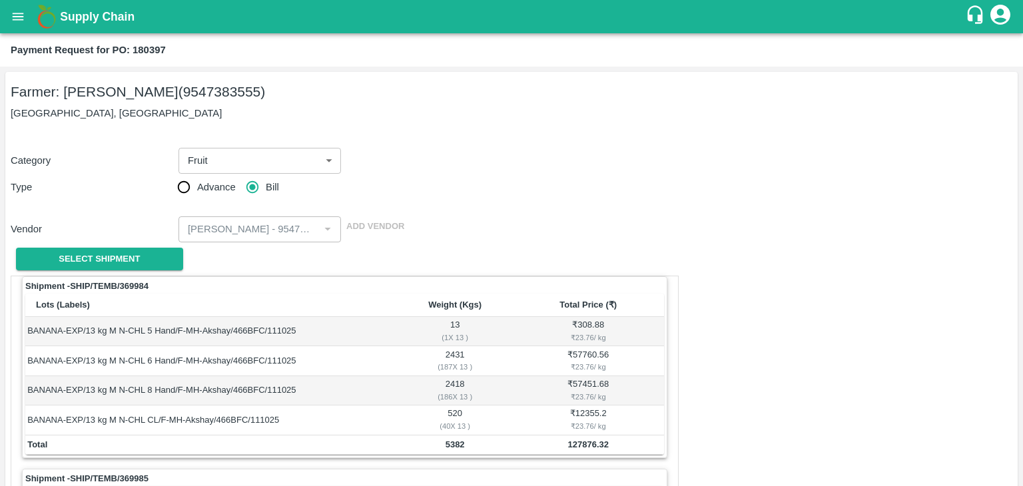
scroll to position [623, 0]
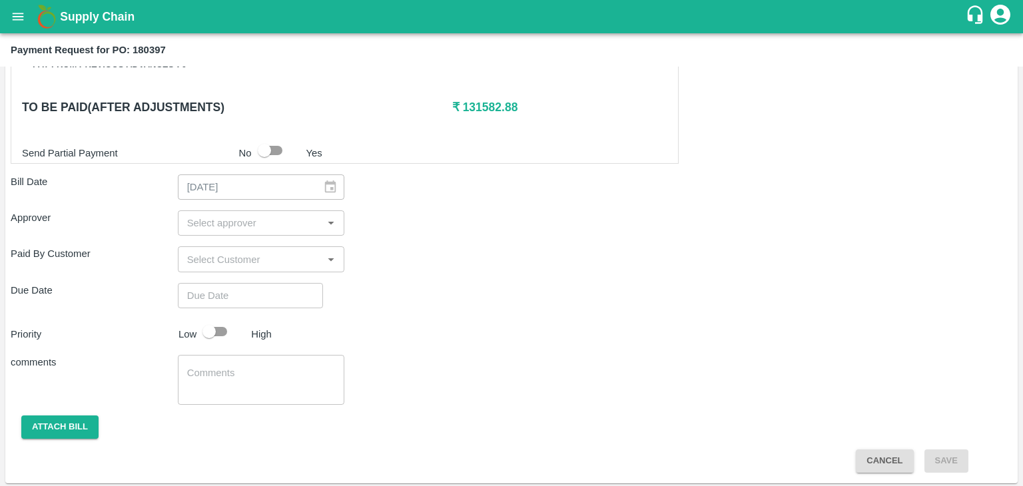
click at [282, 220] on input "input" at bounding box center [250, 222] width 137 height 17
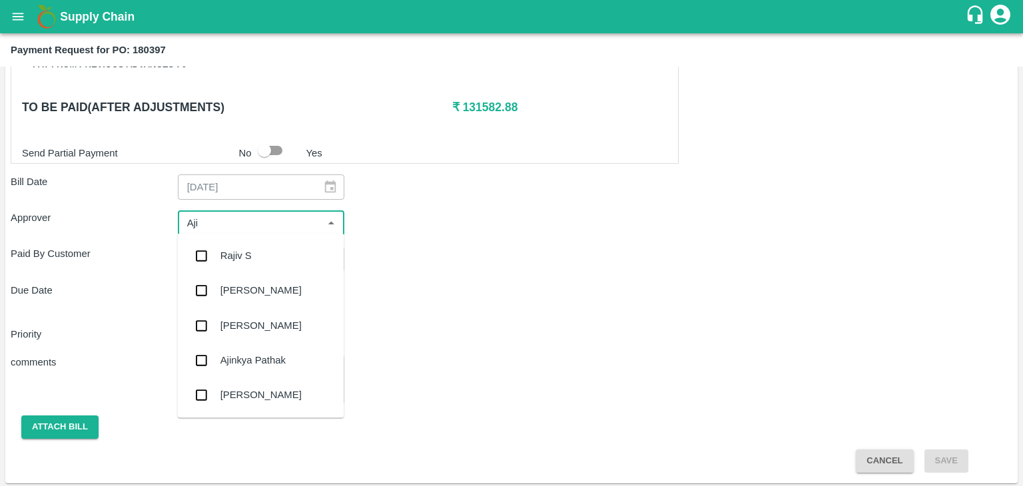
type input "Ajit"
click at [268, 244] on div "[PERSON_NAME]" at bounding box center [260, 255] width 166 height 35
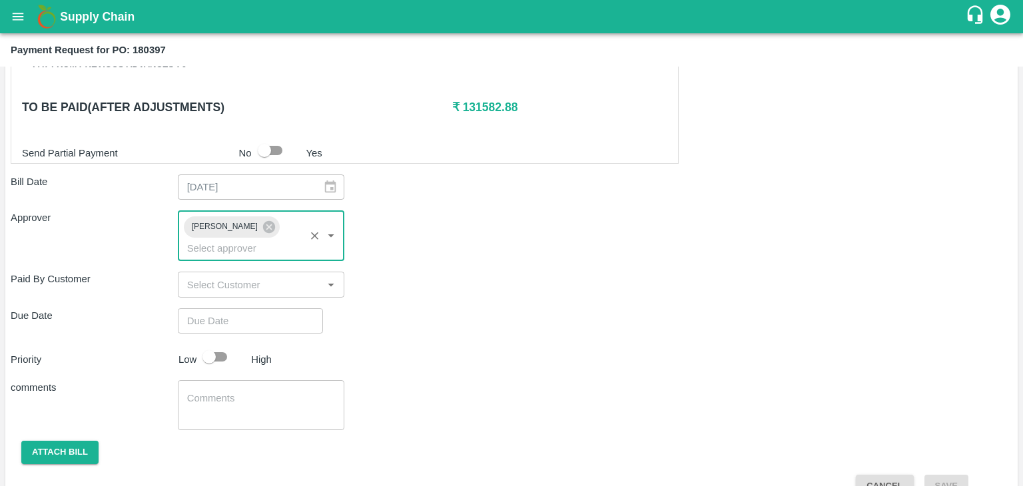
type input "DD/MM/YYYY hh:mm aa"
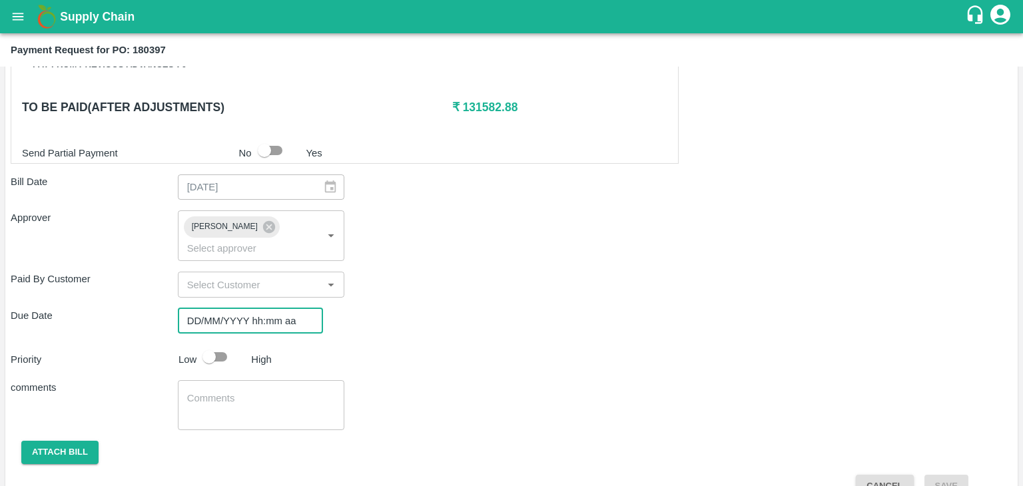
click at [280, 312] on input "DD/MM/YYYY hh:mm aa" at bounding box center [246, 320] width 136 height 25
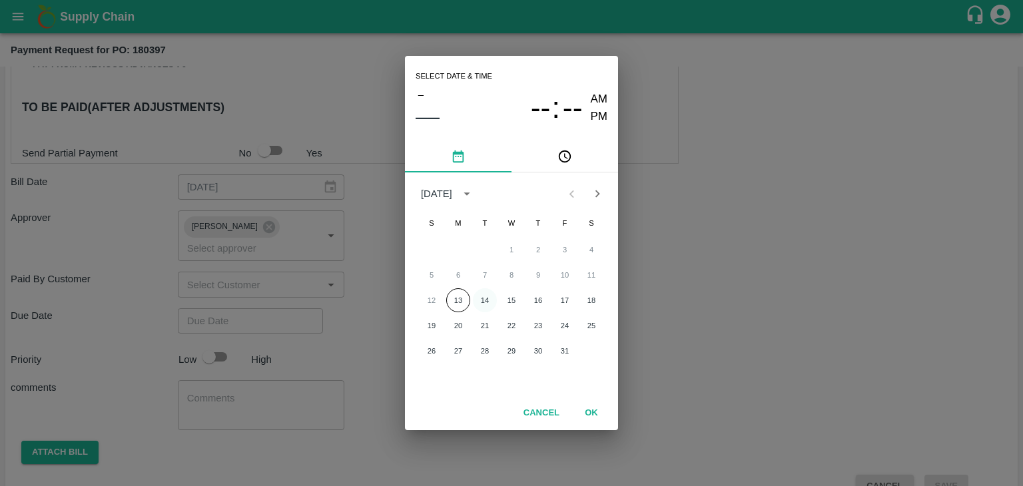
click at [482, 296] on button "14" at bounding box center [485, 300] width 24 height 24
type input "[DATE] 12:00 AM"
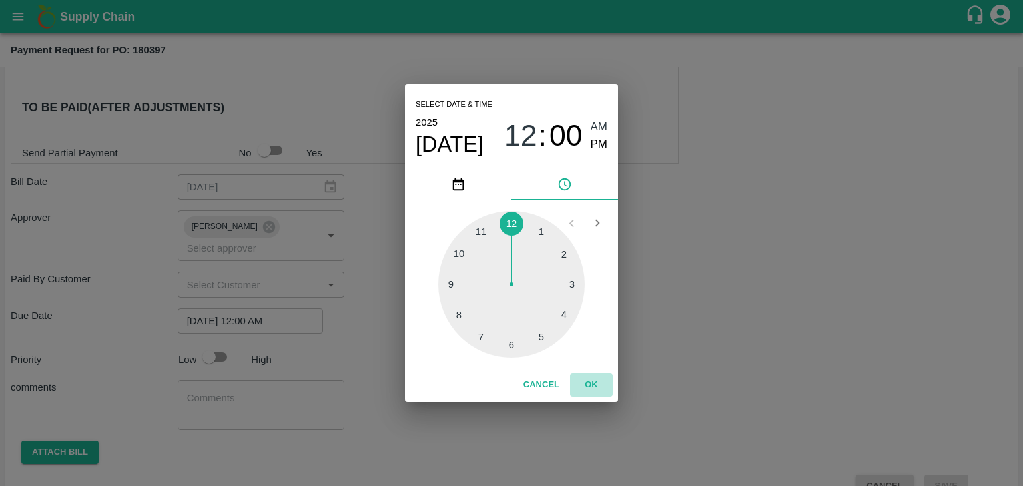
click at [597, 376] on button "OK" at bounding box center [591, 385] width 43 height 23
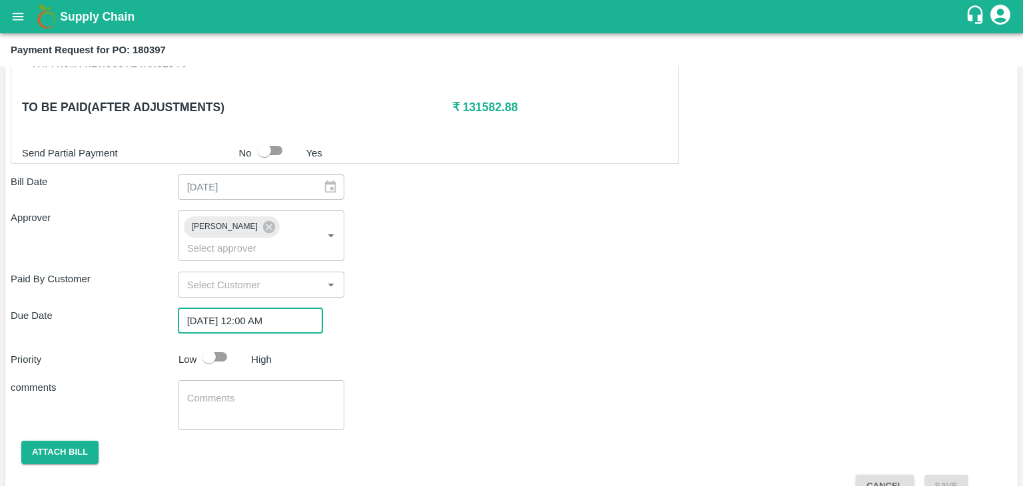
click at [218, 344] on input "checkbox" at bounding box center [209, 356] width 76 height 25
checkbox input "true"
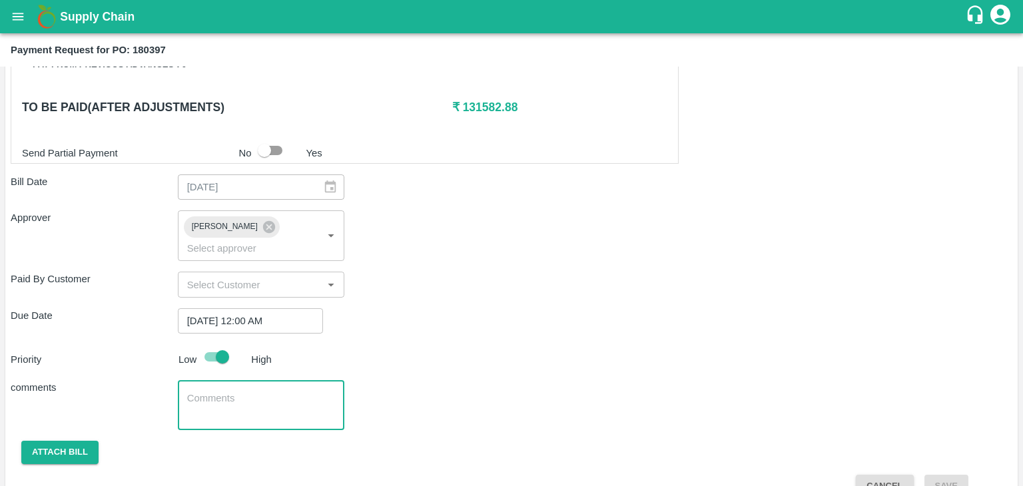
click at [245, 392] on textarea at bounding box center [261, 406] width 148 height 28
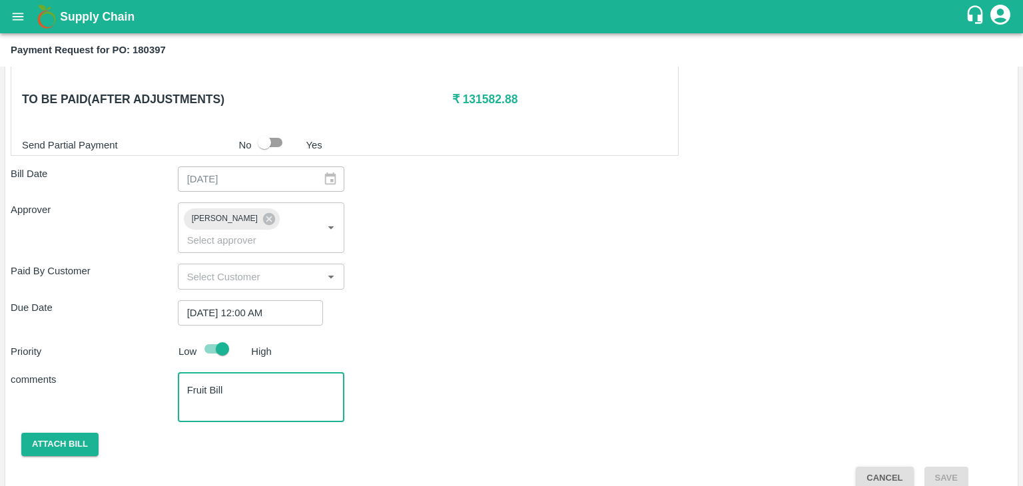
type textarea "Fruit Bill"
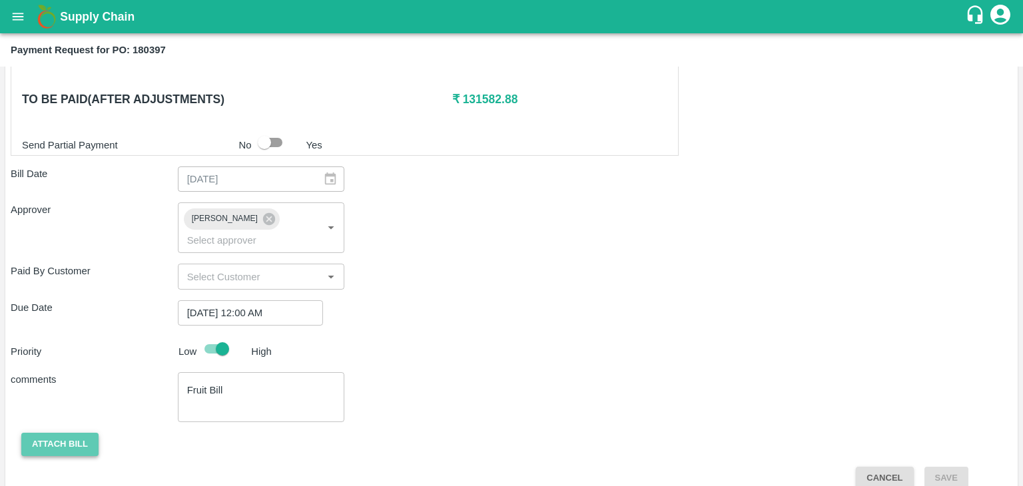
click at [55, 435] on button "Attach bill" at bounding box center [59, 444] width 77 height 23
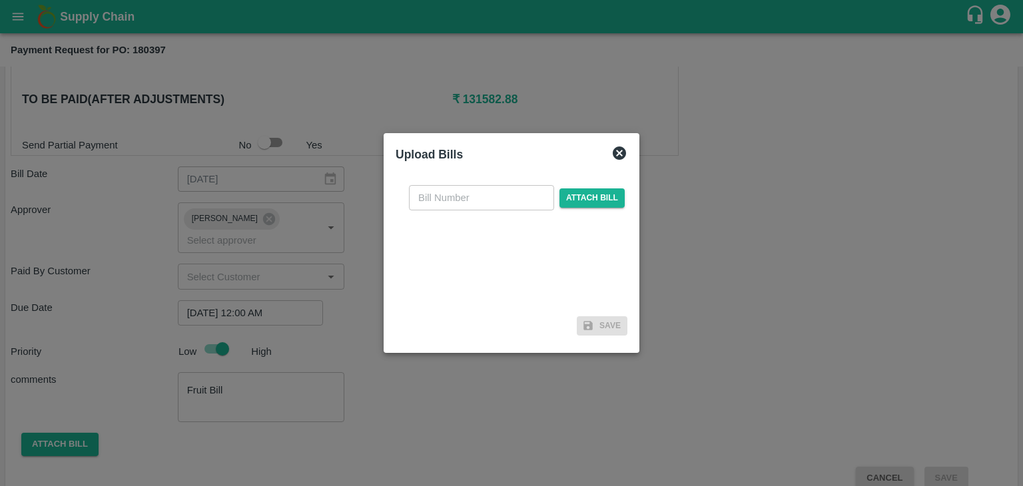
click at [451, 203] on input "text" at bounding box center [481, 197] width 145 height 25
type input "G"
click at [505, 199] on input "VG/25-26/129" at bounding box center [481, 197] width 145 height 25
type input "VG/25-26/203"
click at [597, 196] on span "Attach bill" at bounding box center [591, 197] width 65 height 19
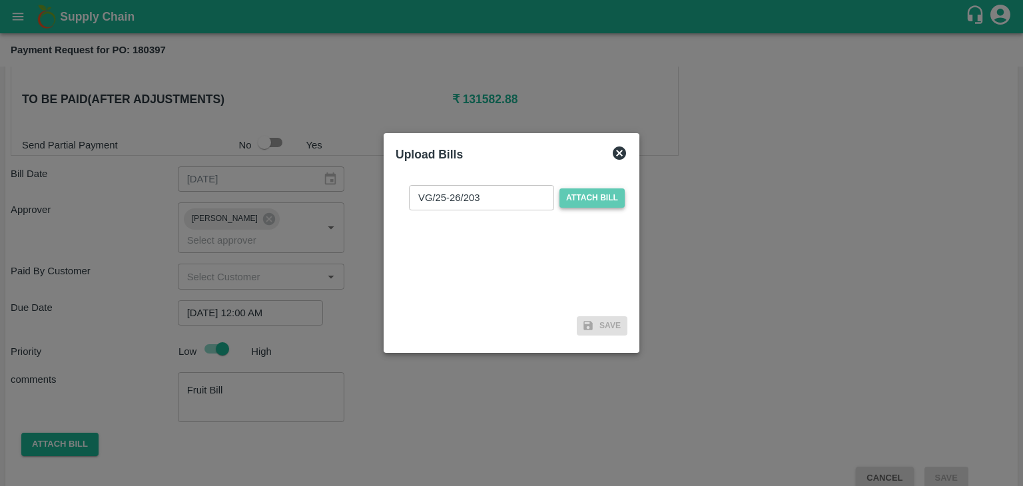
click at [0, 0] on input "Attach bill" at bounding box center [0, 0] width 0 height 0
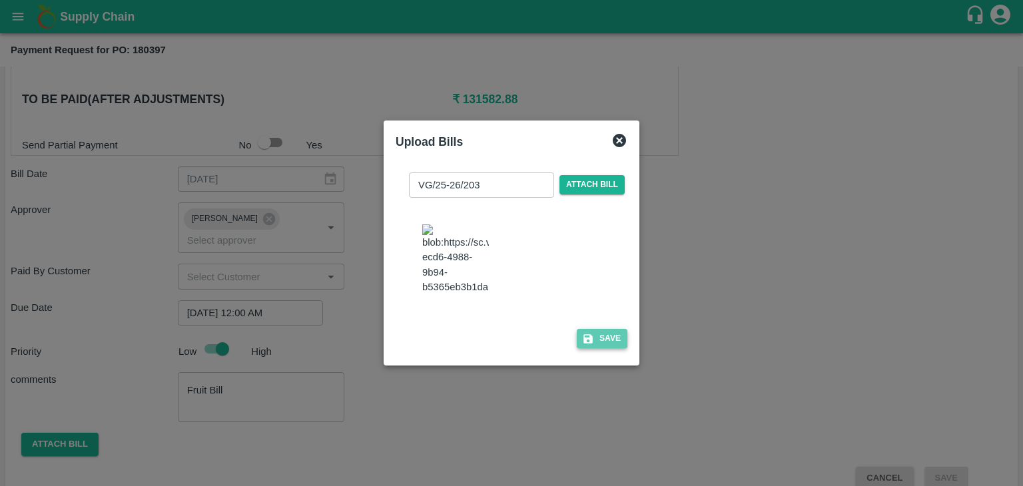
click at [590, 344] on icon "button" at bounding box center [588, 339] width 12 height 12
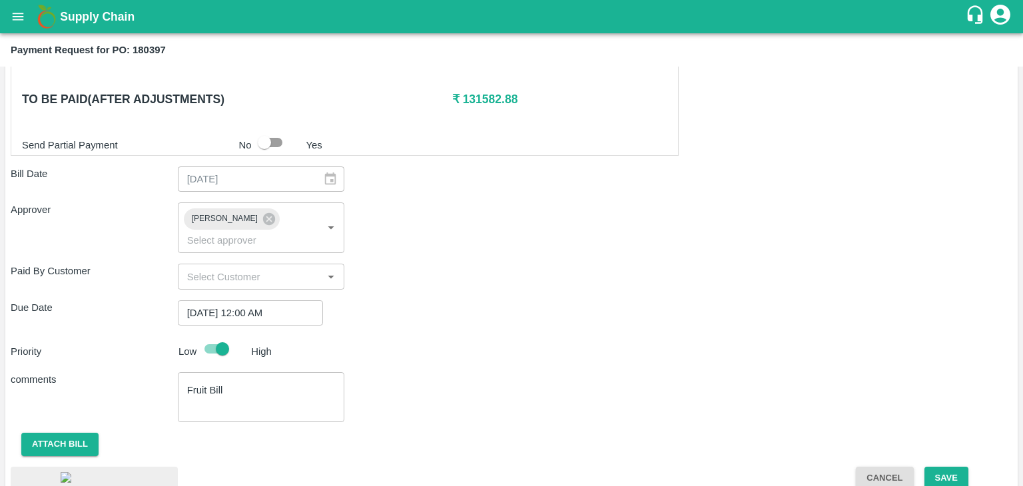
scroll to position [721, 0]
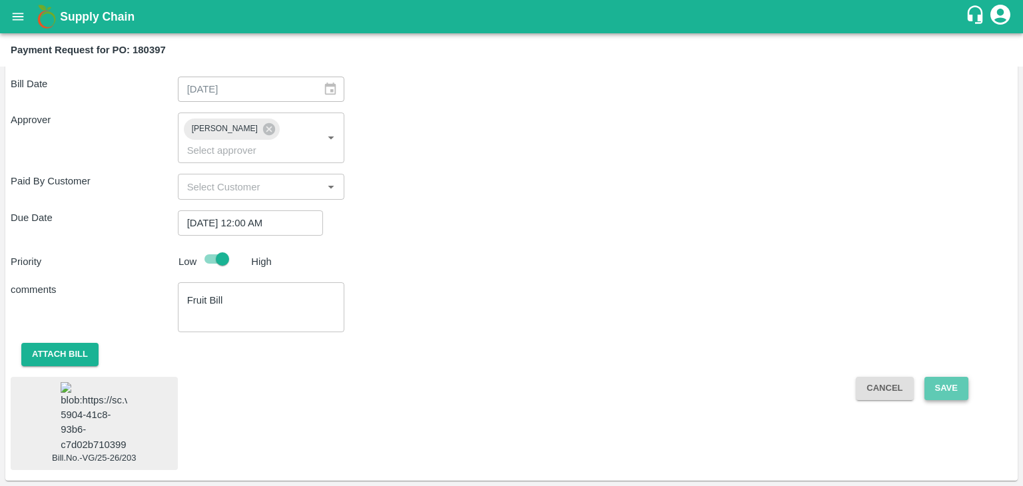
click at [957, 377] on button "Save" at bounding box center [946, 388] width 44 height 23
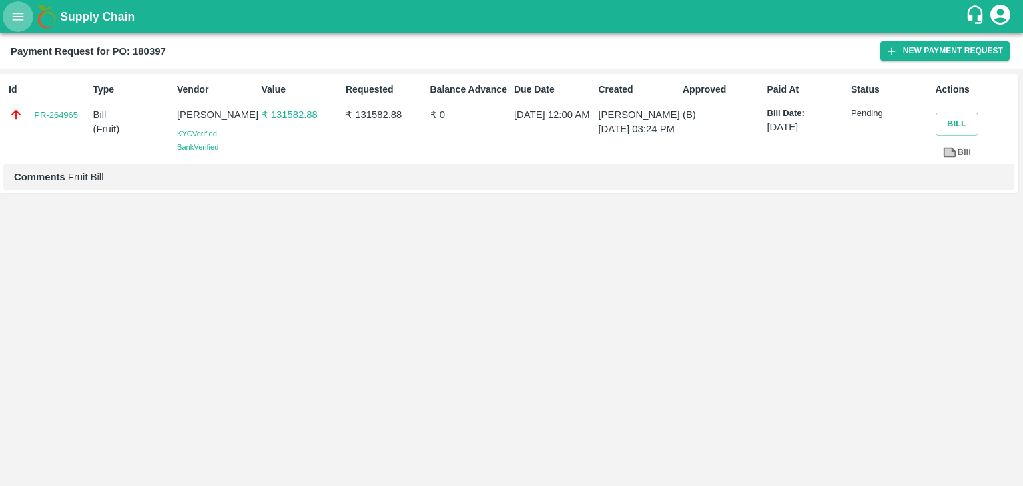
click at [15, 19] on icon "open drawer" at bounding box center [18, 16] width 11 height 7
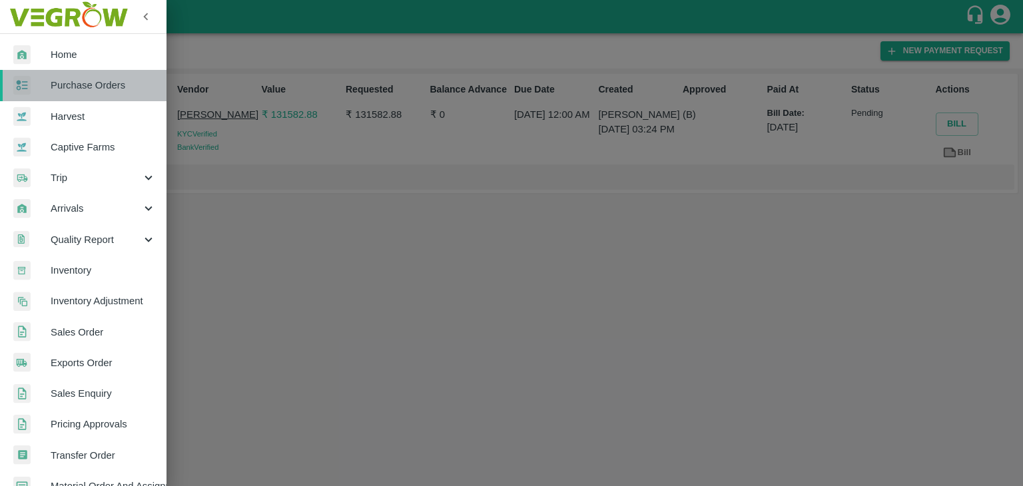
click at [125, 84] on span "Purchase Orders" at bounding box center [103, 85] width 105 height 15
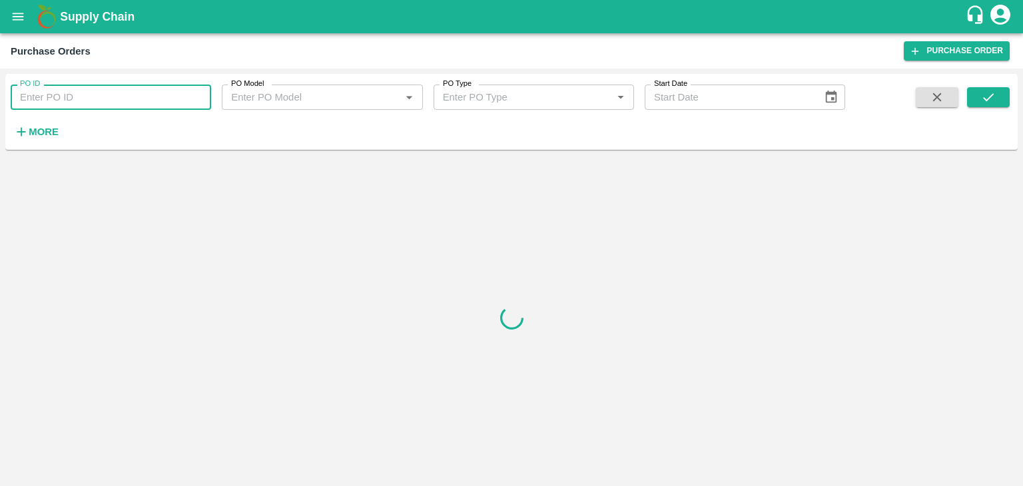
click at [173, 94] on input "PO ID" at bounding box center [111, 97] width 200 height 25
paste input "180347"
type input "180347"
click at [996, 97] on button "submit" at bounding box center [988, 97] width 43 height 20
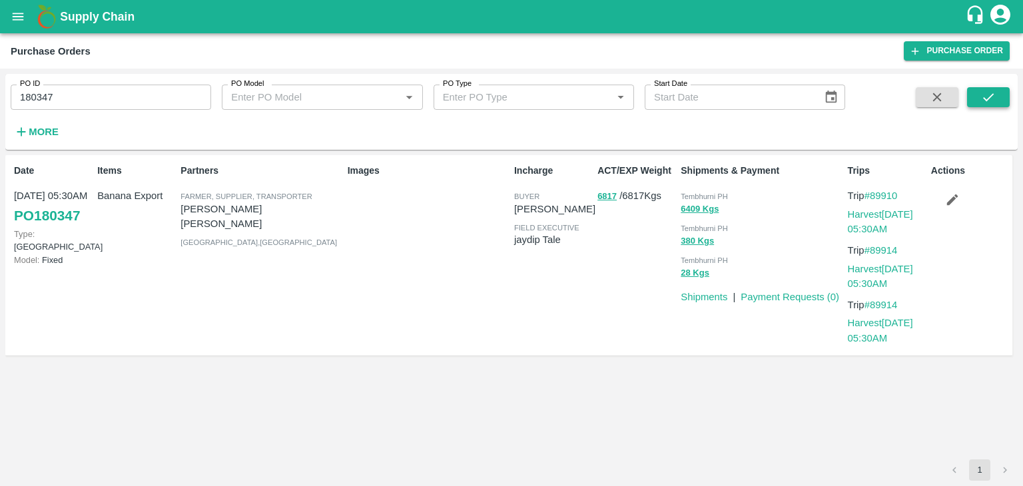
click at [996, 97] on button "submit" at bounding box center [988, 97] width 43 height 20
click at [804, 299] on link "Payment Requests ( 0 )" at bounding box center [789, 297] width 99 height 11
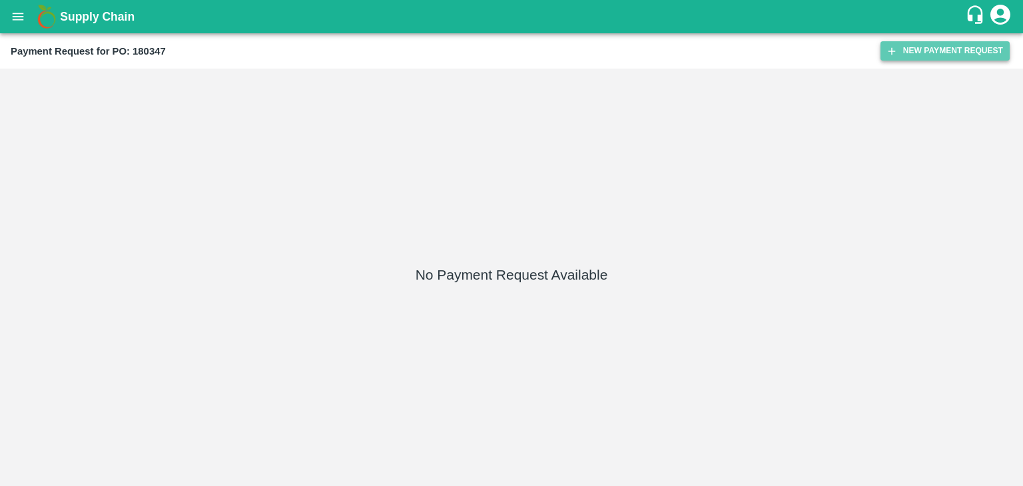
click at [944, 54] on button "New Payment Request" at bounding box center [944, 50] width 129 height 19
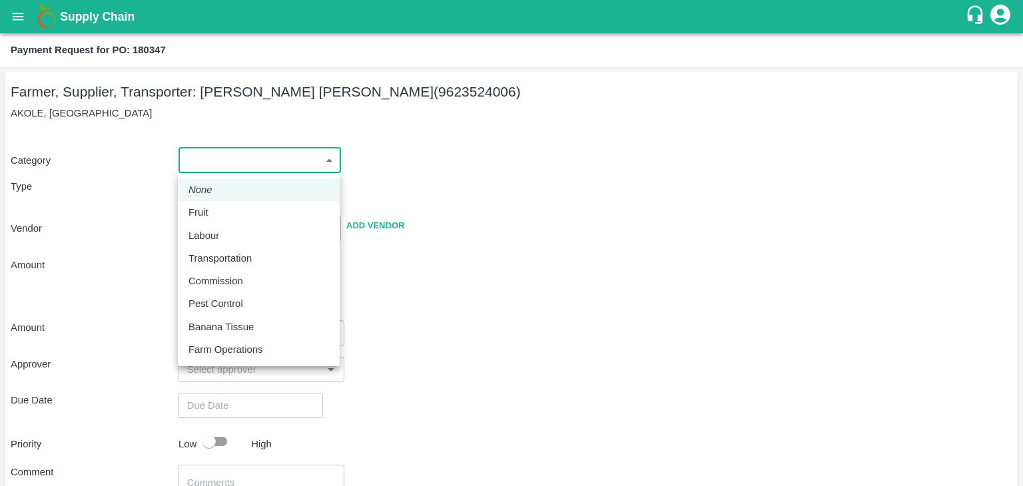
drag, startPoint x: 214, startPoint y: 157, endPoint x: 219, endPoint y: 211, distance: 54.1
click at [219, 211] on body "Supply Chain Payment Request for PO: 180347 Farmer, Supplier, Transporter: [PER…" at bounding box center [511, 243] width 1023 height 486
click at [219, 211] on div "Fruit" at bounding box center [258, 212] width 140 height 15
type input "1"
type input "[PERSON_NAME] [PERSON_NAME] - 9623524006(Farmer, Supplier, Transporter)"
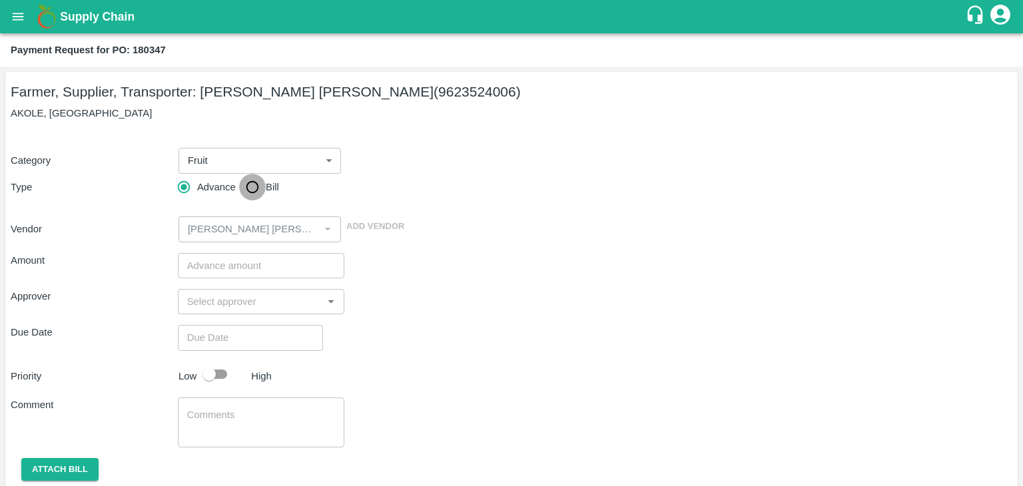
click at [245, 190] on input "Bill" at bounding box center [252, 187] width 27 height 27
radio input "true"
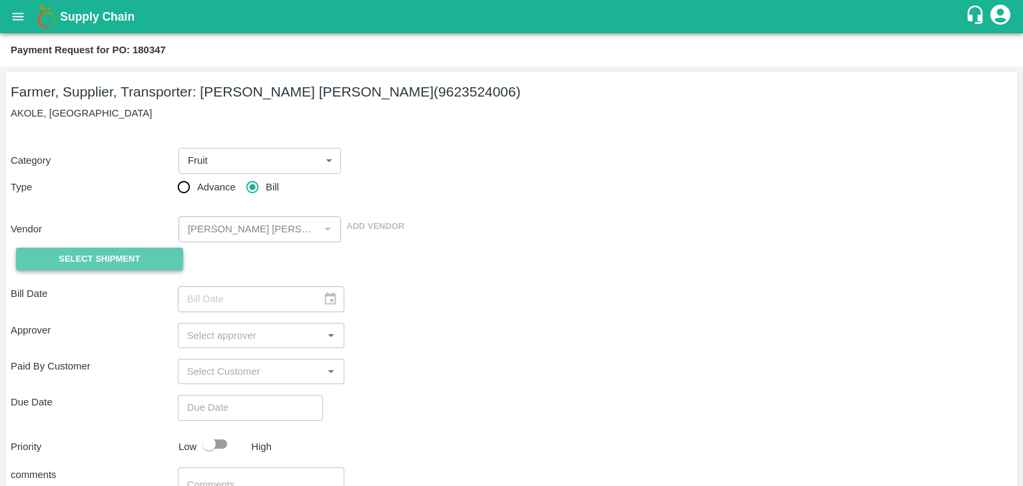
click at [83, 266] on span "Select Shipment" at bounding box center [99, 259] width 81 height 15
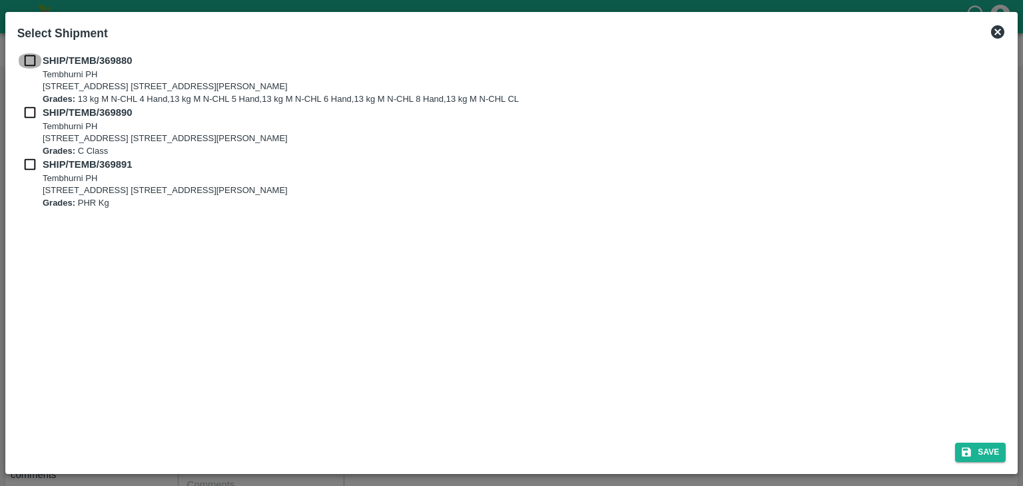
click at [24, 57] on input "checkbox" at bounding box center [29, 60] width 25 height 15
checkbox input "true"
drag, startPoint x: 27, startPoint y: 123, endPoint x: 26, endPoint y: 112, distance: 11.3
click at [26, 112] on div "SHIP/TEMB/369890 [STREET_ADDRESS] [STREET_ADDRESS][PERSON_NAME] Grades: C Class" at bounding box center [511, 131] width 989 height 52
click at [26, 112] on input "checkbox" at bounding box center [29, 112] width 25 height 15
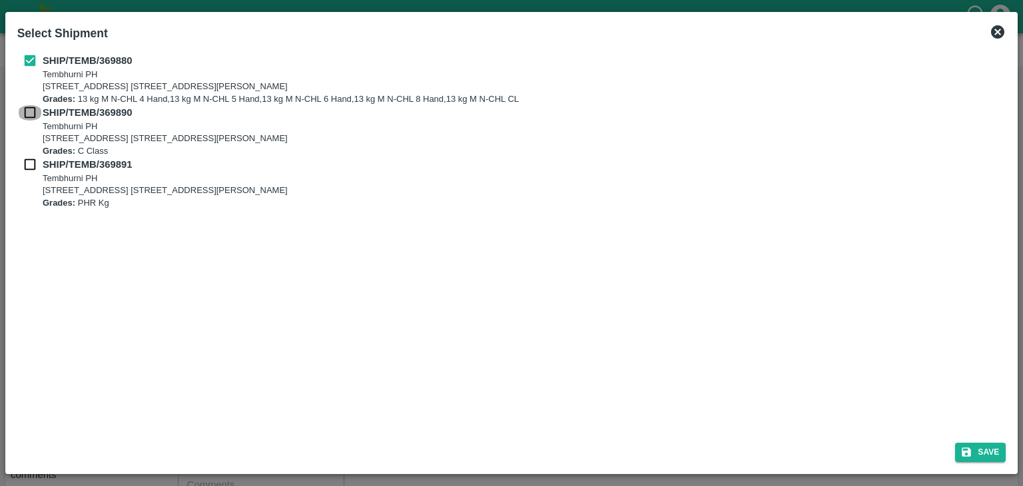
checkbox input "true"
click at [27, 164] on input "checkbox" at bounding box center [29, 164] width 25 height 15
checkbox input "true"
click at [990, 455] on button "Save" at bounding box center [980, 452] width 51 height 19
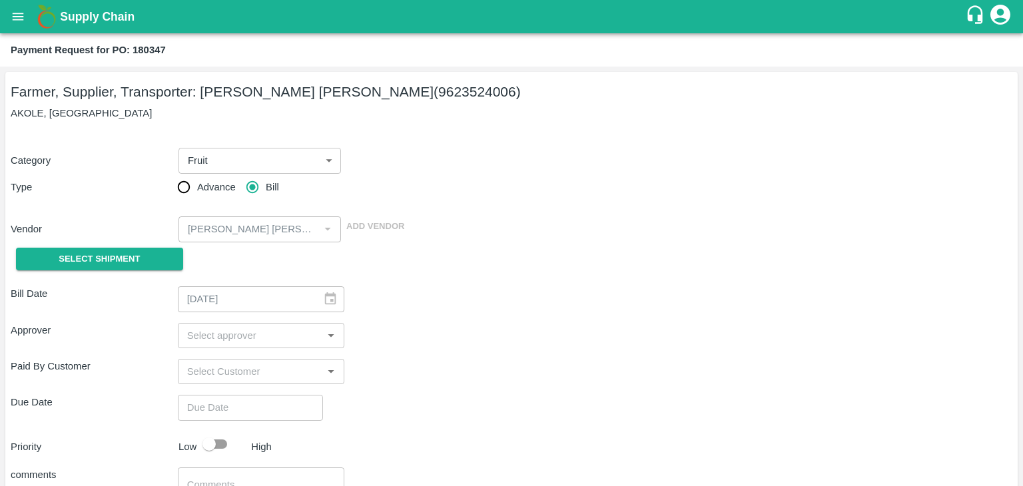
type input "[DATE]"
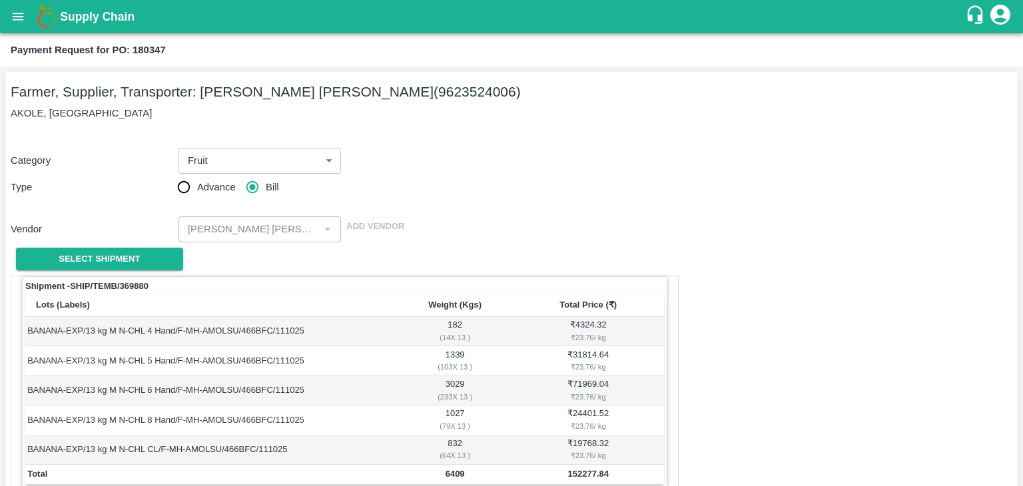
scroll to position [653, 0]
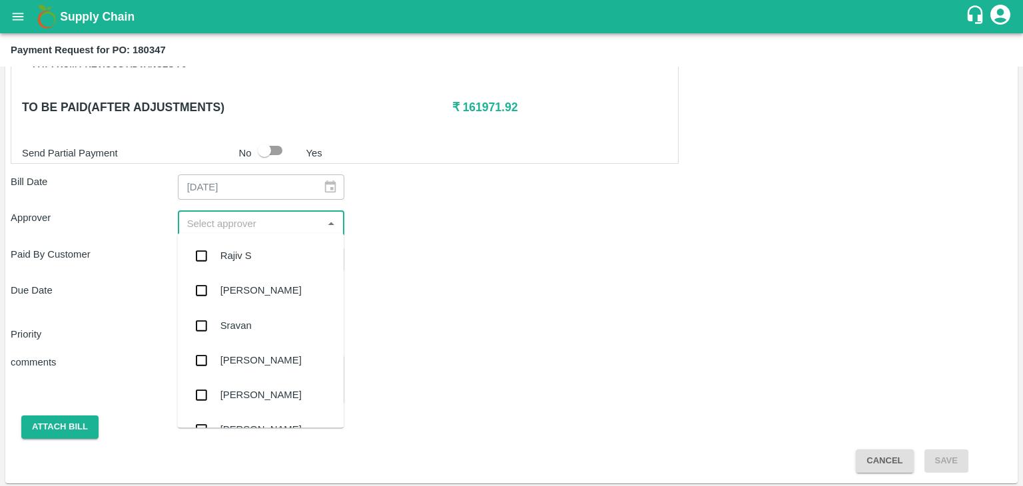
click at [238, 214] on input "input" at bounding box center [250, 222] width 137 height 17
type input "Ajit"
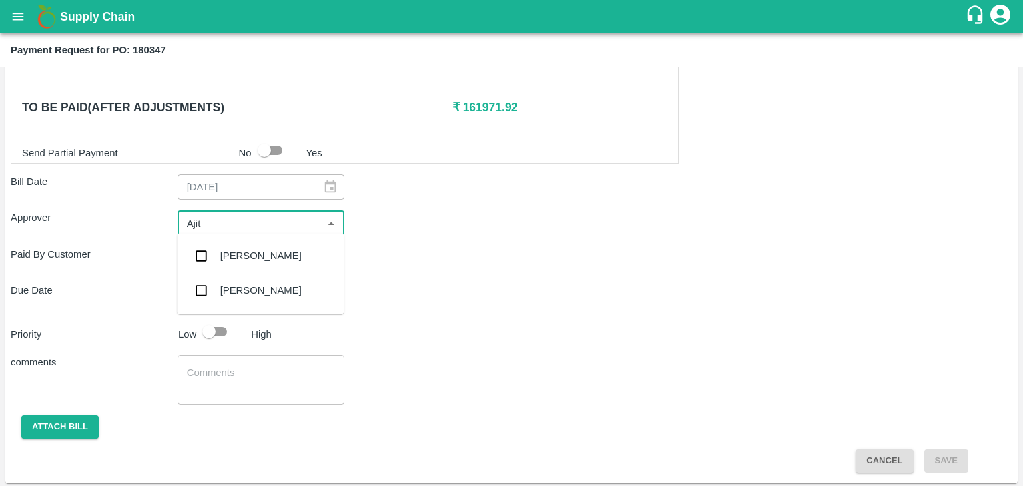
click at [264, 256] on div "[PERSON_NAME]" at bounding box center [260, 255] width 166 height 35
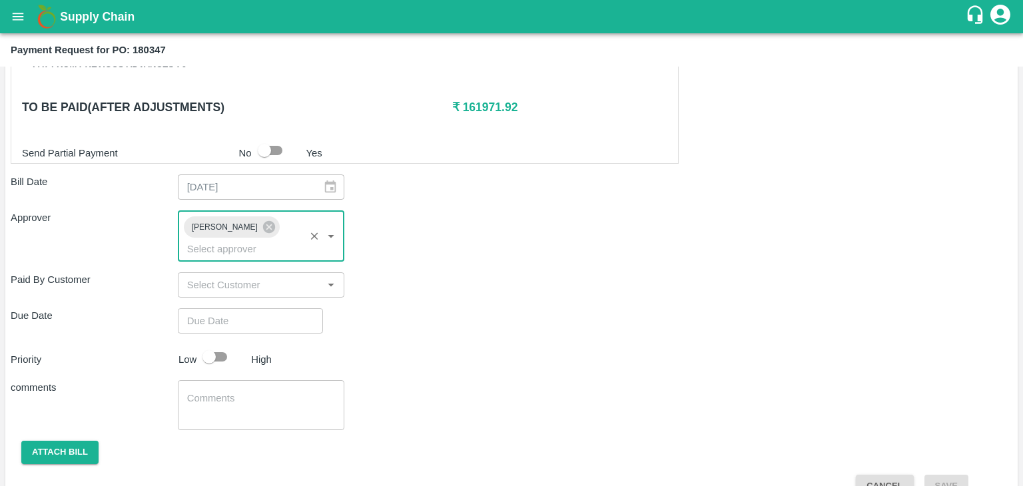
type input "DD/MM/YYYY hh:mm aa"
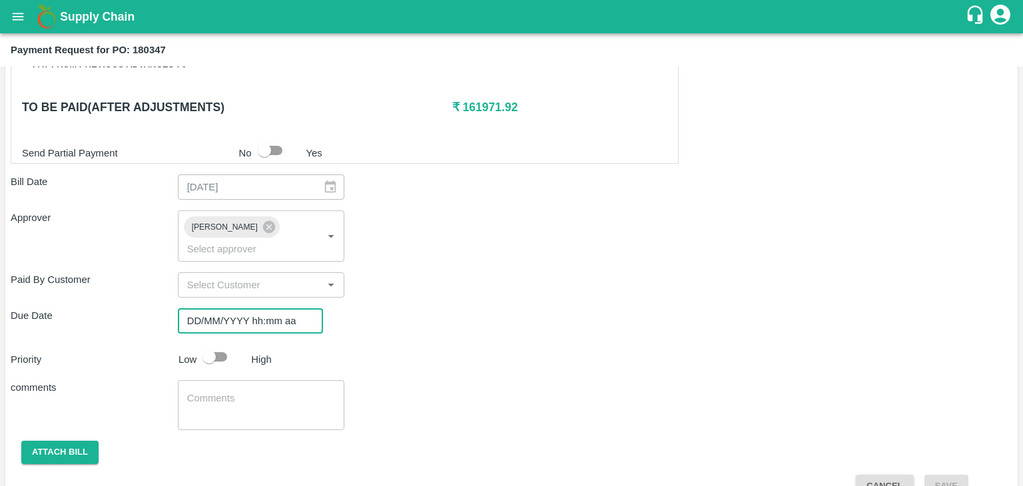
click at [280, 308] on input "DD/MM/YYYY hh:mm aa" at bounding box center [246, 320] width 136 height 25
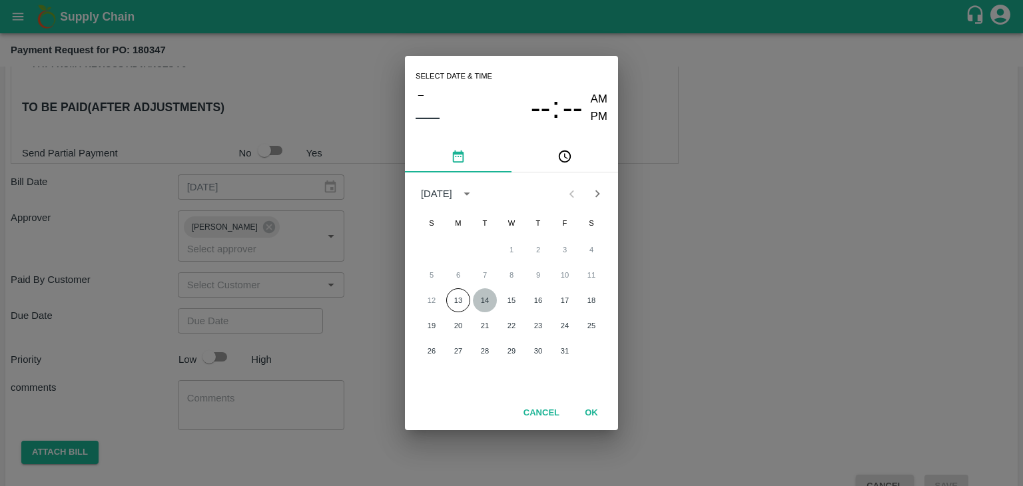
click at [482, 298] on button "14" at bounding box center [485, 300] width 24 height 24
type input "[DATE] 12:00 AM"
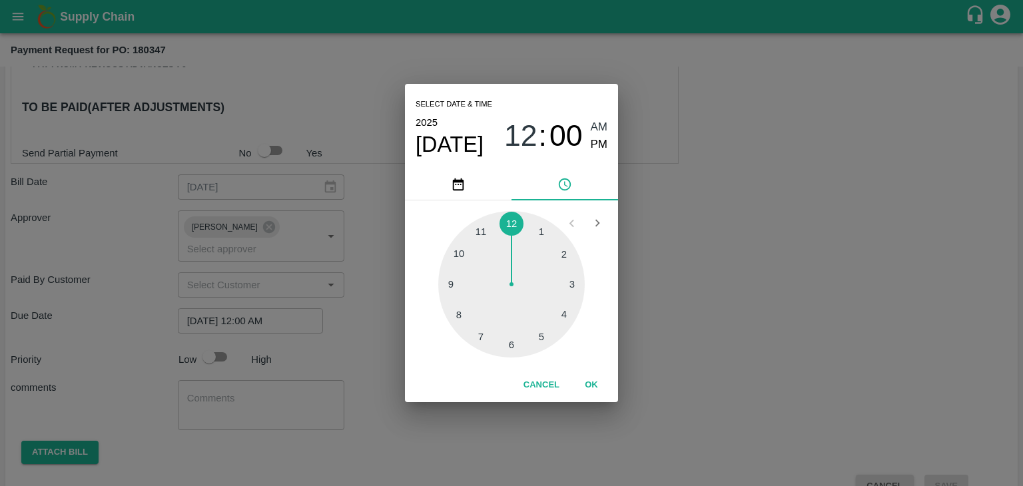
click at [591, 391] on button "OK" at bounding box center [591, 385] width 43 height 23
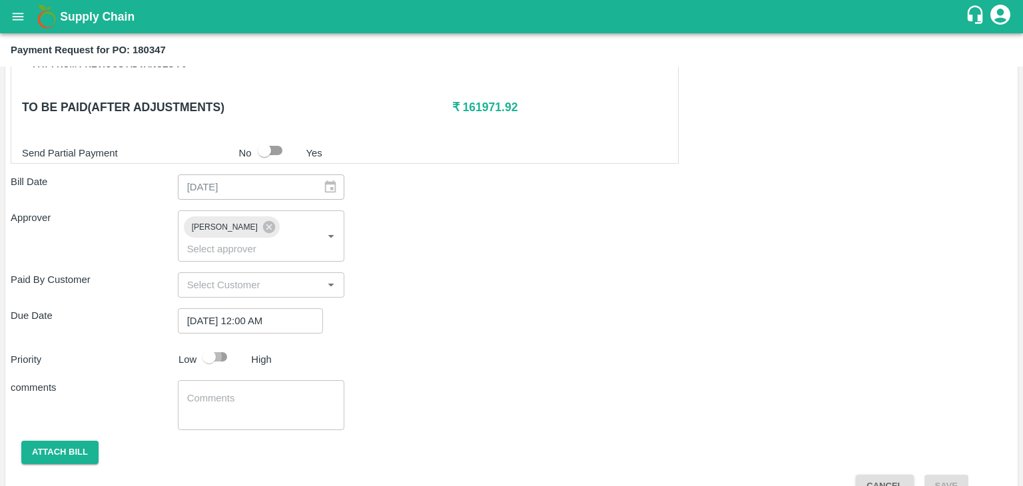
click at [208, 344] on input "checkbox" at bounding box center [209, 356] width 76 height 25
checkbox input "true"
click at [259, 392] on textarea at bounding box center [261, 406] width 148 height 28
type textarea "Fruit Bill"
click at [455, 350] on div "Shipment - SHIP/TEMB/369880 Lots (Labels) Weight (Kgs) Total Price (₹) BANANA-E…" at bounding box center [511, 60] width 1001 height 875
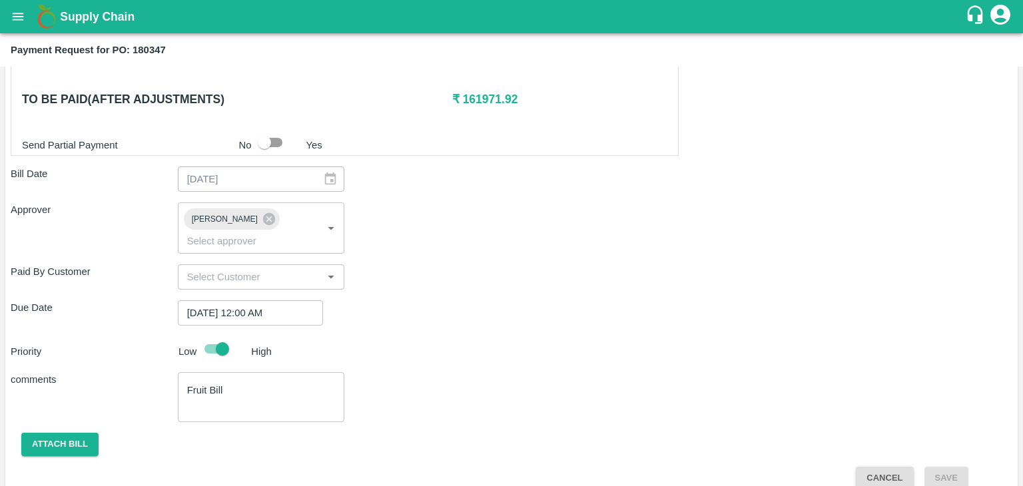
scroll to position [660, 0]
click at [53, 433] on button "Attach bill" at bounding box center [59, 444] width 77 height 23
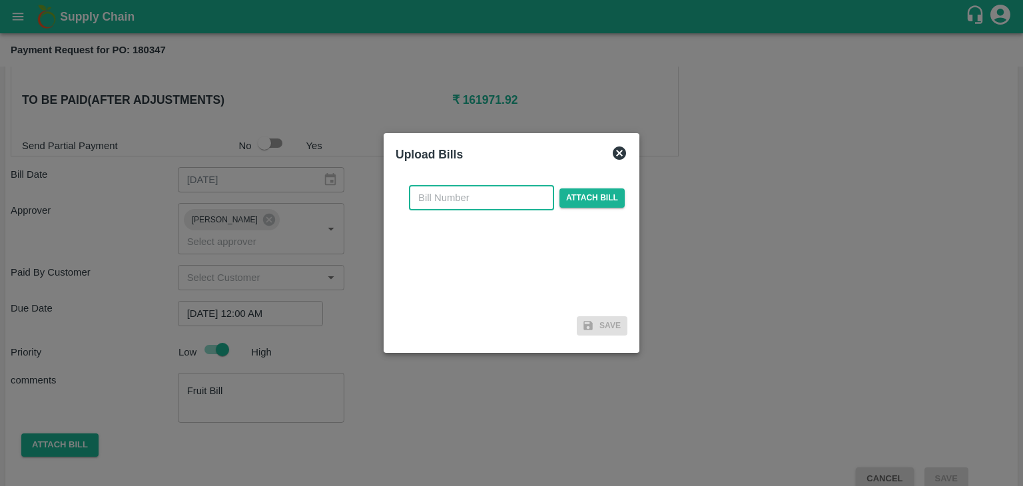
click at [489, 202] on input "text" at bounding box center [481, 197] width 145 height 25
click at [503, 190] on input "VG/25-26/129" at bounding box center [481, 197] width 145 height 25
type input "VG/25-26/204"
click at [609, 201] on span "Attach bill" at bounding box center [591, 197] width 65 height 19
click at [0, 0] on input "Attach bill" at bounding box center [0, 0] width 0 height 0
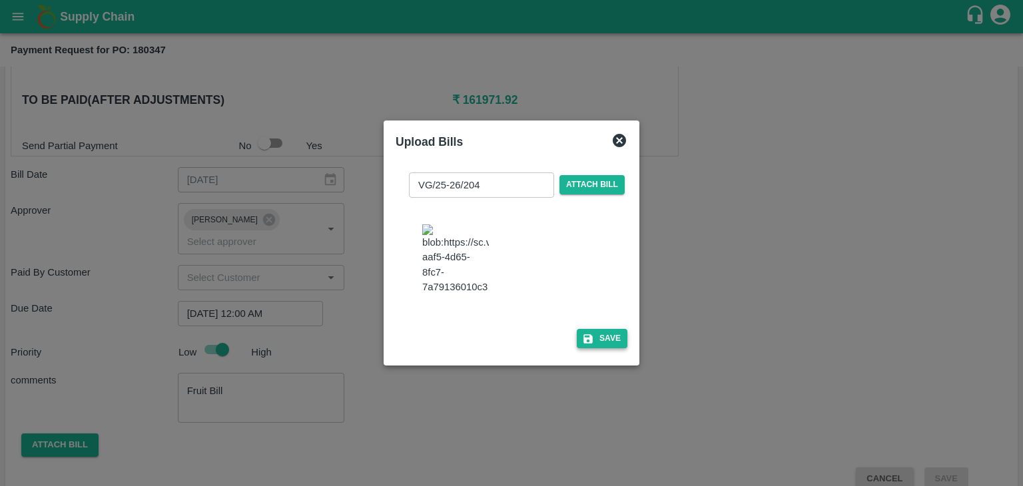
click at [603, 348] on button "Save" at bounding box center [602, 338] width 51 height 19
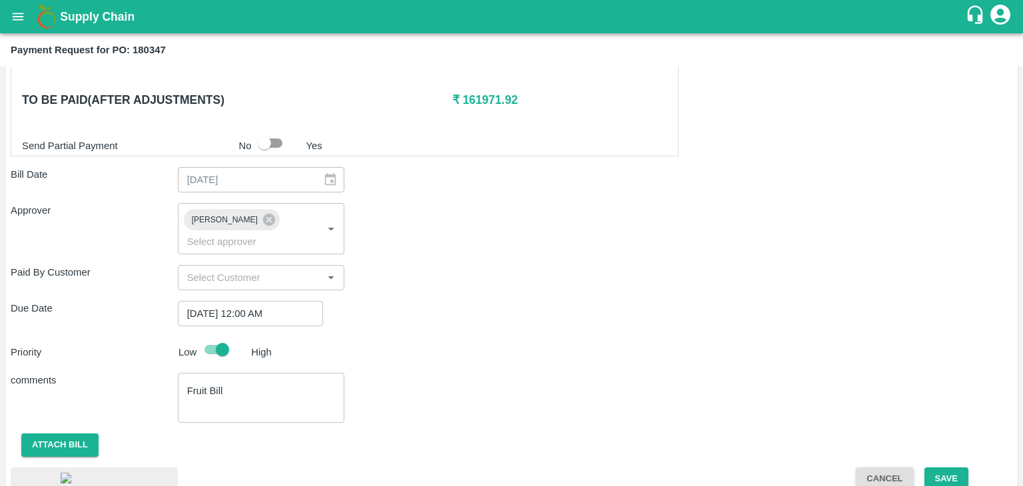
scroll to position [746, 0]
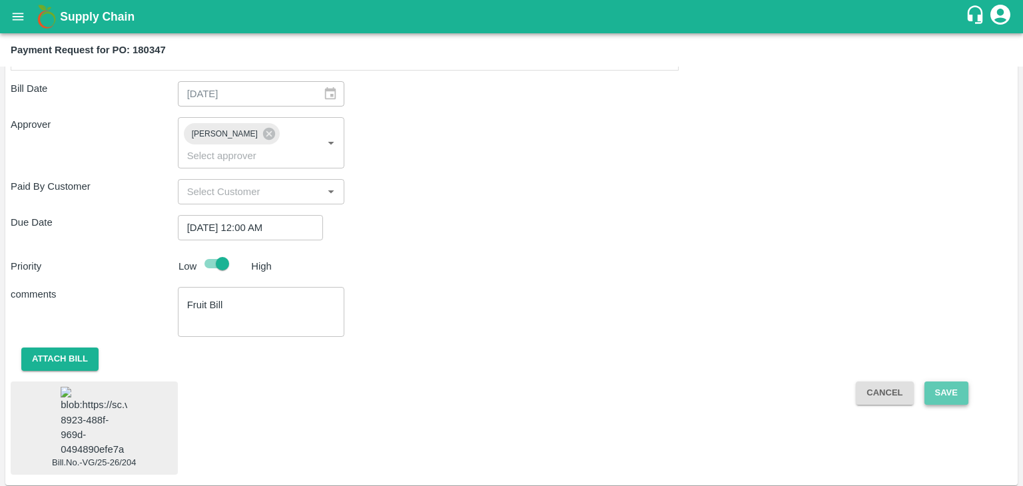
click at [935, 382] on button "Save" at bounding box center [946, 393] width 44 height 23
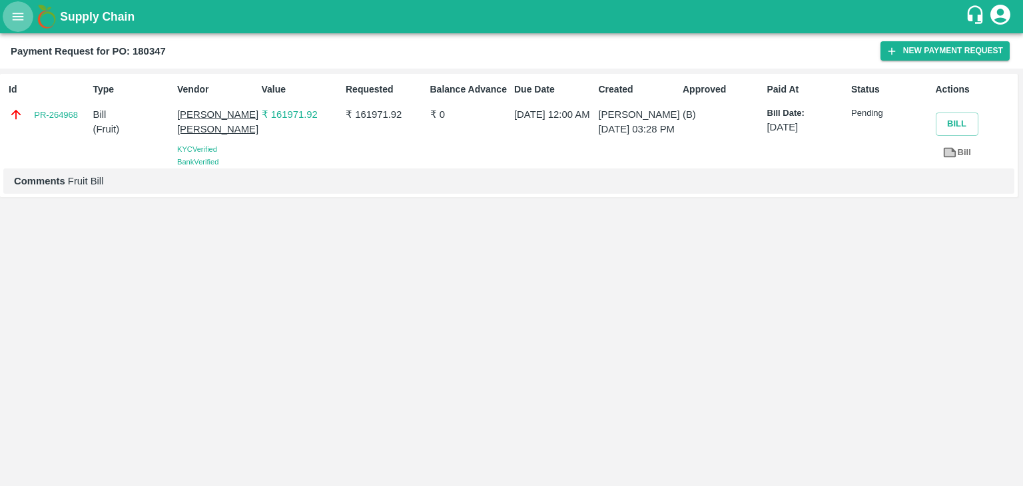
click at [16, 16] on icon "open drawer" at bounding box center [18, 16] width 11 height 7
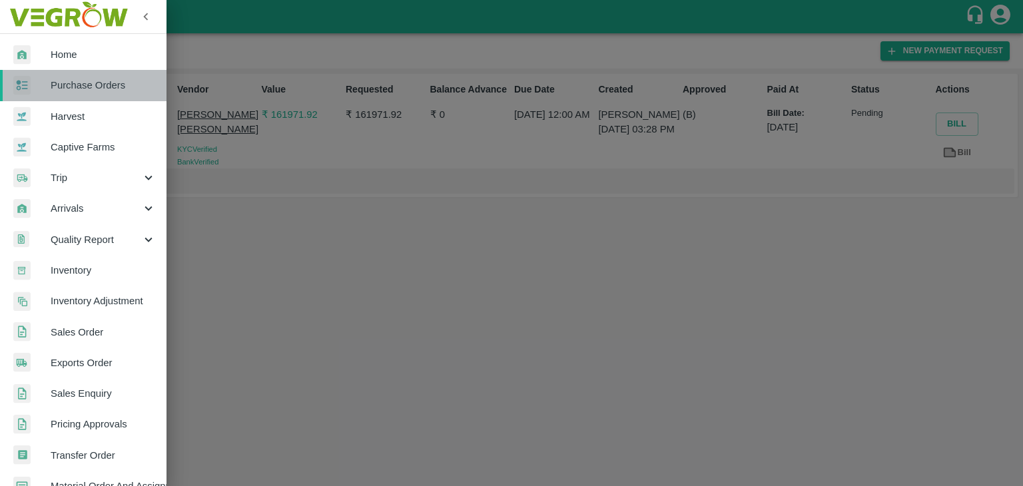
click at [113, 82] on span "Purchase Orders" at bounding box center [103, 85] width 105 height 15
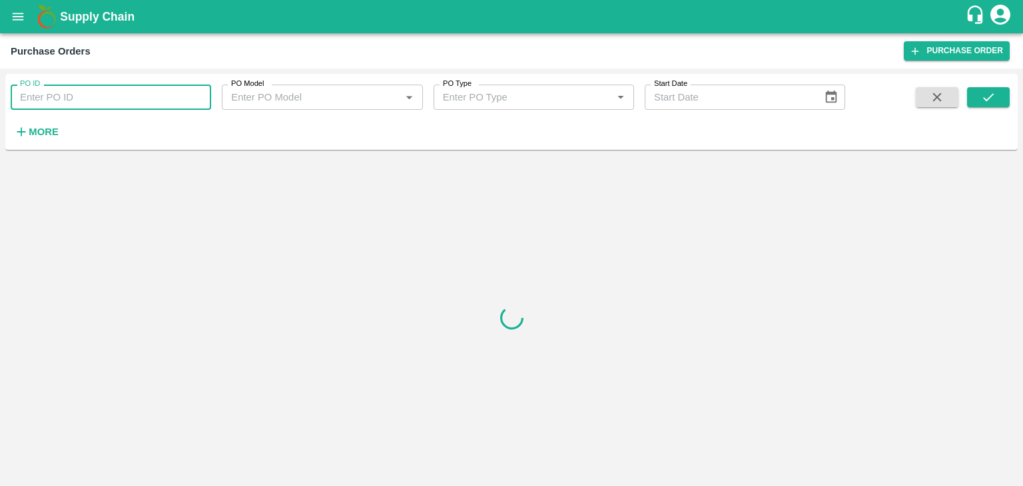
click at [152, 94] on input "PO ID" at bounding box center [111, 97] width 200 height 25
paste input "180420"
type input "180420"
click at [999, 94] on button "submit" at bounding box center [988, 97] width 43 height 20
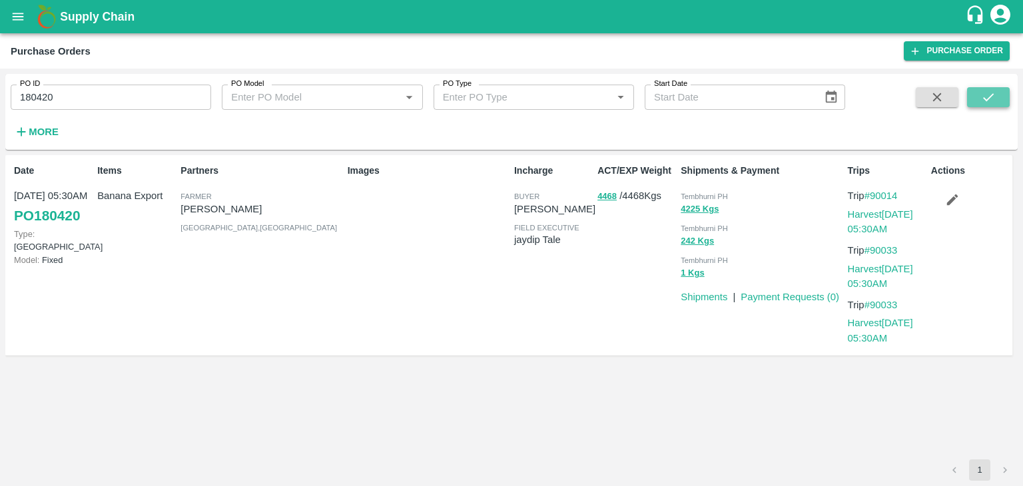
click at [999, 94] on button "submit" at bounding box center [988, 97] width 43 height 20
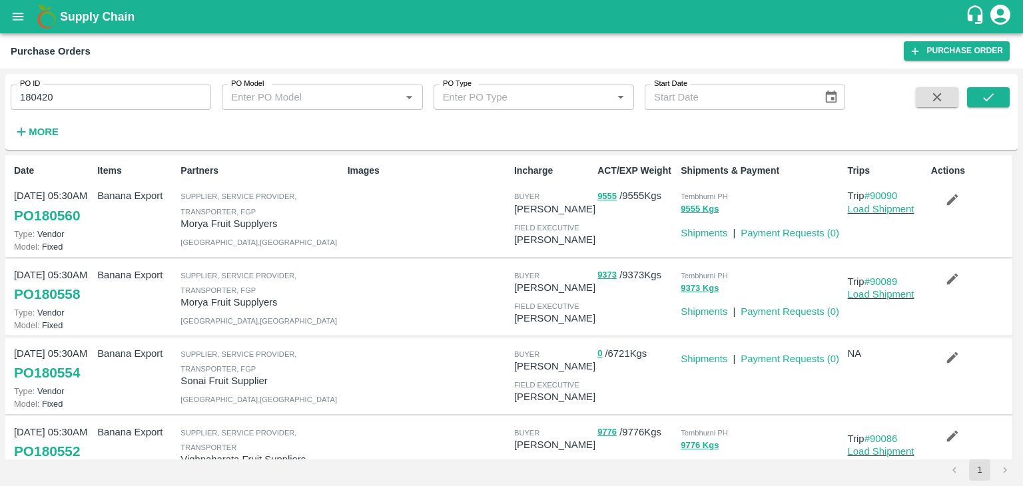
click at [795, 298] on div "Shipments | Payment Requests ( 0 )" at bounding box center [756, 306] width 172 height 25
click at [999, 89] on button "submit" at bounding box center [988, 97] width 43 height 20
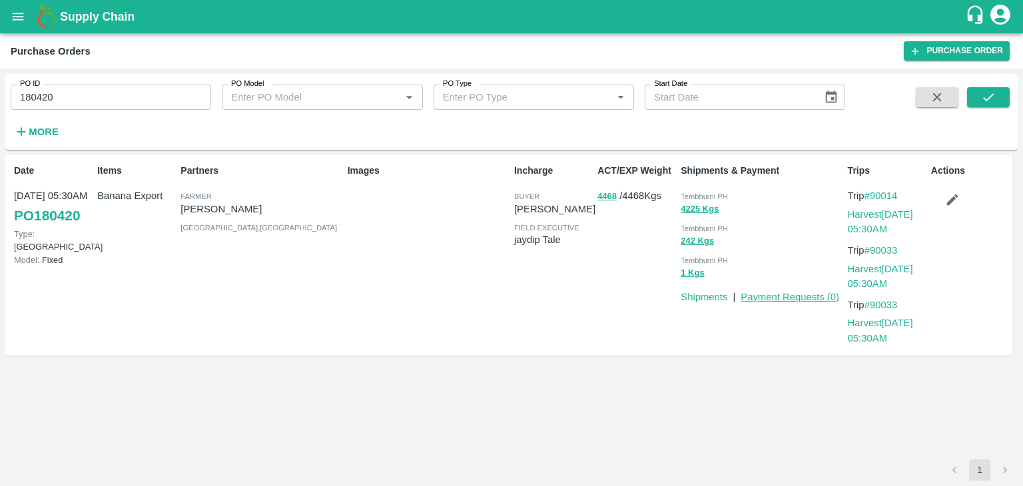
click at [767, 296] on link "Payment Requests ( 0 )" at bounding box center [789, 297] width 99 height 11
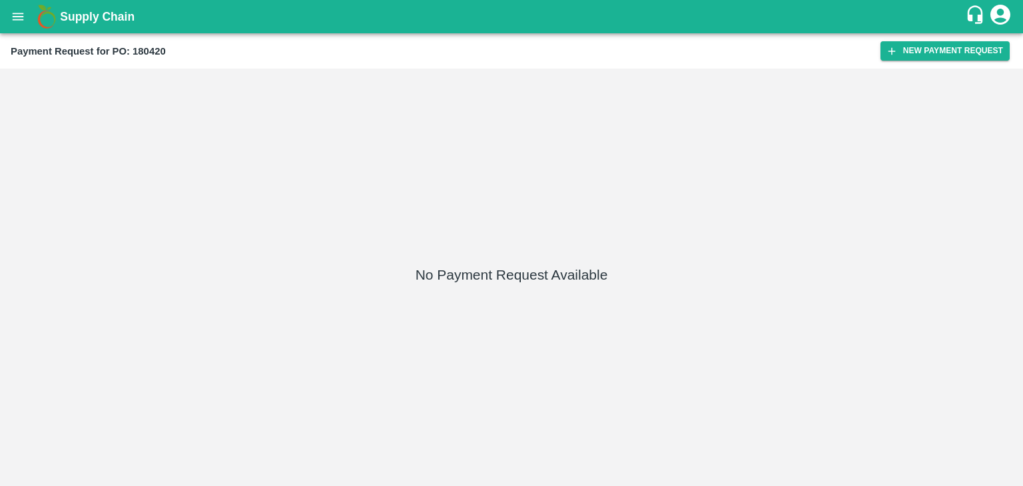
click at [927, 62] on div "Payment Request for PO: 180420 New Payment Request" at bounding box center [511, 50] width 1023 height 35
click at [941, 51] on button "New Payment Request" at bounding box center [944, 50] width 129 height 19
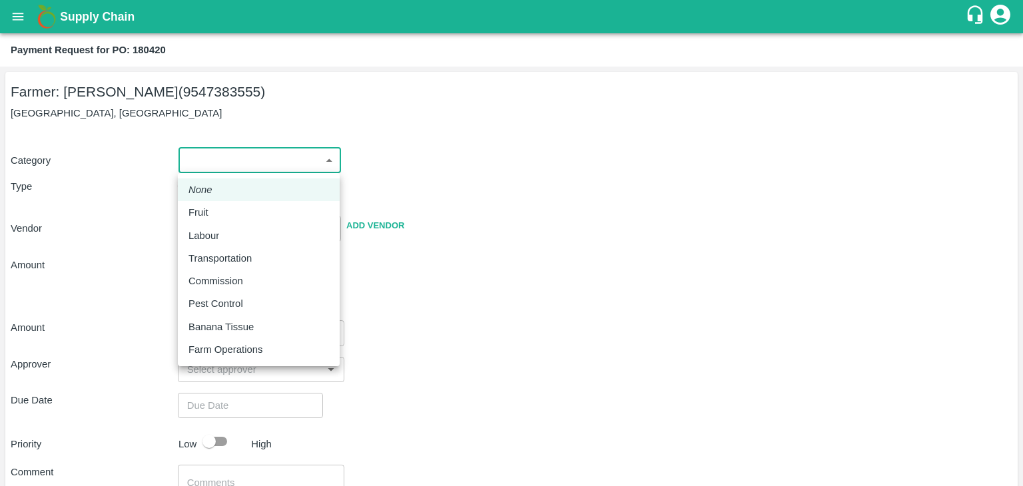
drag, startPoint x: 215, startPoint y: 164, endPoint x: 226, endPoint y: 209, distance: 46.0
click at [226, 209] on body "Supply Chain Payment Request for PO: 180420 Farmer: [PERSON_NAME] (9547383555) …" at bounding box center [511, 243] width 1023 height 486
click at [226, 209] on div "Fruit" at bounding box center [258, 212] width 140 height 15
type input "1"
type input "[PERSON_NAME] - 9547383555([PERSON_NAME])"
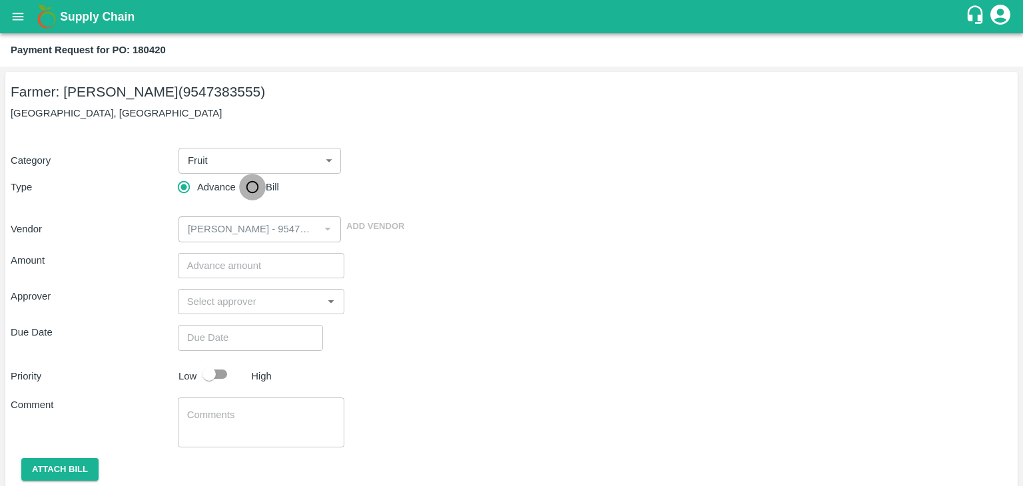
click at [253, 178] on input "Bill" at bounding box center [252, 187] width 27 height 27
radio input "true"
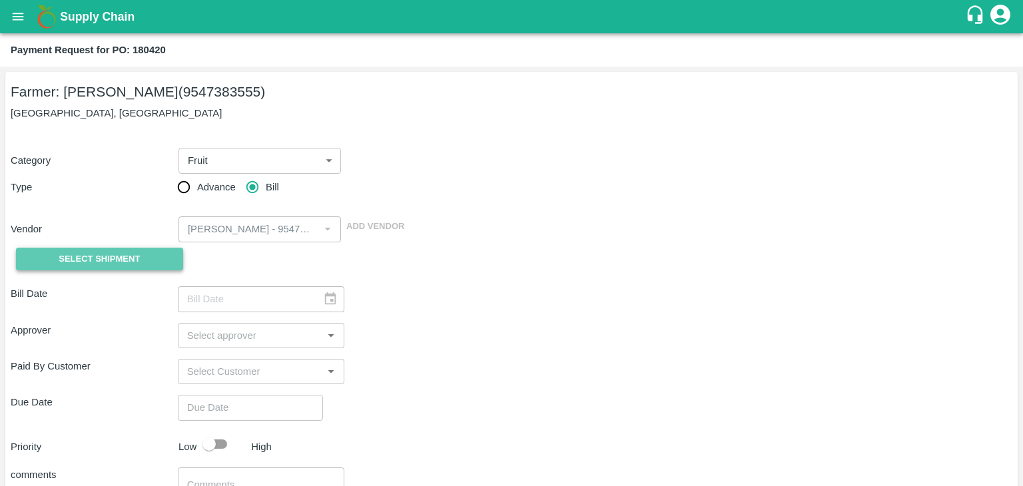
click at [101, 255] on span "Select Shipment" at bounding box center [99, 259] width 81 height 15
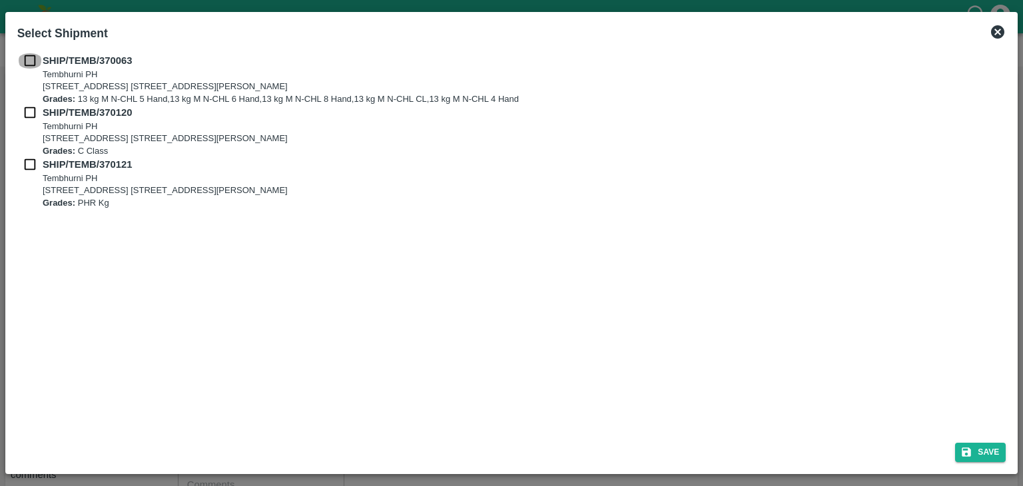
click at [34, 59] on input "checkbox" at bounding box center [29, 60] width 25 height 15
checkbox input "true"
click at [29, 113] on input "checkbox" at bounding box center [29, 112] width 25 height 15
checkbox input "true"
click at [27, 168] on input "checkbox" at bounding box center [29, 164] width 25 height 15
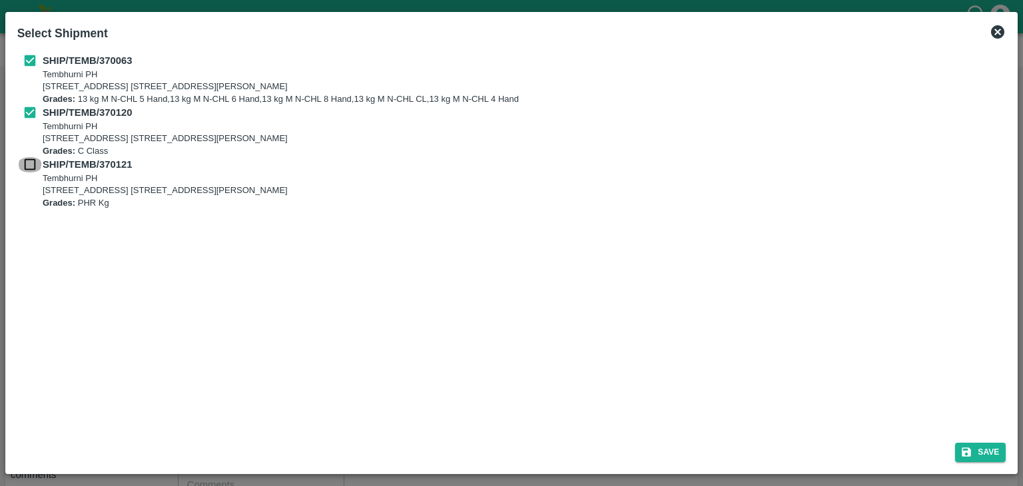
checkbox input "true"
click at [983, 453] on button "Save" at bounding box center [980, 452] width 51 height 19
type input "13/10/2025"
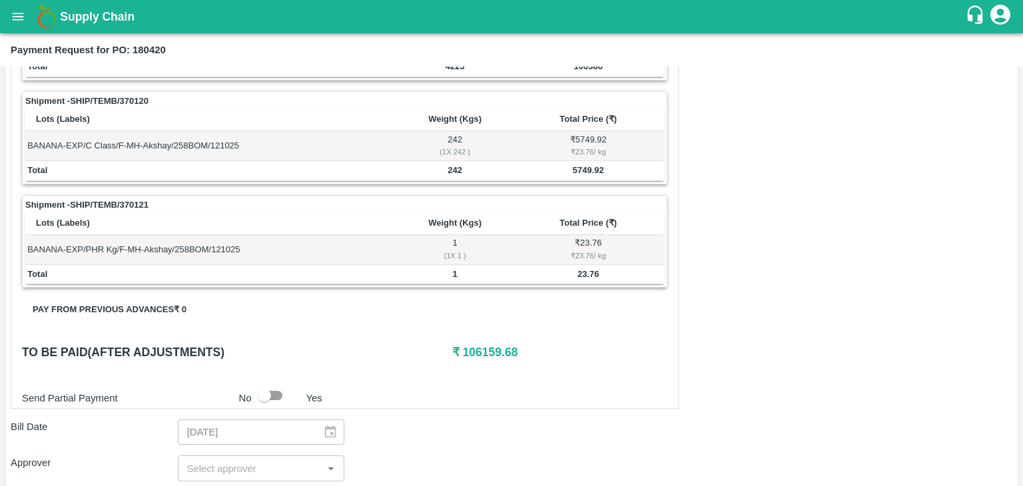
scroll to position [653, 0]
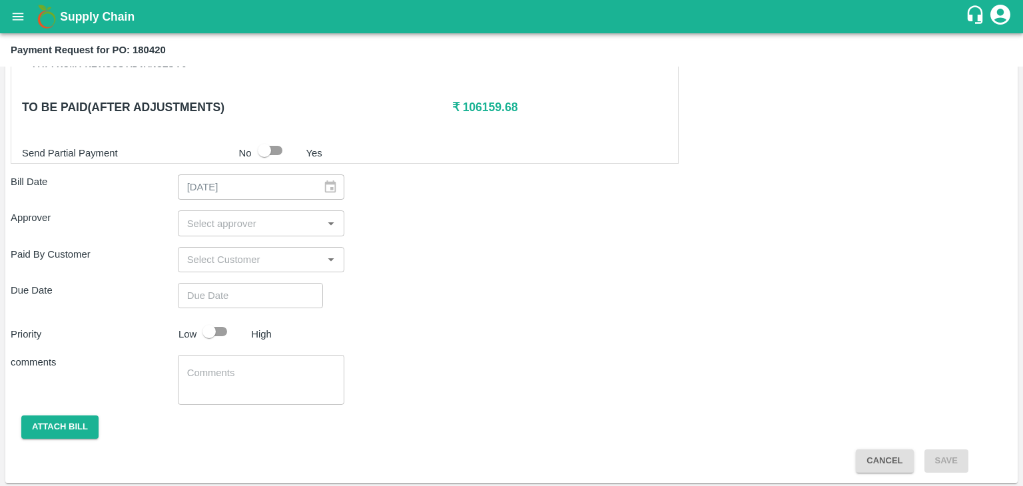
click at [262, 229] on div "​" at bounding box center [261, 222] width 167 height 25
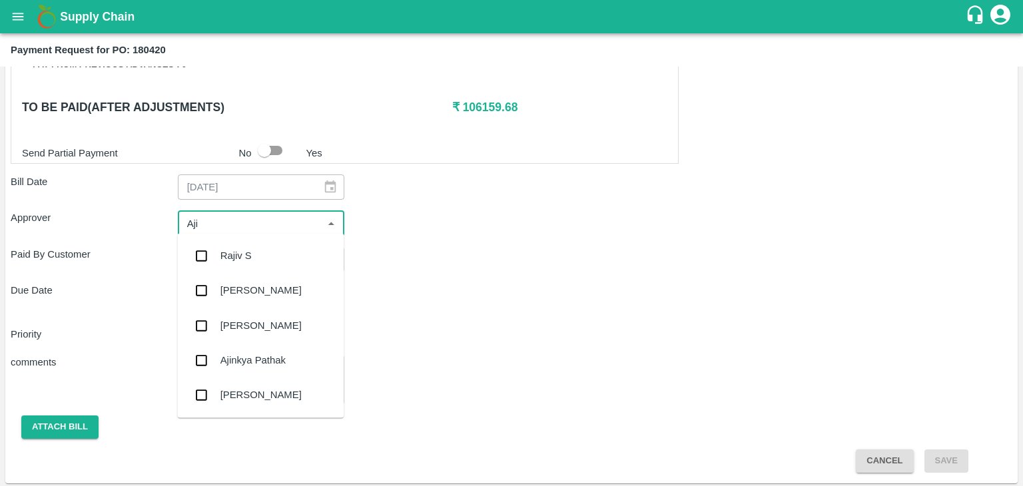
type input "Ajit"
click at [256, 249] on div "[PERSON_NAME]" at bounding box center [260, 255] width 81 height 15
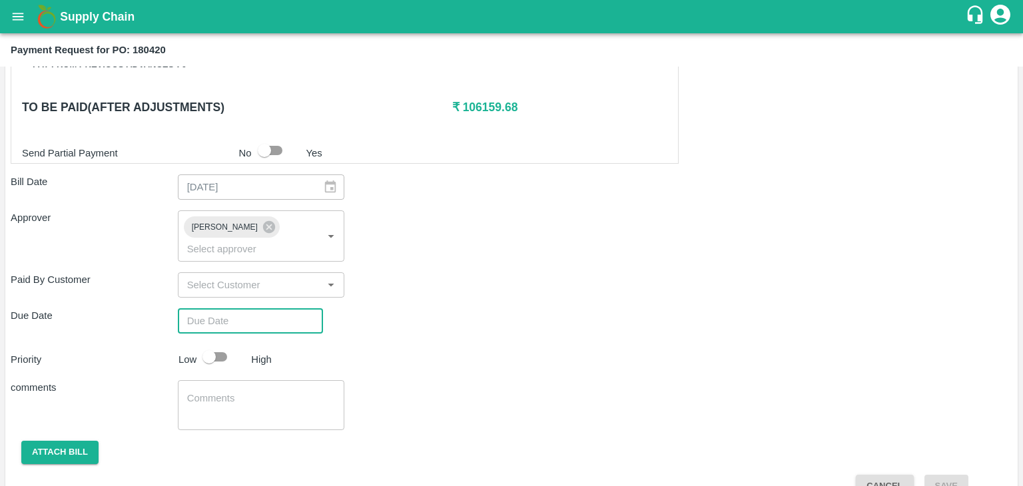
type input "DD/MM/YYYY hh:mm aa"
click at [269, 312] on input "DD/MM/YYYY hh:mm aa" at bounding box center [246, 320] width 136 height 25
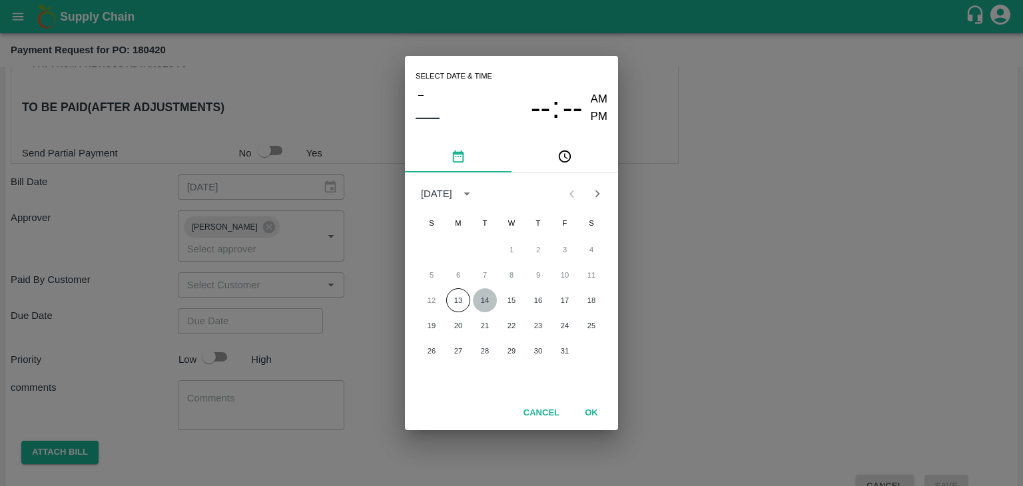
click at [483, 294] on button "14" at bounding box center [485, 300] width 24 height 24
type input "14/10/2025 12:00 AM"
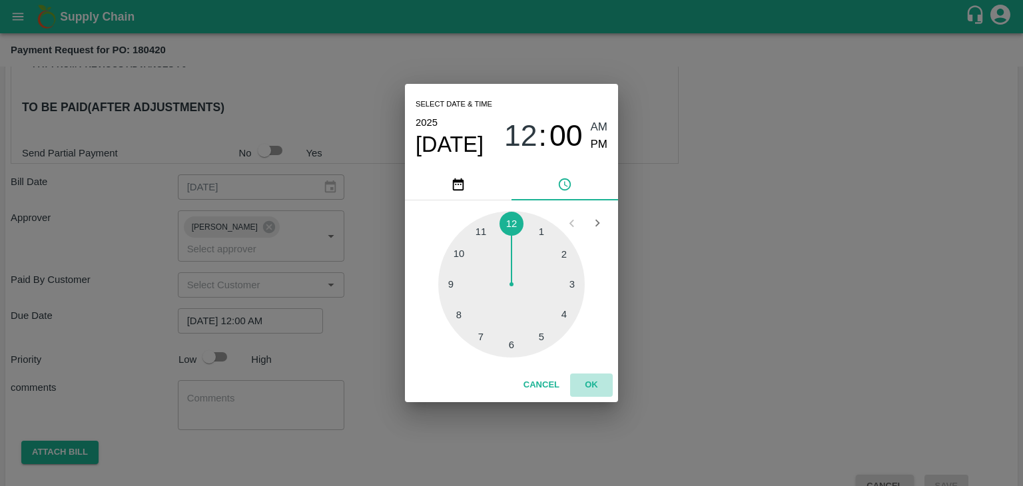
click at [593, 378] on button "OK" at bounding box center [591, 385] width 43 height 23
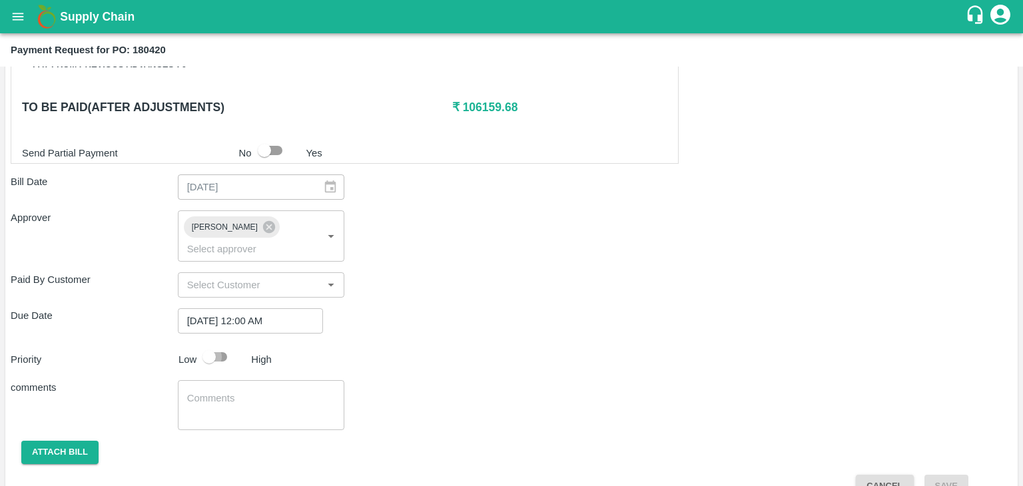
click at [218, 344] on input "checkbox" at bounding box center [209, 356] width 76 height 25
checkbox input "true"
click at [256, 392] on textarea at bounding box center [261, 406] width 148 height 28
type textarea "Fruit Bill"
click at [450, 354] on div "Shipment - SHIP/TEMB/370063 Lots (Labels) Weight (Kgs) Total Price (₹) BANANA-E…" at bounding box center [511, 60] width 1001 height 875
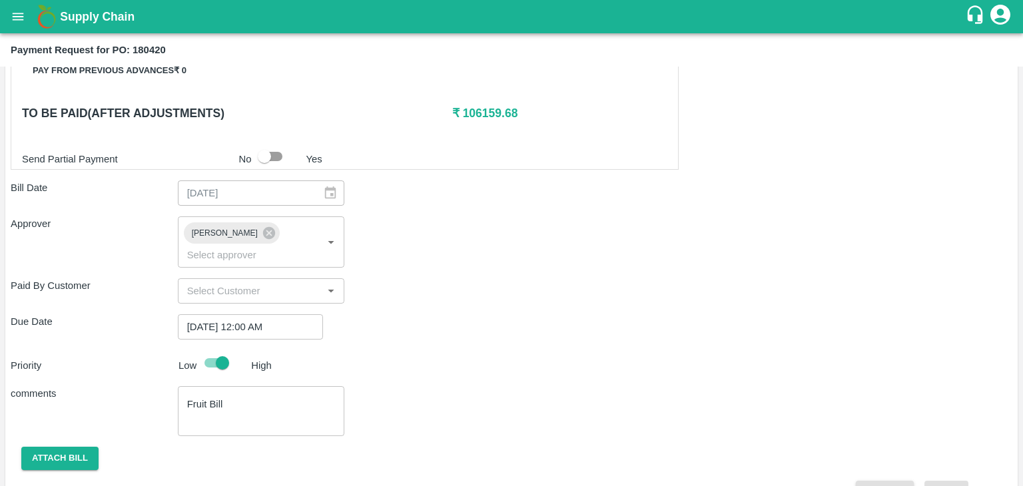
scroll to position [661, 0]
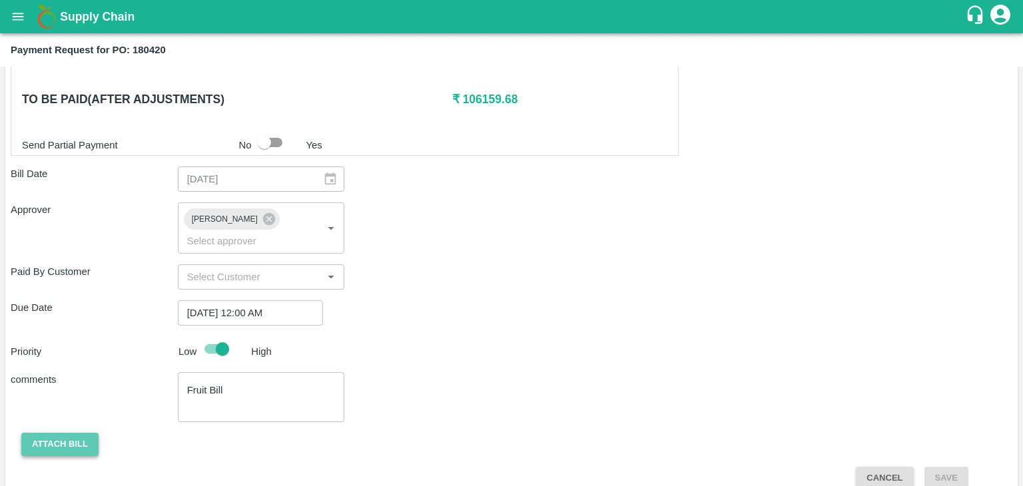
click at [77, 433] on button "Attach bill" at bounding box center [59, 444] width 77 height 23
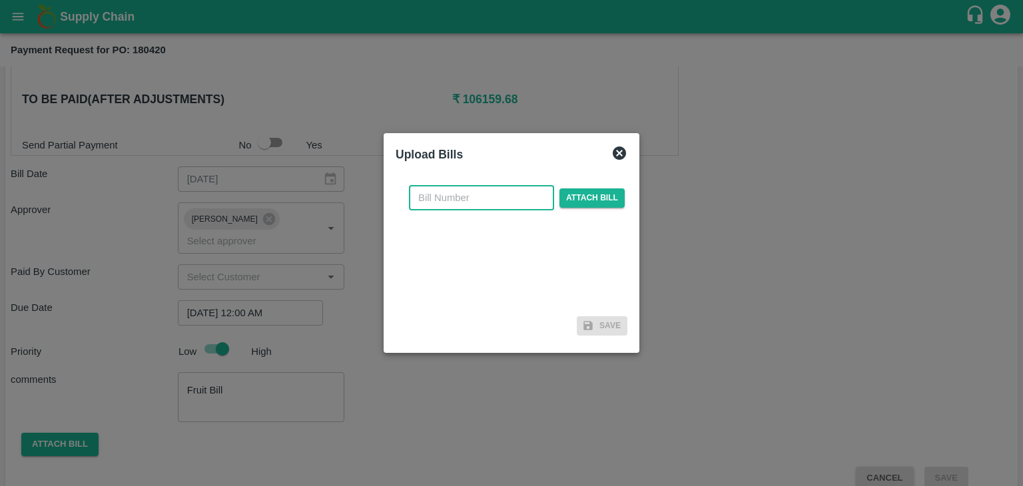
click at [483, 198] on input "text" at bounding box center [481, 197] width 145 height 25
click at [503, 196] on input "VG/25-26/129" at bounding box center [481, 197] width 145 height 25
type input "VG/25-26/205"
click at [607, 195] on span "Attach bill" at bounding box center [591, 197] width 65 height 19
click at [0, 0] on input "Attach bill" at bounding box center [0, 0] width 0 height 0
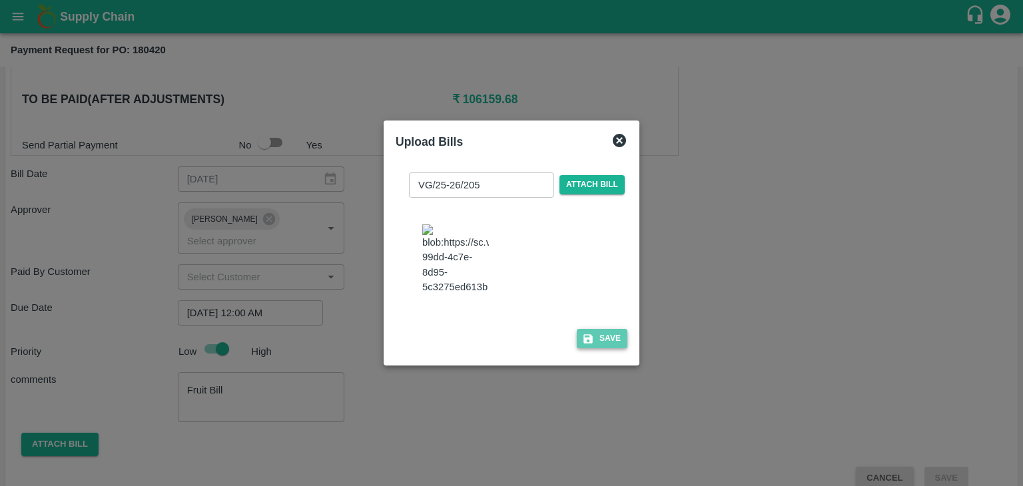
click at [609, 348] on button "Save" at bounding box center [602, 338] width 51 height 19
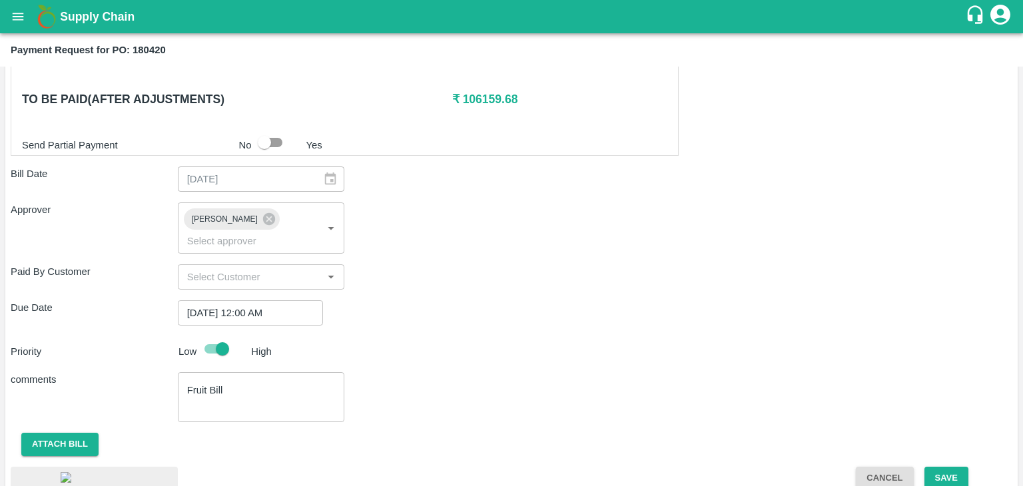
scroll to position [751, 0]
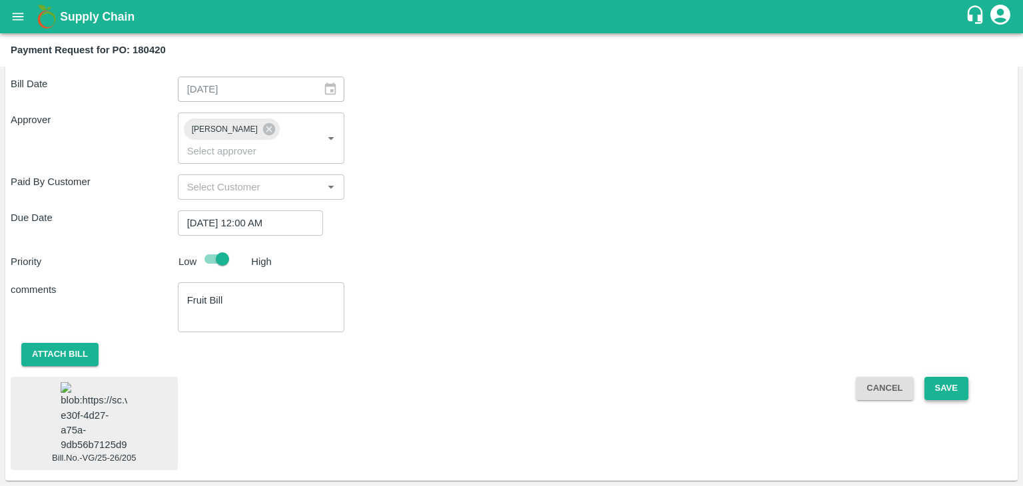
click at [938, 377] on button "Save" at bounding box center [946, 388] width 44 height 23
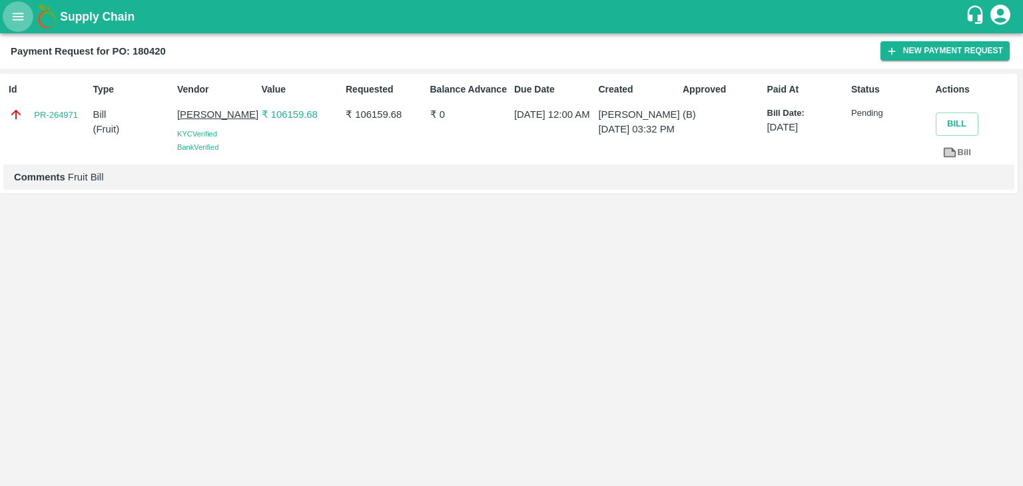
click at [12, 17] on icon "open drawer" at bounding box center [18, 16] width 15 height 15
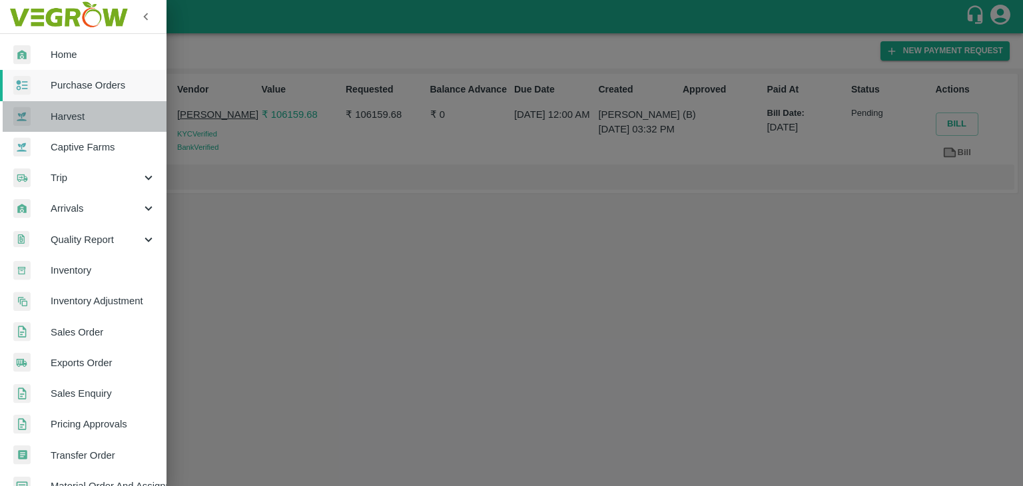
click at [123, 101] on link "Harvest" at bounding box center [83, 116] width 166 height 31
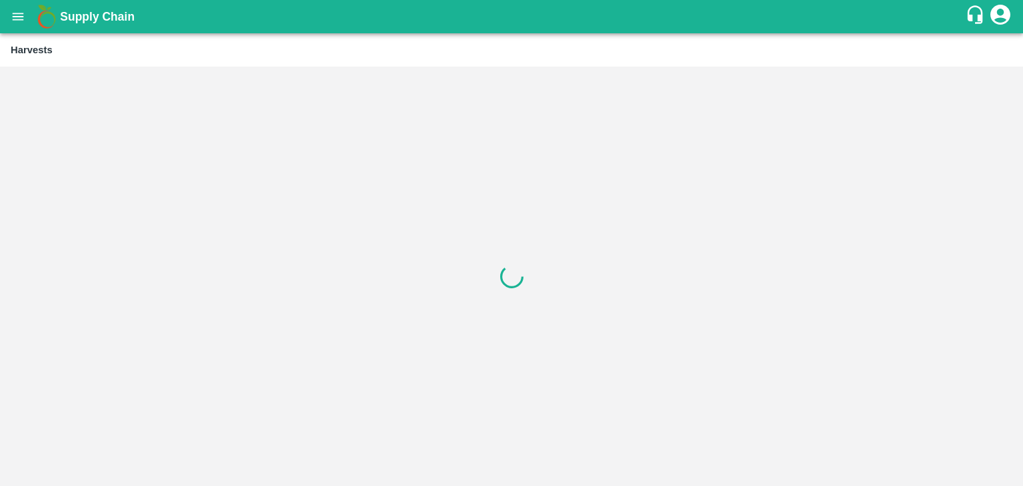
click at [12, 11] on icon "open drawer" at bounding box center [18, 16] width 15 height 15
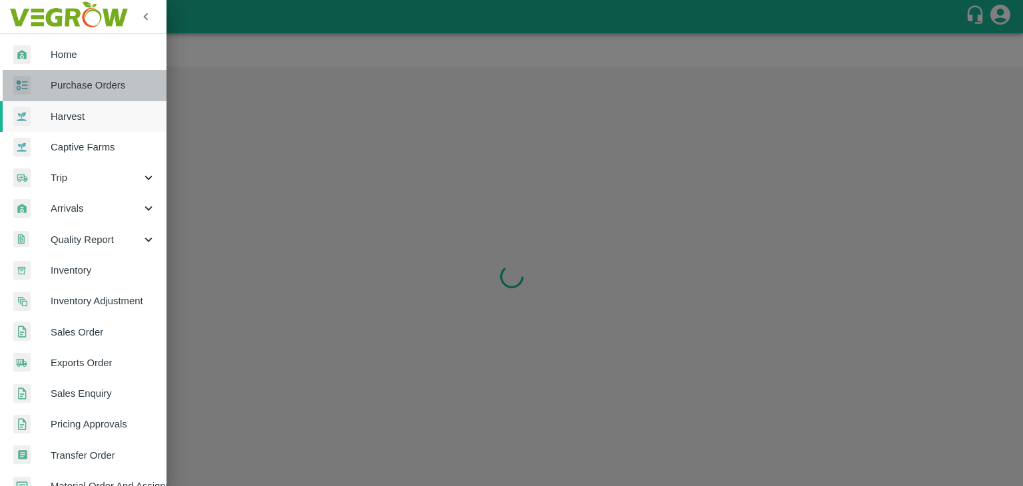
click at [101, 90] on span "Purchase Orders" at bounding box center [103, 85] width 105 height 15
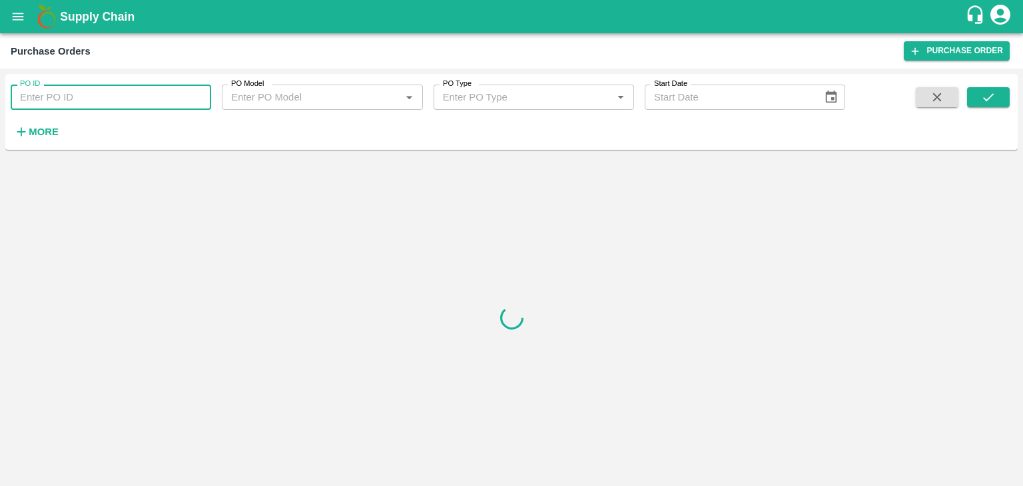
click at [136, 94] on input "PO ID" at bounding box center [111, 97] width 200 height 25
paste input "180478"
type input "180478"
click at [996, 97] on button "submit" at bounding box center [988, 97] width 43 height 20
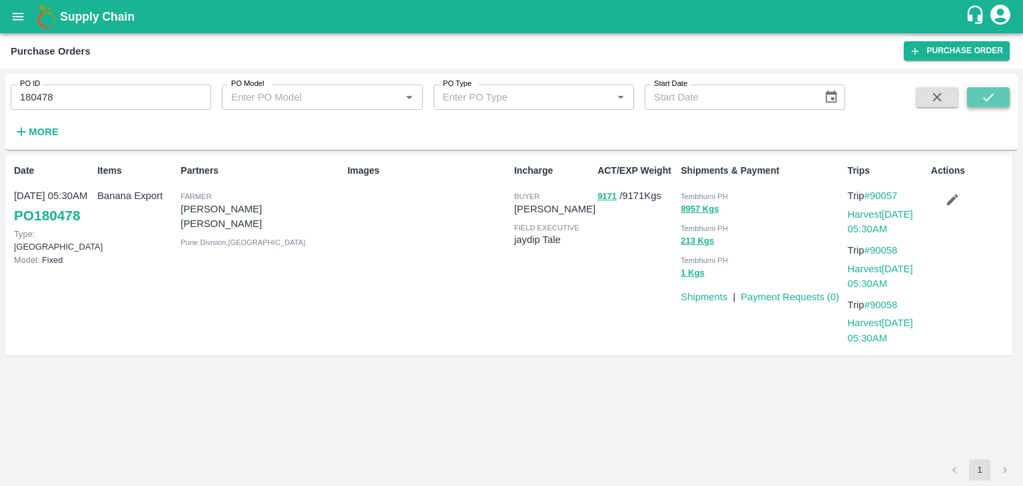
click at [996, 97] on button "submit" at bounding box center [988, 97] width 43 height 20
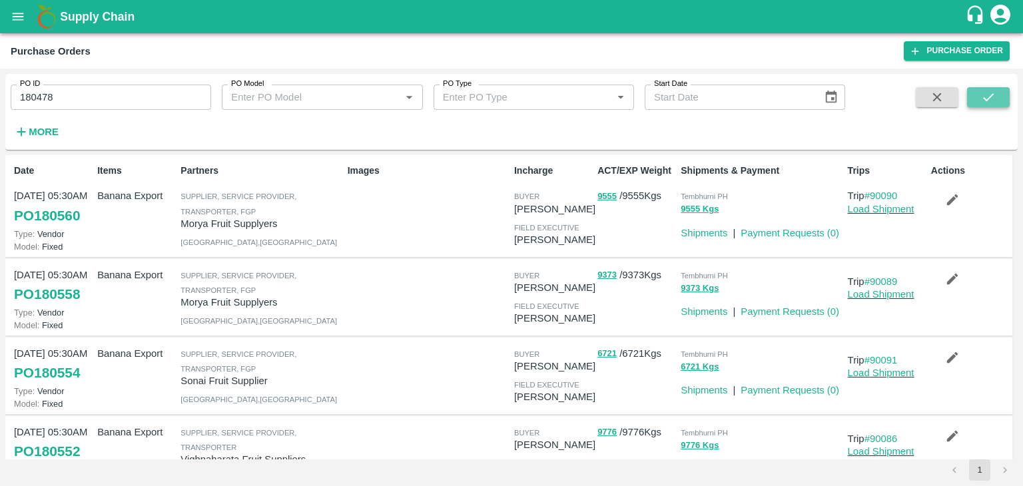
click at [983, 97] on icon "submit" at bounding box center [988, 97] width 15 height 15
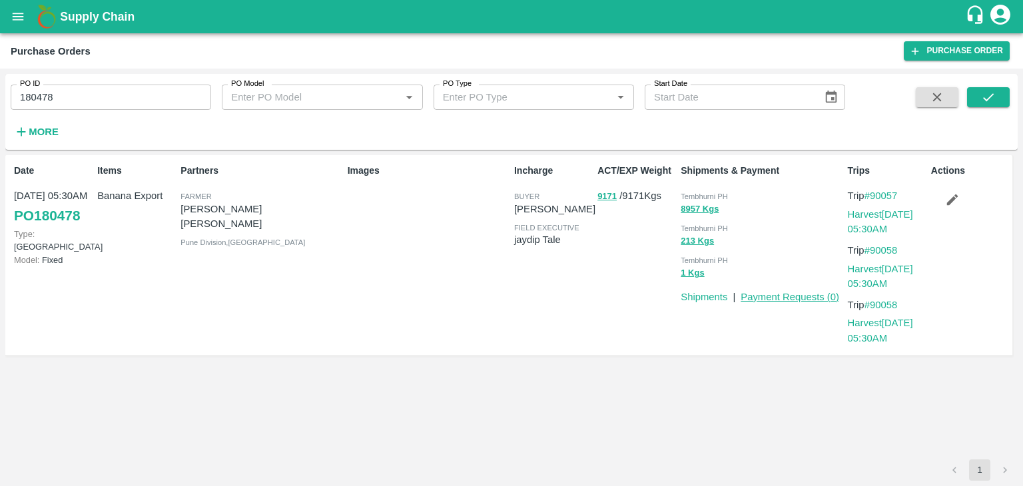
click at [780, 300] on link "Payment Requests ( 0 )" at bounding box center [789, 297] width 99 height 11
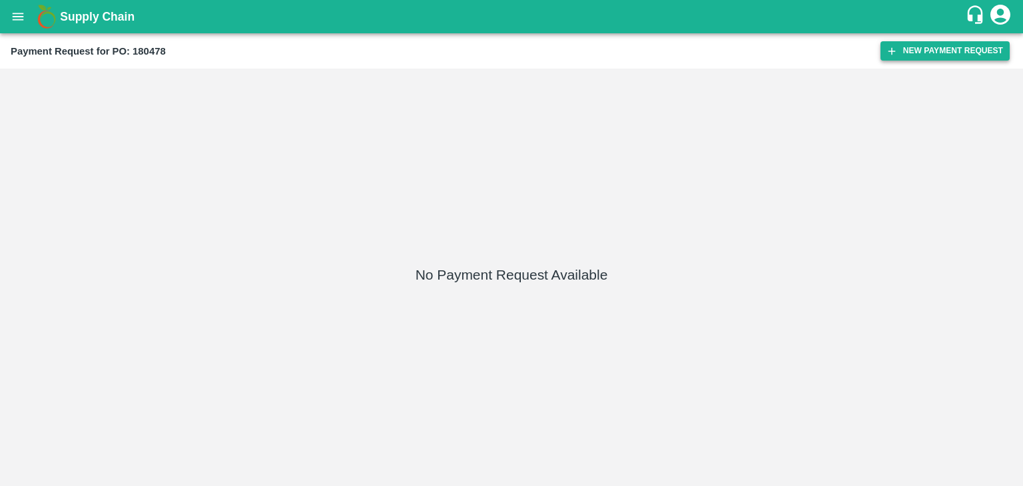
click at [969, 53] on button "New Payment Request" at bounding box center [944, 50] width 129 height 19
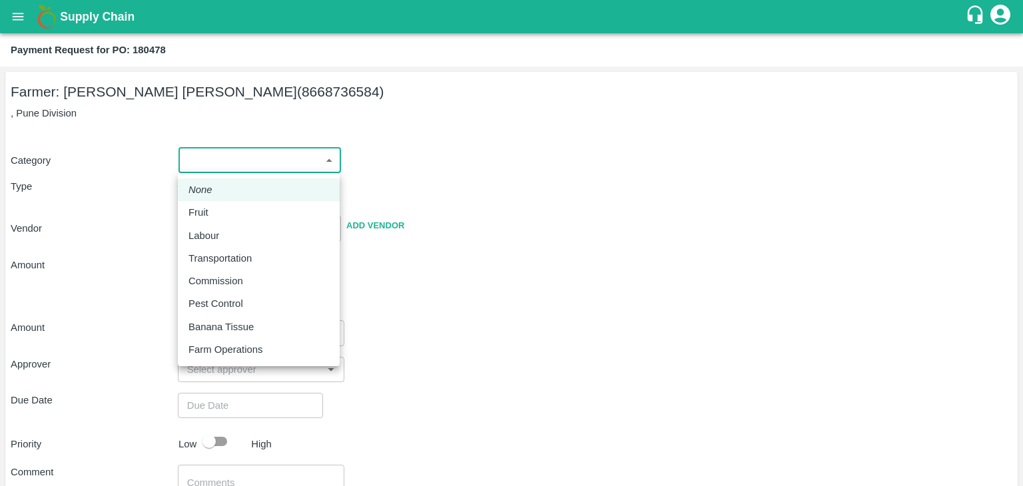
drag, startPoint x: 197, startPoint y: 165, endPoint x: 230, endPoint y: 214, distance: 59.5
click at [230, 214] on body "Supply Chain Payment Request for PO: 180478 Farmer: Tejas Nagnath Lokare (86687…" at bounding box center [511, 243] width 1023 height 486
click at [230, 214] on div "Fruit" at bounding box center [258, 212] width 140 height 15
type input "1"
type input "Tejas Nagnath Lokare - 8668736584(Farmer)"
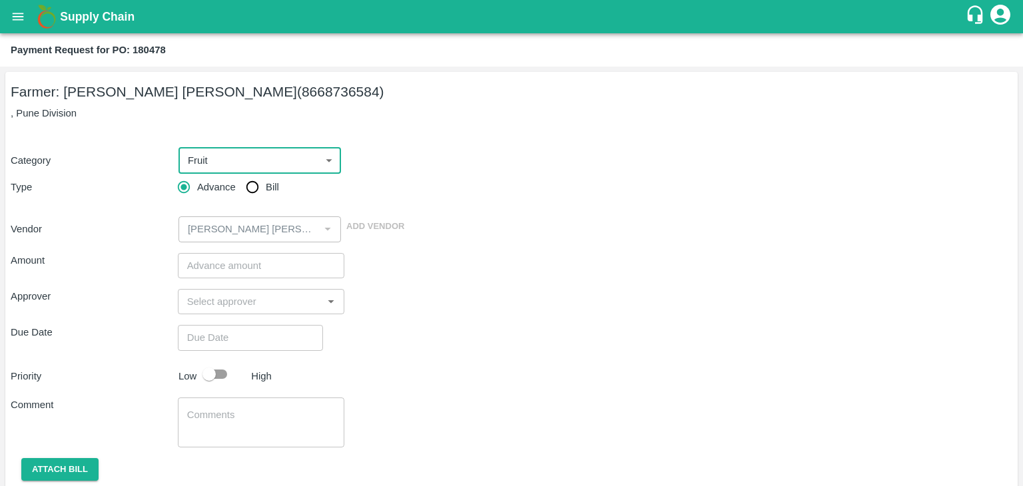
click at [250, 179] on input "Bill" at bounding box center [252, 187] width 27 height 27
radio input "true"
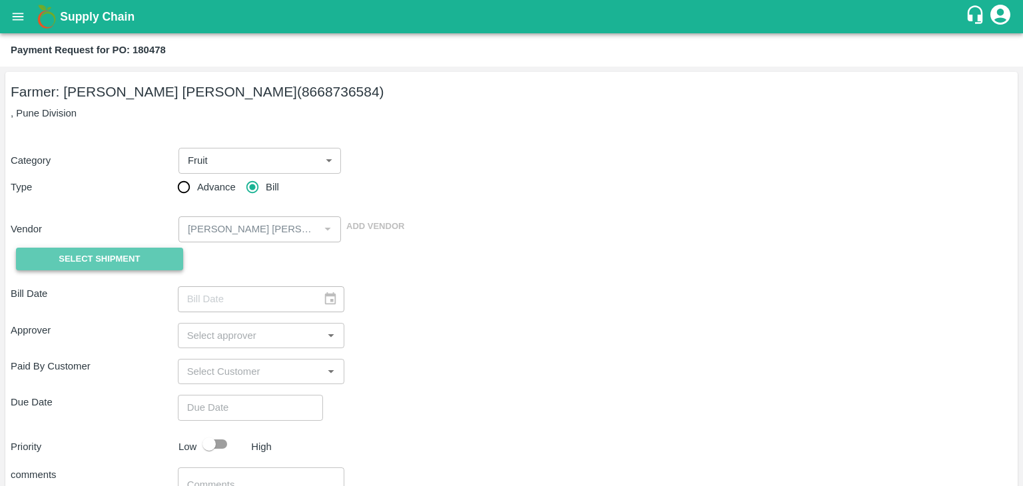
click at [97, 256] on span "Select Shipment" at bounding box center [99, 259] width 81 height 15
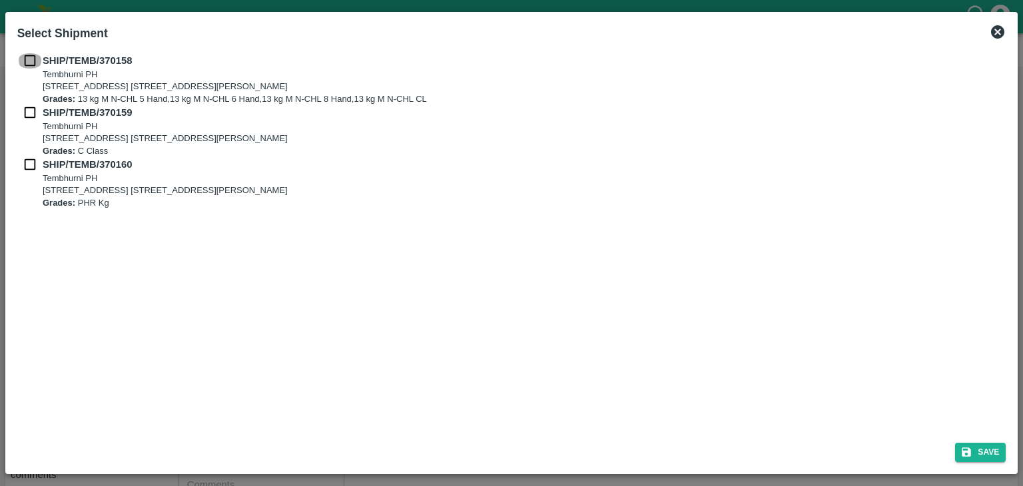
click at [29, 60] on input "checkbox" at bounding box center [29, 60] width 25 height 15
checkbox input "true"
click at [28, 113] on input "checkbox" at bounding box center [29, 112] width 25 height 15
checkbox input "true"
click at [28, 159] on input "checkbox" at bounding box center [29, 164] width 25 height 15
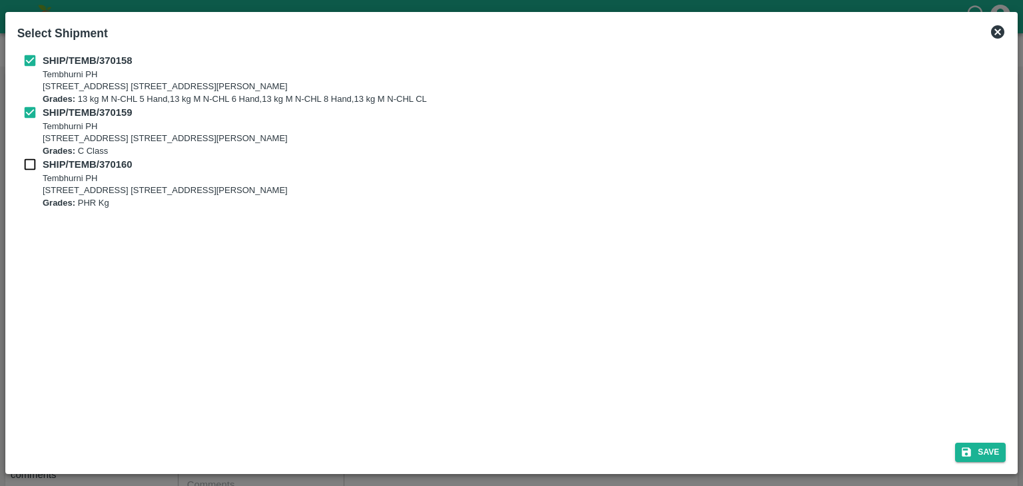
checkbox input "true"
click at [1007, 467] on div "Select Shipment SHIP/TEMB/370158 Tembhurni PH Tembhurni PH 205, PLOT NO. E-5, Y…" at bounding box center [511, 243] width 1013 height 462
click at [994, 452] on button "Save" at bounding box center [980, 452] width 51 height 19
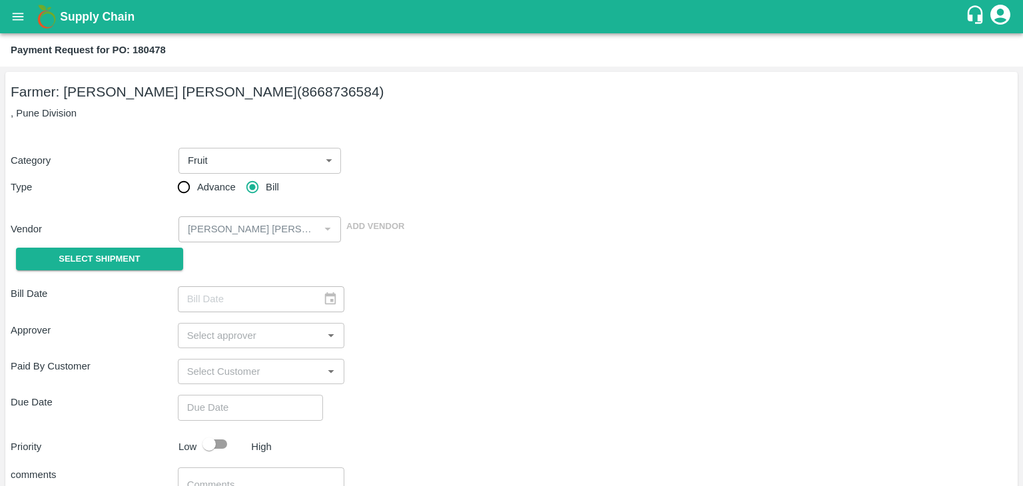
type input "13/10/2025"
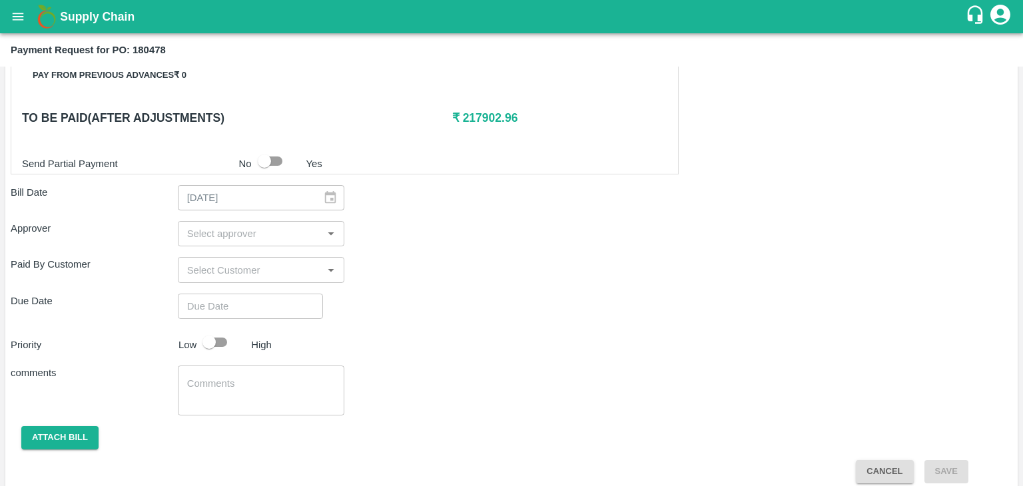
scroll to position [623, 0]
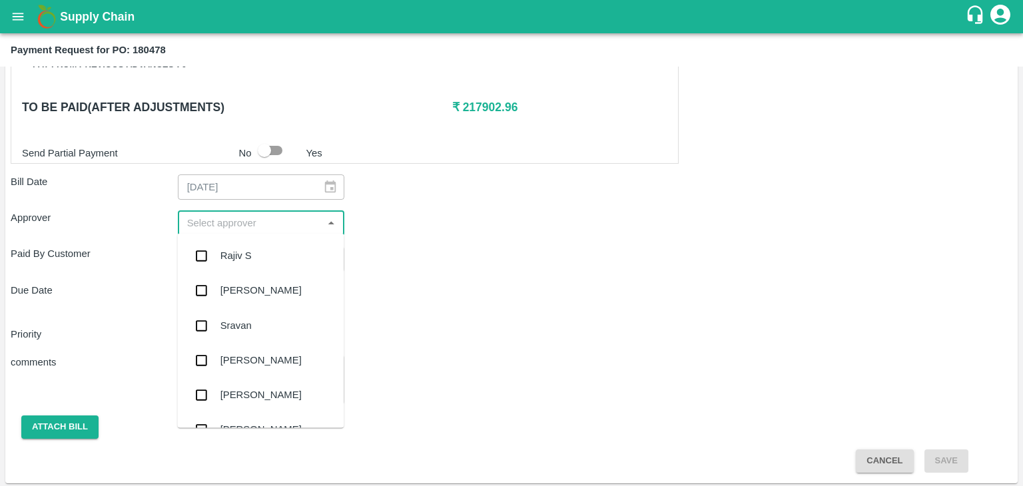
click at [258, 216] on input "input" at bounding box center [250, 222] width 137 height 17
type input "Ajit"
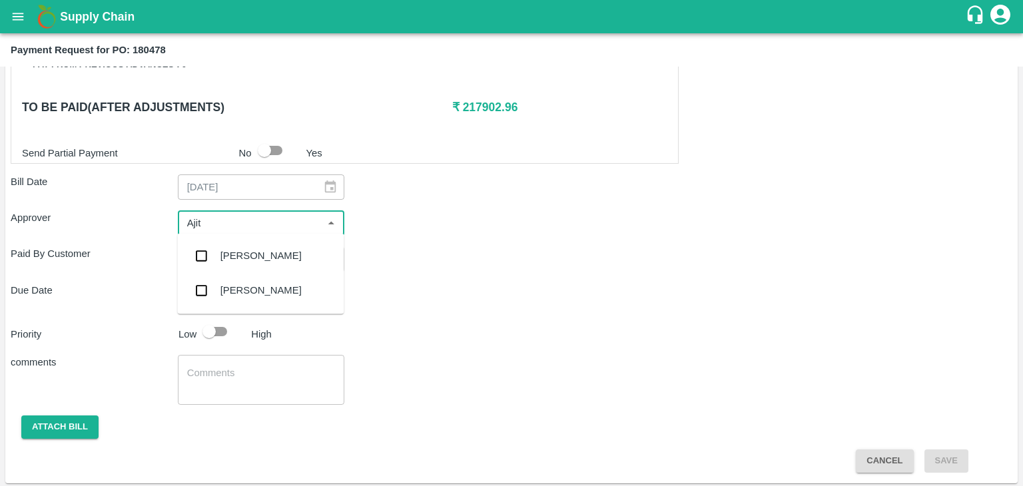
click at [249, 252] on div "[PERSON_NAME]" at bounding box center [260, 255] width 81 height 15
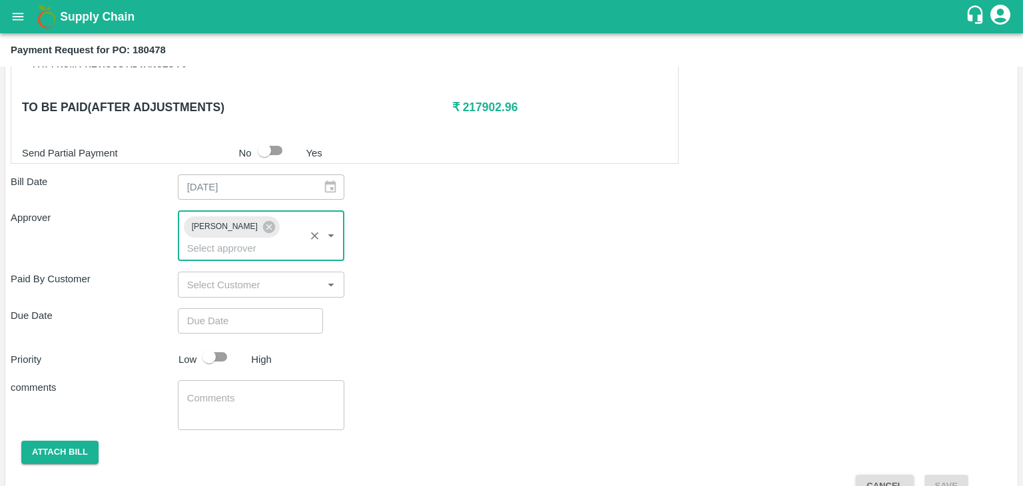
type input "DD/MM/YYYY hh:mm aa"
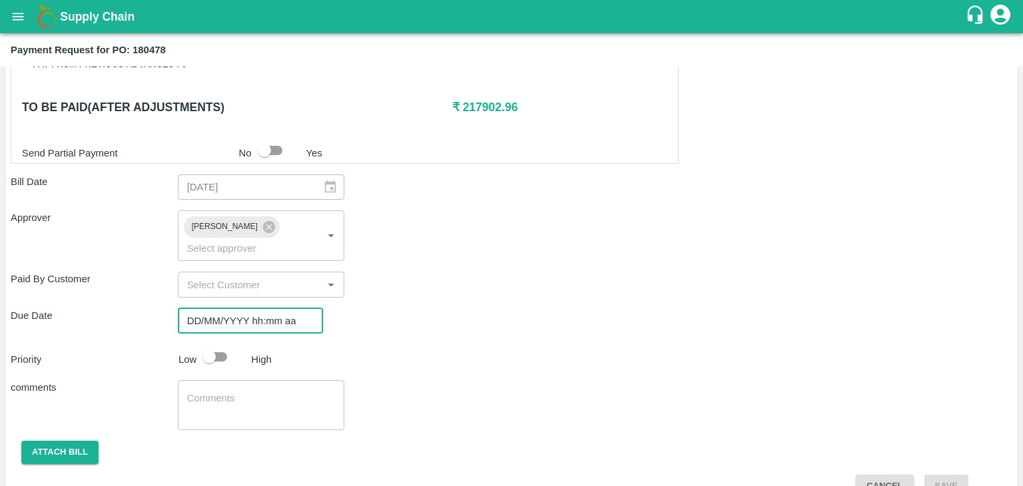
click at [266, 308] on input "DD/MM/YYYY hh:mm aa" at bounding box center [246, 320] width 136 height 25
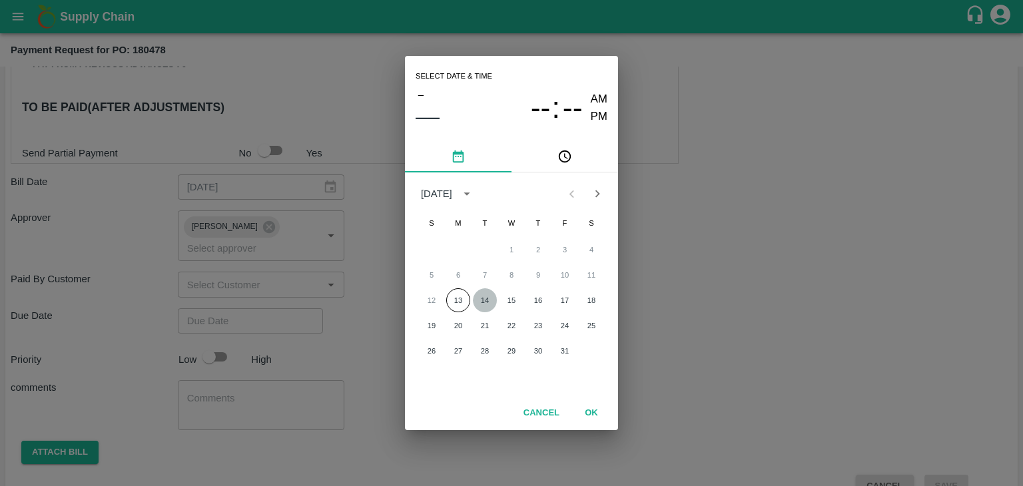
click at [485, 299] on button "14" at bounding box center [485, 300] width 24 height 24
type input "14/10/2025 12:00 AM"
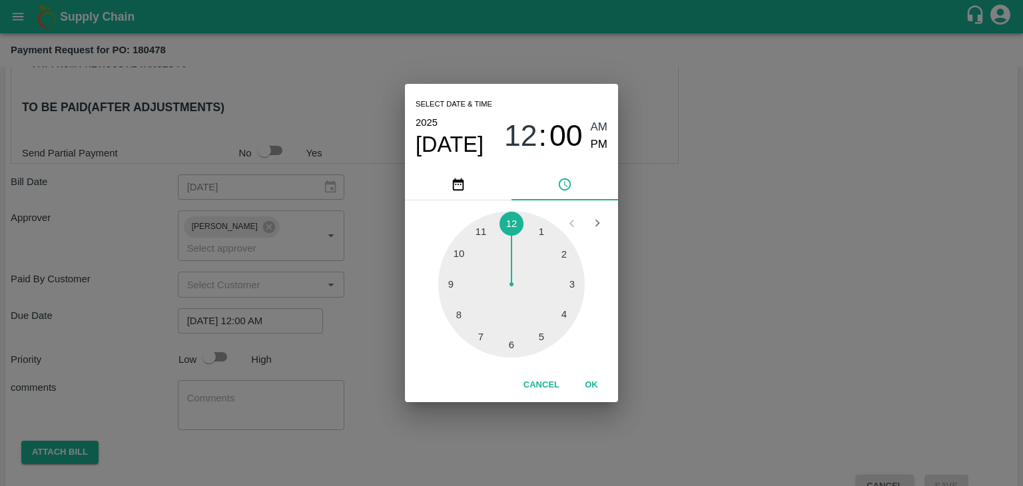
click at [597, 388] on button "OK" at bounding box center [591, 385] width 43 height 23
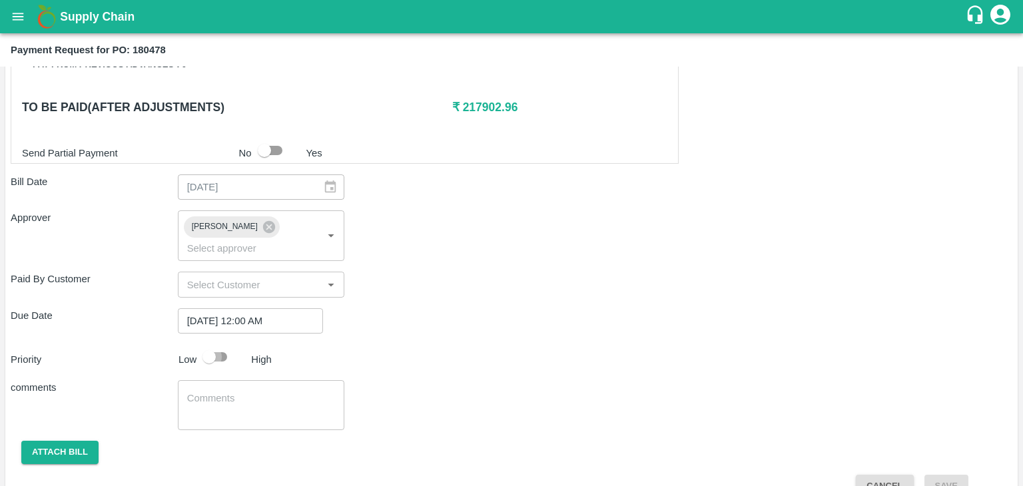
click at [208, 344] on input "checkbox" at bounding box center [209, 356] width 76 height 25
checkbox input "true"
click at [258, 392] on textarea at bounding box center [261, 406] width 148 height 28
type textarea "Fruit Bill"
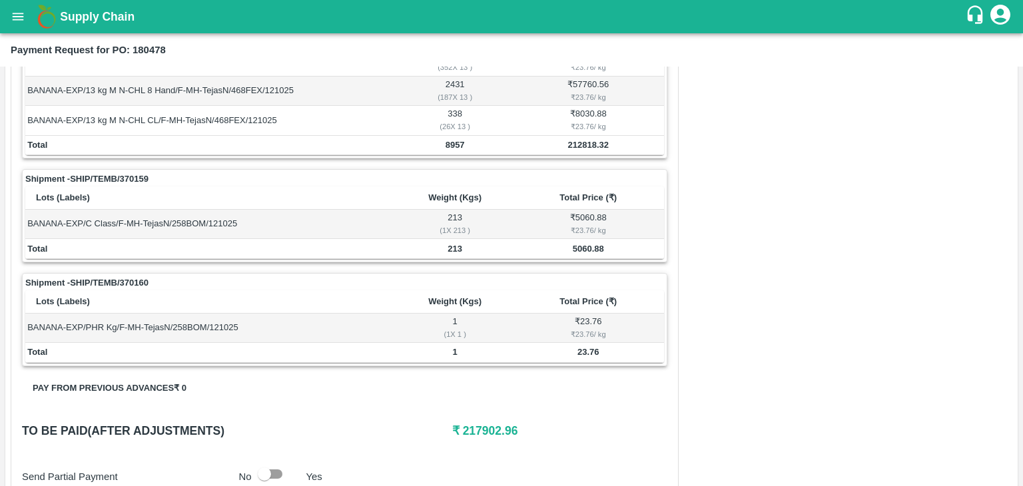
scroll to position [631, 0]
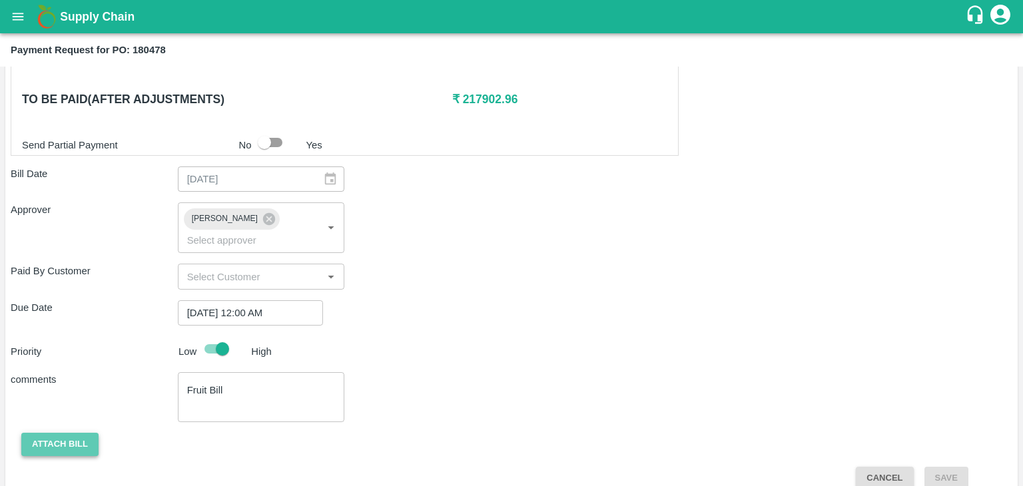
click at [43, 433] on button "Attach bill" at bounding box center [59, 444] width 77 height 23
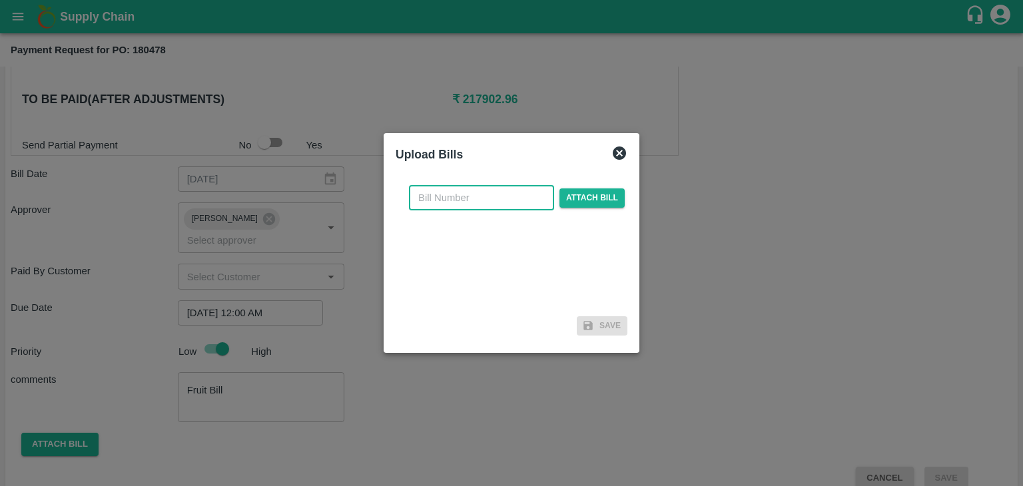
click at [445, 204] on input "text" at bounding box center [481, 197] width 145 height 25
click at [500, 197] on input "VG/25-26/129" at bounding box center [481, 197] width 145 height 25
type input "VG/25-26/206"
click at [584, 200] on span "Attach bill" at bounding box center [591, 197] width 65 height 19
click at [0, 0] on input "Attach bill" at bounding box center [0, 0] width 0 height 0
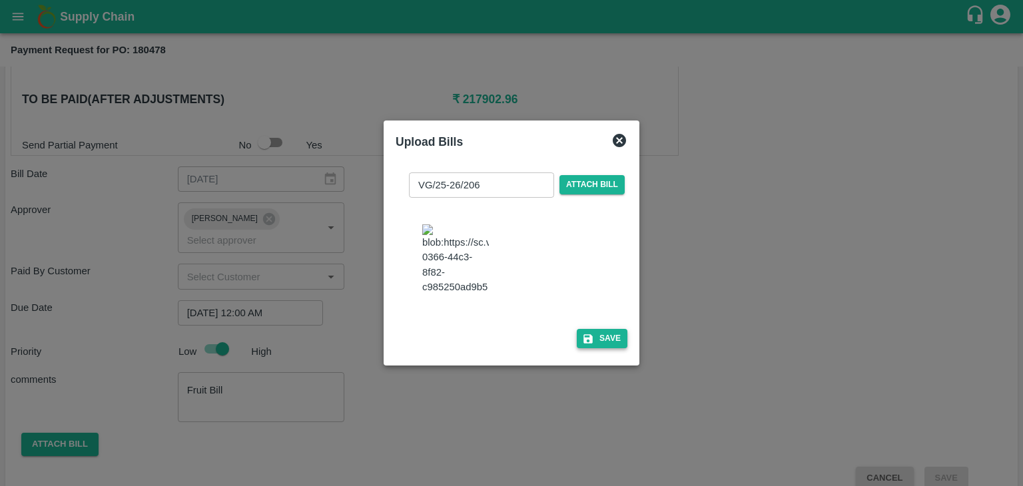
click at [608, 348] on button "Save" at bounding box center [602, 338] width 51 height 19
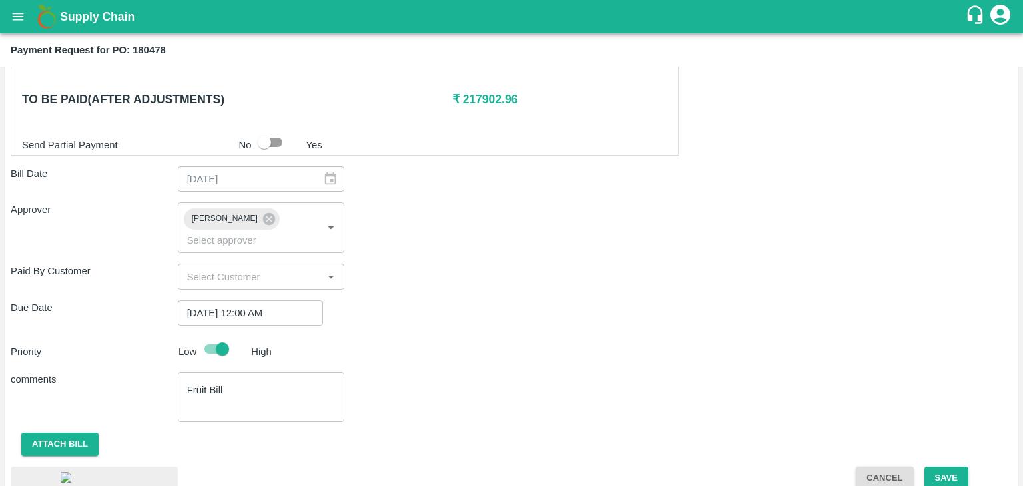
scroll to position [720, 0]
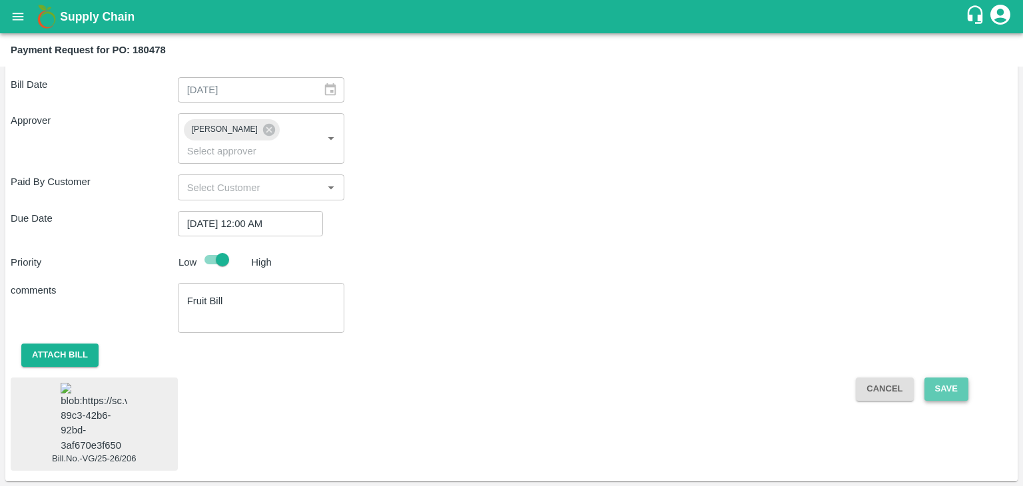
click at [965, 378] on button "Save" at bounding box center [946, 389] width 44 height 23
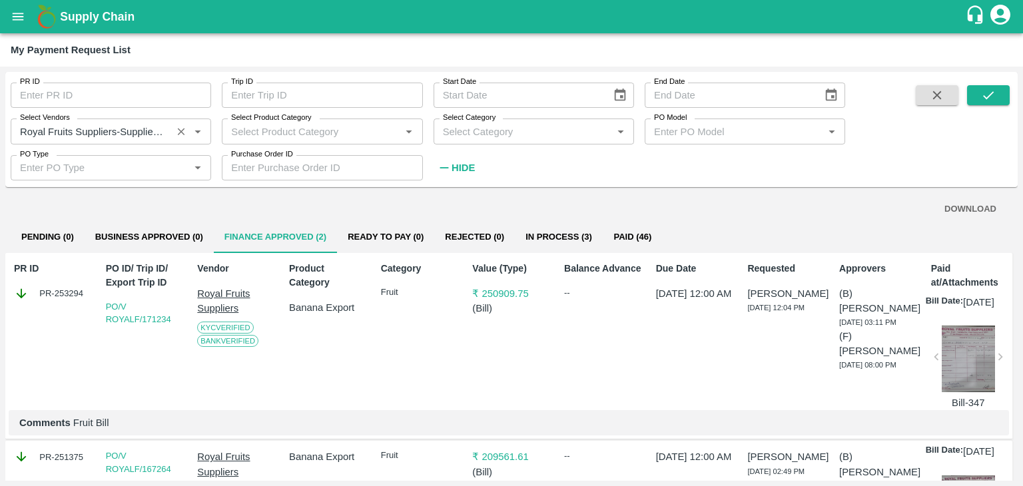
scroll to position [80, 0]
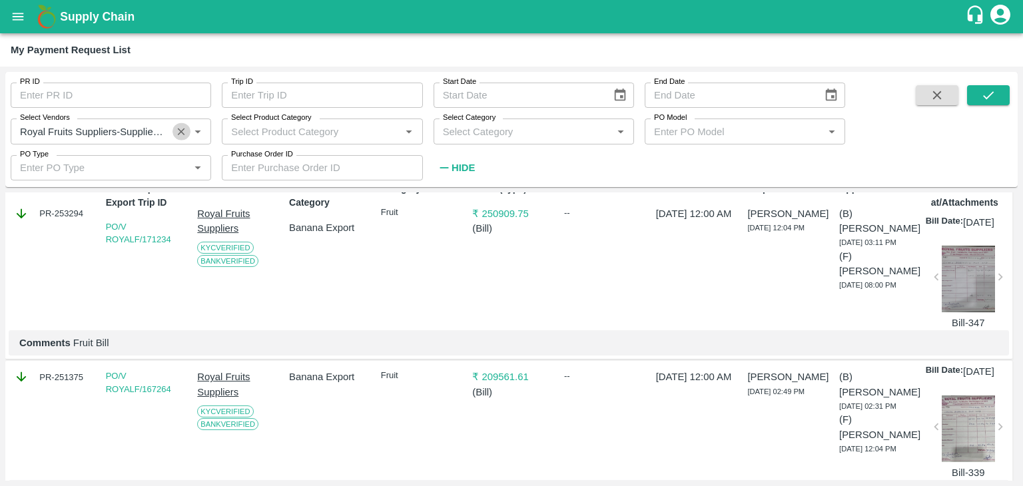
click at [177, 139] on button "Clear" at bounding box center [181, 132] width 18 height 18
click at [991, 87] on button "submit" at bounding box center [988, 95] width 43 height 20
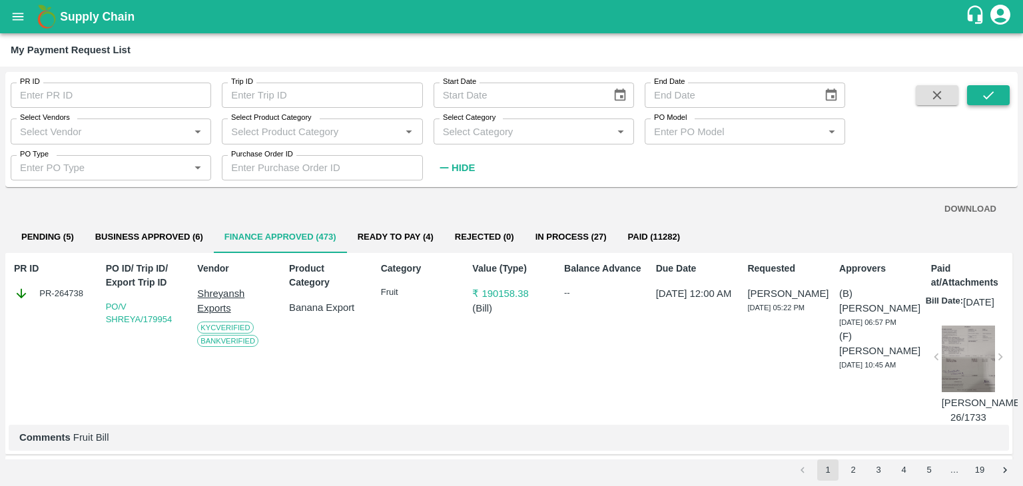
click at [989, 89] on icon "submit" at bounding box center [988, 95] width 15 height 15
click at [983, 86] on button "submit" at bounding box center [988, 95] width 43 height 20
click at [979, 108] on span at bounding box center [988, 132] width 43 height 94
click at [997, 94] on button "submit" at bounding box center [988, 95] width 43 height 20
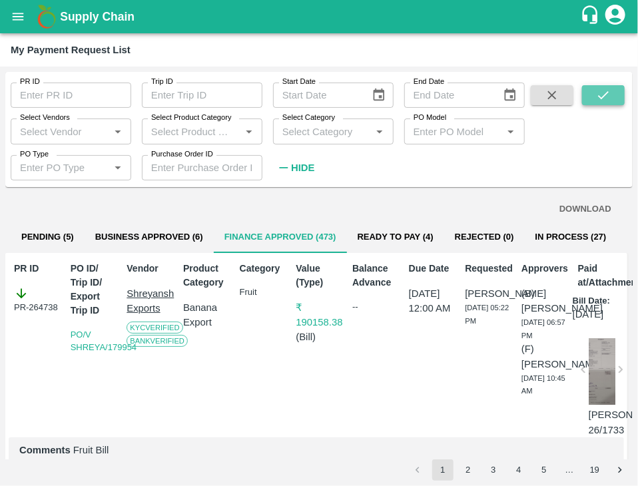
click at [604, 101] on icon "submit" at bounding box center [603, 95] width 15 height 15
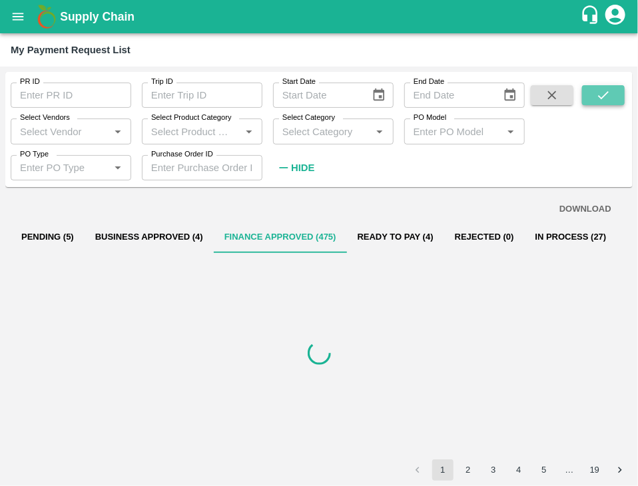
click at [604, 101] on icon "submit" at bounding box center [603, 95] width 15 height 15
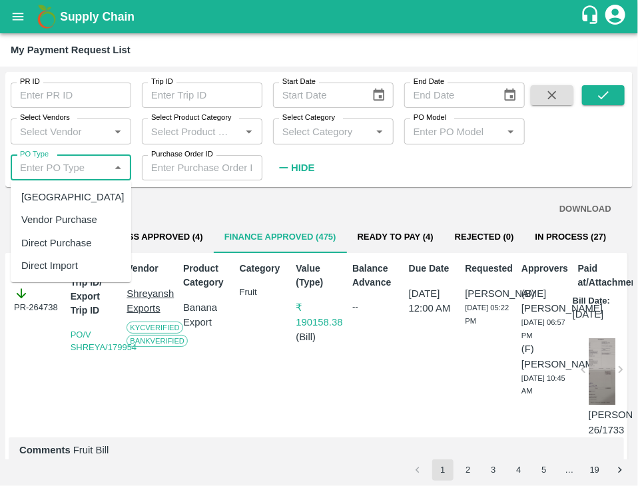
click at [69, 175] on input "PO Type" at bounding box center [60, 167] width 91 height 17
click at [71, 196] on div "[GEOGRAPHIC_DATA]" at bounding box center [71, 197] width 121 height 23
type input "[GEOGRAPHIC_DATA]"
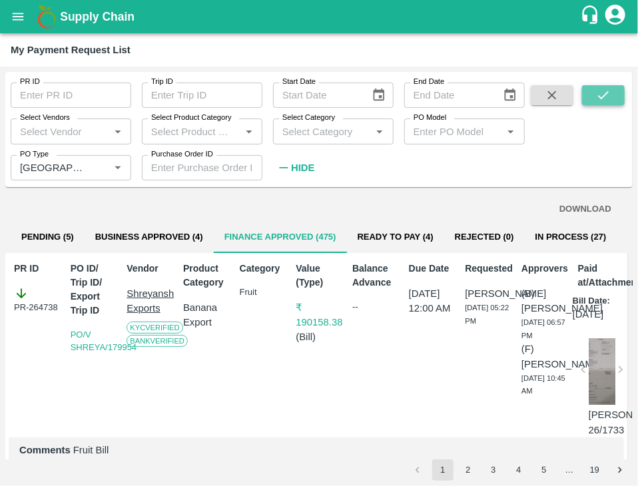
click at [615, 94] on button "submit" at bounding box center [603, 95] width 43 height 20
